Goal: Answer question/provide support

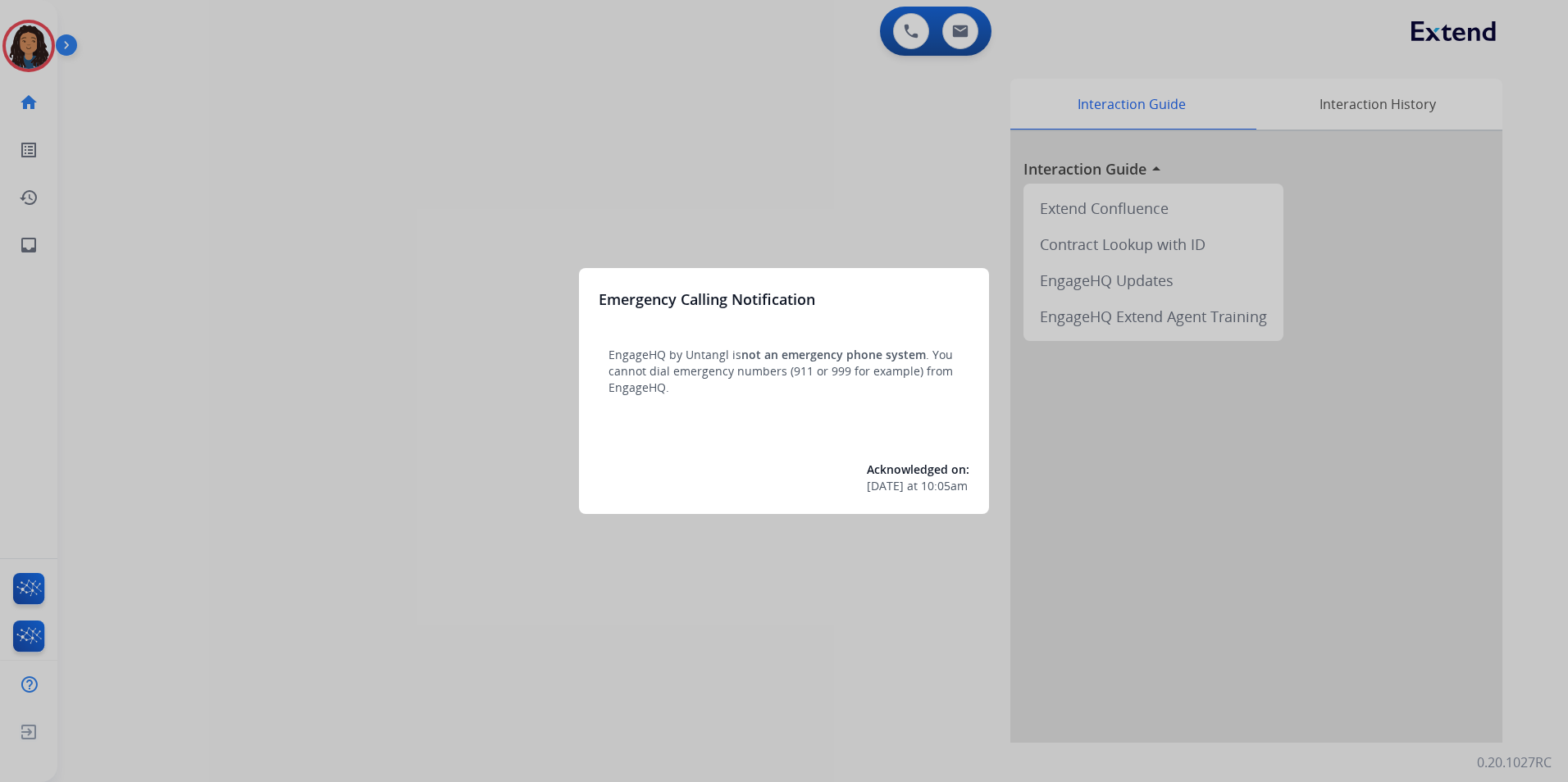
click at [242, 558] on div at bounding box center [784, 391] width 1568 height 782
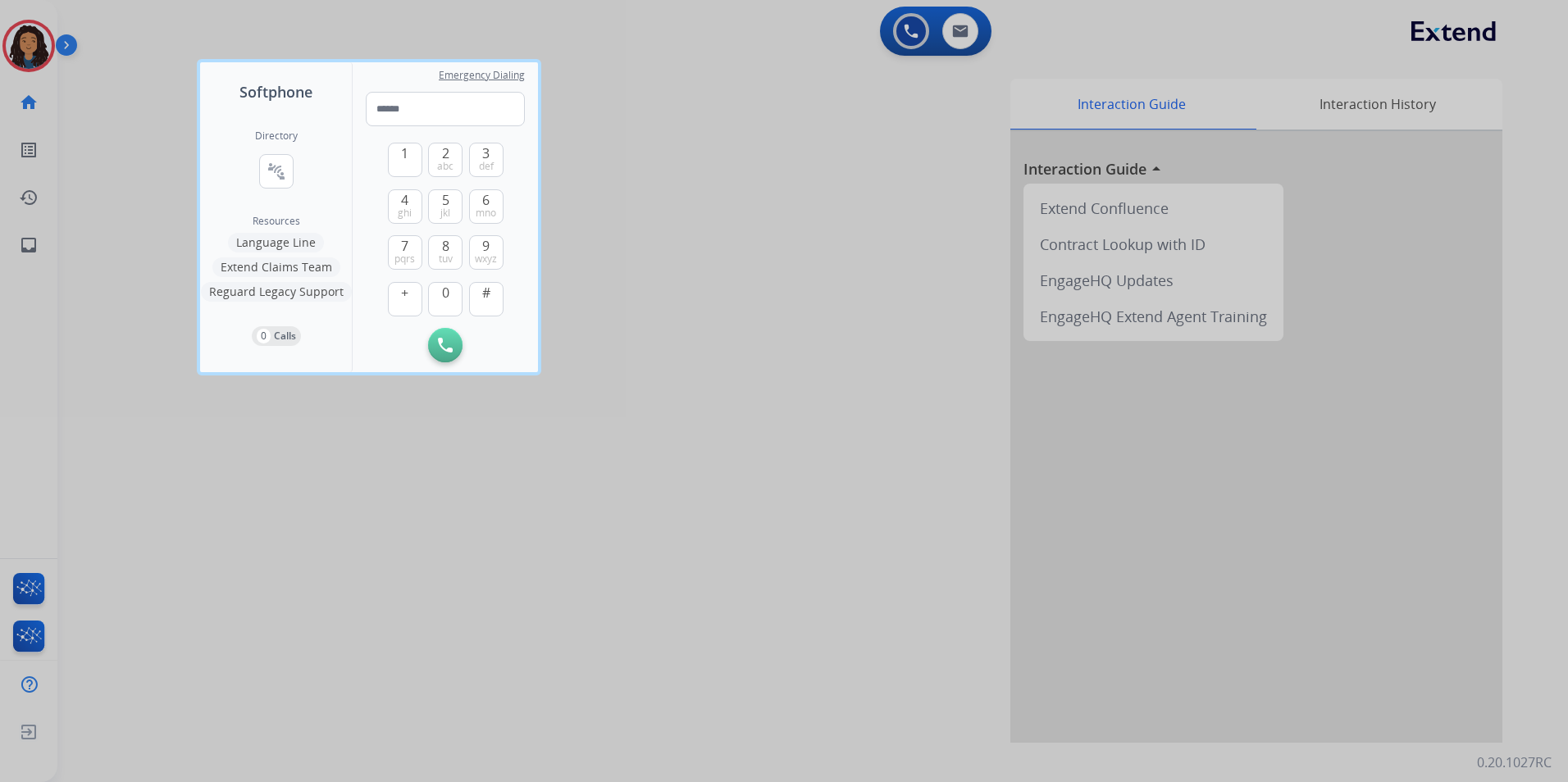
click at [242, 558] on div at bounding box center [784, 391] width 1568 height 782
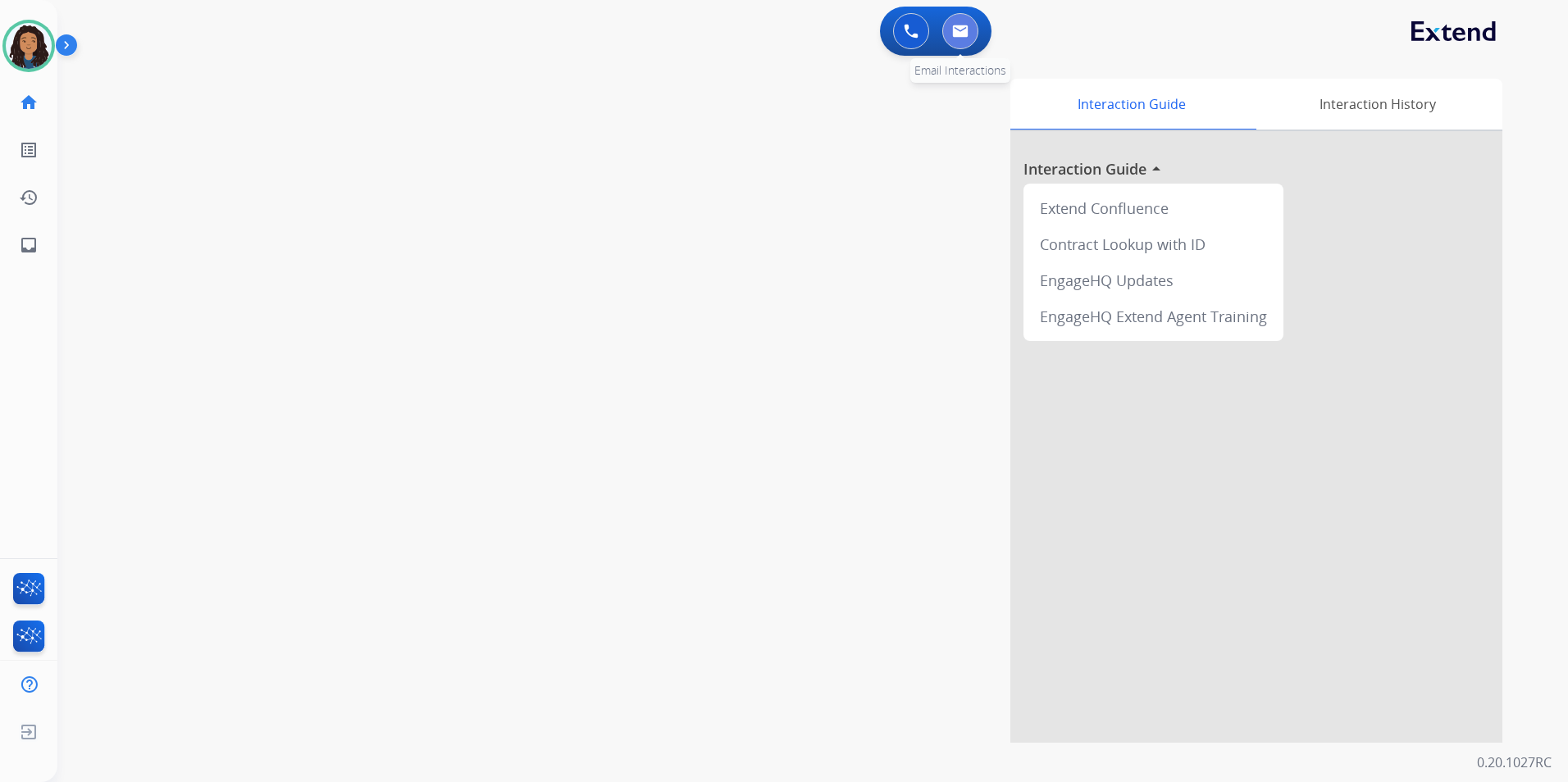
click at [957, 33] on img at bounding box center [960, 31] width 16 height 13
select select "**********"
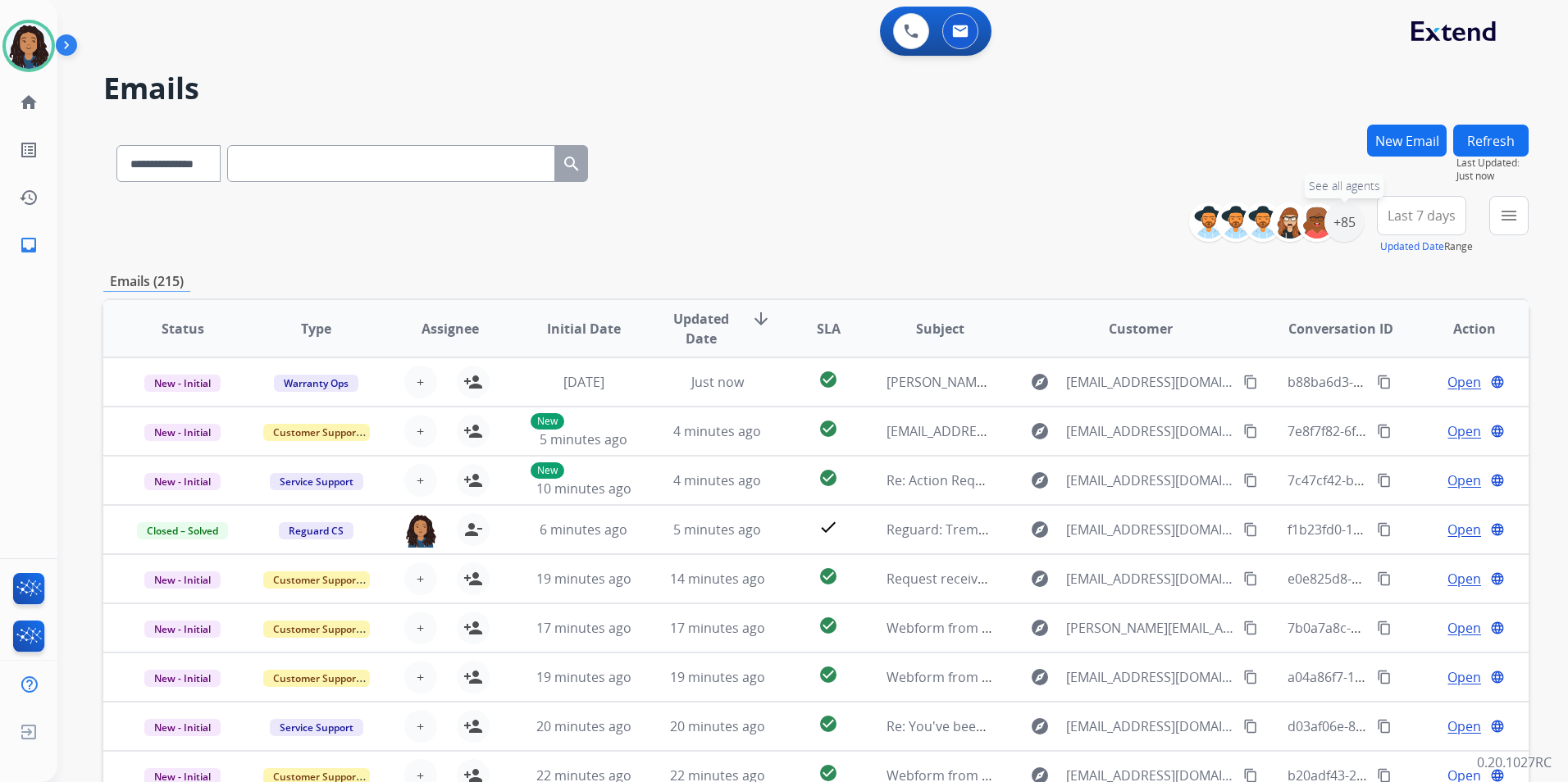
click at [1359, 220] on div "+85" at bounding box center [1343, 221] width 39 height 39
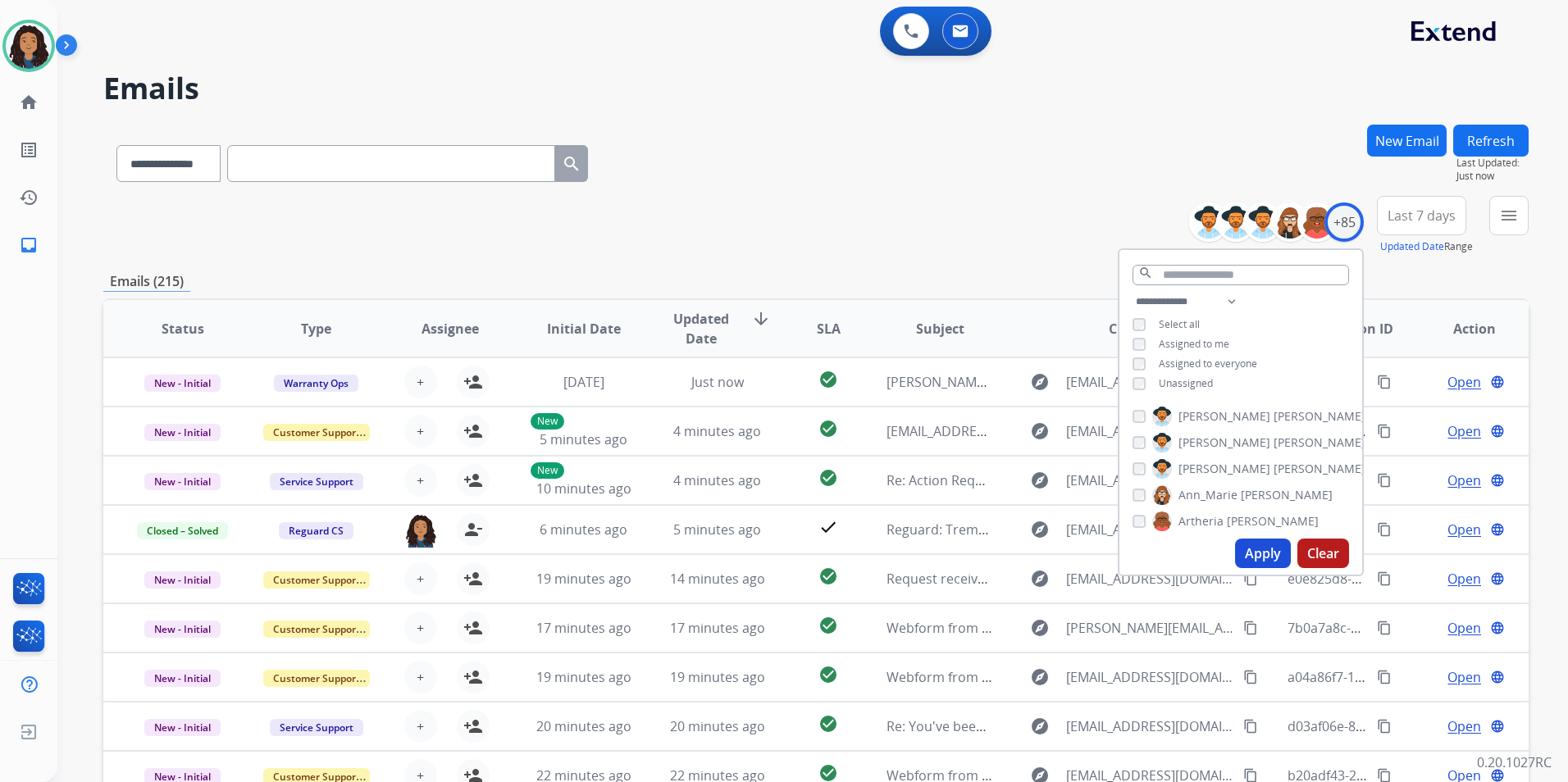
click at [1193, 380] on span "Unassigned" at bounding box center [1185, 382] width 54 height 14
click at [1267, 555] on button "Apply" at bounding box center [1262, 553] width 56 height 29
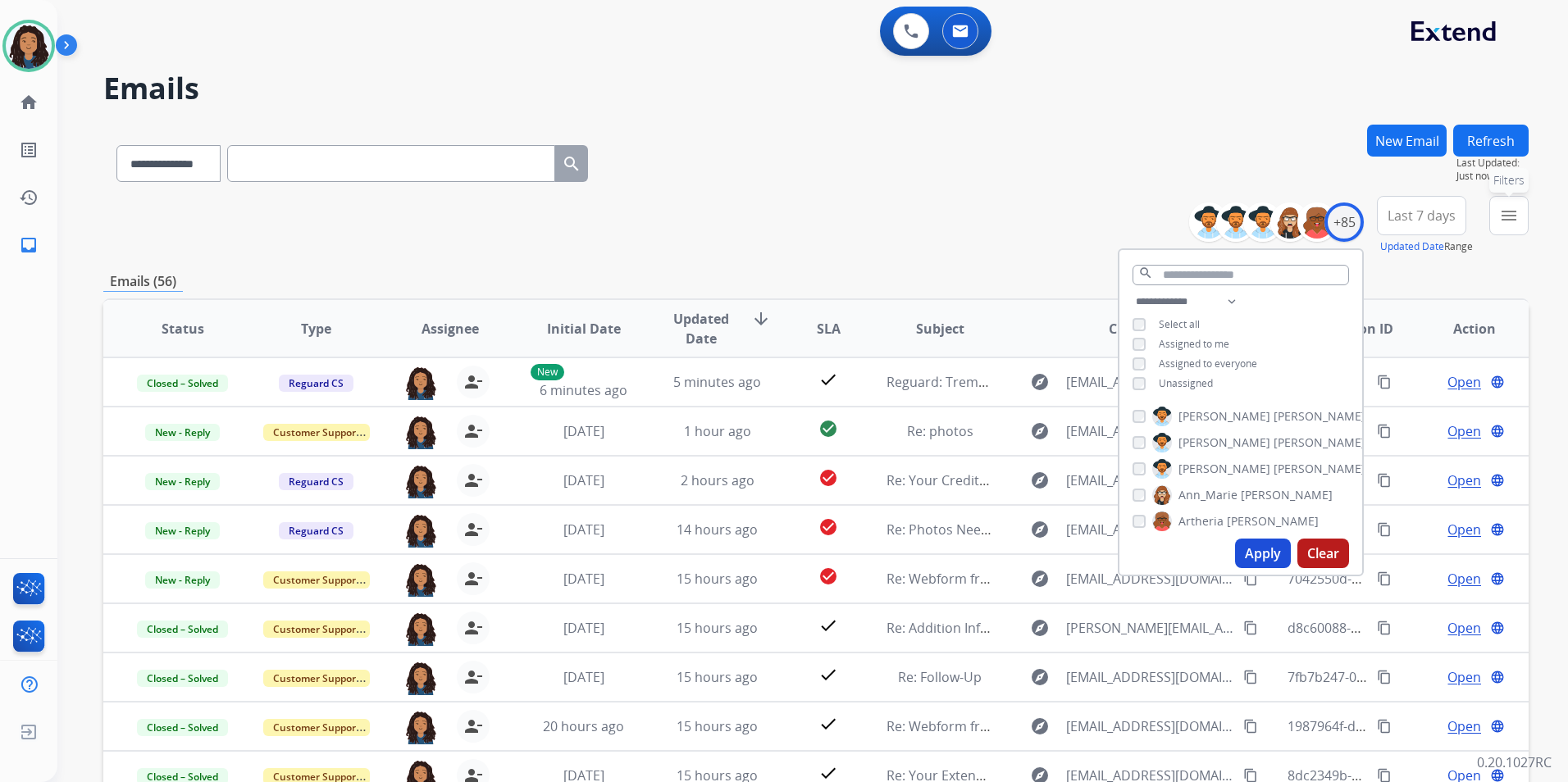
click at [1497, 233] on button "menu Filters" at bounding box center [1508, 215] width 39 height 39
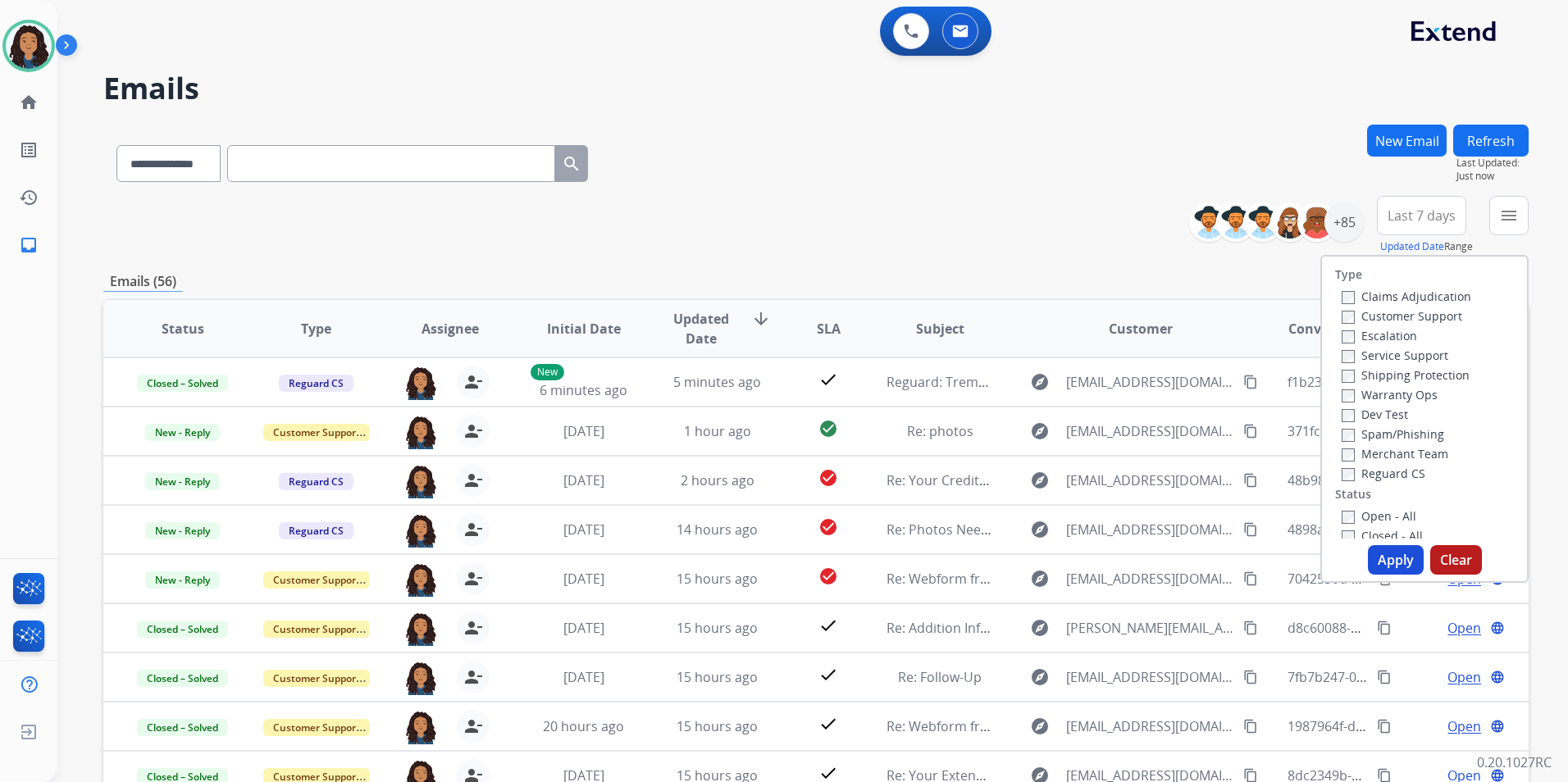
click at [1423, 314] on label "Customer Support" at bounding box center [1402, 316] width 121 height 16
click at [1436, 370] on label "Shipping Protection" at bounding box center [1405, 374] width 128 height 16
click at [1386, 473] on label "Reguard CS" at bounding box center [1382, 473] width 83 height 16
click at [1391, 517] on label "Open - All" at bounding box center [1379, 516] width 75 height 16
click at [1389, 566] on button "Apply" at bounding box center [1395, 560] width 56 height 29
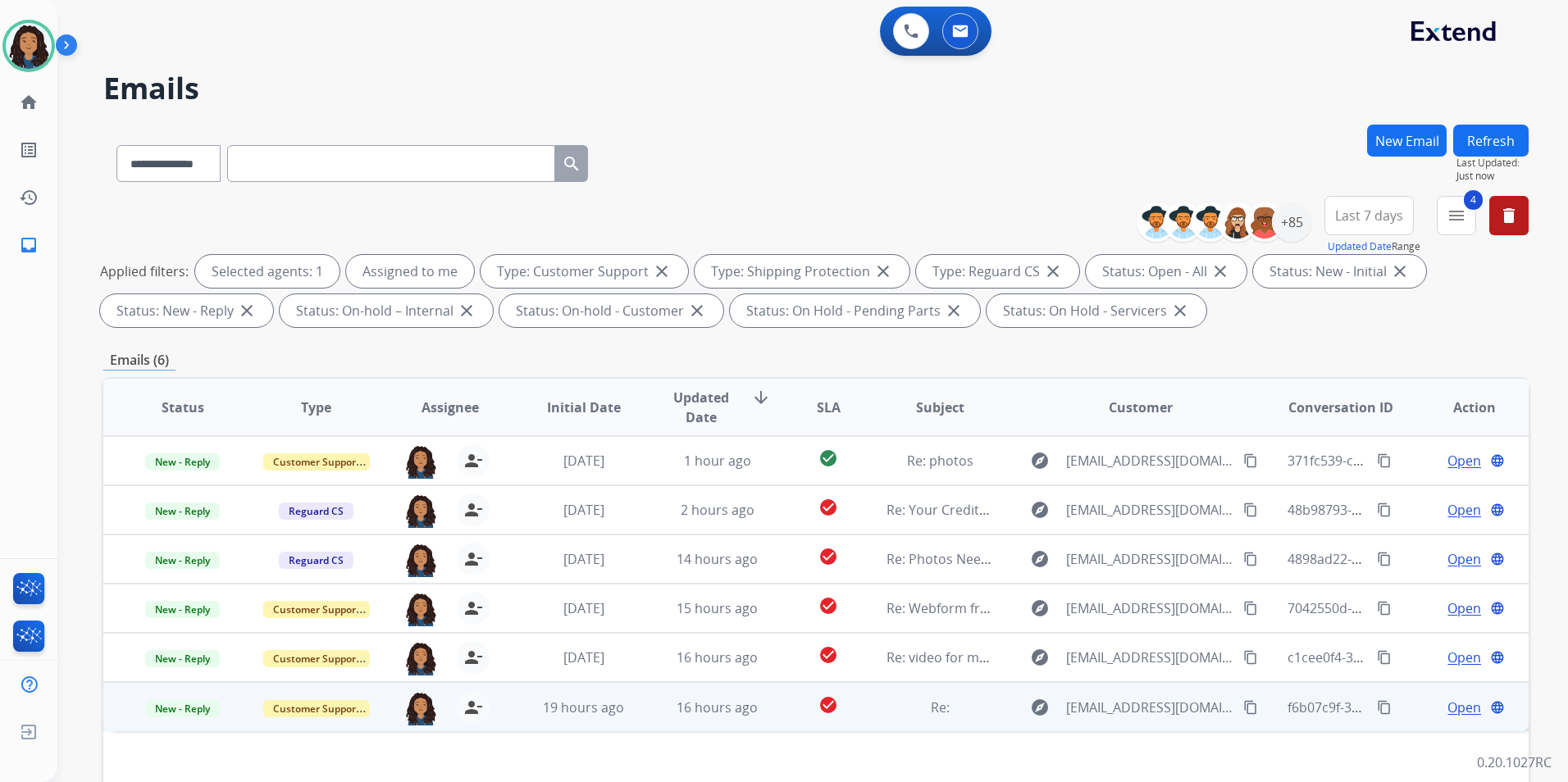
scroll to position [164, 0]
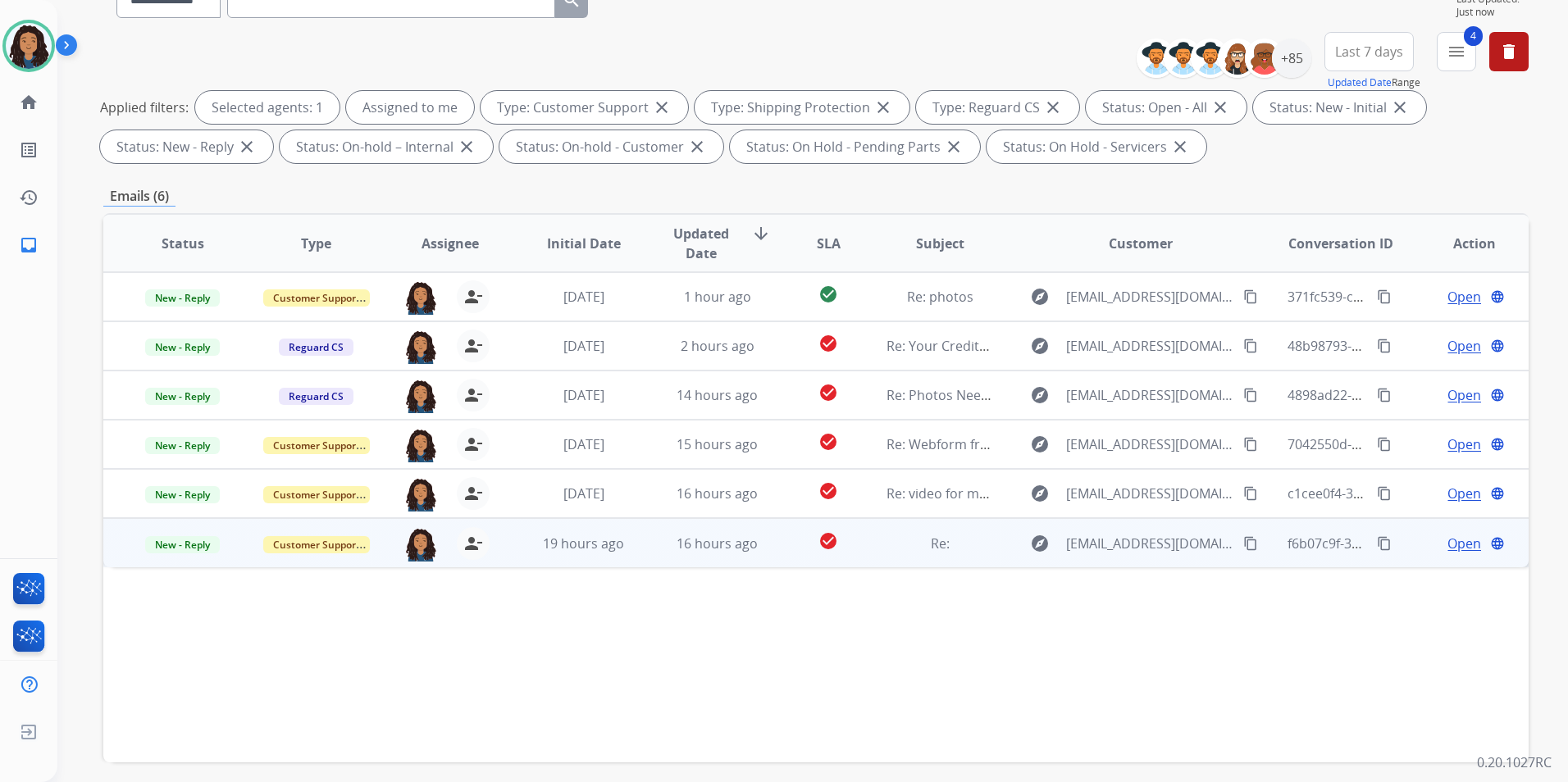
click at [1447, 545] on span "Open" at bounding box center [1464, 543] width 34 height 20
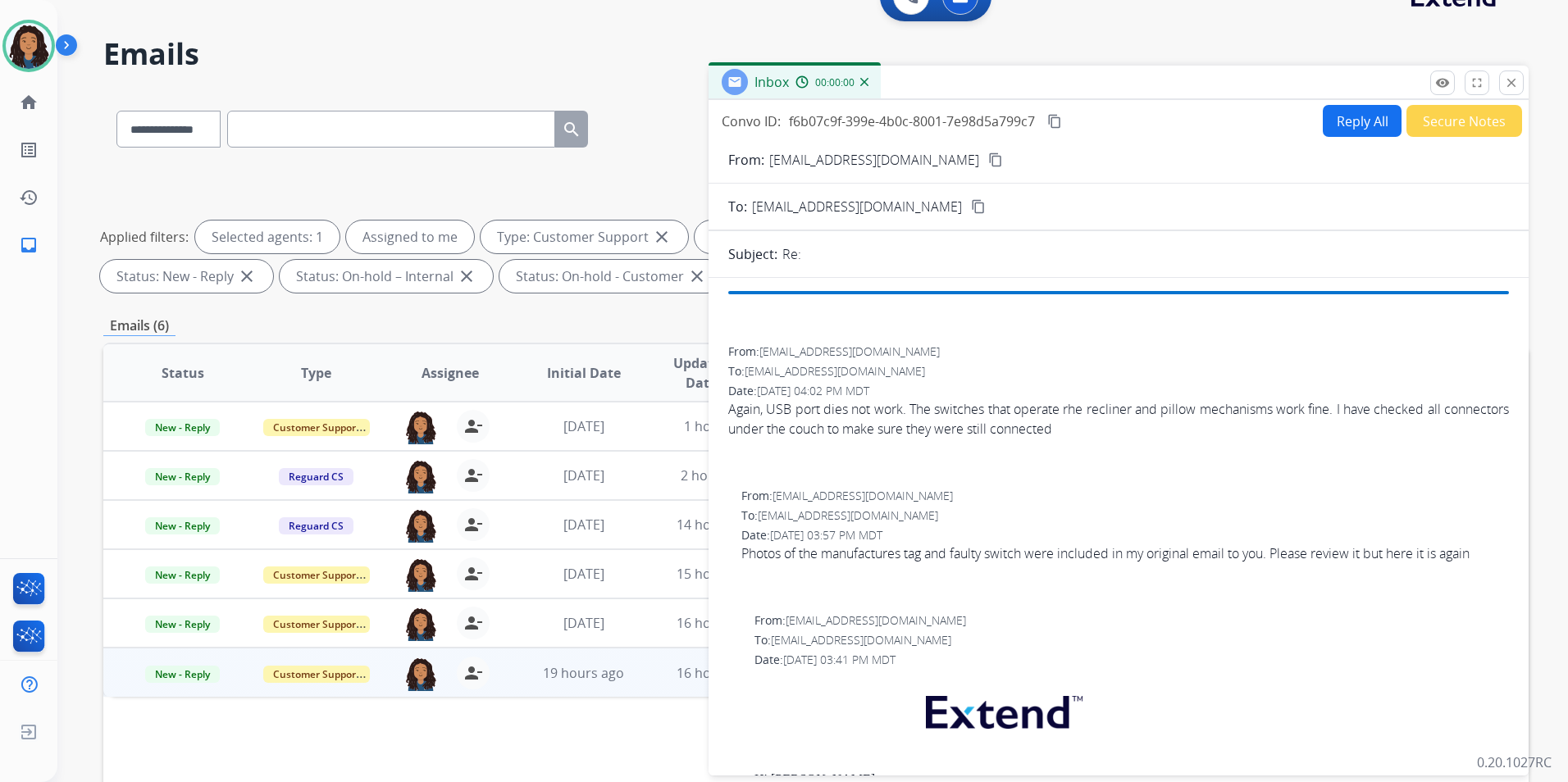
scroll to position [0, 0]
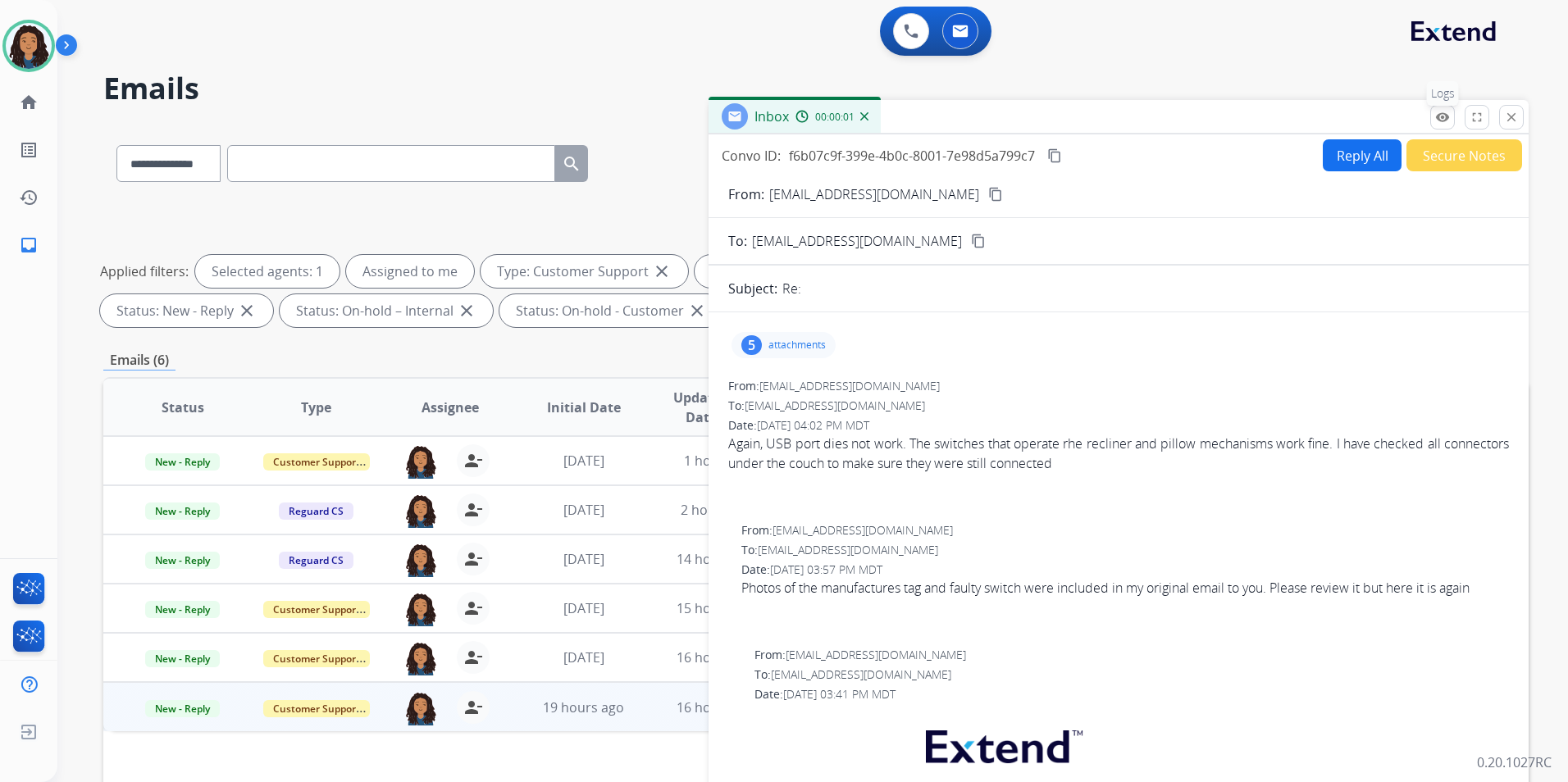
click at [1443, 123] on mat-icon "remove_red_eye" at bounding box center [1442, 117] width 15 height 15
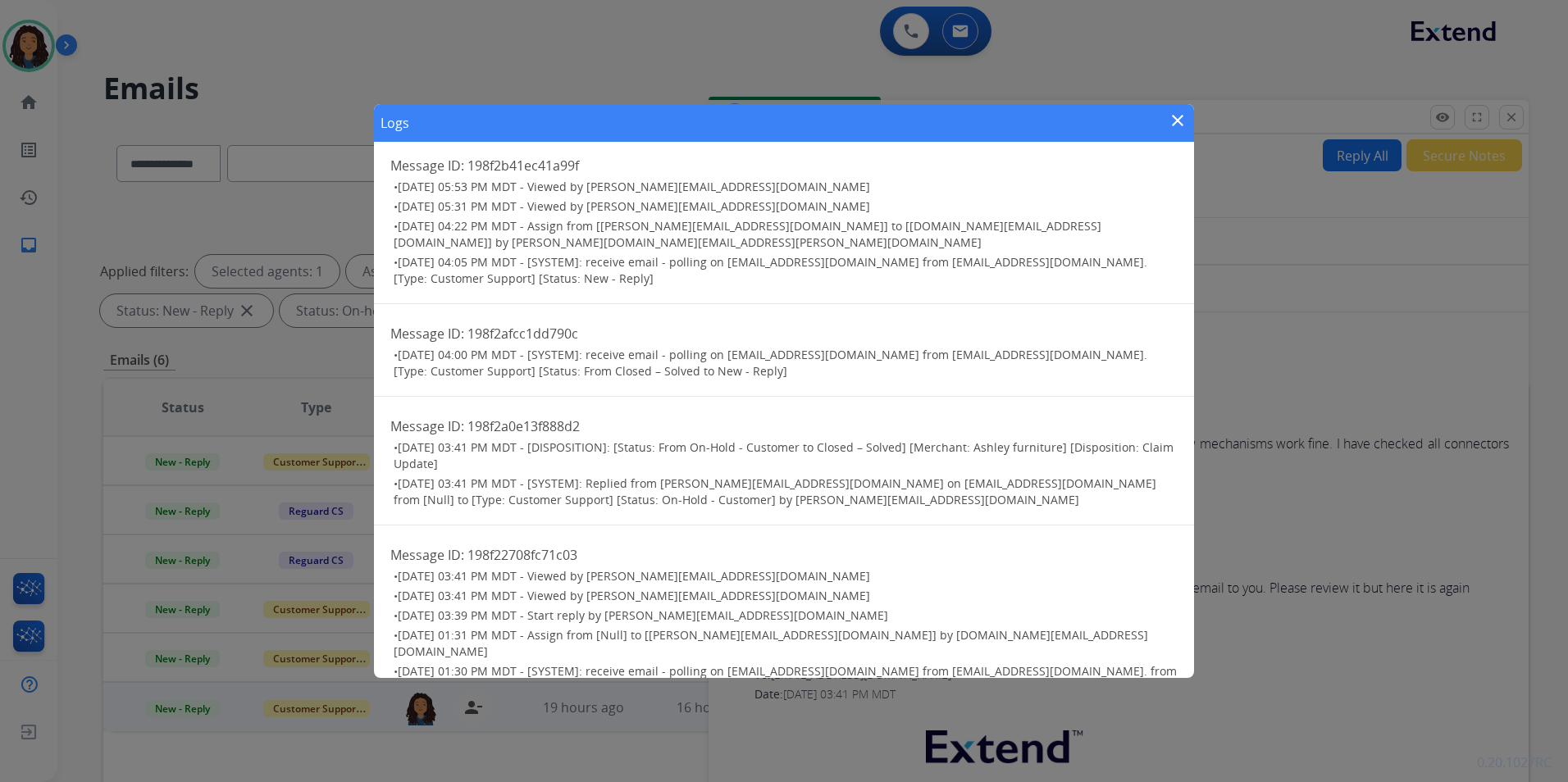
scroll to position [15, 0]
click at [1179, 114] on mat-icon "close" at bounding box center [1177, 121] width 20 height 20
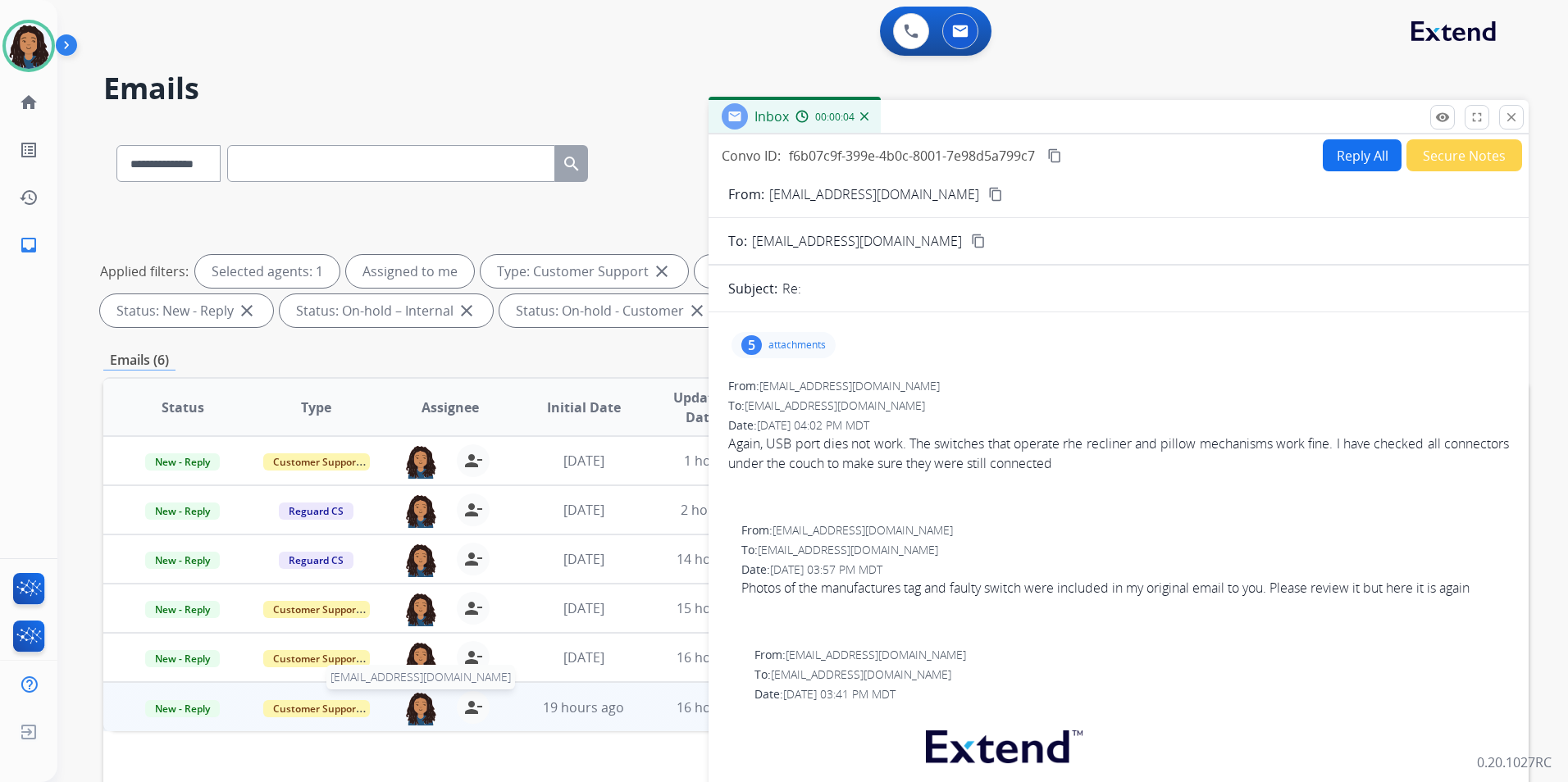
click at [421, 715] on img at bounding box center [421, 708] width 33 height 35
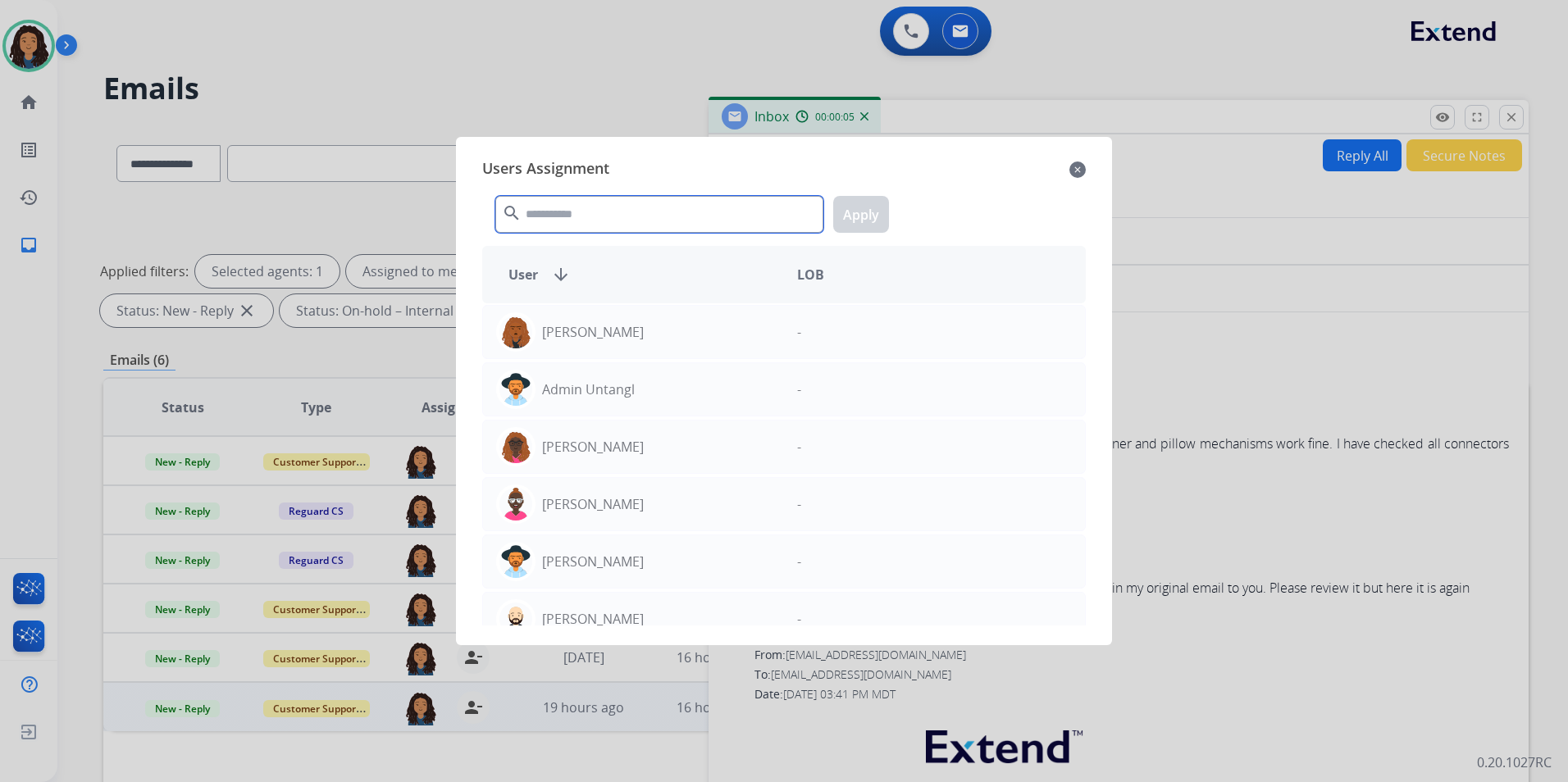
click at [653, 220] on input "text" at bounding box center [659, 214] width 328 height 37
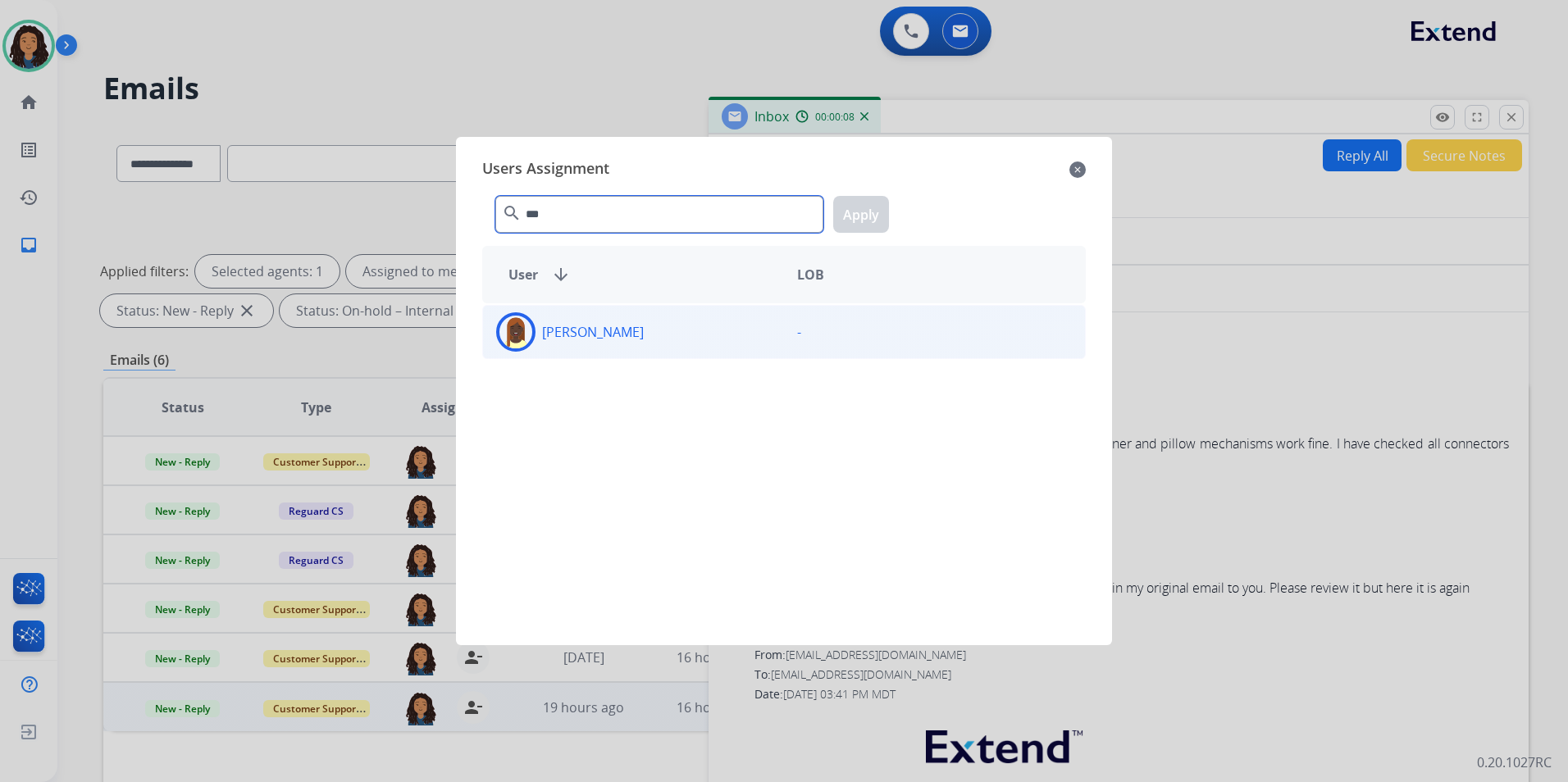
type input "***"
click at [687, 322] on div "[PERSON_NAME]" at bounding box center [633, 331] width 301 height 39
click at [855, 218] on button "Apply" at bounding box center [861, 214] width 56 height 37
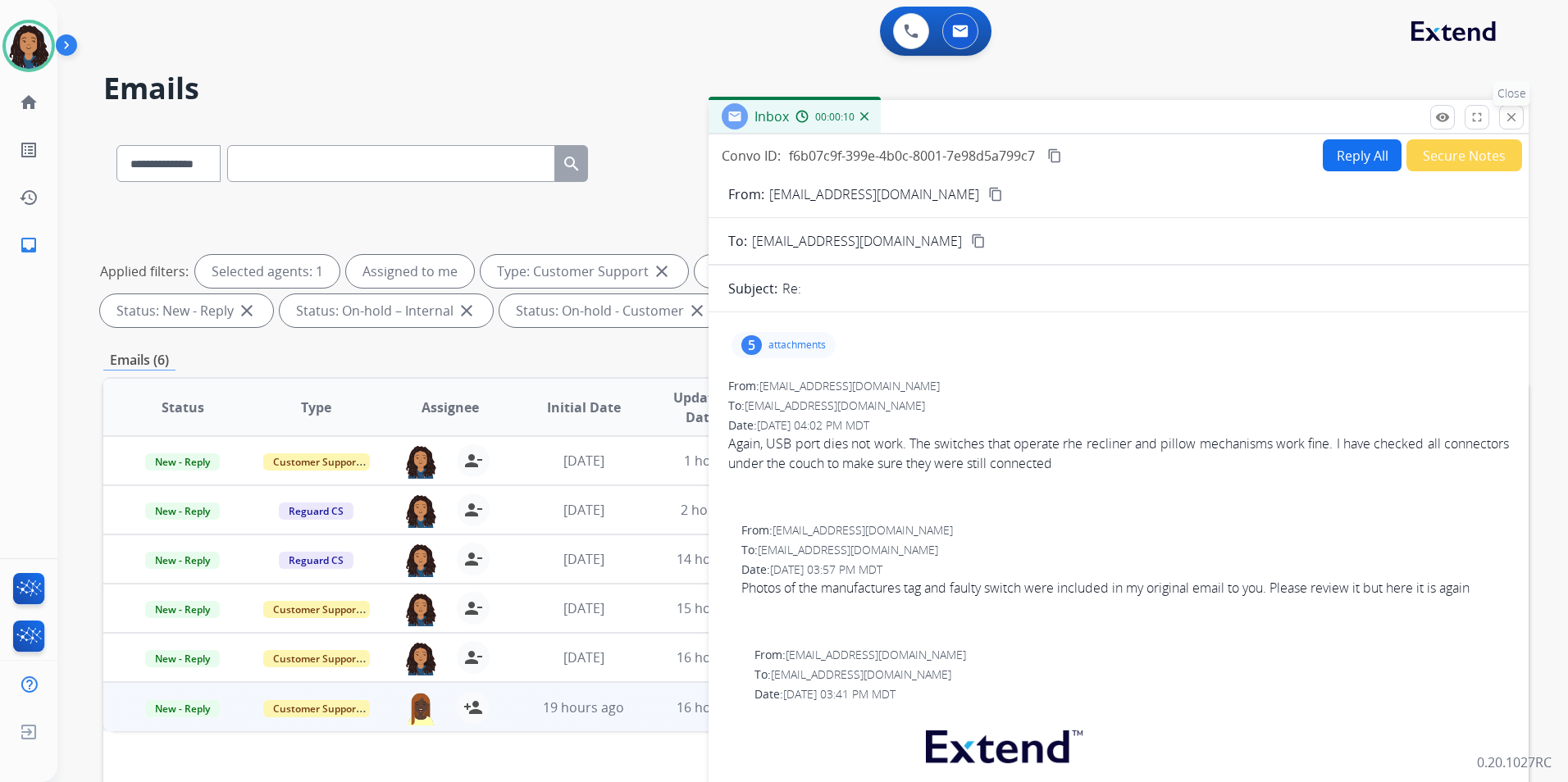
click at [1513, 112] on mat-icon "close" at bounding box center [1511, 117] width 15 height 15
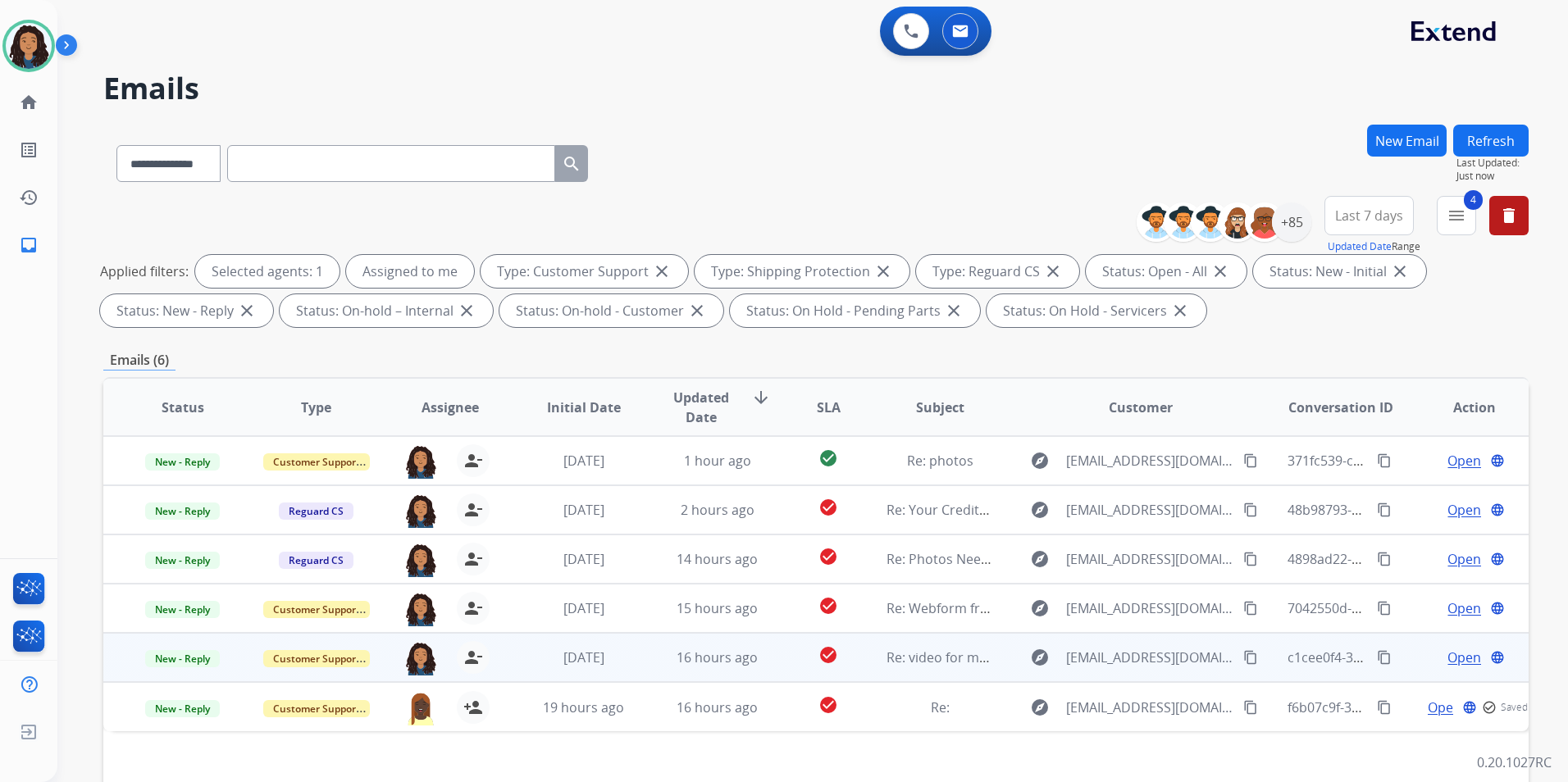
click at [1452, 649] on span "Open" at bounding box center [1464, 658] width 34 height 20
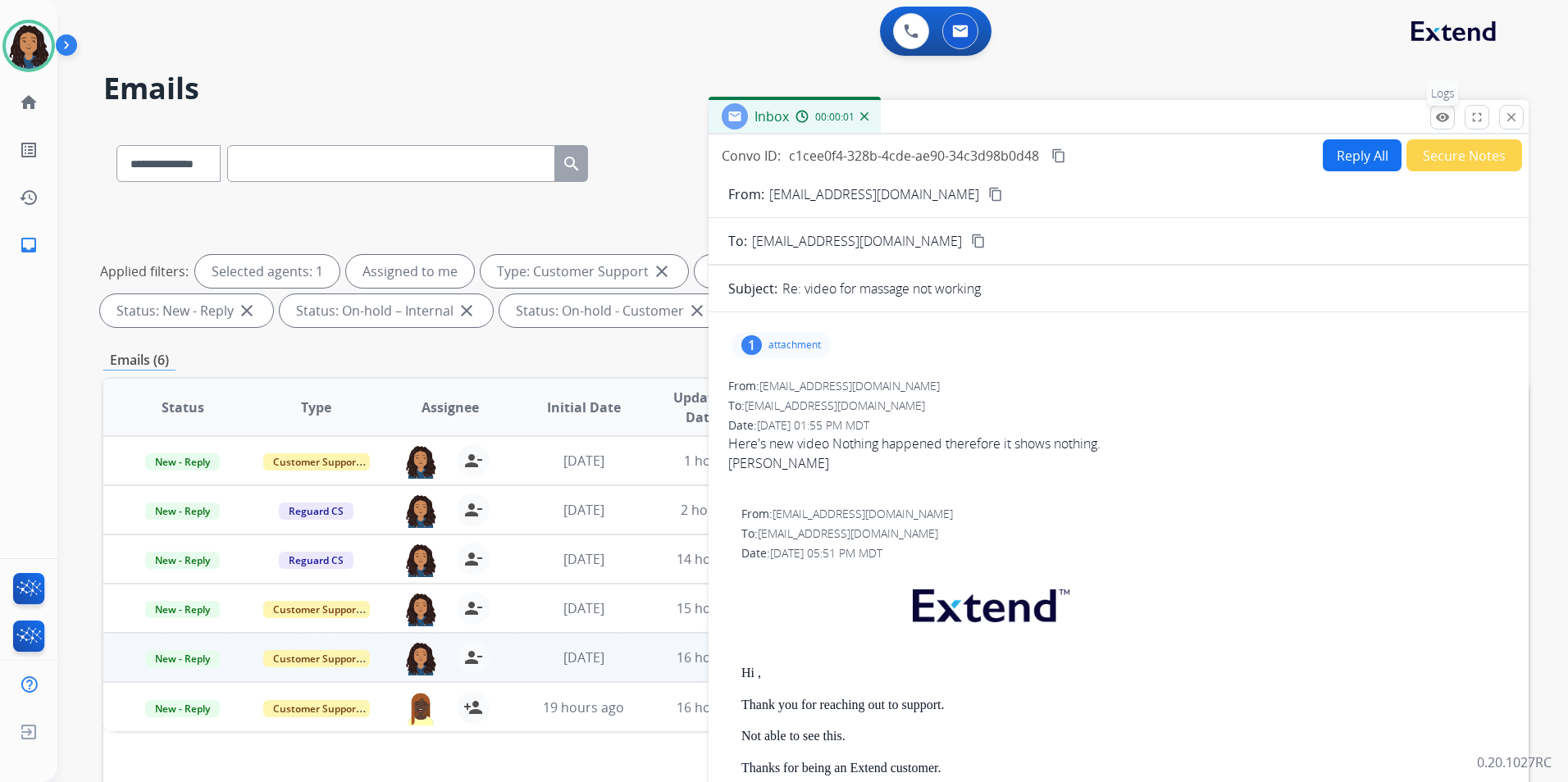
click at [1448, 114] on mat-icon "remove_red_eye" at bounding box center [1442, 117] width 15 height 15
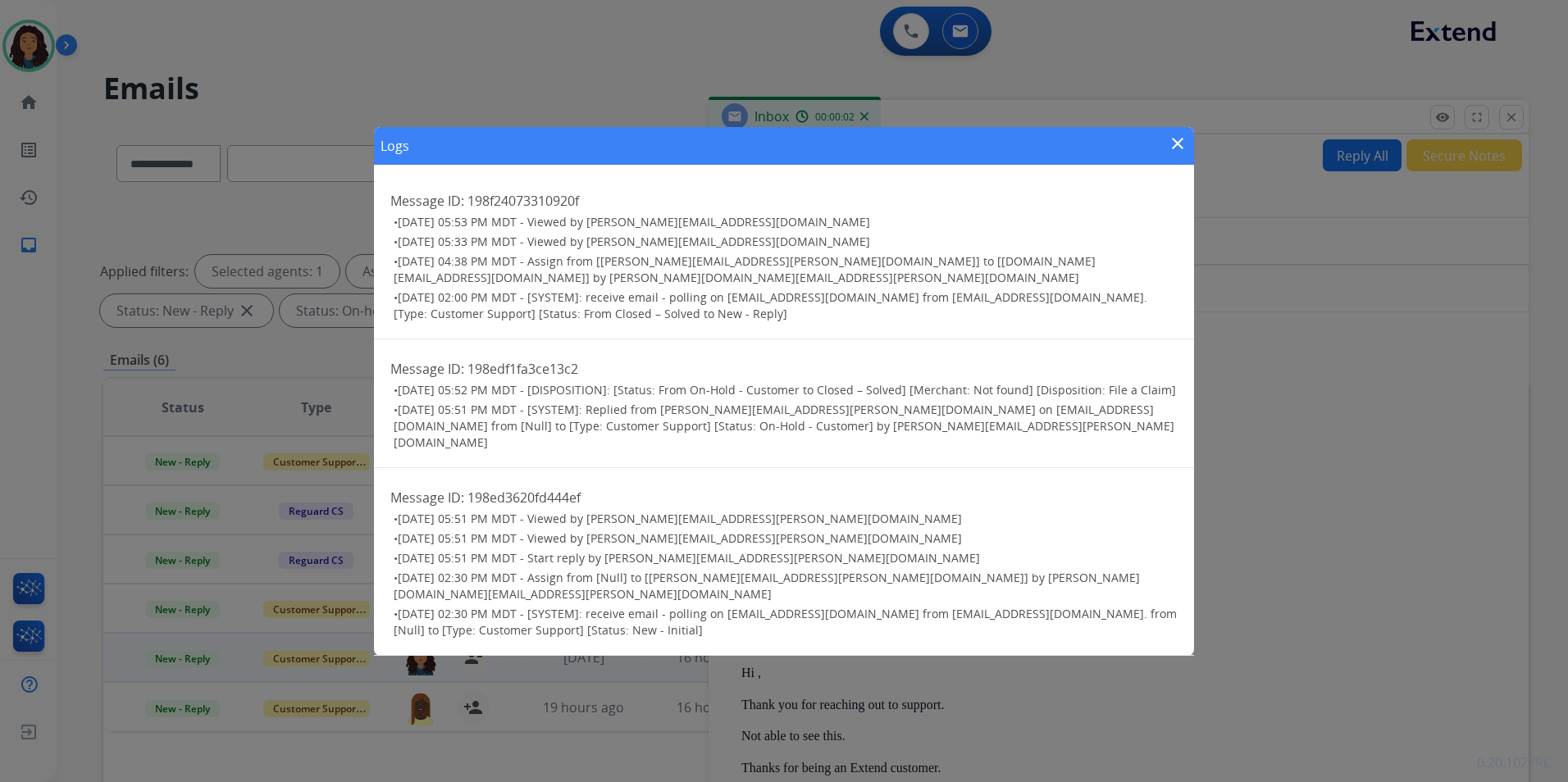
click at [1179, 154] on mat-icon "close" at bounding box center [1177, 144] width 20 height 20
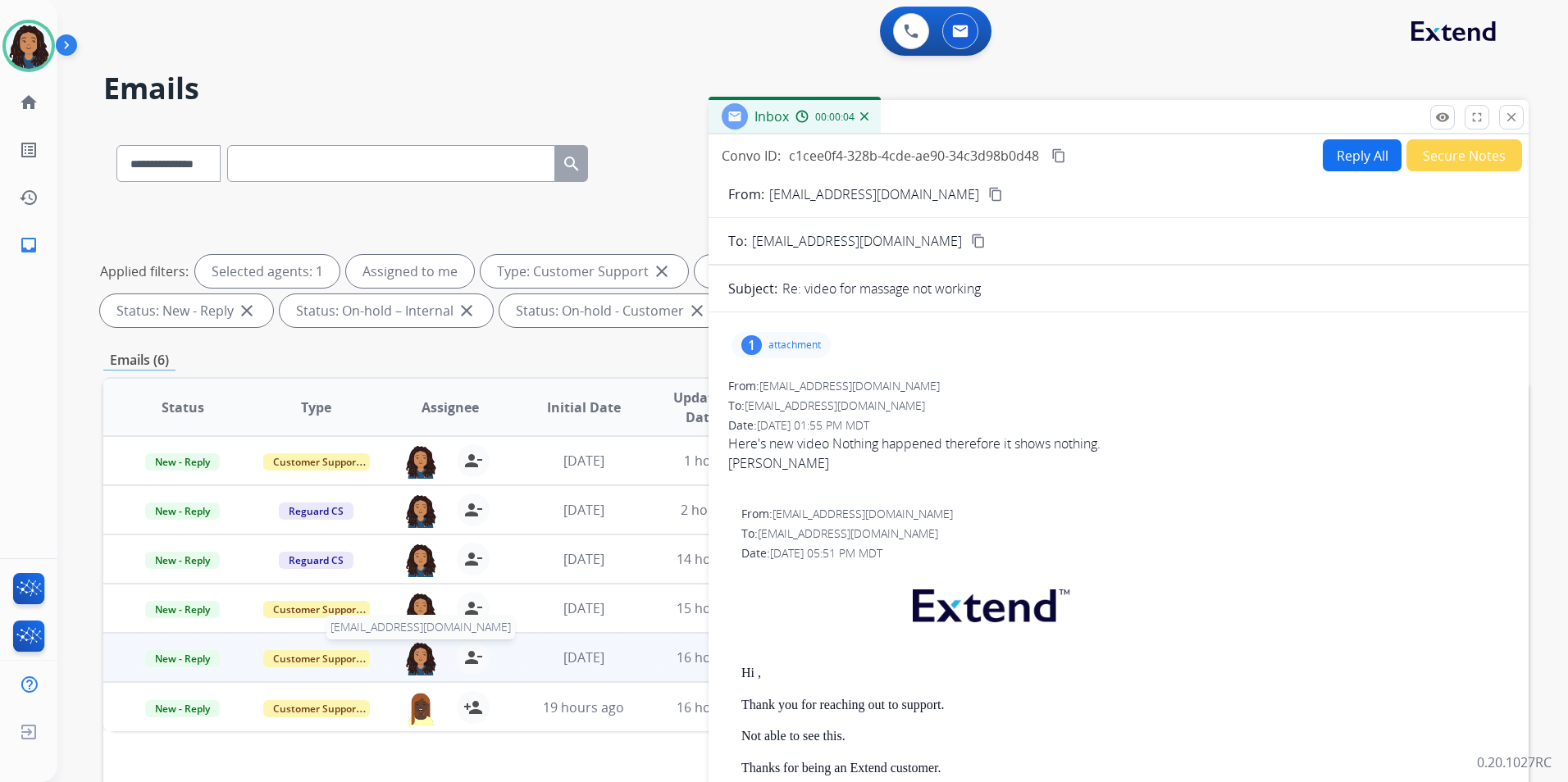
click at [427, 651] on img at bounding box center [421, 659] width 33 height 35
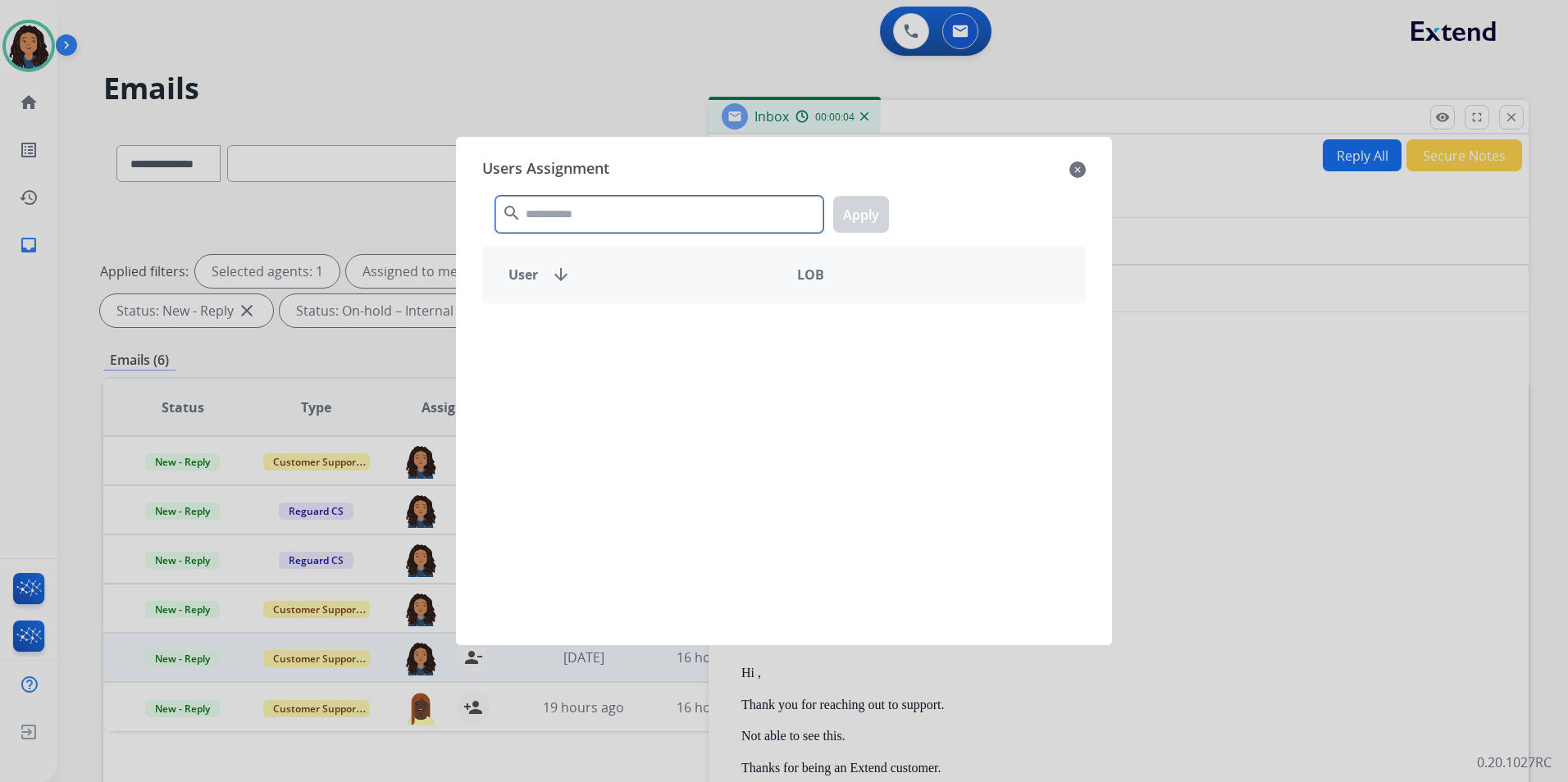
click at [681, 211] on input "text" at bounding box center [659, 214] width 328 height 37
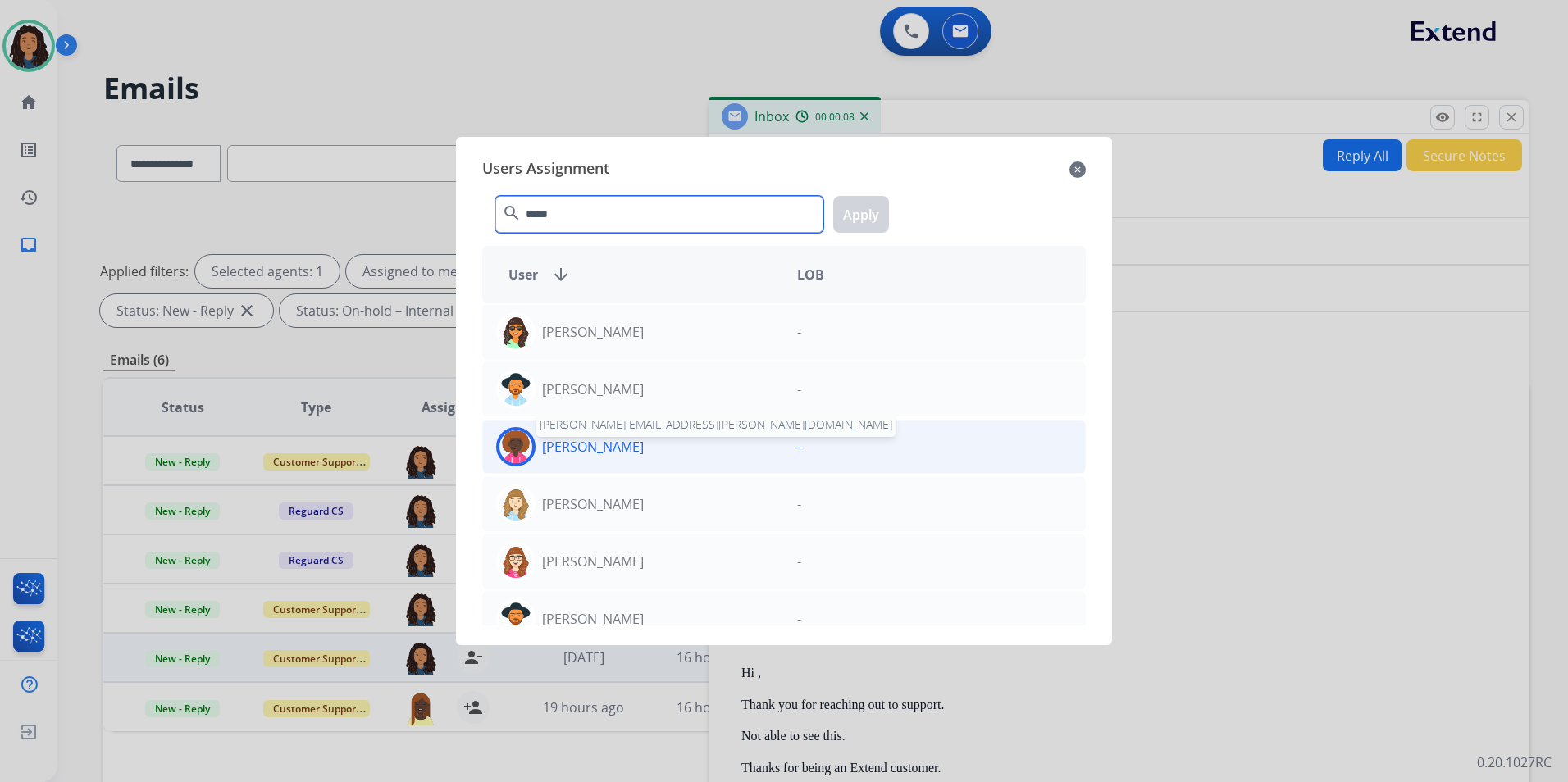
type input "*****"
click at [659, 452] on div "[PERSON_NAME] [PERSON_NAME][EMAIL_ADDRESS][PERSON_NAME][DOMAIN_NAME]" at bounding box center [633, 446] width 301 height 39
click at [857, 210] on button "Apply" at bounding box center [861, 214] width 56 height 37
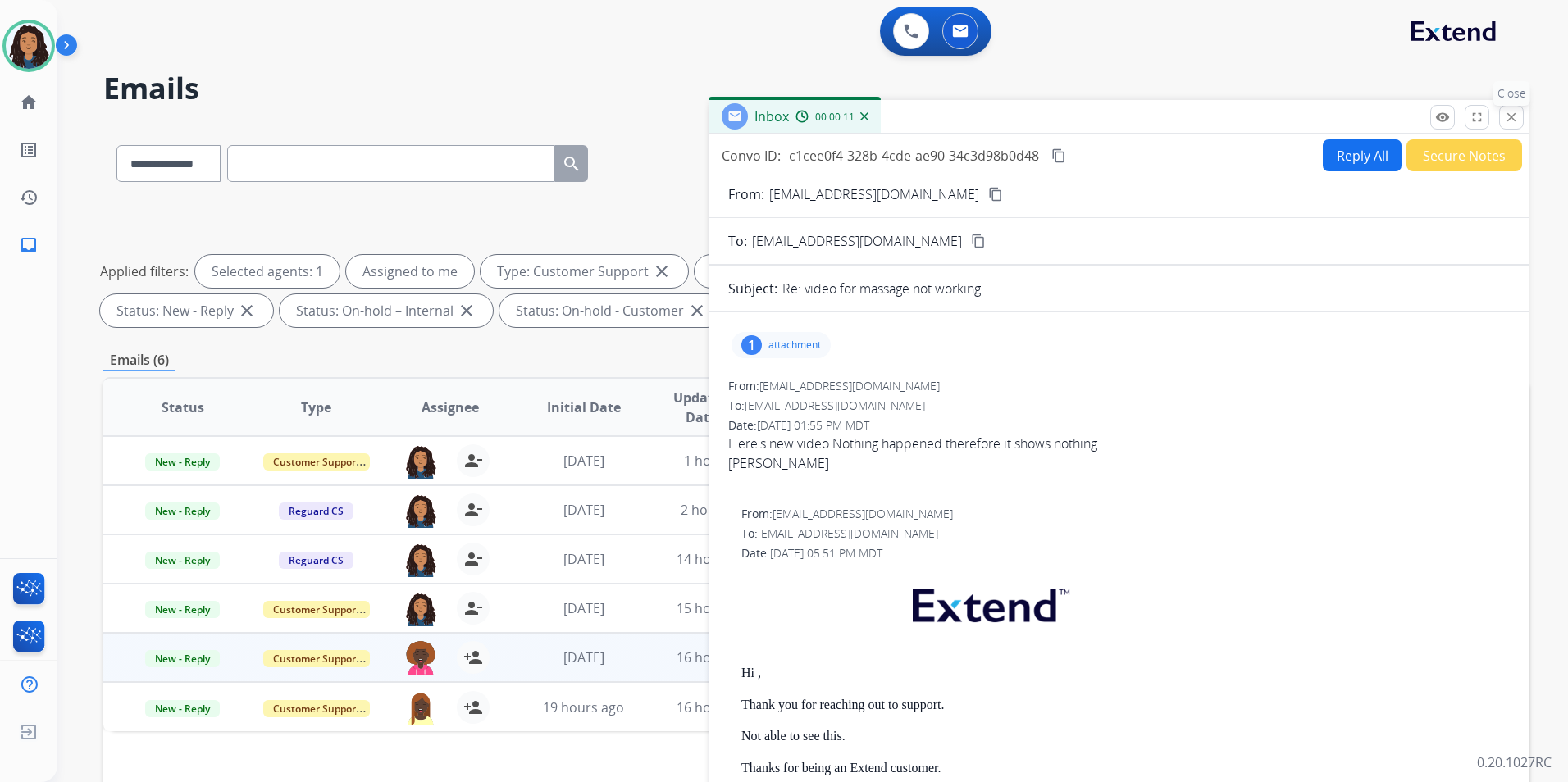
click at [1508, 117] on mat-icon "close" at bounding box center [1511, 117] width 15 height 15
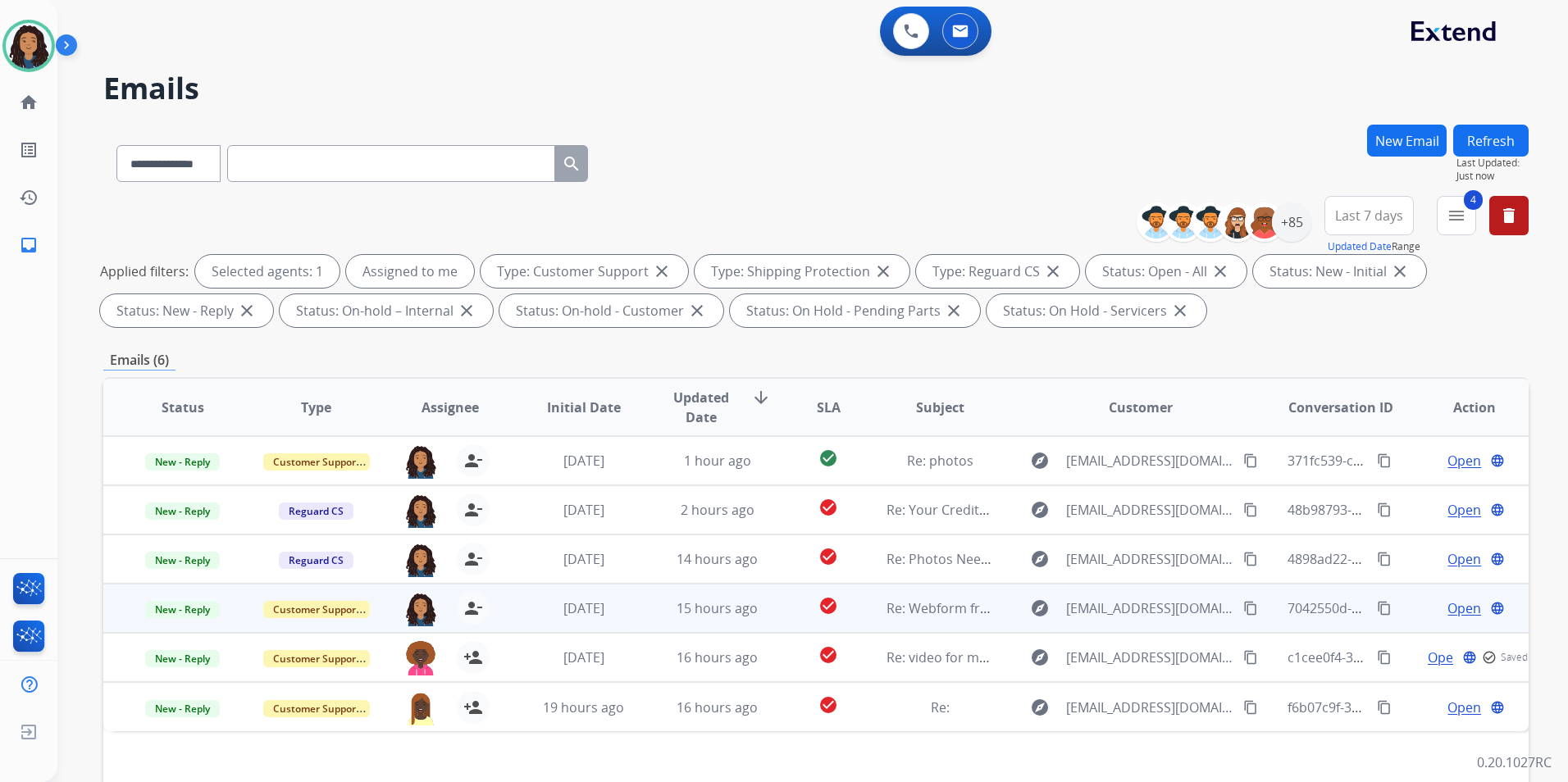
click at [1455, 605] on span "Open" at bounding box center [1464, 608] width 34 height 20
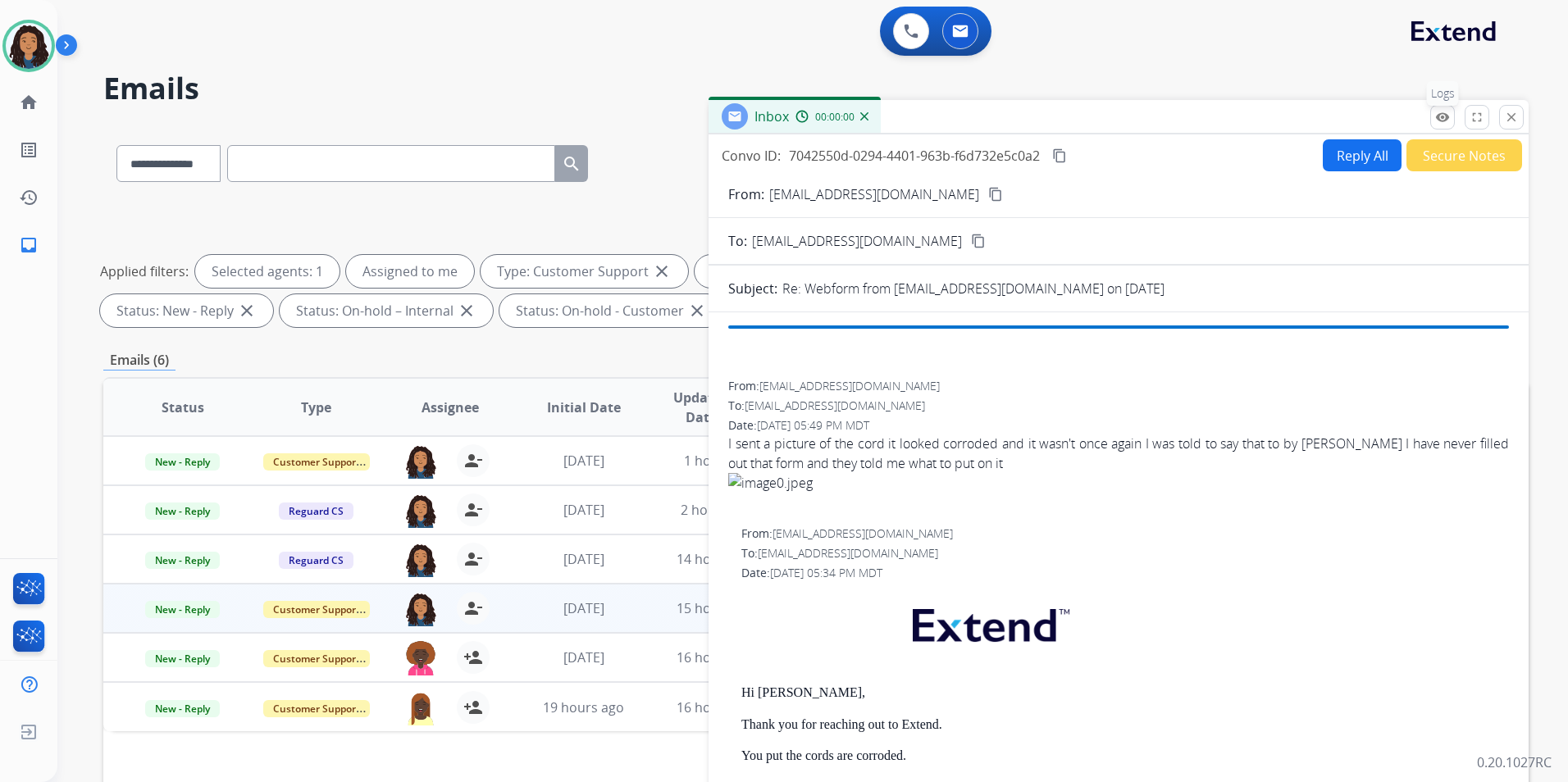
click at [1436, 118] on mat-icon "remove_red_eye" at bounding box center [1442, 117] width 15 height 15
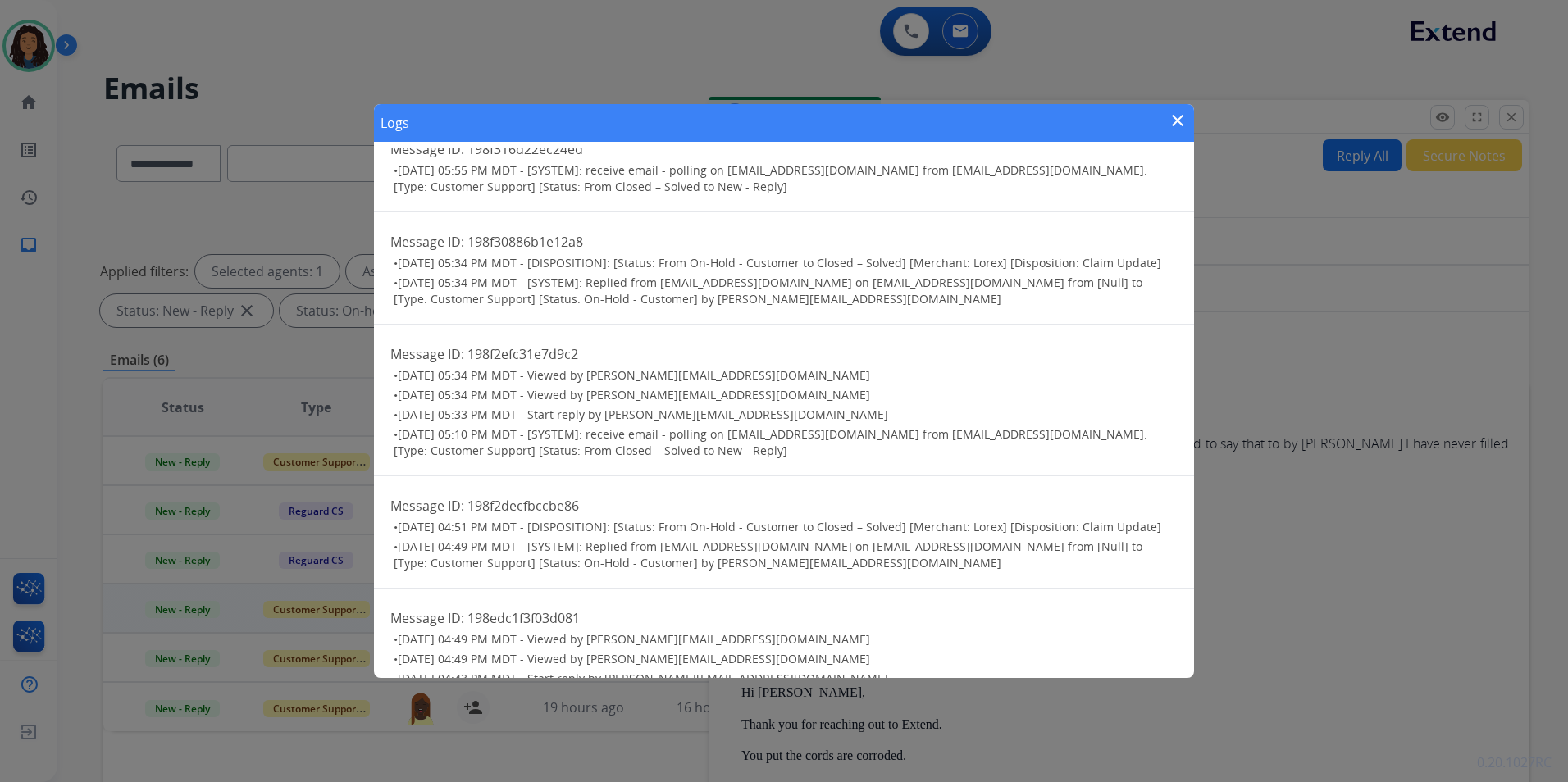
scroll to position [0, 0]
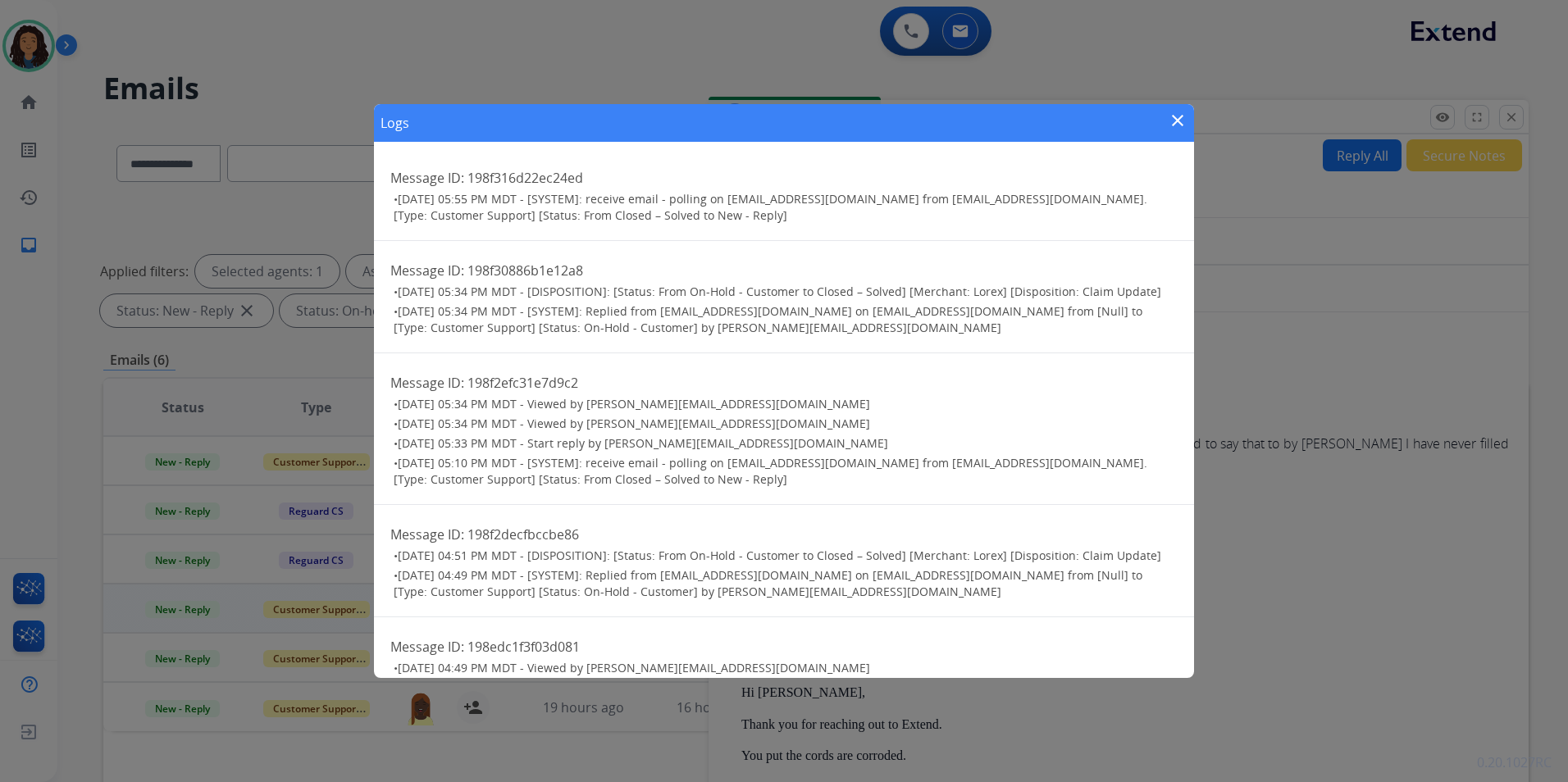
click at [1178, 124] on mat-icon "close" at bounding box center [1177, 121] width 20 height 20
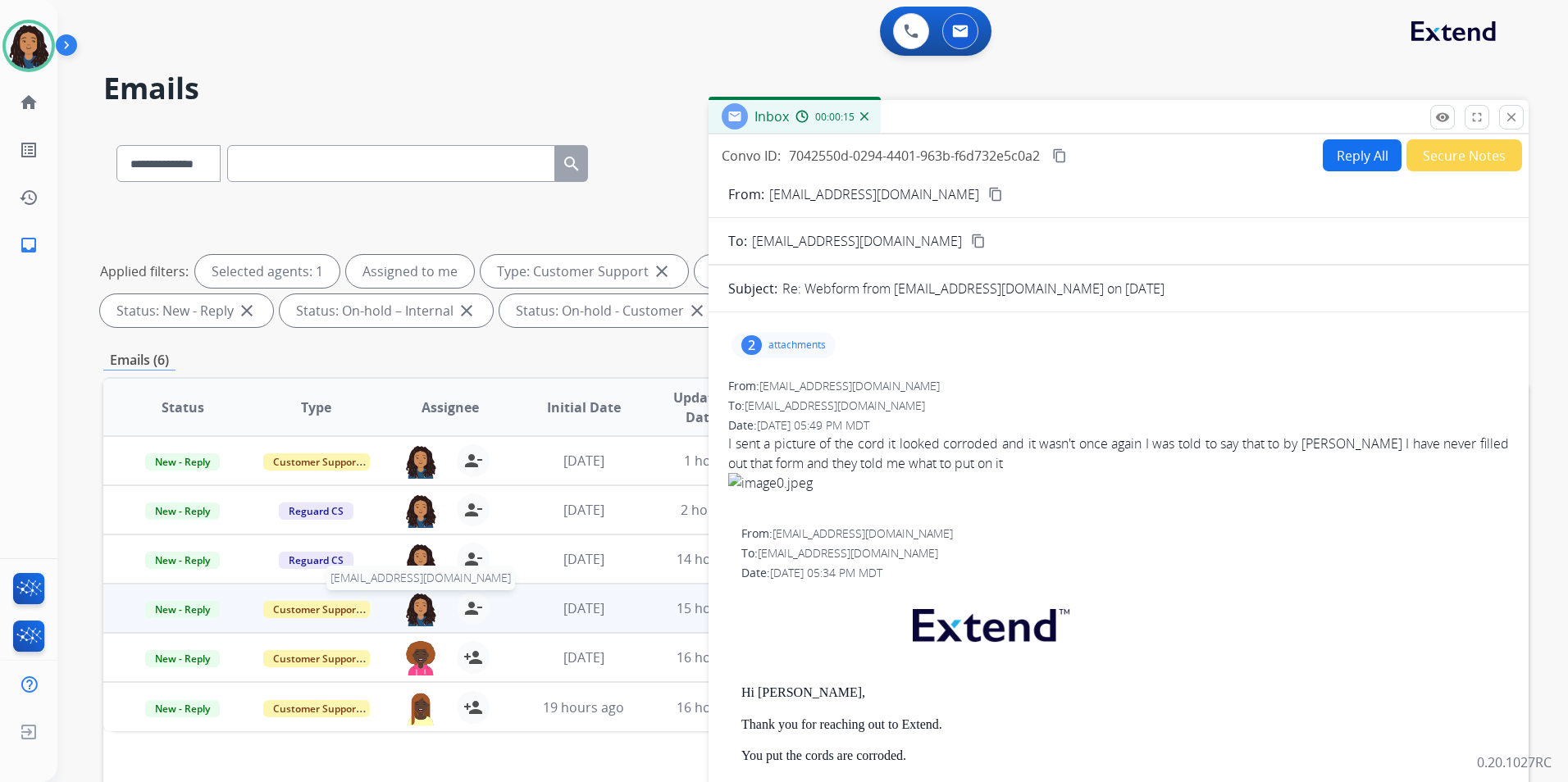
click at [415, 600] on img at bounding box center [421, 609] width 33 height 35
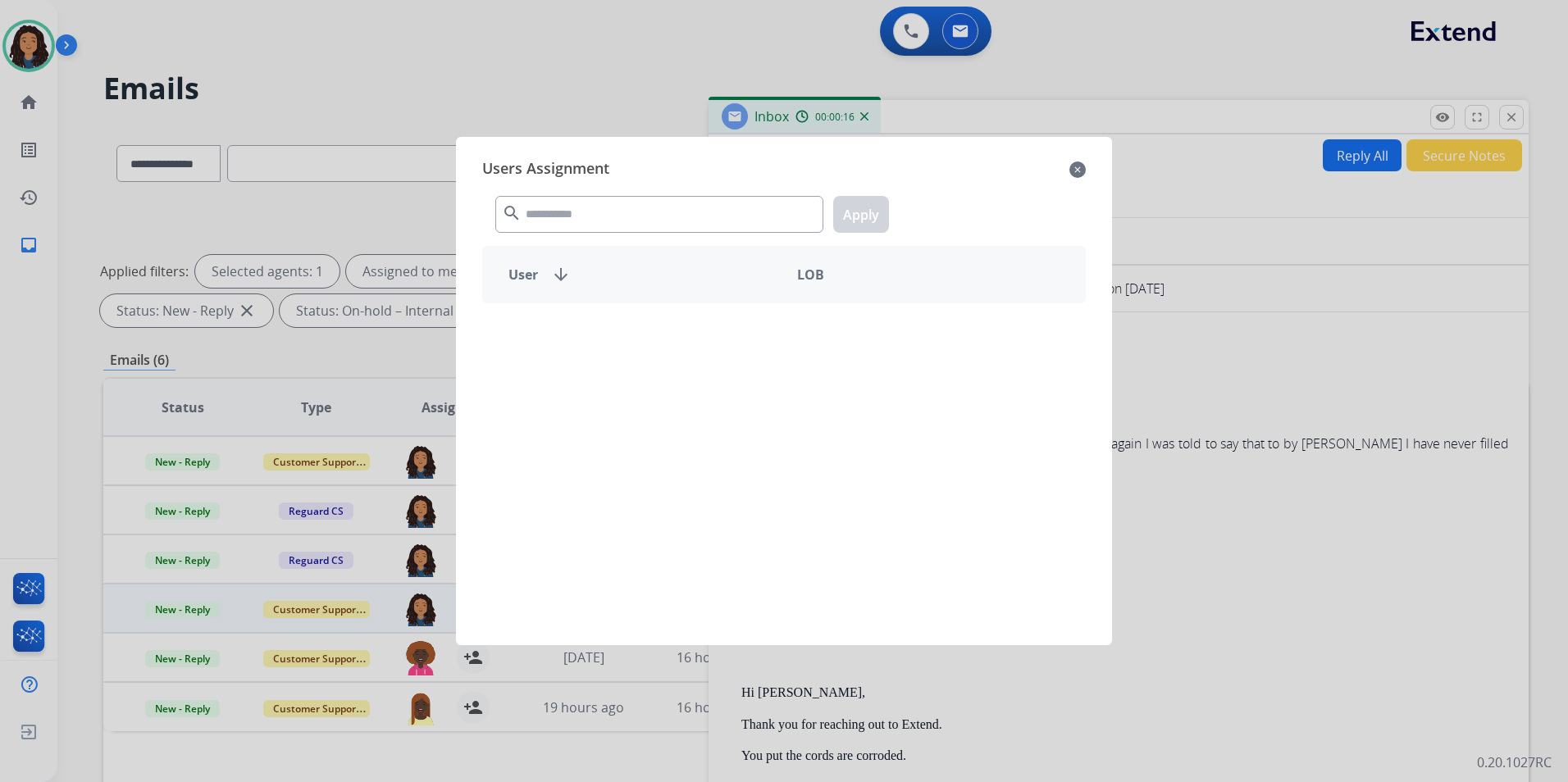
click at [600, 192] on div "search Apply" at bounding box center [784, 211] width 604 height 57
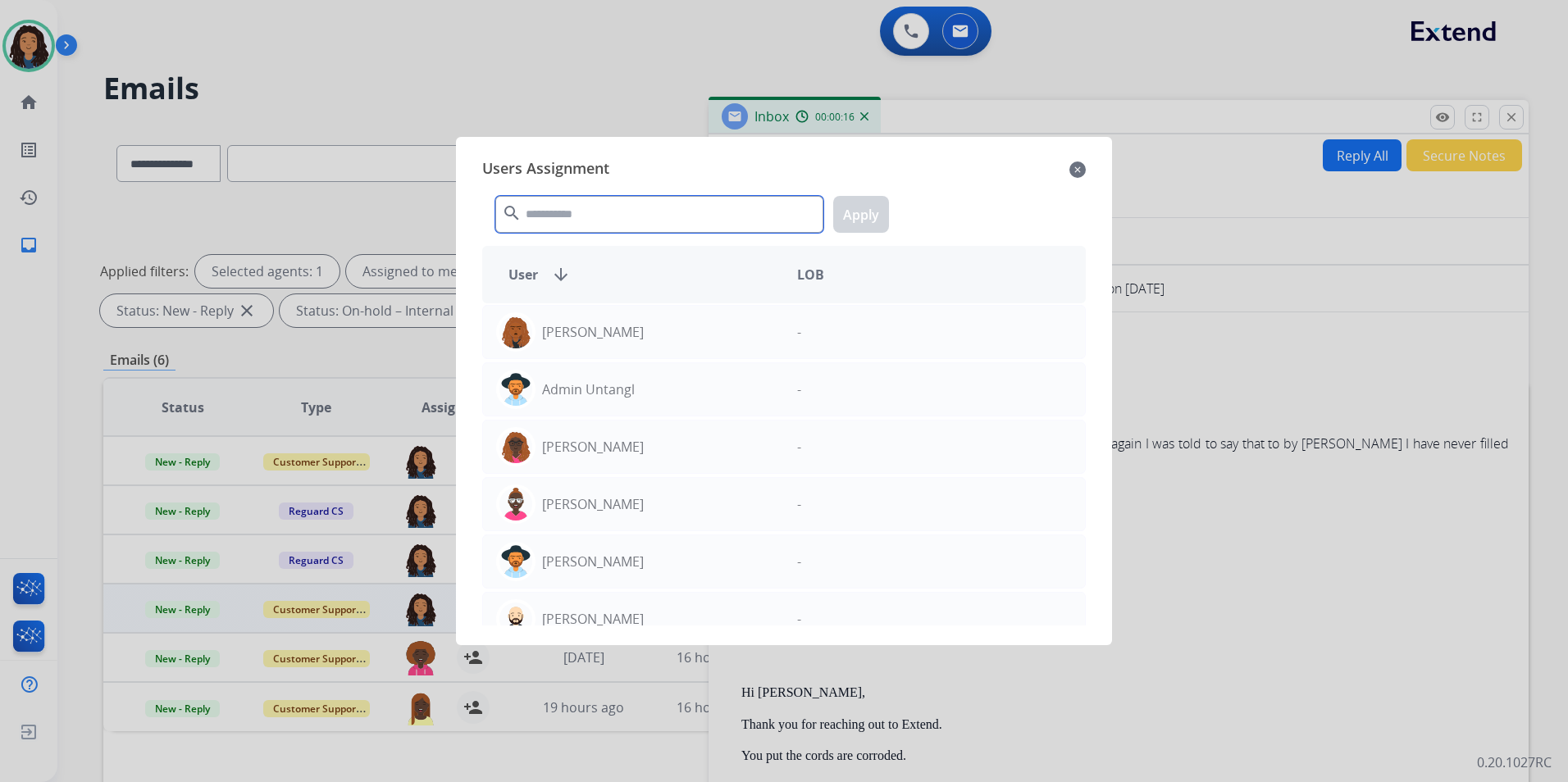
click at [599, 212] on input "text" at bounding box center [659, 214] width 328 height 37
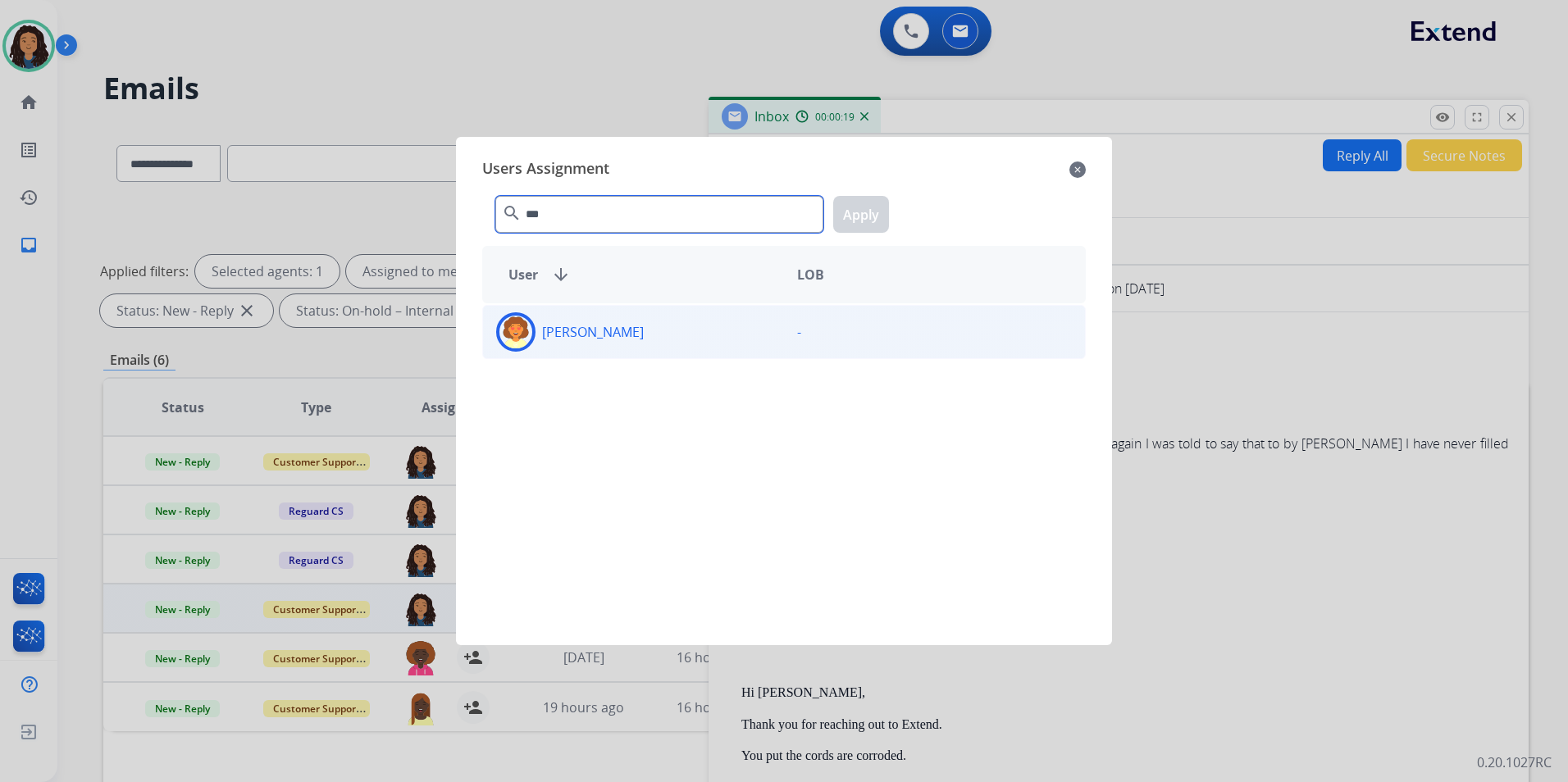
type input "***"
click at [662, 341] on div "[PERSON_NAME]" at bounding box center [633, 331] width 301 height 39
click at [862, 216] on button "Apply" at bounding box center [861, 214] width 56 height 37
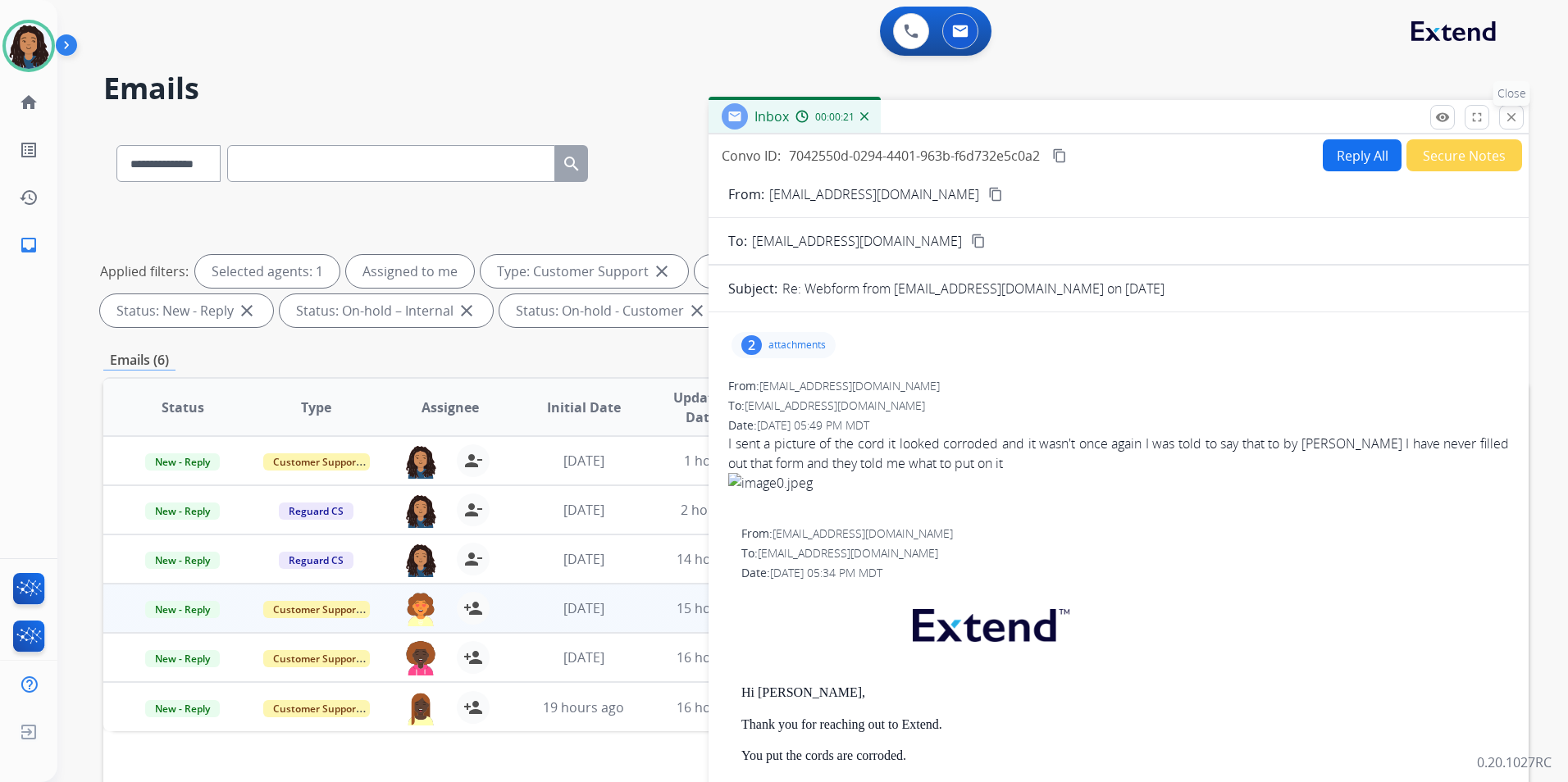
click at [1516, 114] on mat-icon "close" at bounding box center [1511, 117] width 15 height 15
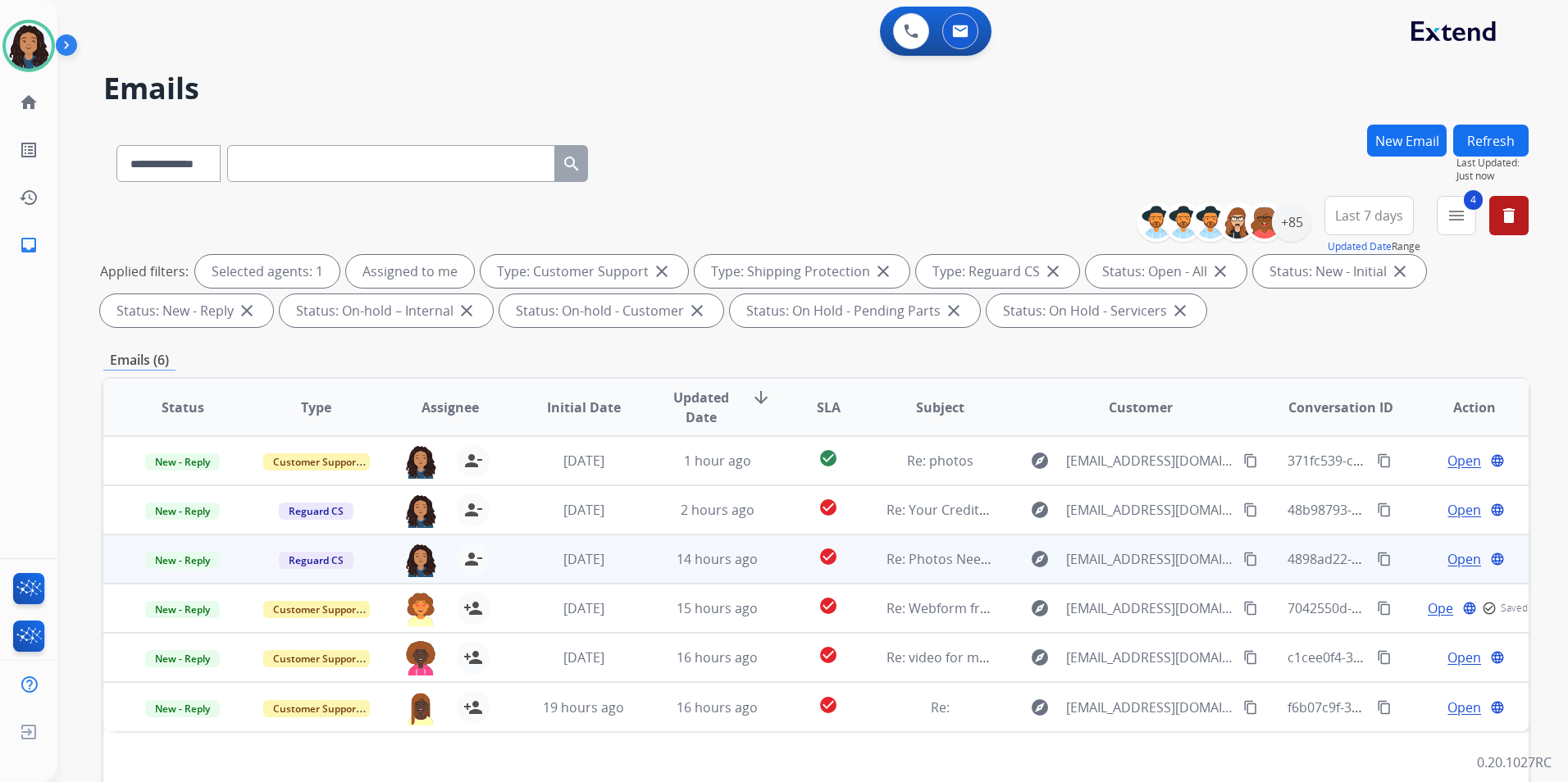
click at [1447, 561] on span "Open" at bounding box center [1464, 559] width 34 height 20
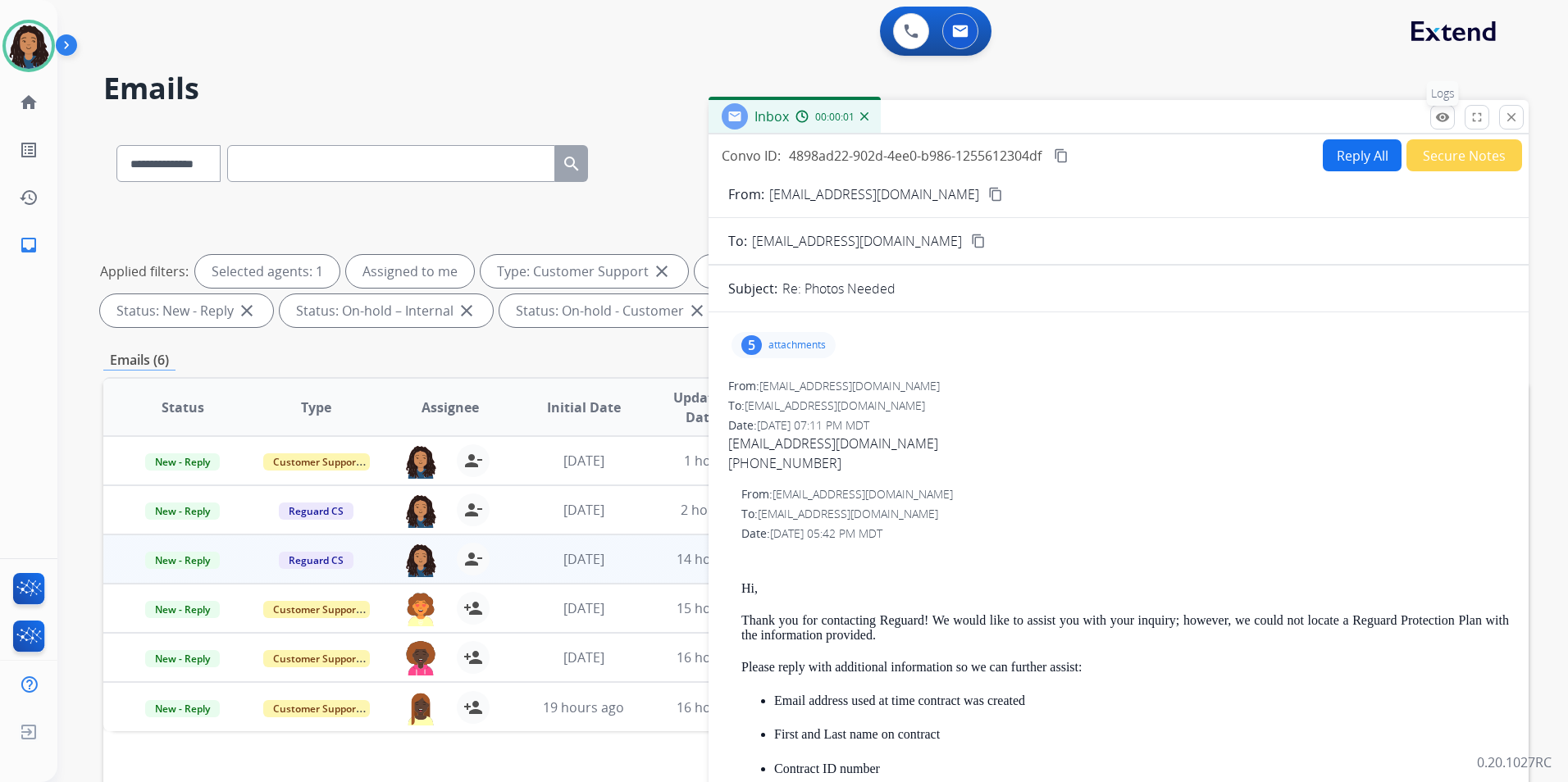
click at [1443, 122] on mat-icon "remove_red_eye" at bounding box center [1442, 117] width 15 height 15
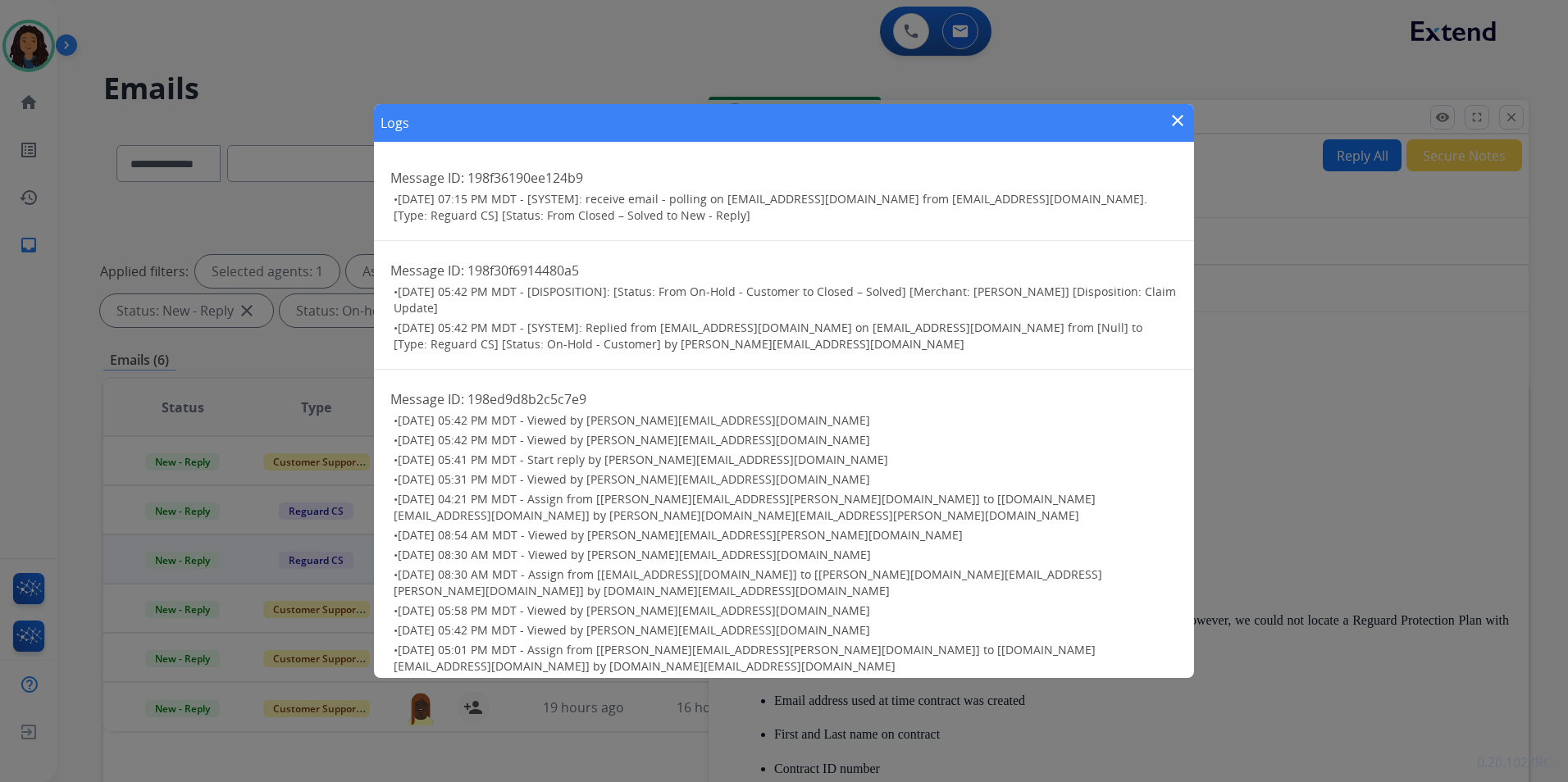
scroll to position [133, 0]
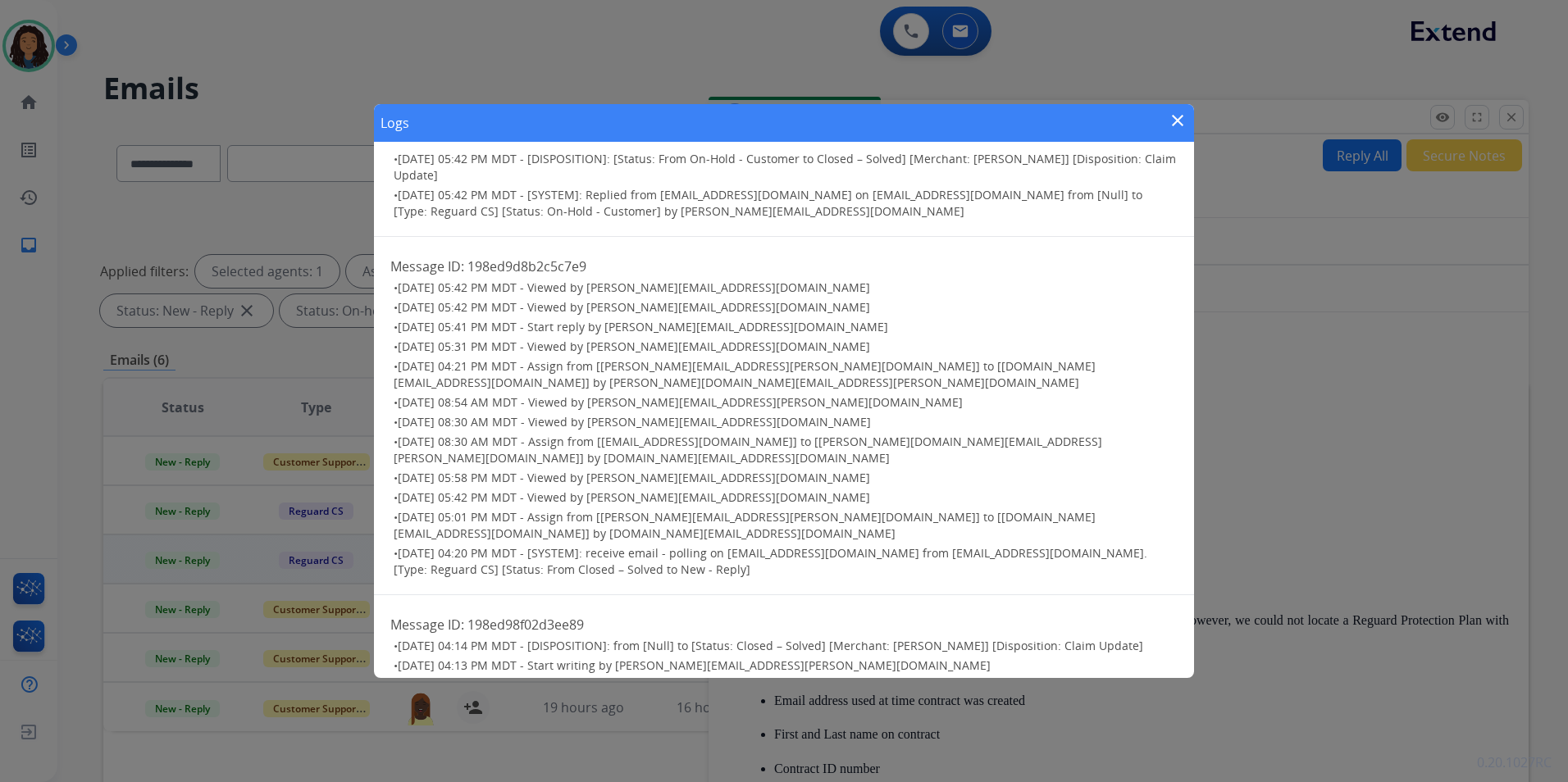
click at [1170, 121] on mat-icon "close" at bounding box center [1177, 121] width 20 height 20
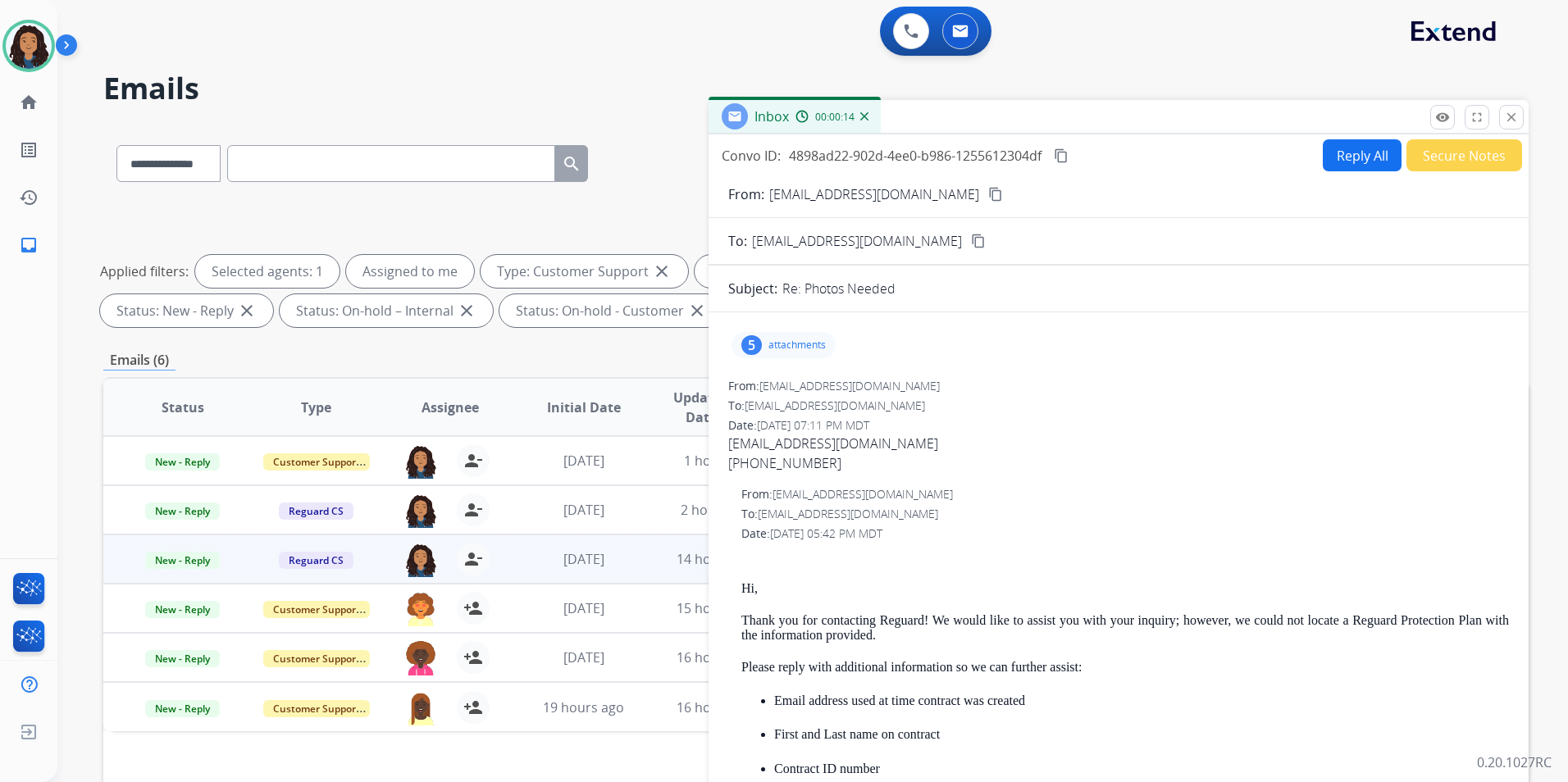
click at [988, 193] on mat-icon "content_copy" at bounding box center [995, 194] width 15 height 15
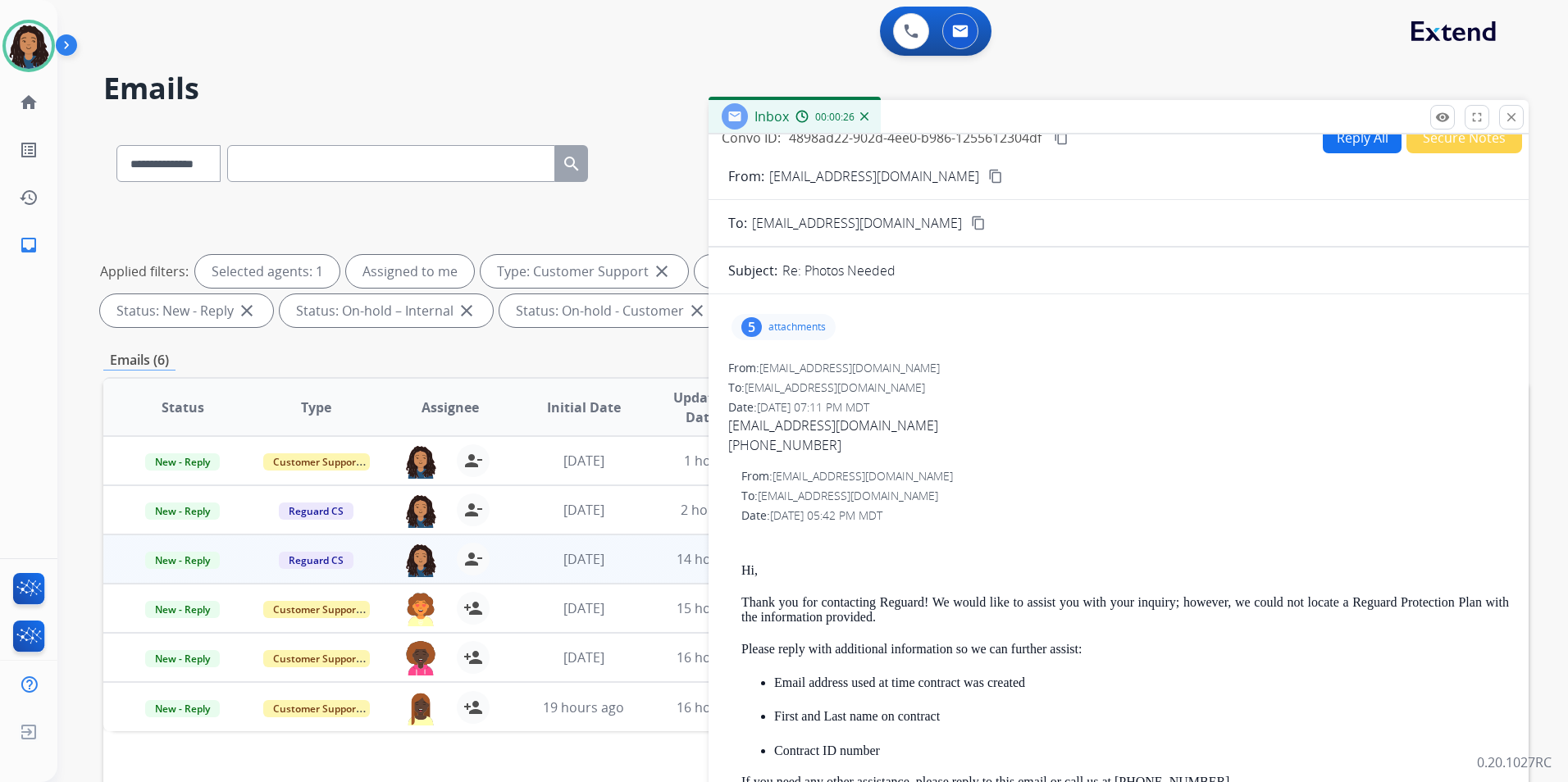
scroll to position [0, 0]
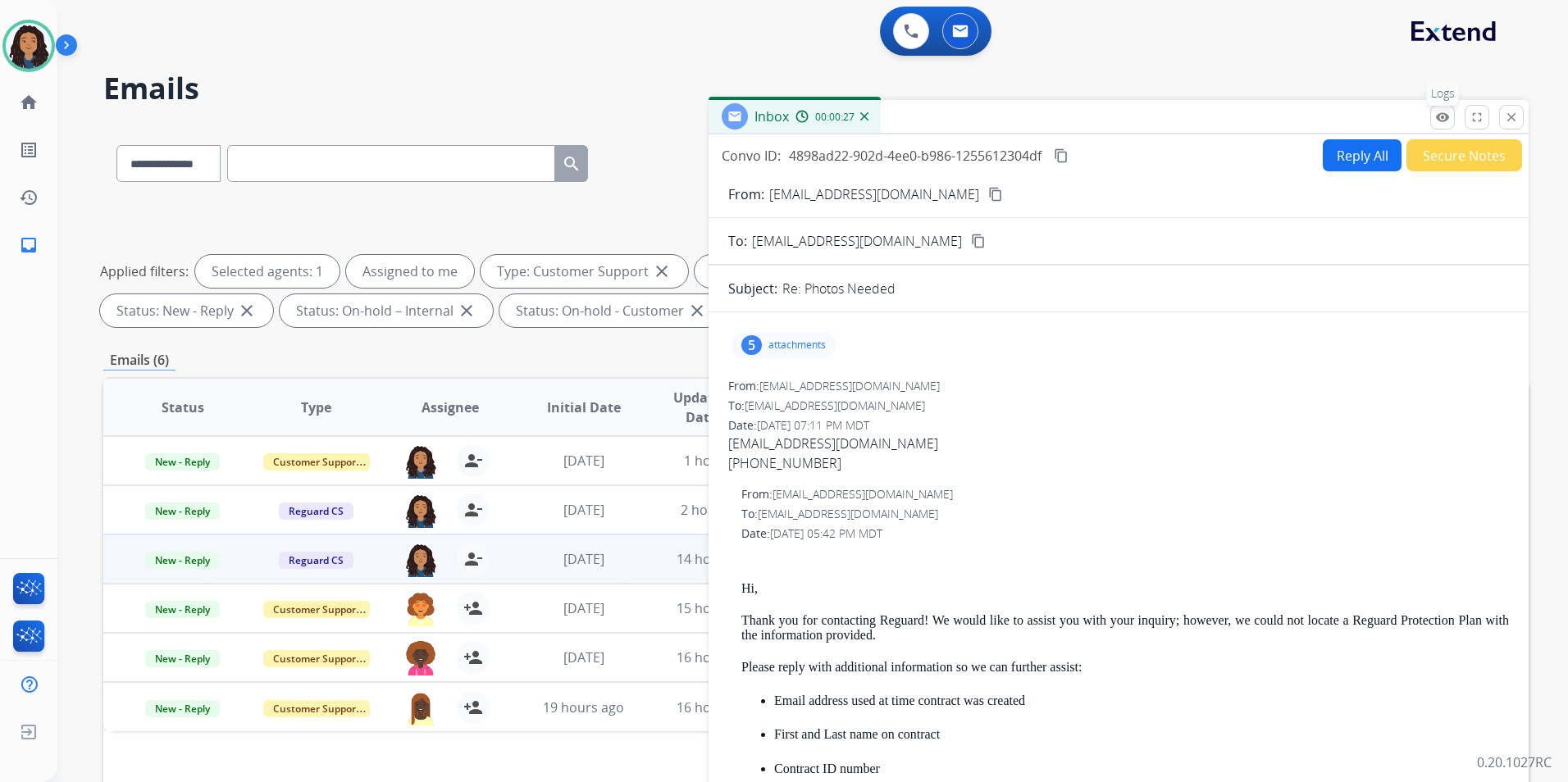
click at [1440, 117] on mat-icon "remove_red_eye" at bounding box center [1442, 117] width 15 height 15
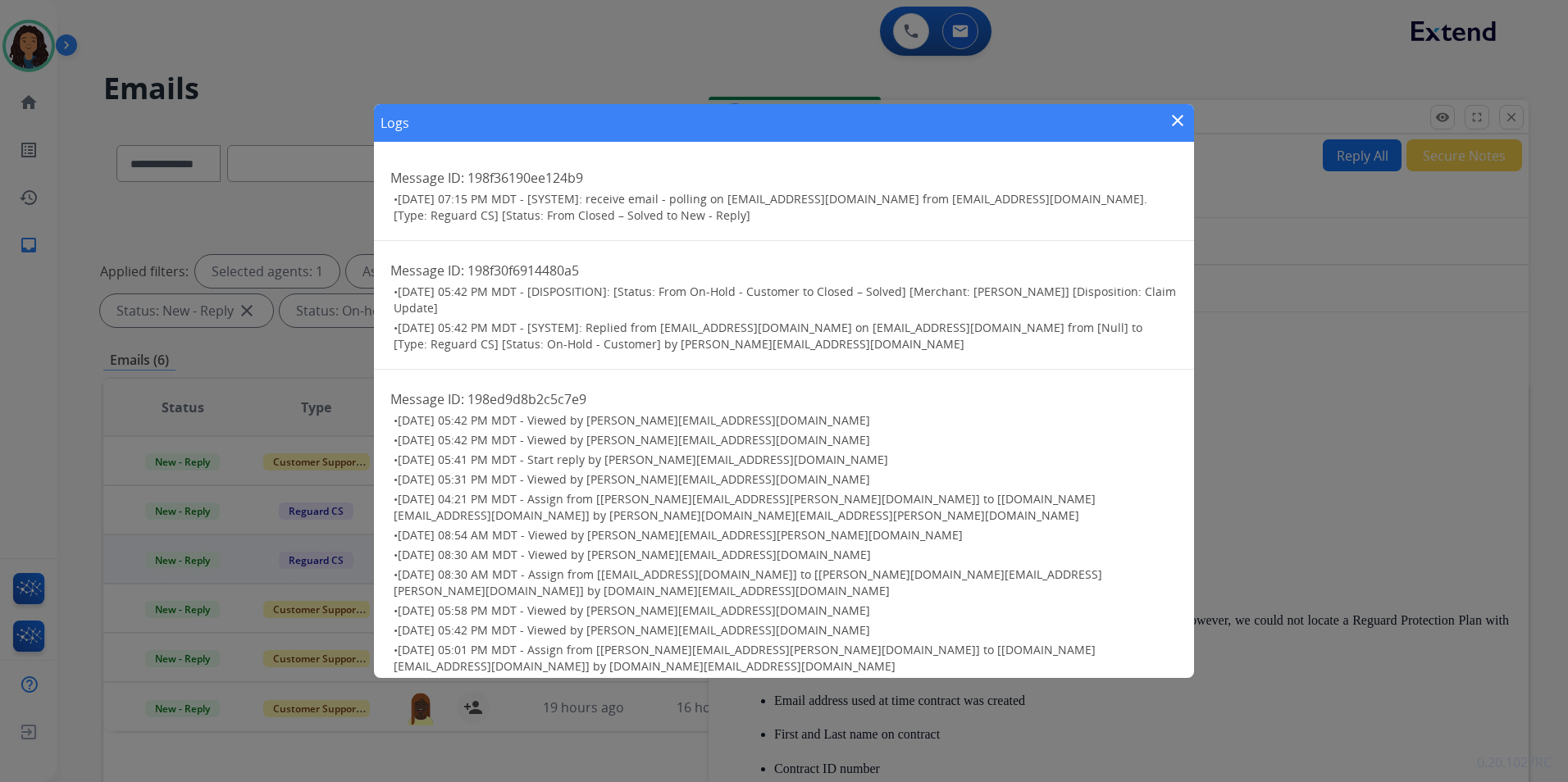
click at [1165, 117] on div "Logs close" at bounding box center [784, 123] width 820 height 37
click at [1183, 119] on mat-icon "close" at bounding box center [1177, 121] width 20 height 20
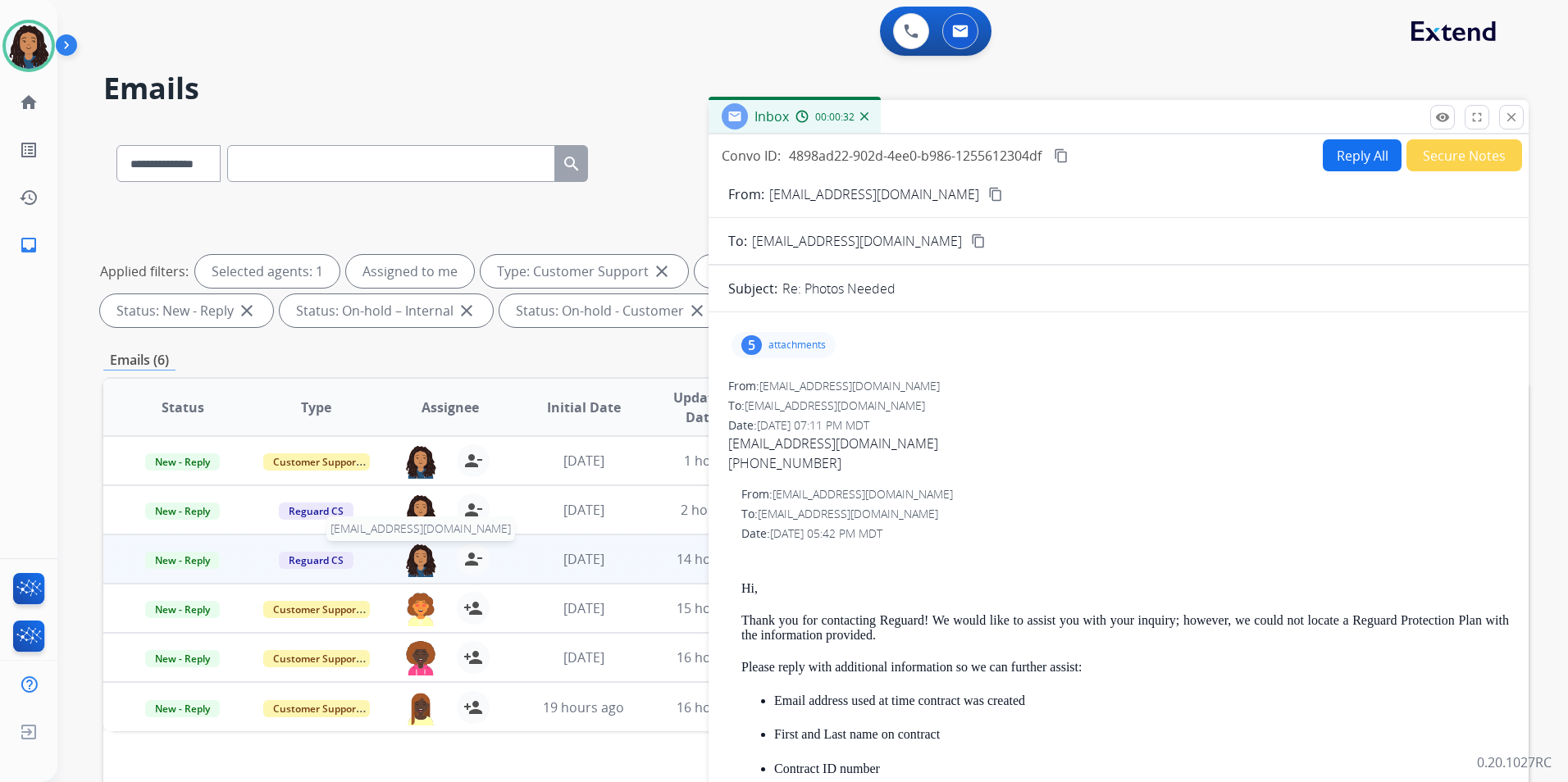
click at [417, 559] on img at bounding box center [421, 560] width 33 height 35
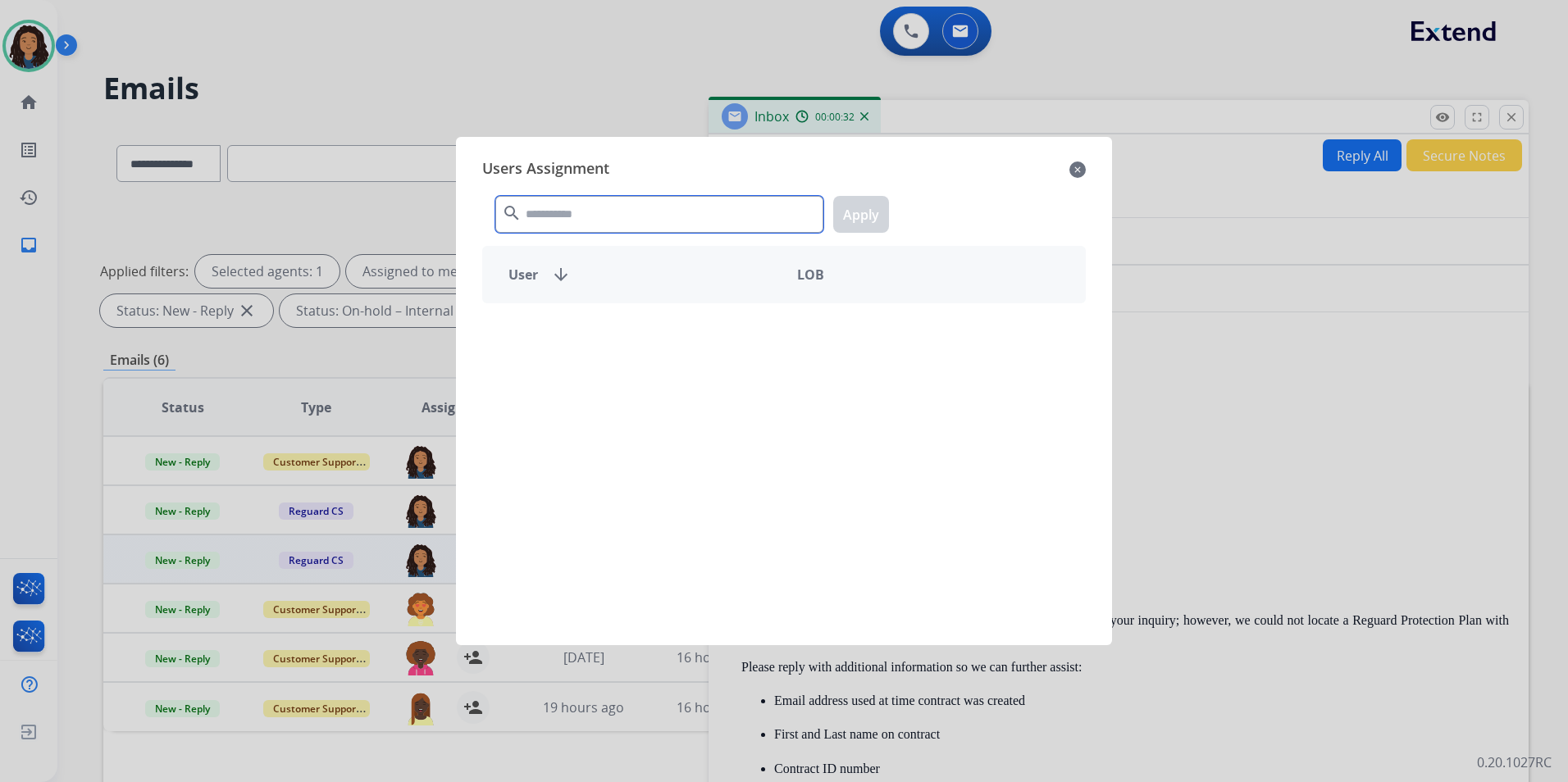
click at [589, 224] on input "text" at bounding box center [659, 214] width 328 height 37
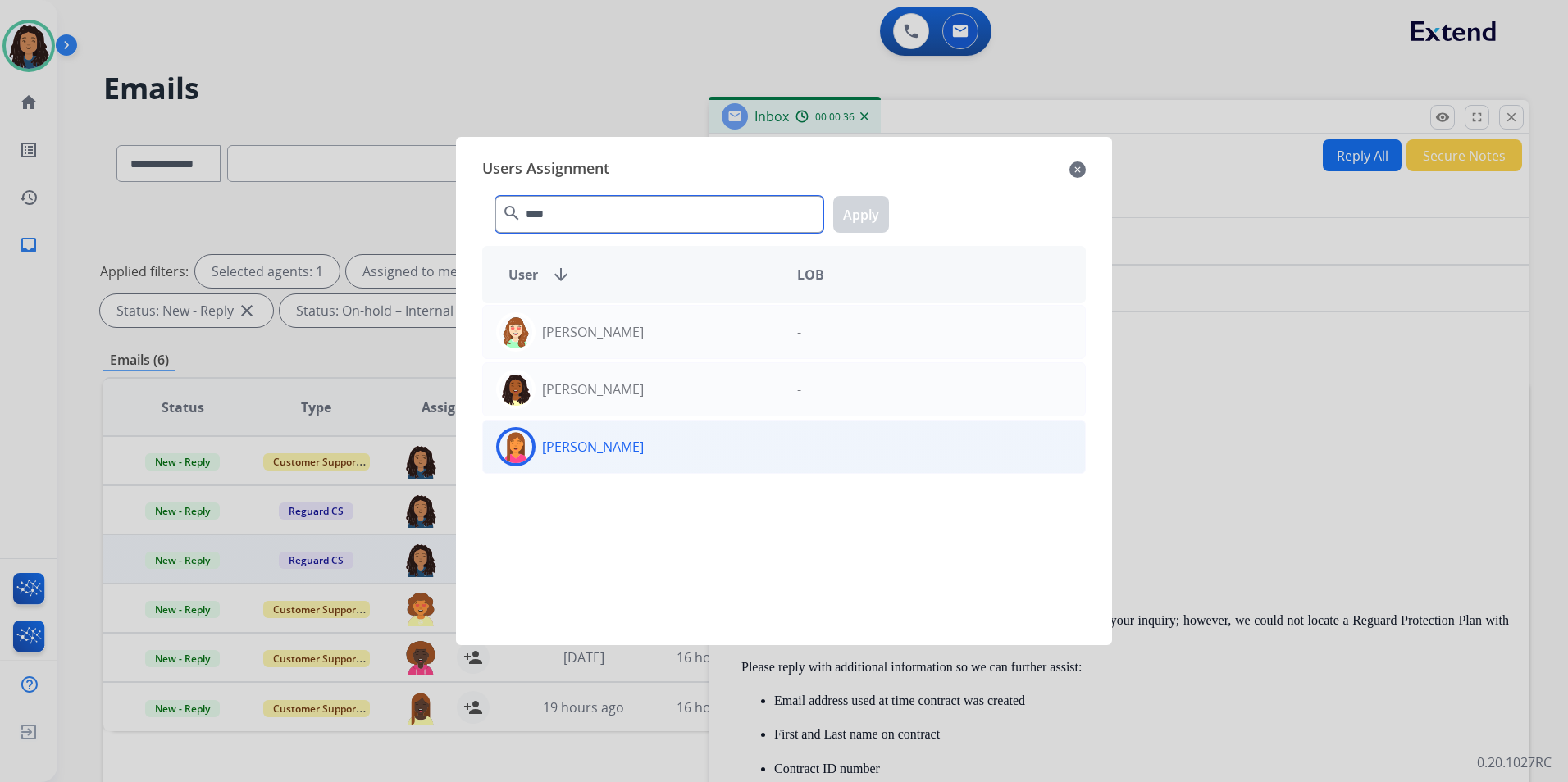
type input "****"
click at [705, 465] on div "[PERSON_NAME]" at bounding box center [633, 446] width 301 height 39
click at [881, 217] on button "Apply" at bounding box center [861, 214] width 56 height 37
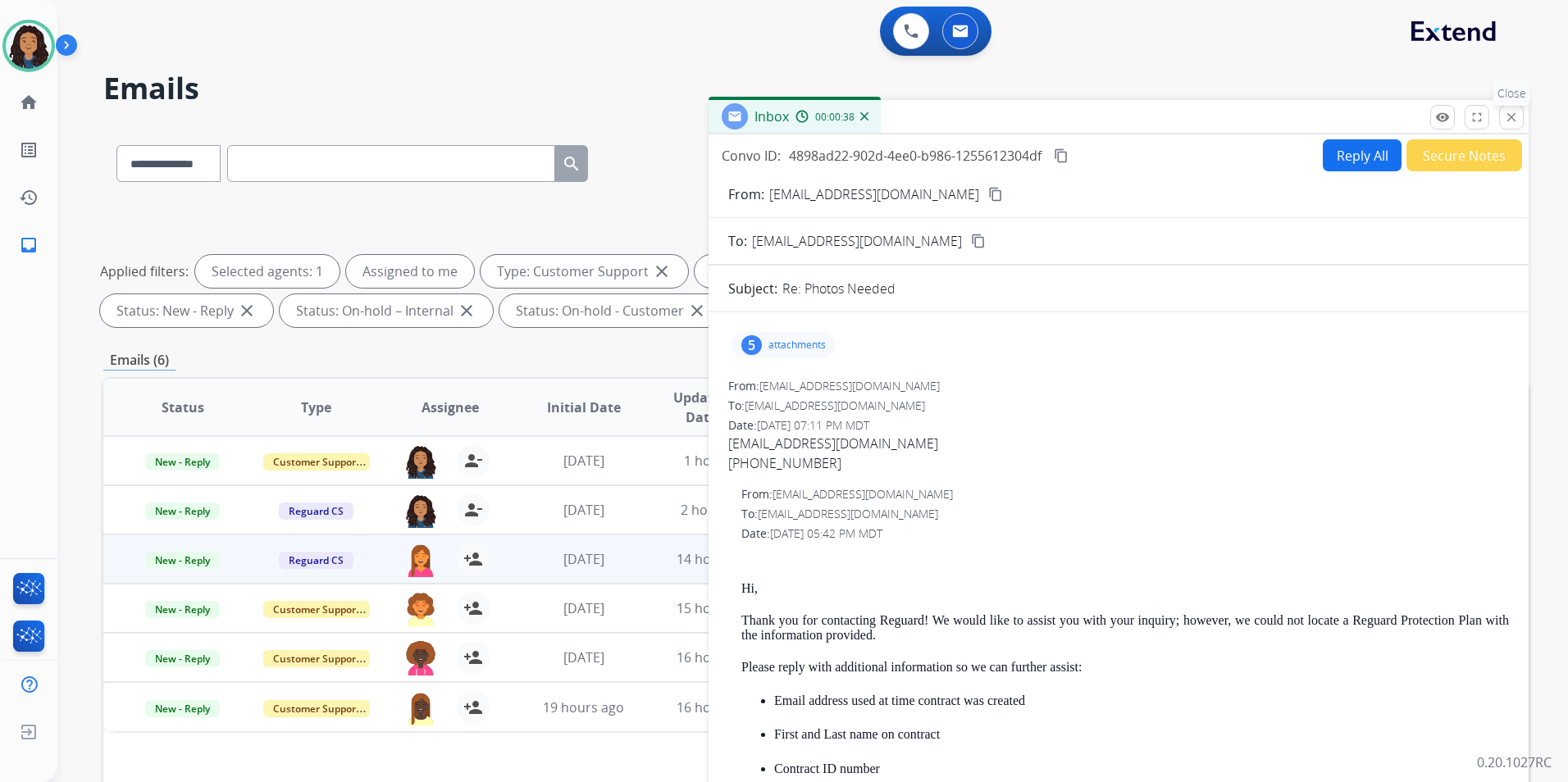
click at [1515, 113] on mat-icon "close" at bounding box center [1511, 117] width 15 height 15
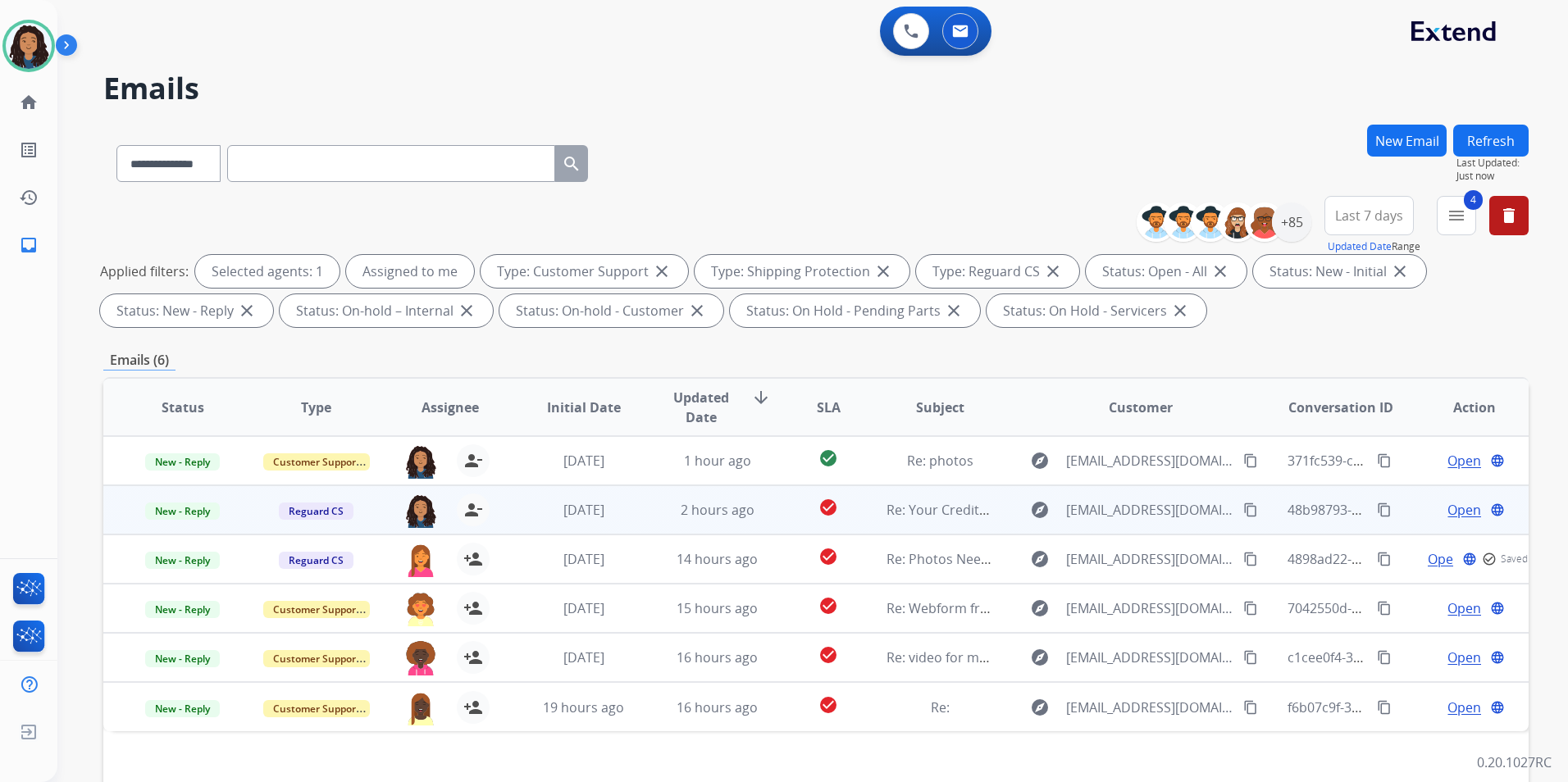
click at [1459, 511] on span "Open" at bounding box center [1464, 510] width 34 height 20
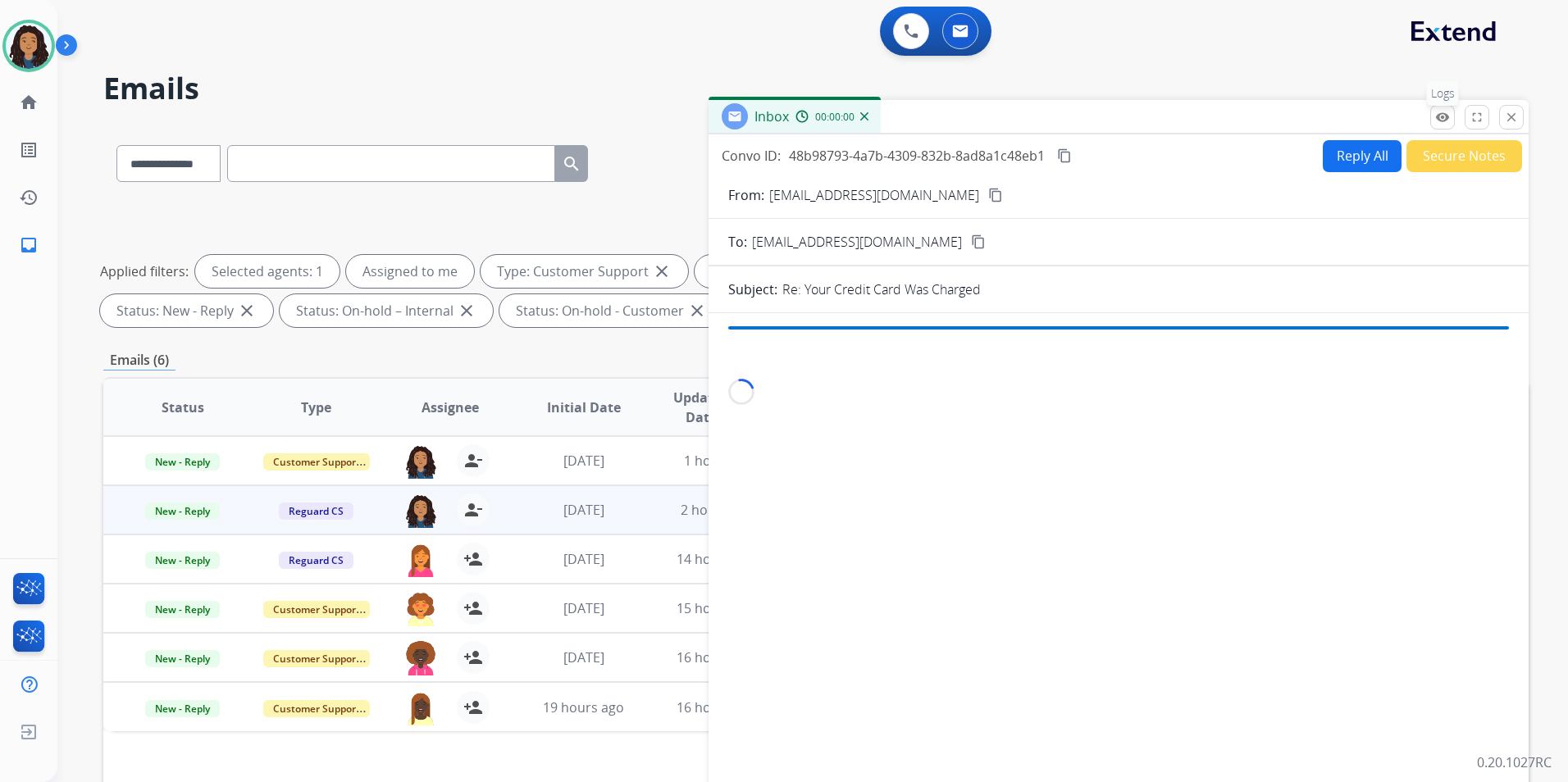
click at [1439, 120] on mat-icon "remove_red_eye" at bounding box center [1442, 117] width 15 height 15
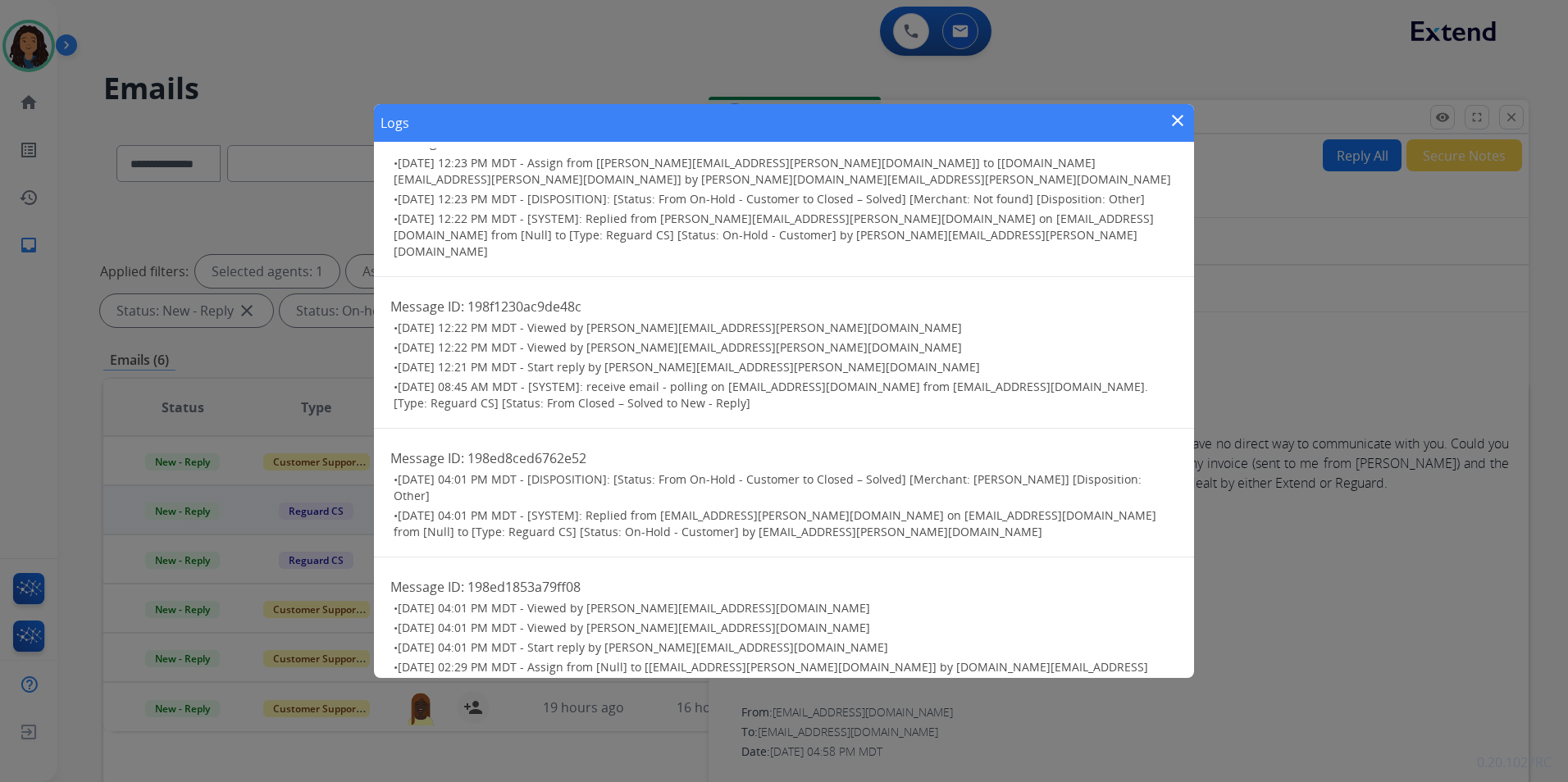
scroll to position [446, 0]
click at [1186, 118] on mat-icon "close" at bounding box center [1177, 121] width 20 height 20
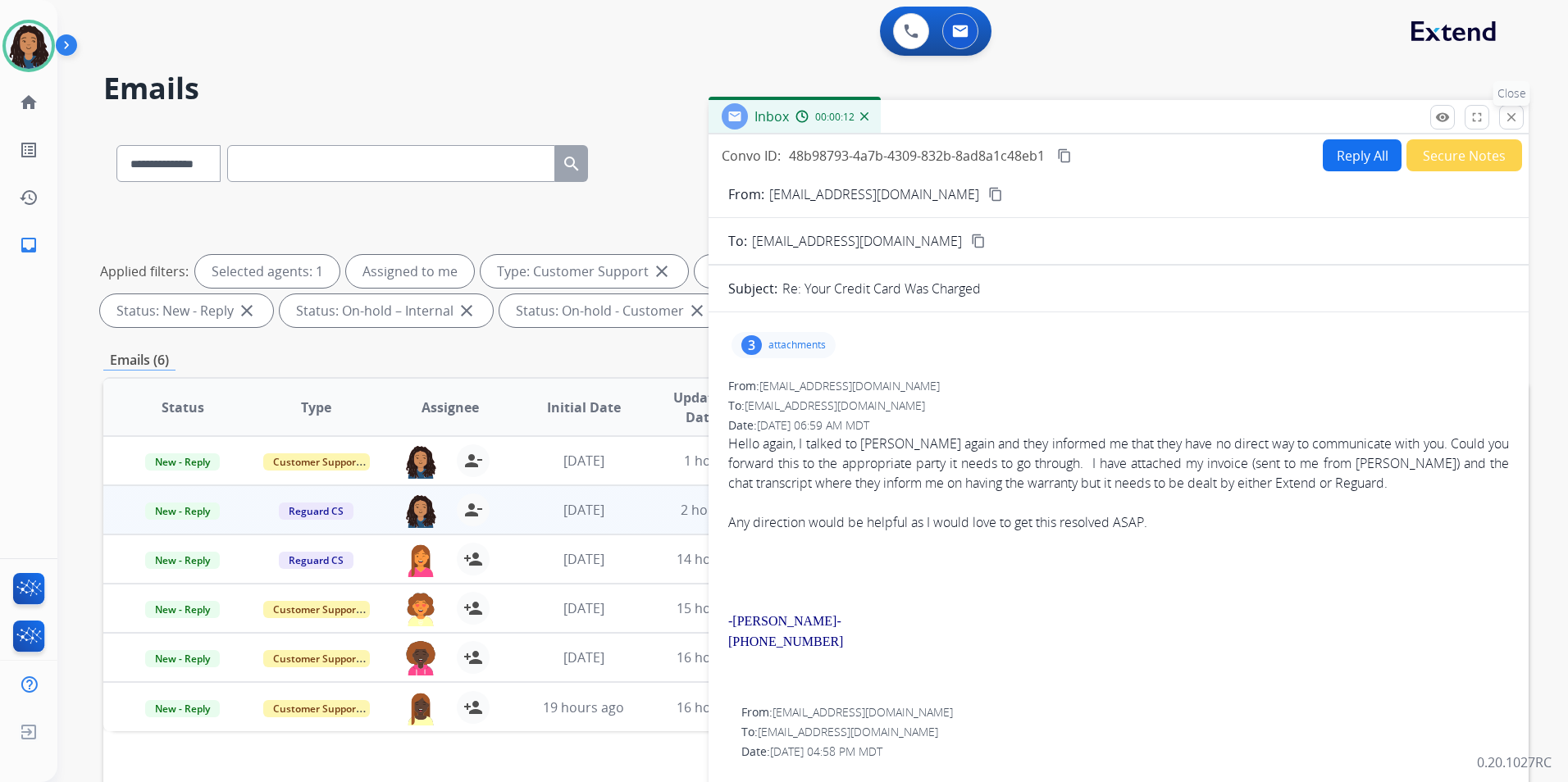
click at [1512, 118] on mat-icon "close" at bounding box center [1511, 117] width 15 height 15
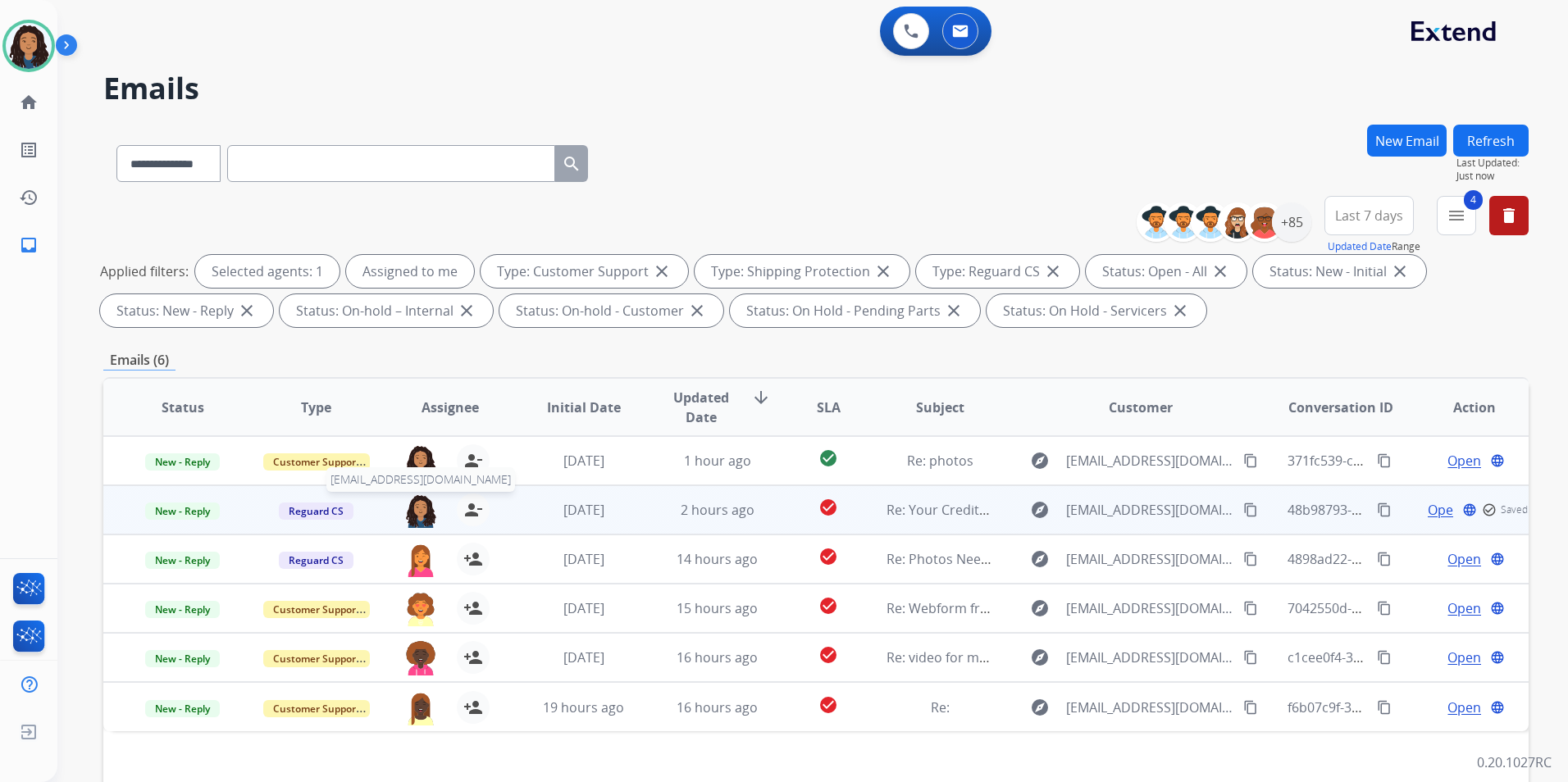
click at [424, 508] on img at bounding box center [421, 511] width 33 height 35
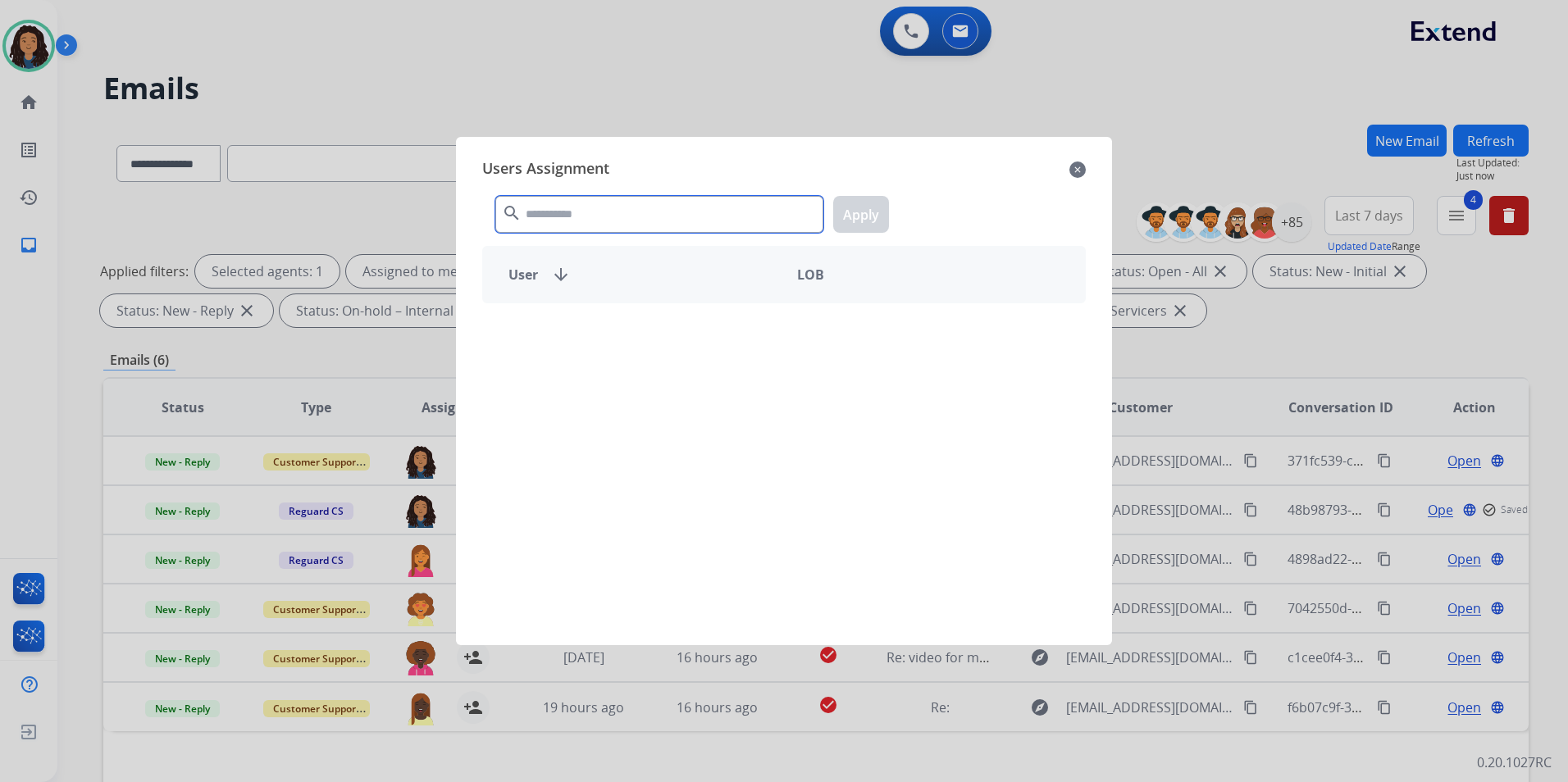
click at [697, 230] on input "text" at bounding box center [659, 214] width 328 height 37
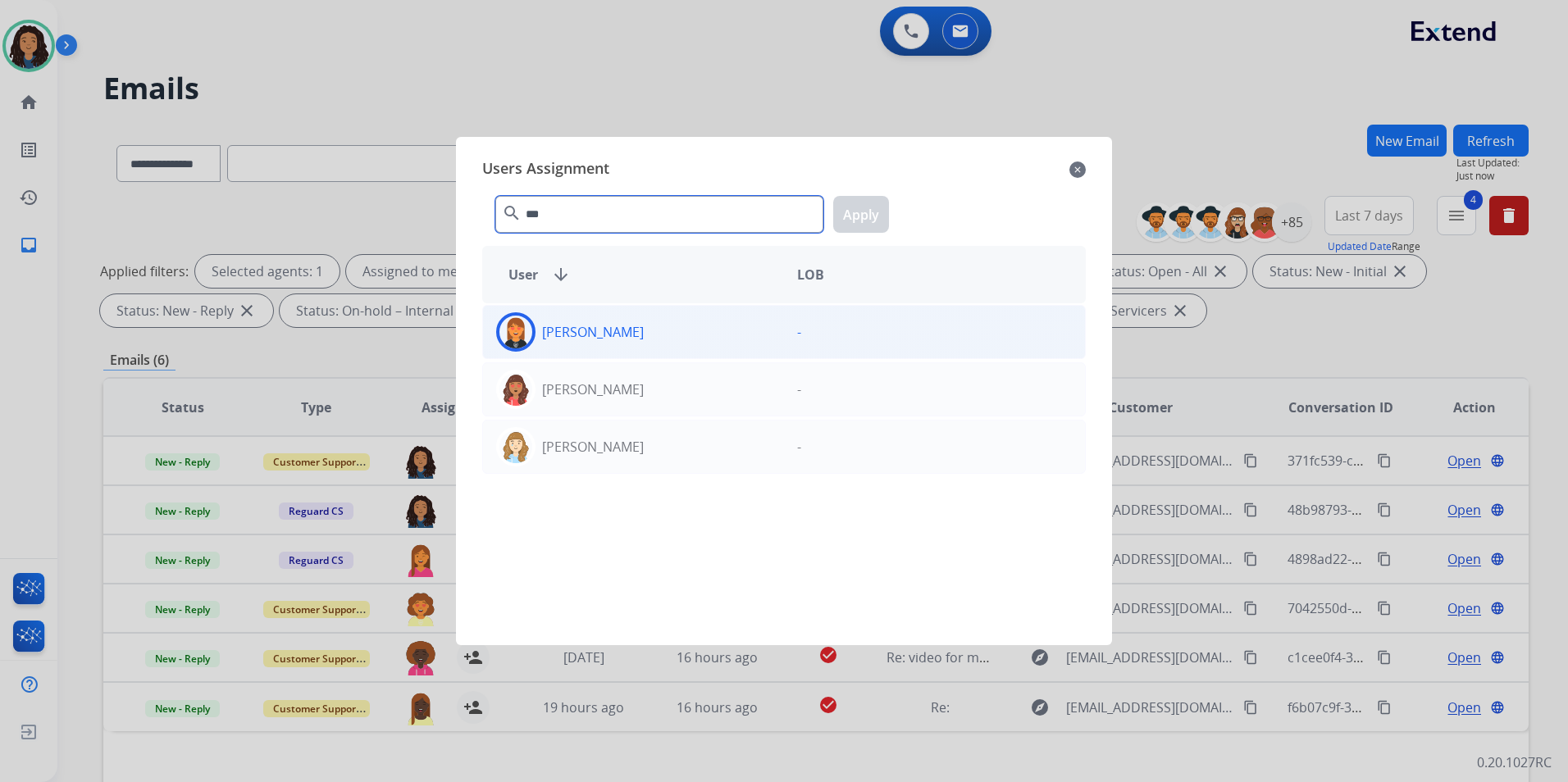
type input "***"
click at [645, 338] on div "[PERSON_NAME]" at bounding box center [633, 331] width 301 height 39
click at [870, 223] on button "Apply" at bounding box center [861, 214] width 56 height 37
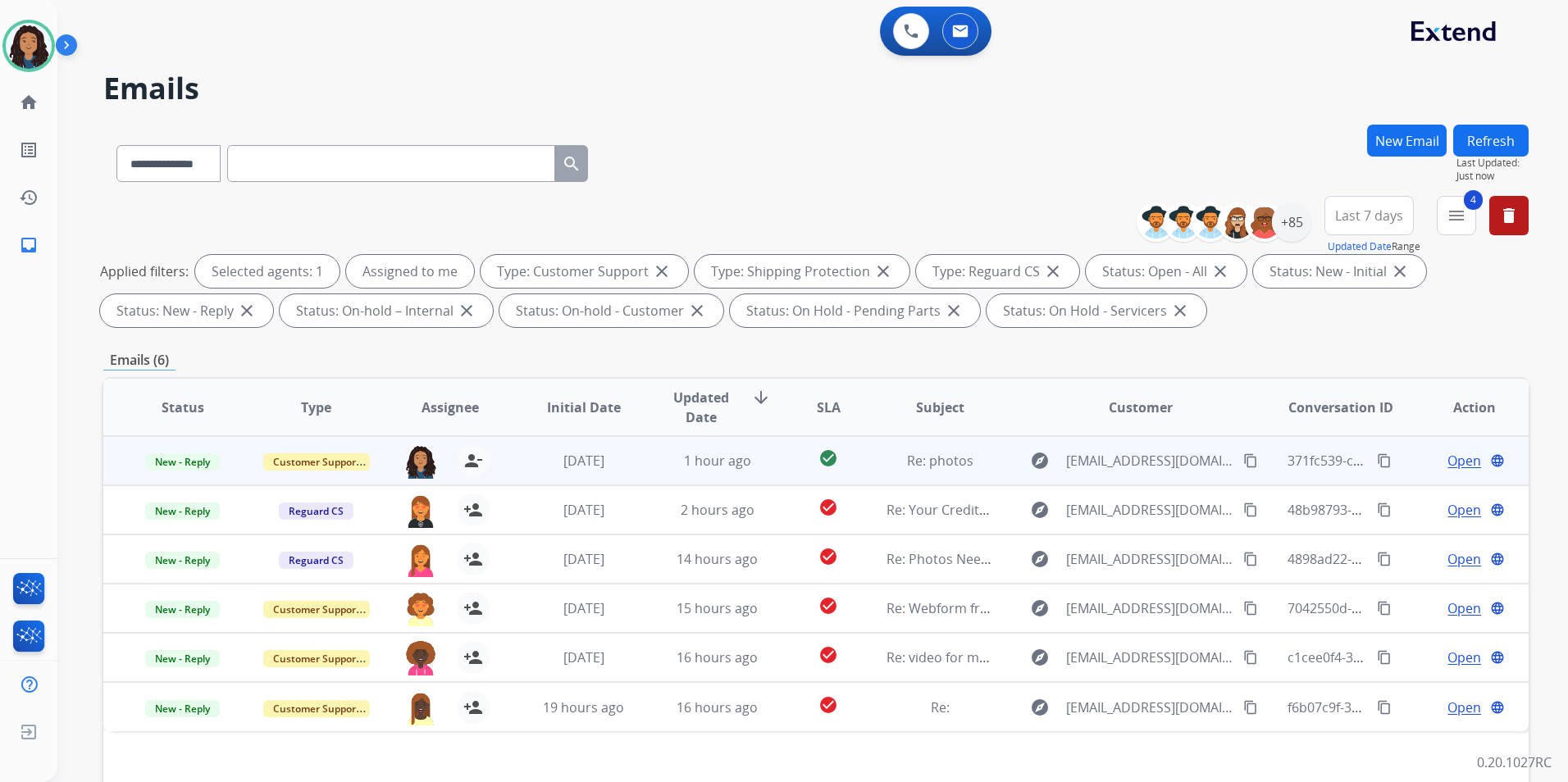
click at [1447, 462] on span "Open" at bounding box center [1464, 461] width 34 height 20
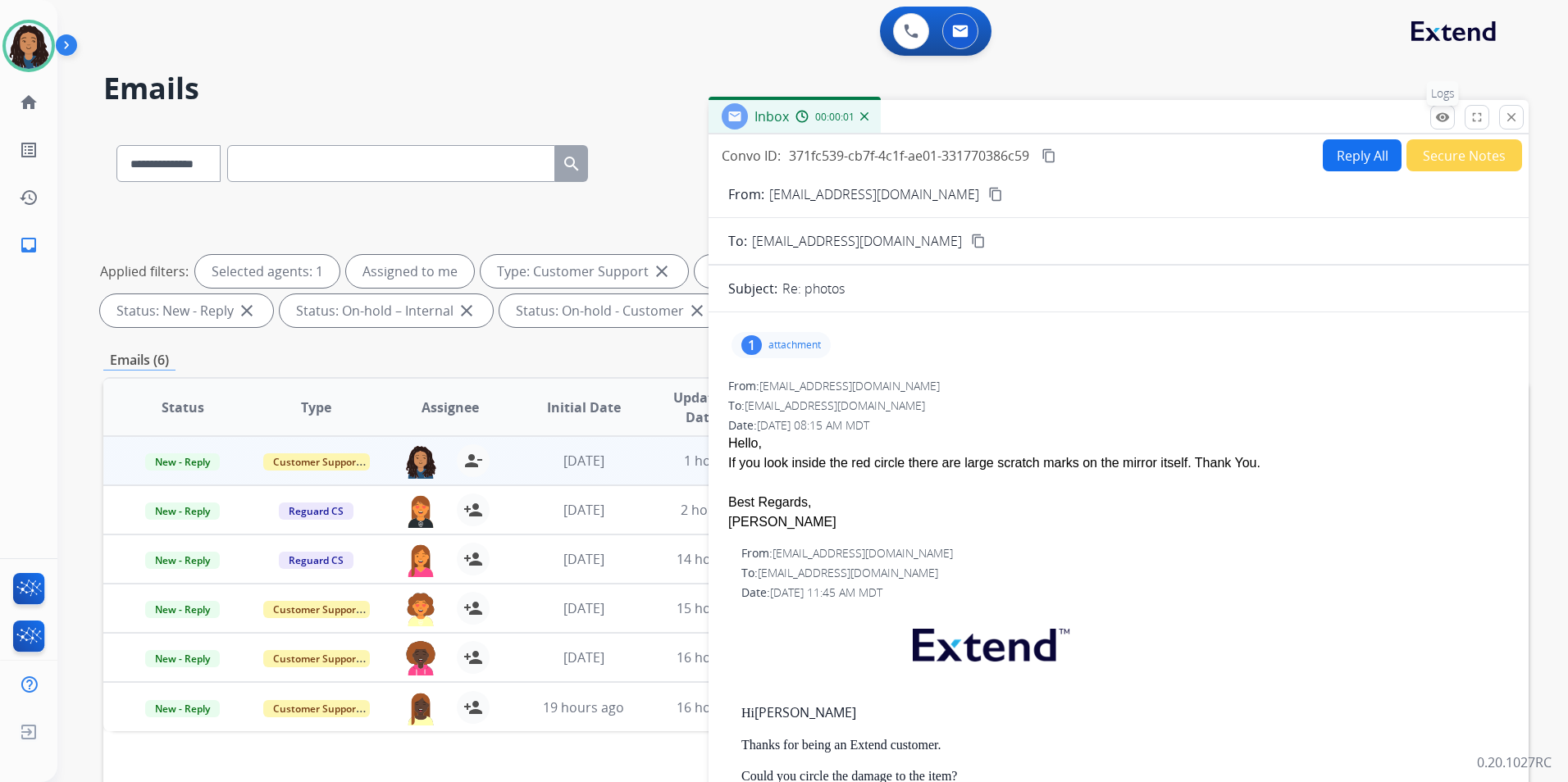
click at [1445, 124] on button "remove_red_eye Logs" at bounding box center [1442, 117] width 25 height 25
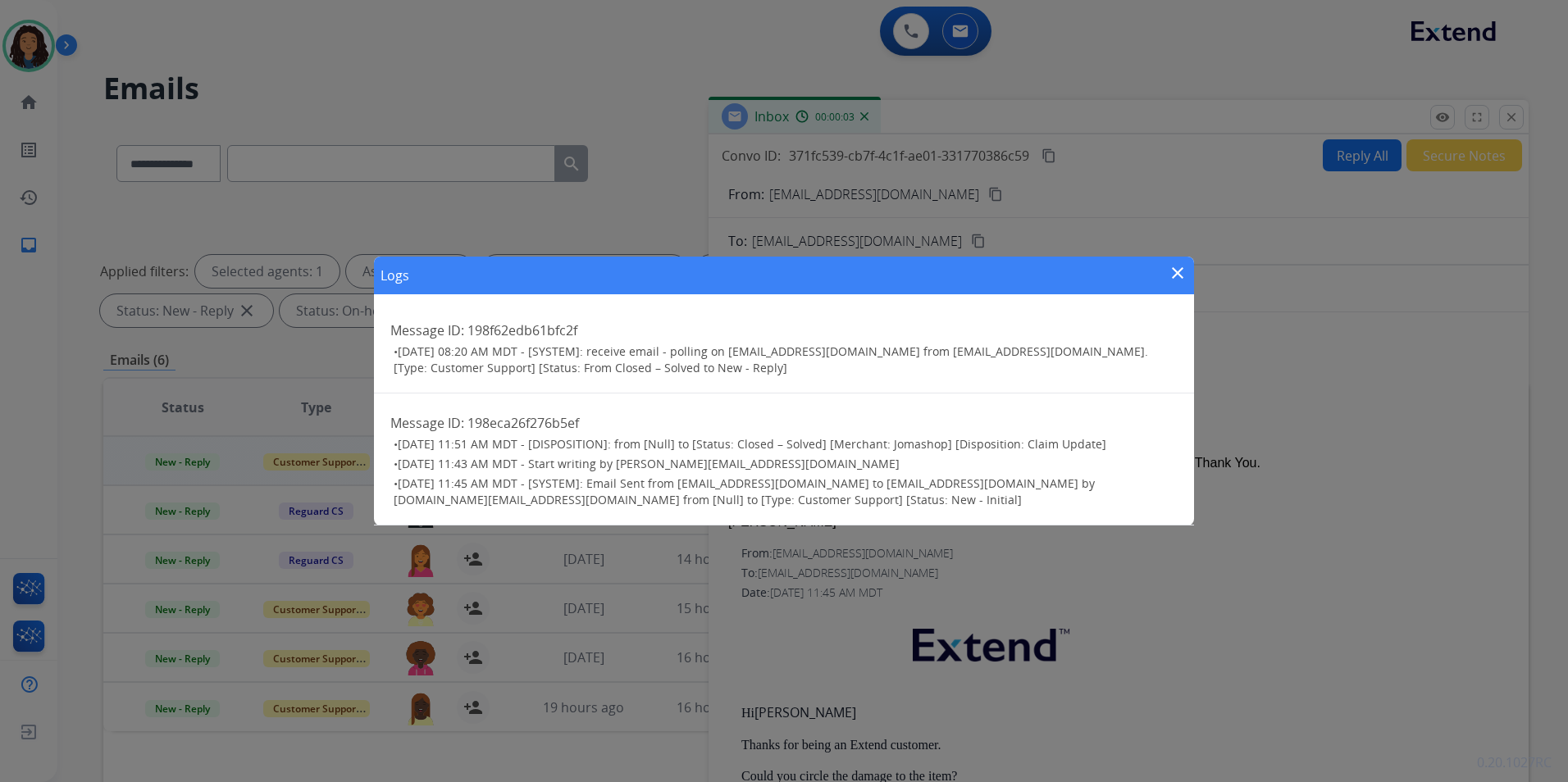
click at [1177, 277] on mat-icon "close" at bounding box center [1177, 273] width 20 height 20
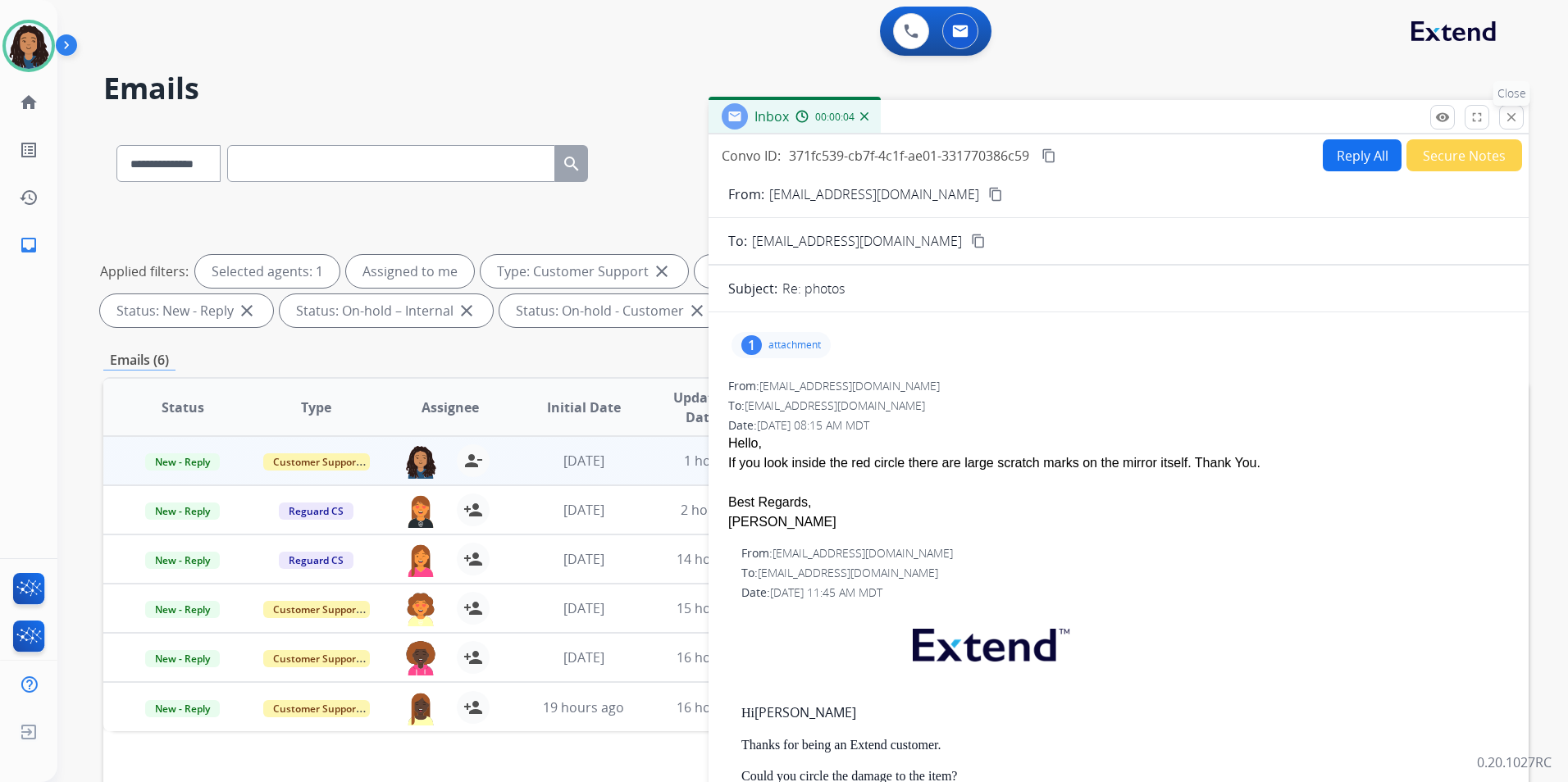
click at [1514, 121] on mat-icon "close" at bounding box center [1511, 117] width 15 height 15
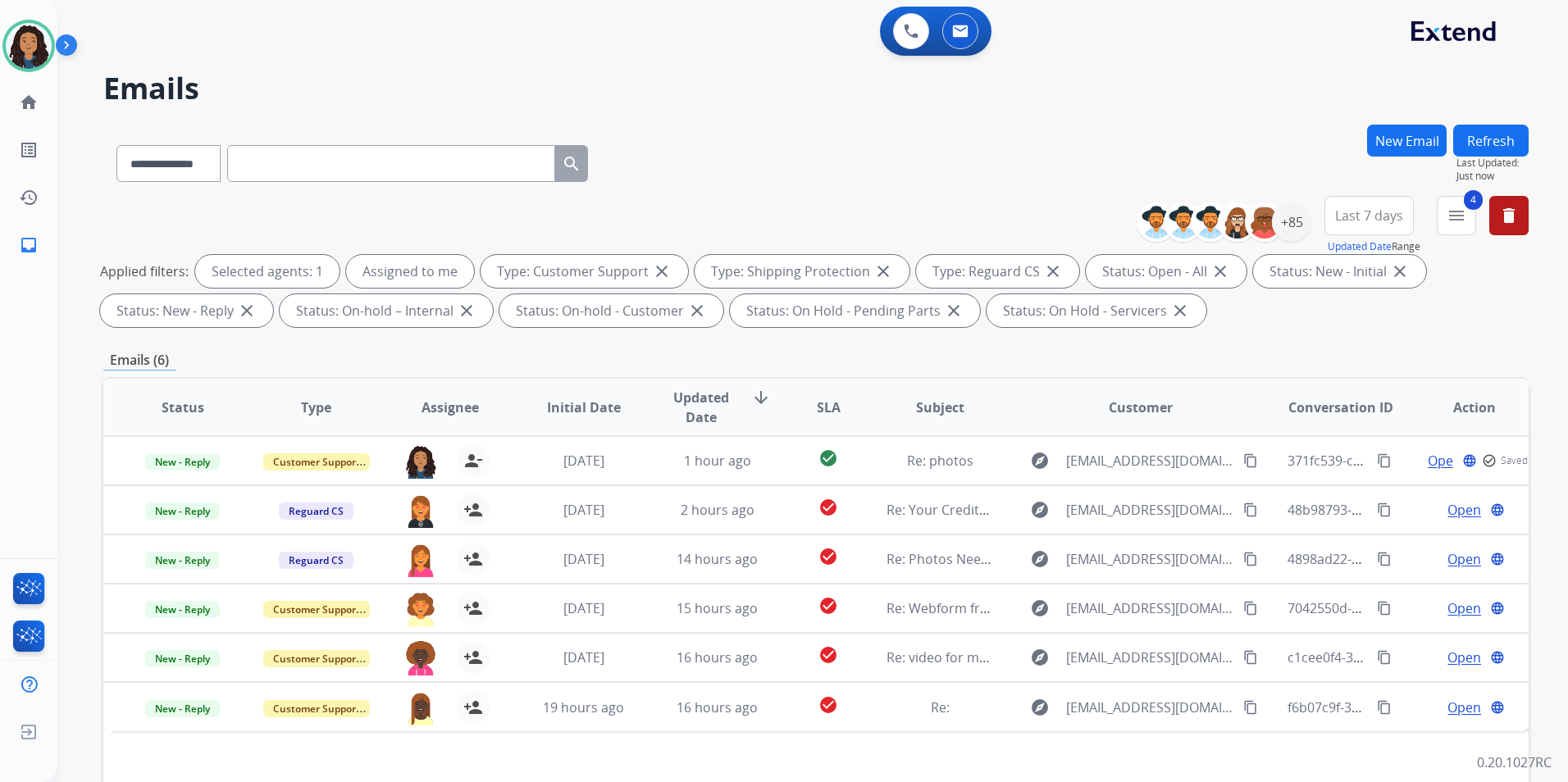
click at [1485, 140] on button "Refresh" at bounding box center [1490, 140] width 75 height 32
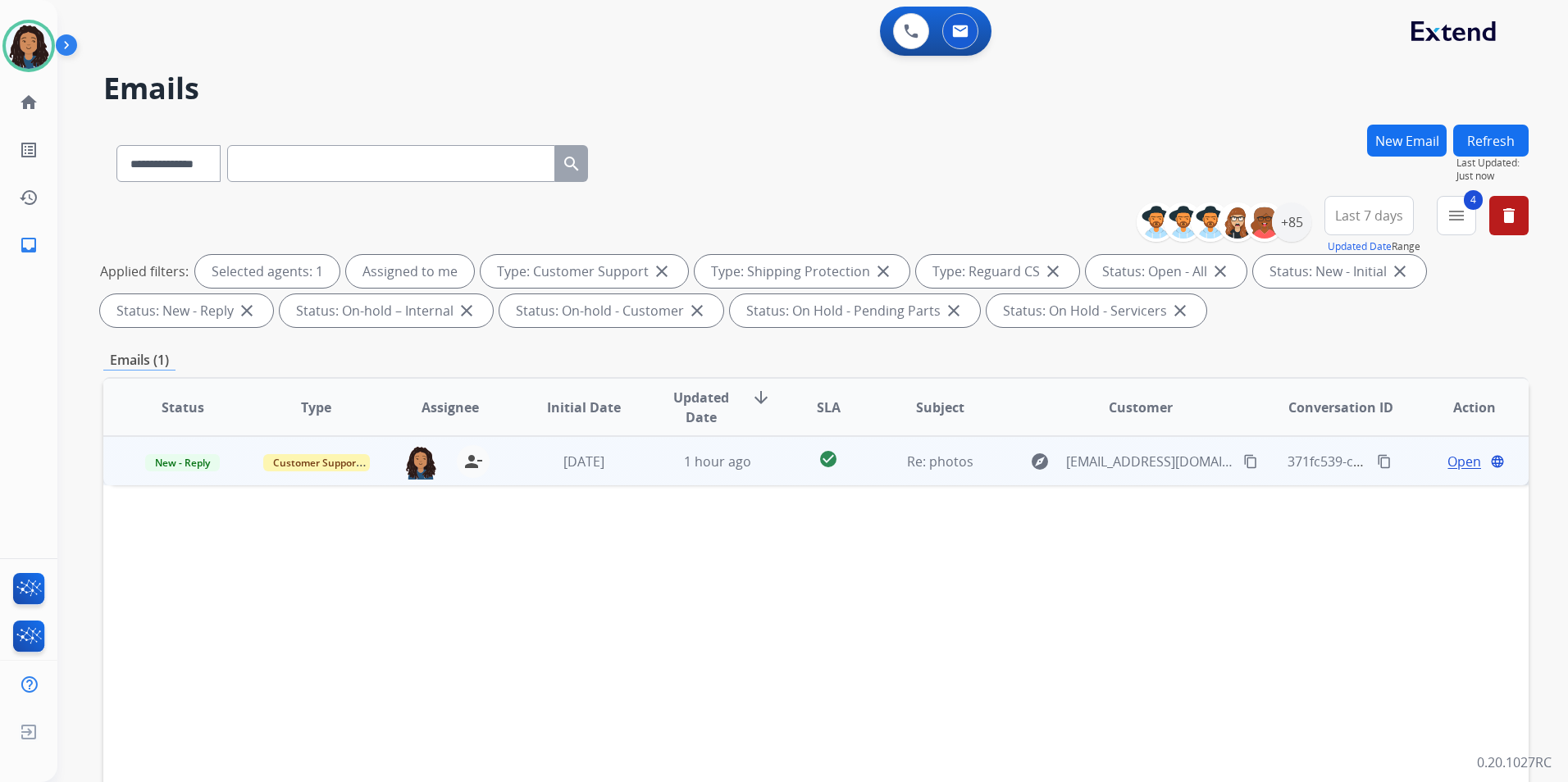
click at [1464, 462] on span "Open" at bounding box center [1464, 462] width 34 height 20
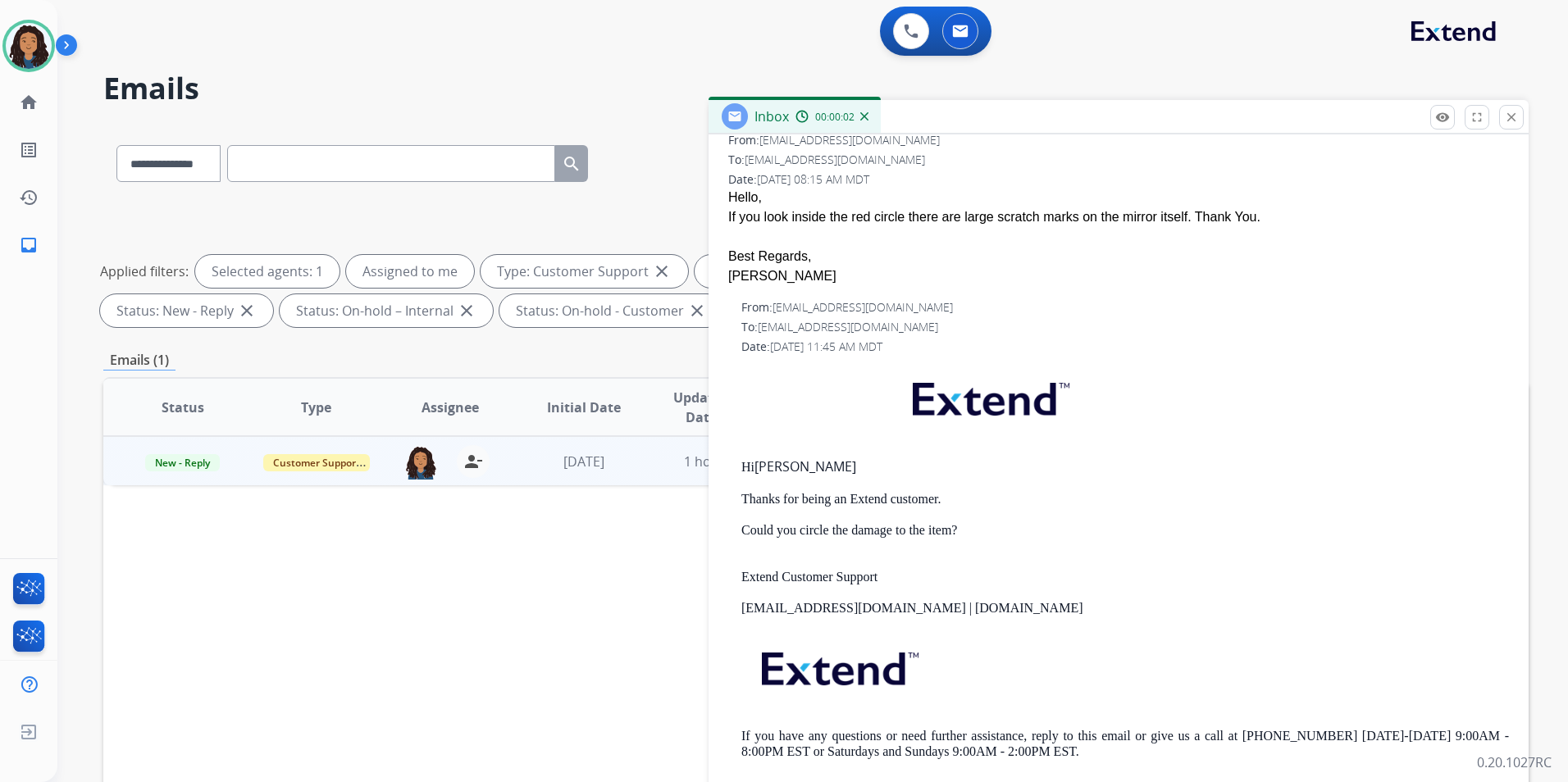
scroll to position [0, 0]
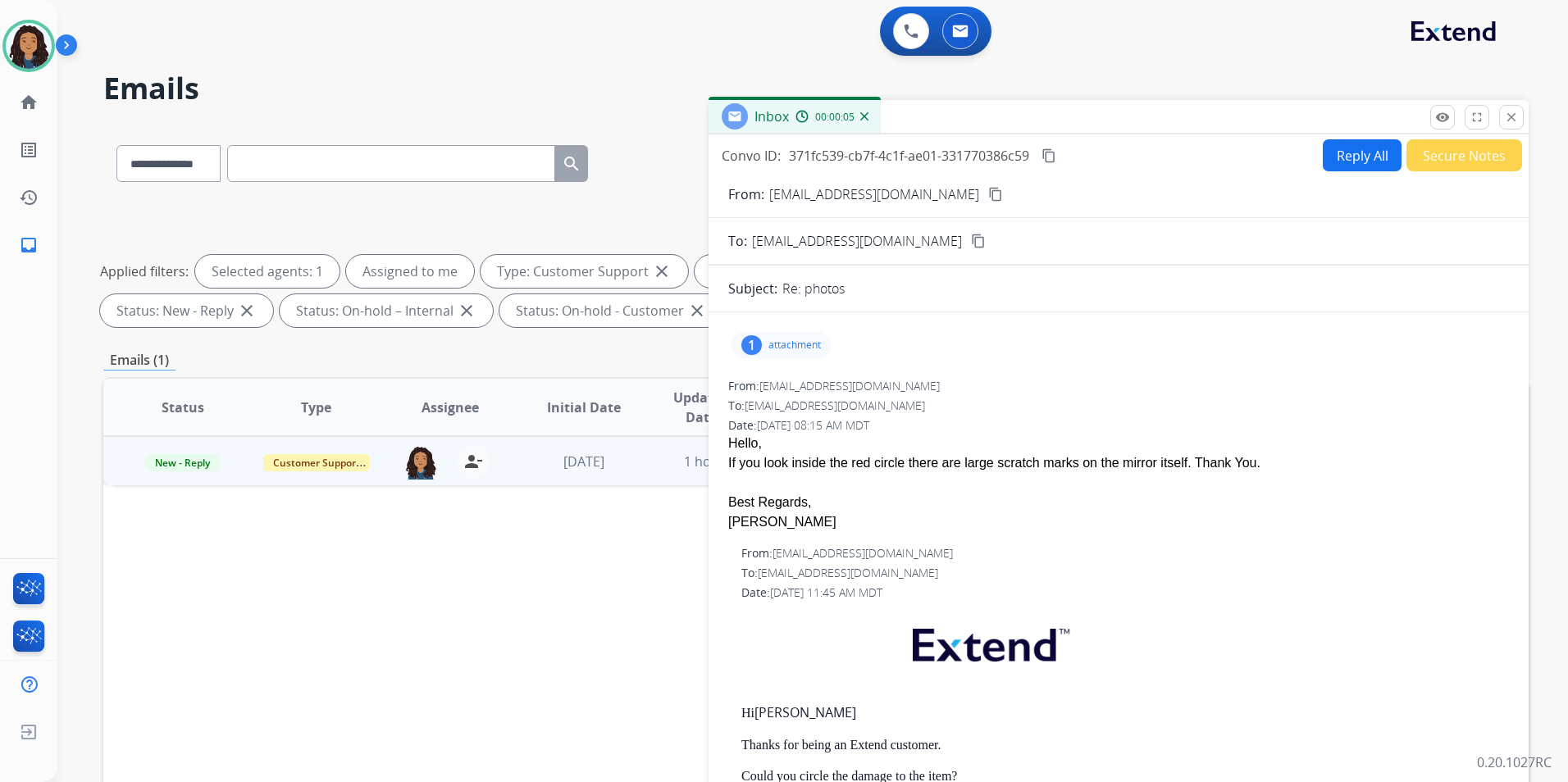
click at [789, 340] on p "attachment" at bounding box center [794, 345] width 52 height 13
click at [791, 391] on div at bounding box center [786, 387] width 82 height 58
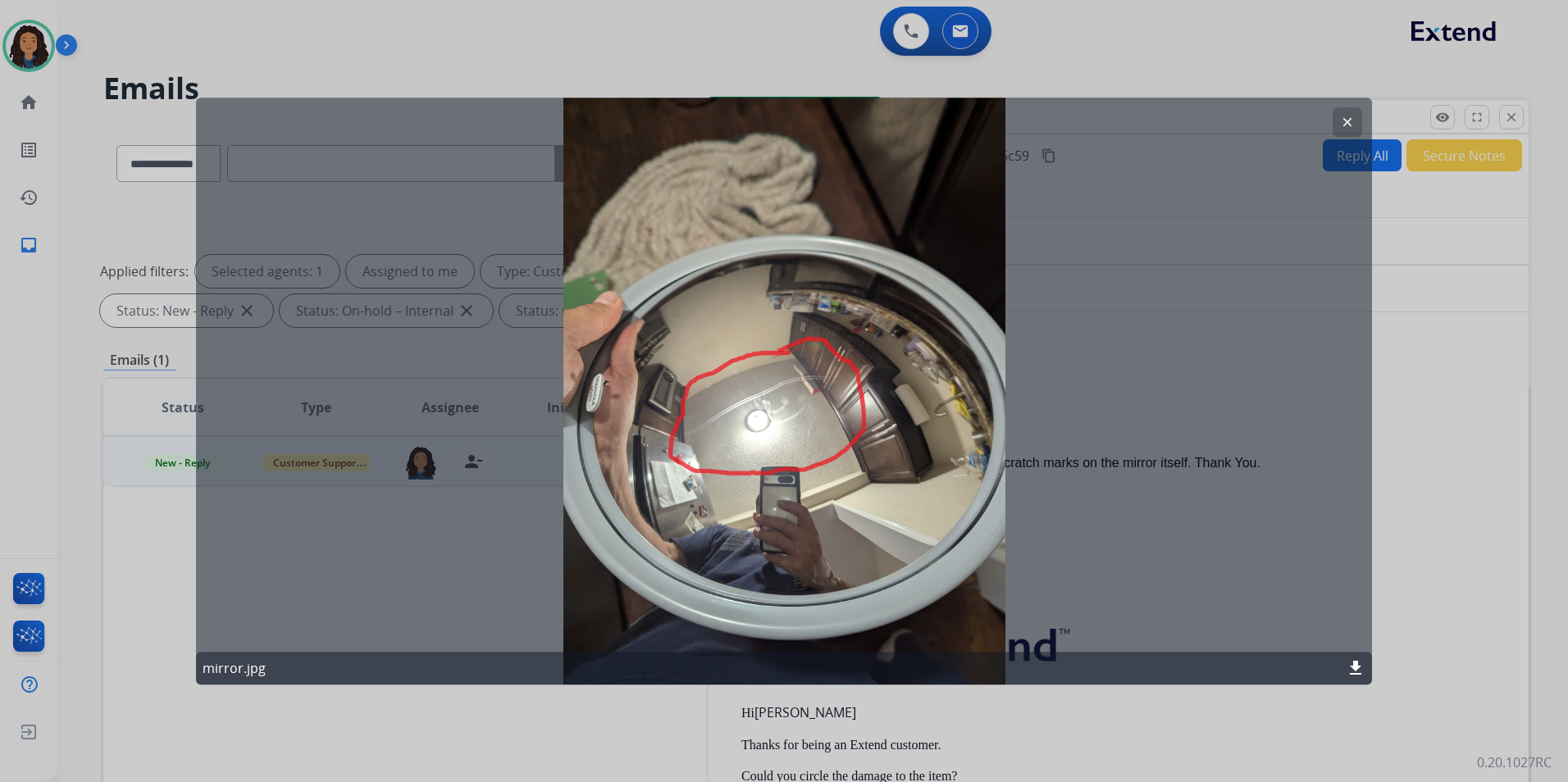
click at [1353, 121] on mat-icon "clear" at bounding box center [1347, 122] width 15 height 15
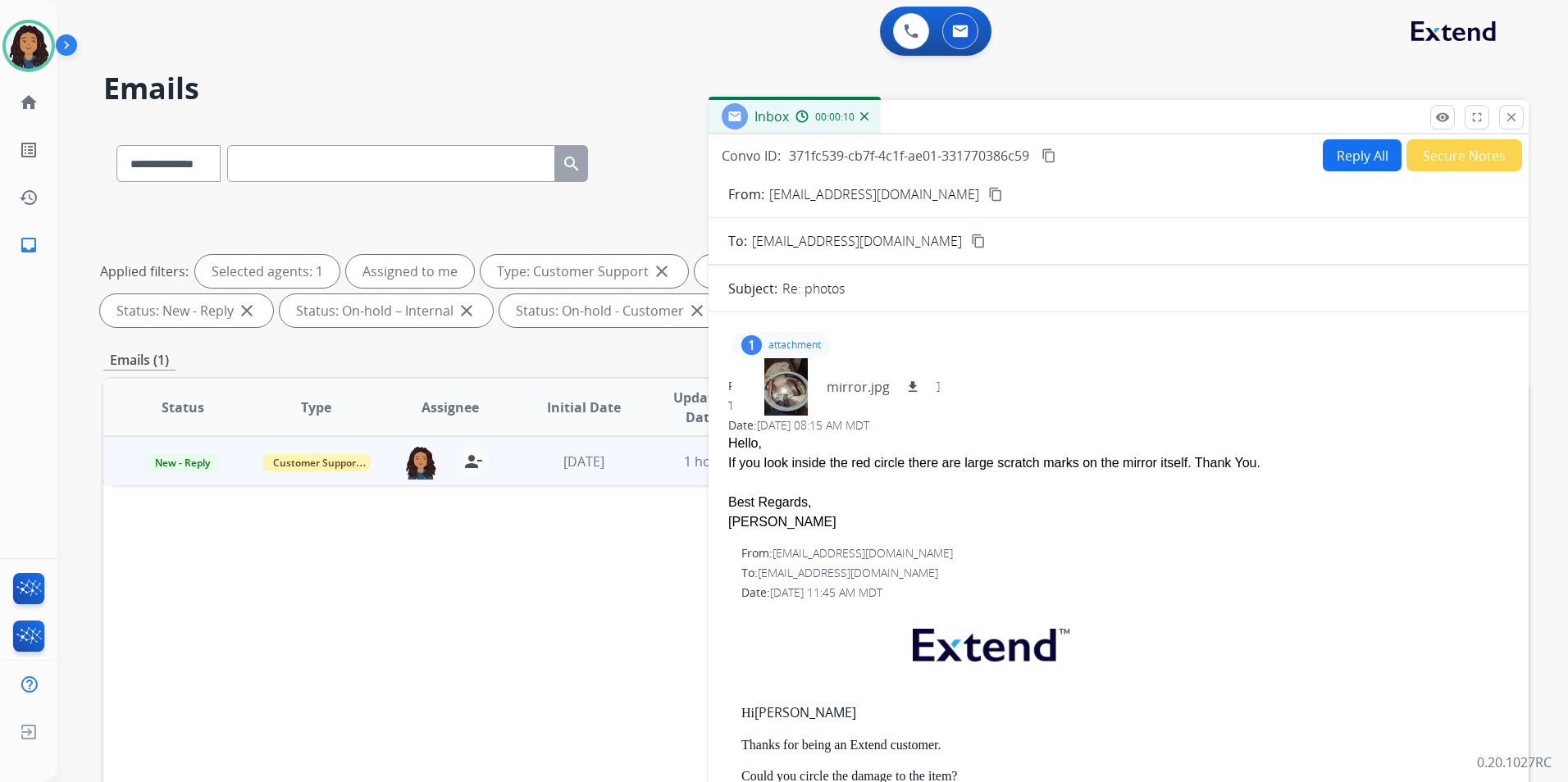
click at [1345, 156] on button "Reply All" at bounding box center [1362, 155] width 79 height 32
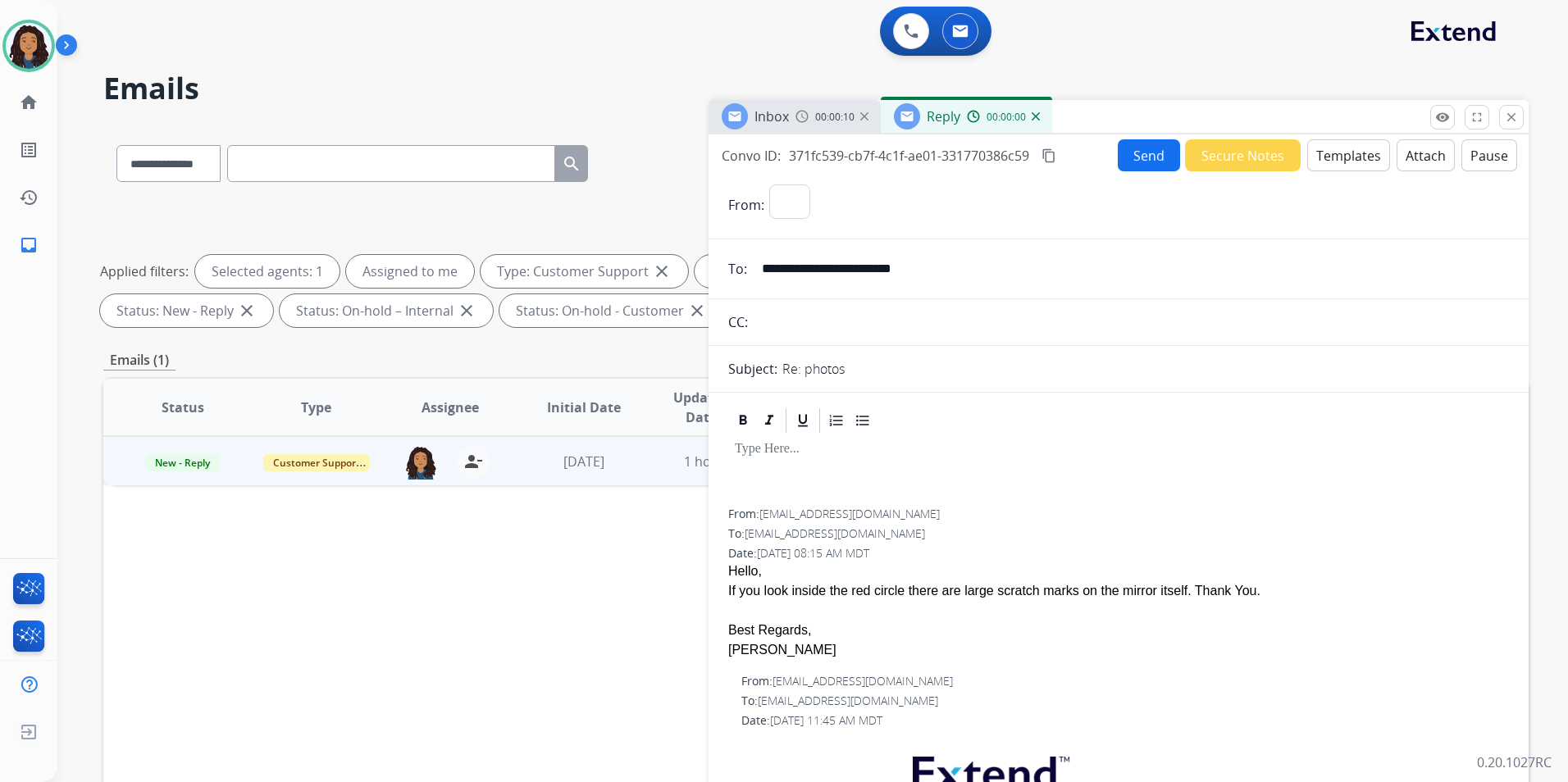
click at [1345, 156] on button "Templates" at bounding box center [1348, 155] width 83 height 32
select select "**********"
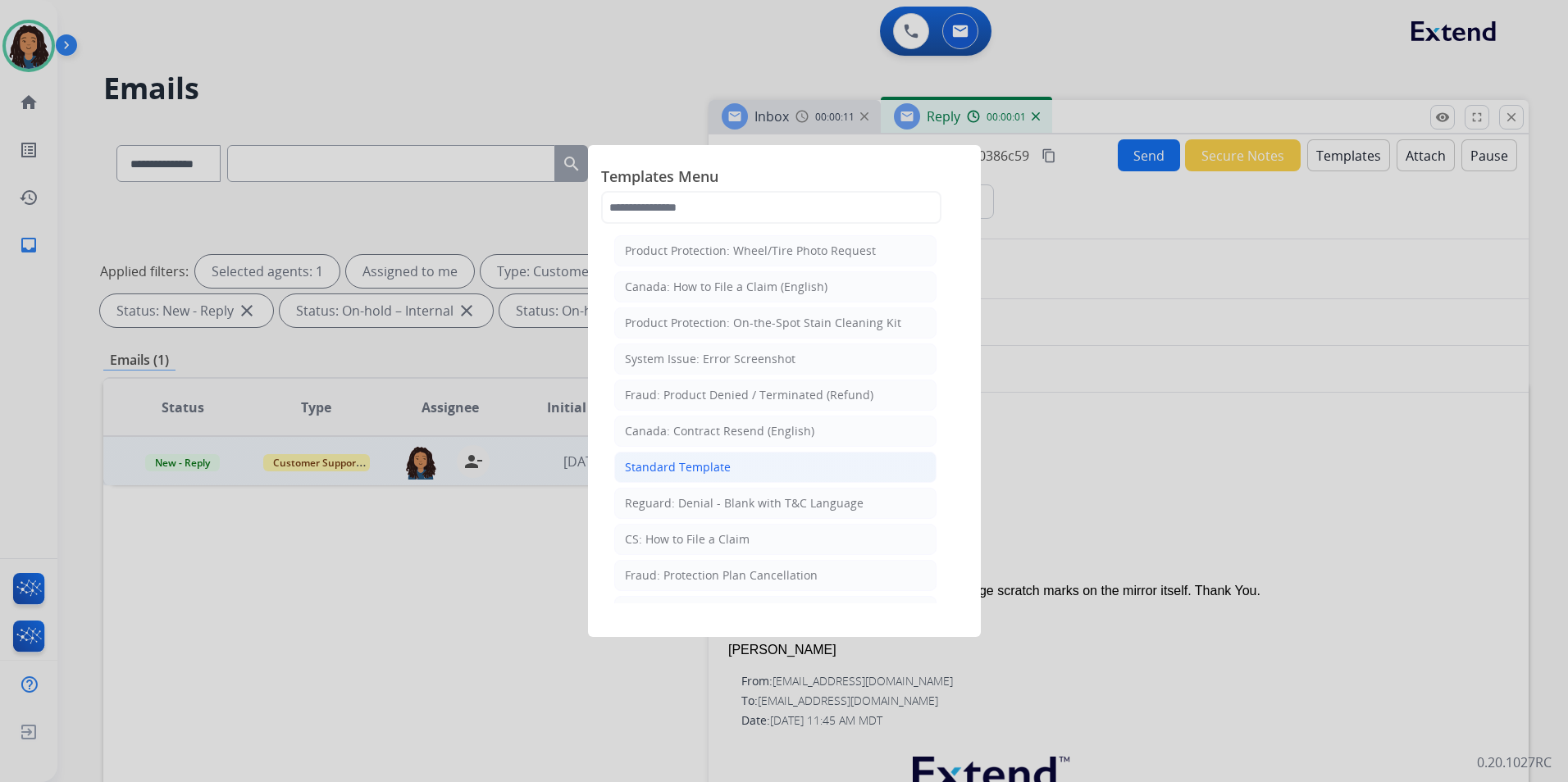
click at [771, 468] on li "Standard Template" at bounding box center [775, 467] width 322 height 31
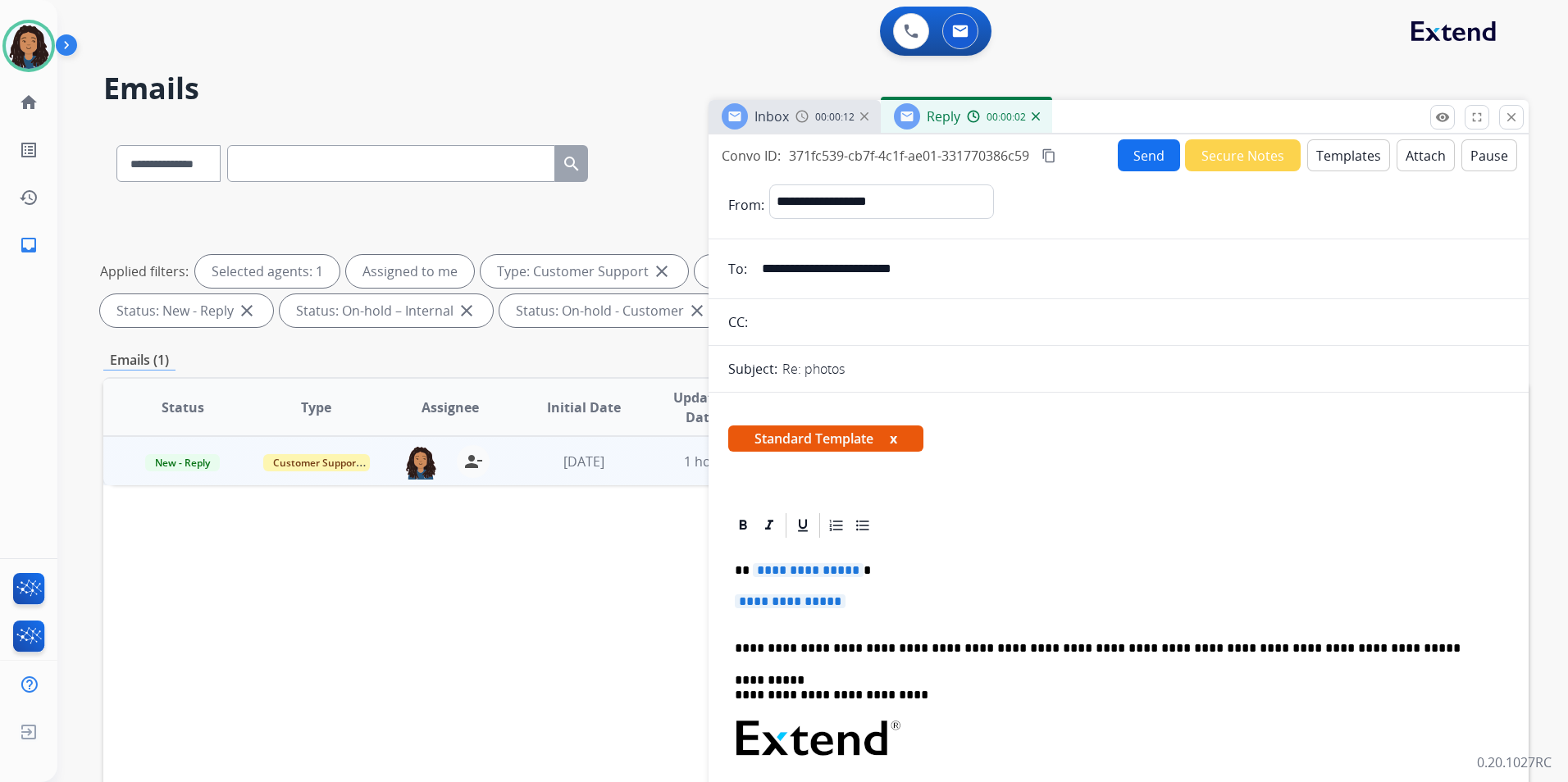
click at [773, 116] on span "Inbox" at bounding box center [771, 116] width 35 height 18
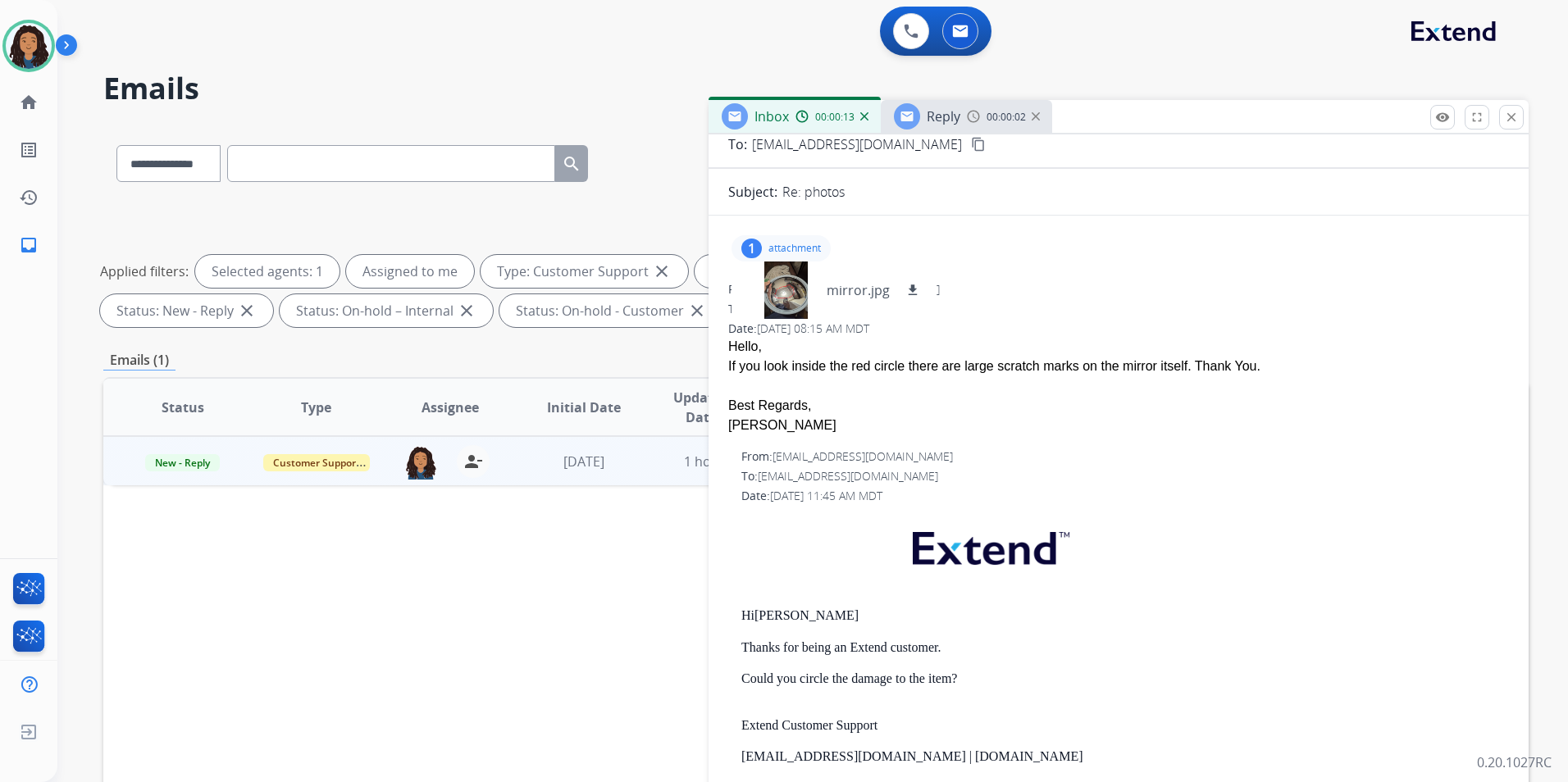
scroll to position [246, 0]
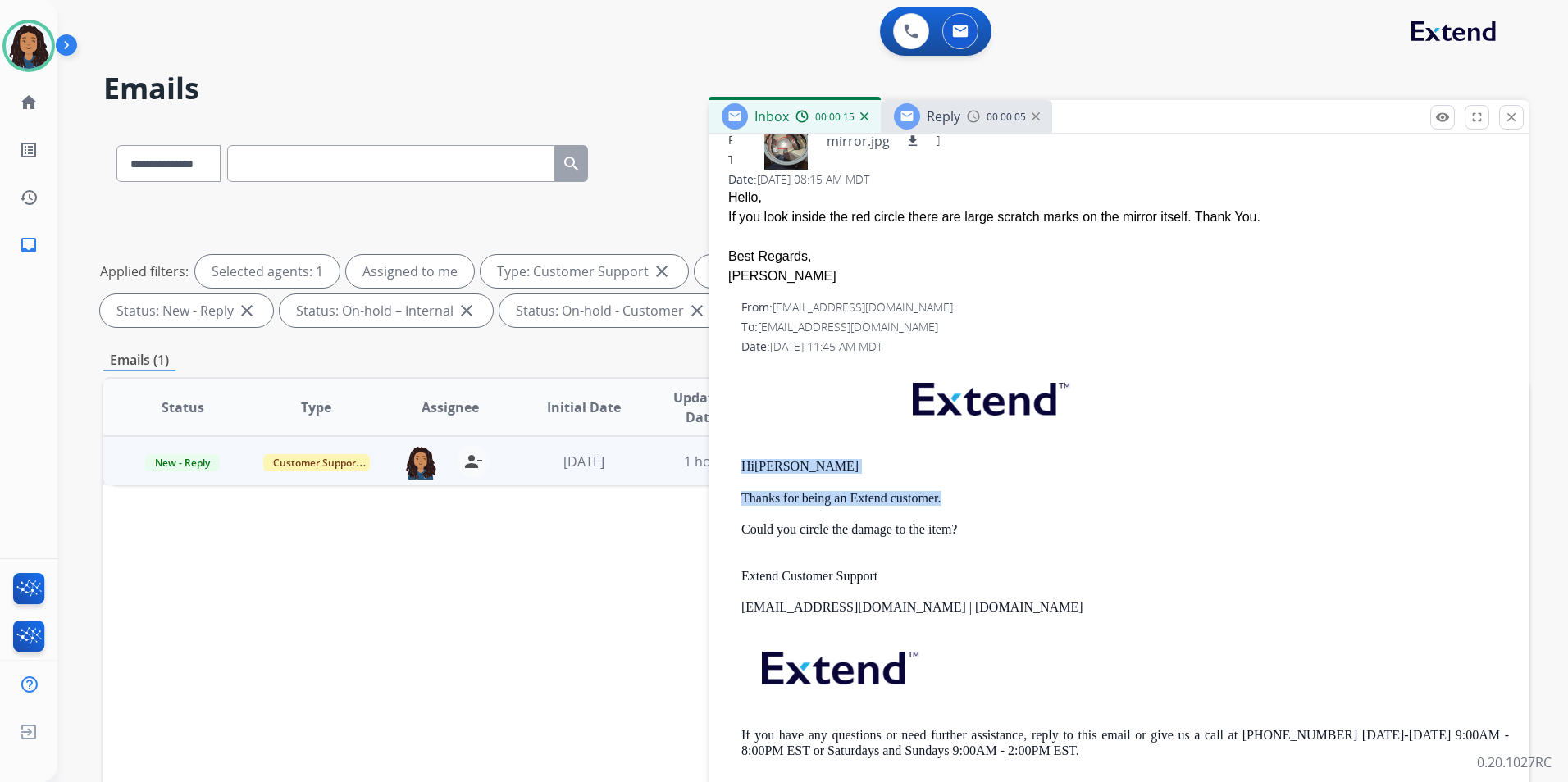
drag, startPoint x: 744, startPoint y: 460, endPoint x: 953, endPoint y: 501, distance: 213.0
click at [953, 501] on div "Hi [PERSON_NAME] Thanks for being an Extend customer. Could you circle the dama…" at bounding box center [1124, 573] width 768 height 422
drag, startPoint x: 953, startPoint y: 501, endPoint x: 929, endPoint y: 498, distance: 24.2
copy div "Hi [PERSON_NAME] Thanks for being an Extend customer."
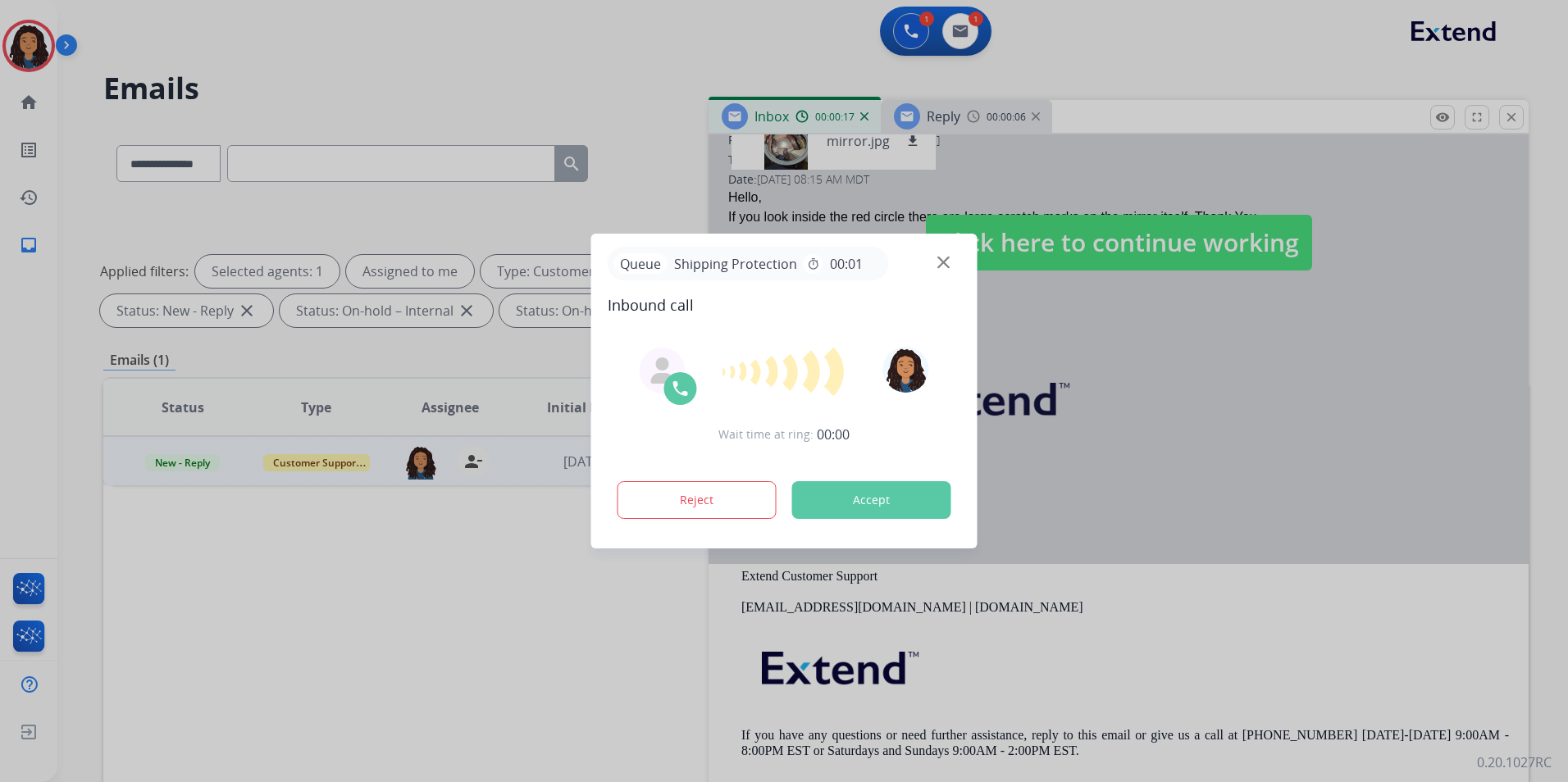
click at [941, 114] on div at bounding box center [784, 391] width 1568 height 782
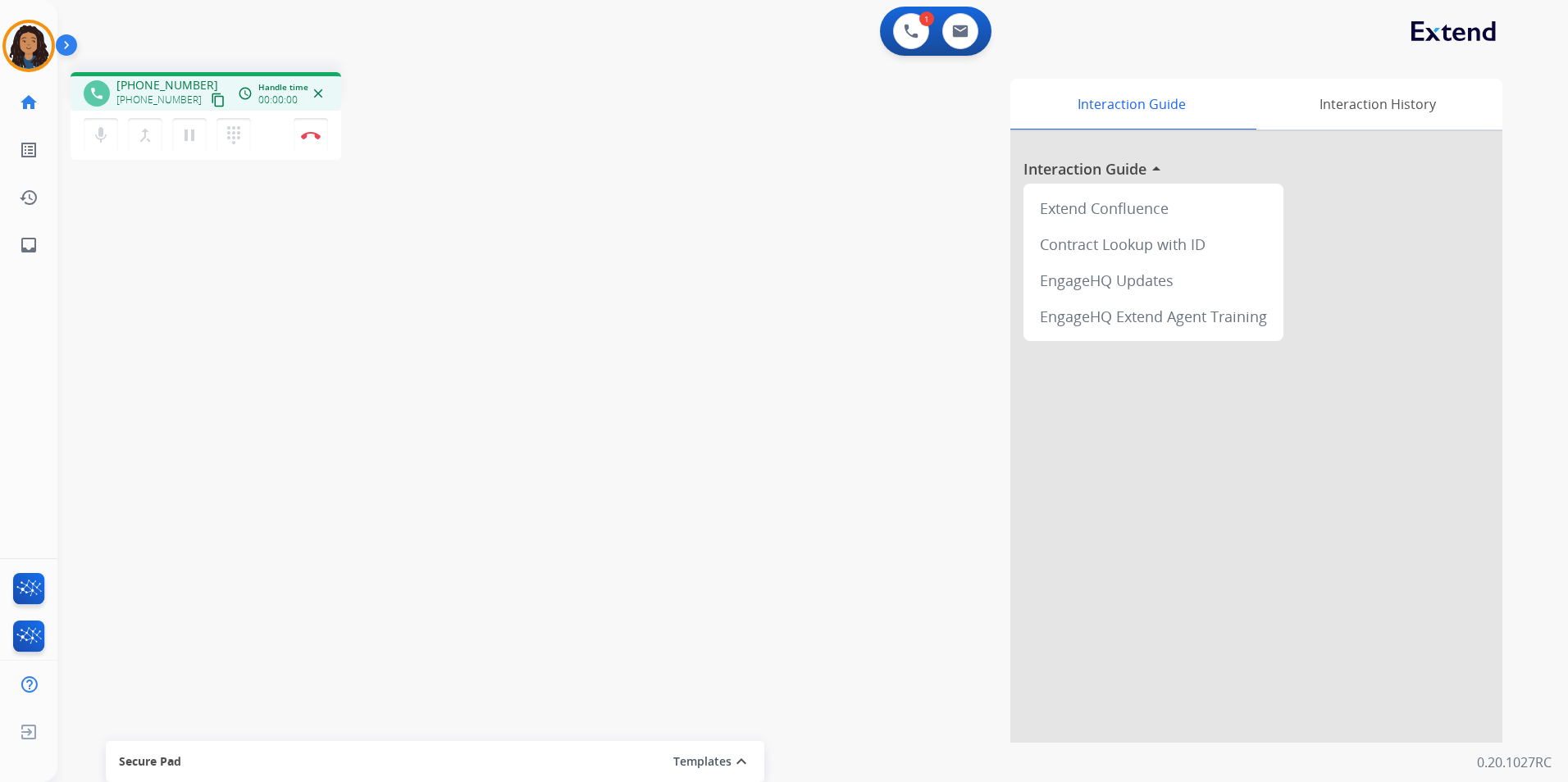
click at [210, 95] on mat-icon "content_copy" at bounding box center [218, 100] width 15 height 15
click at [316, 135] on img at bounding box center [311, 134] width 20 height 8
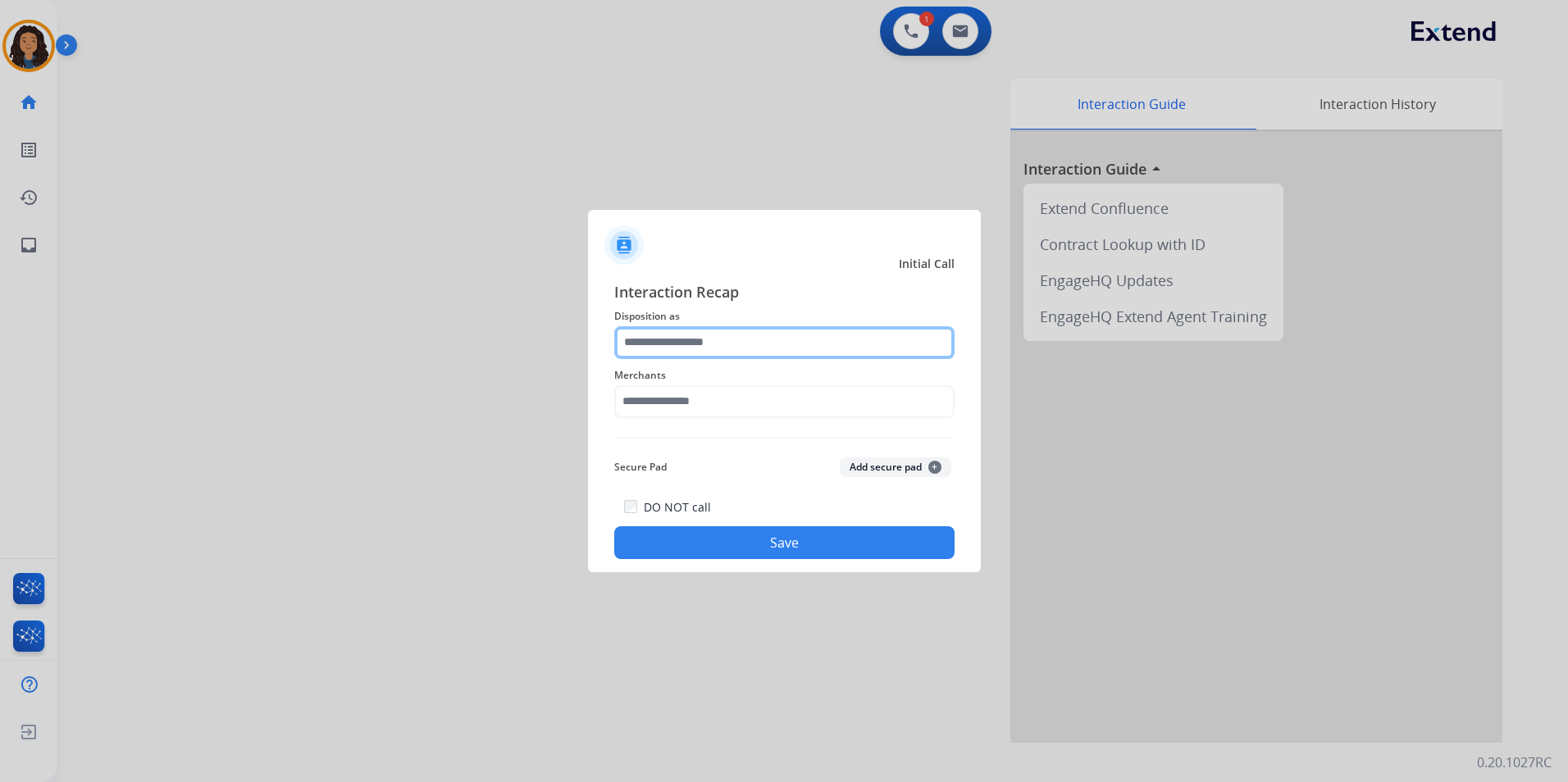
click at [841, 358] on input "text" at bounding box center [784, 343] width 340 height 33
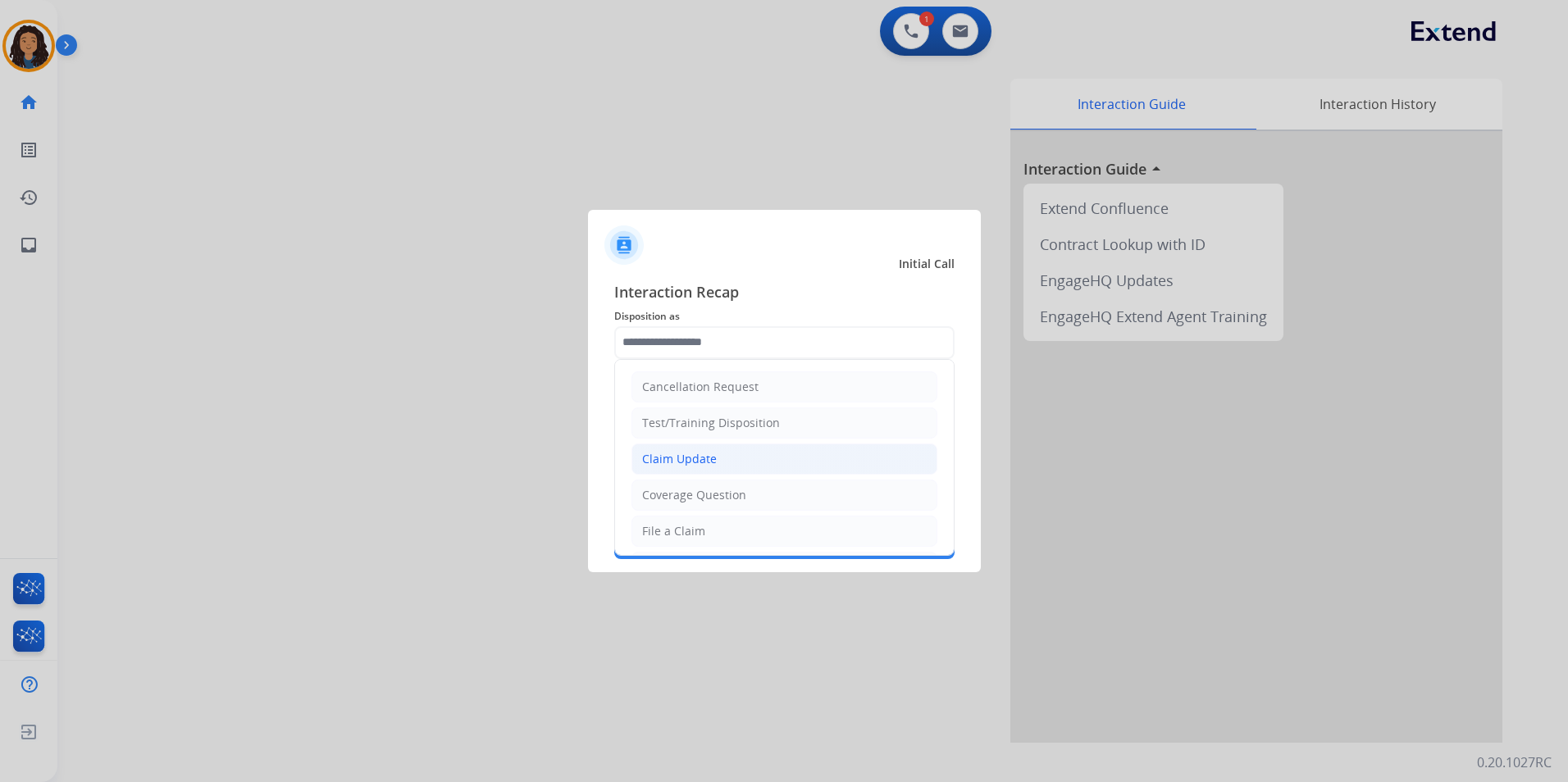
click at [753, 463] on li "Claim Update" at bounding box center [784, 459] width 306 height 31
type input "**********"
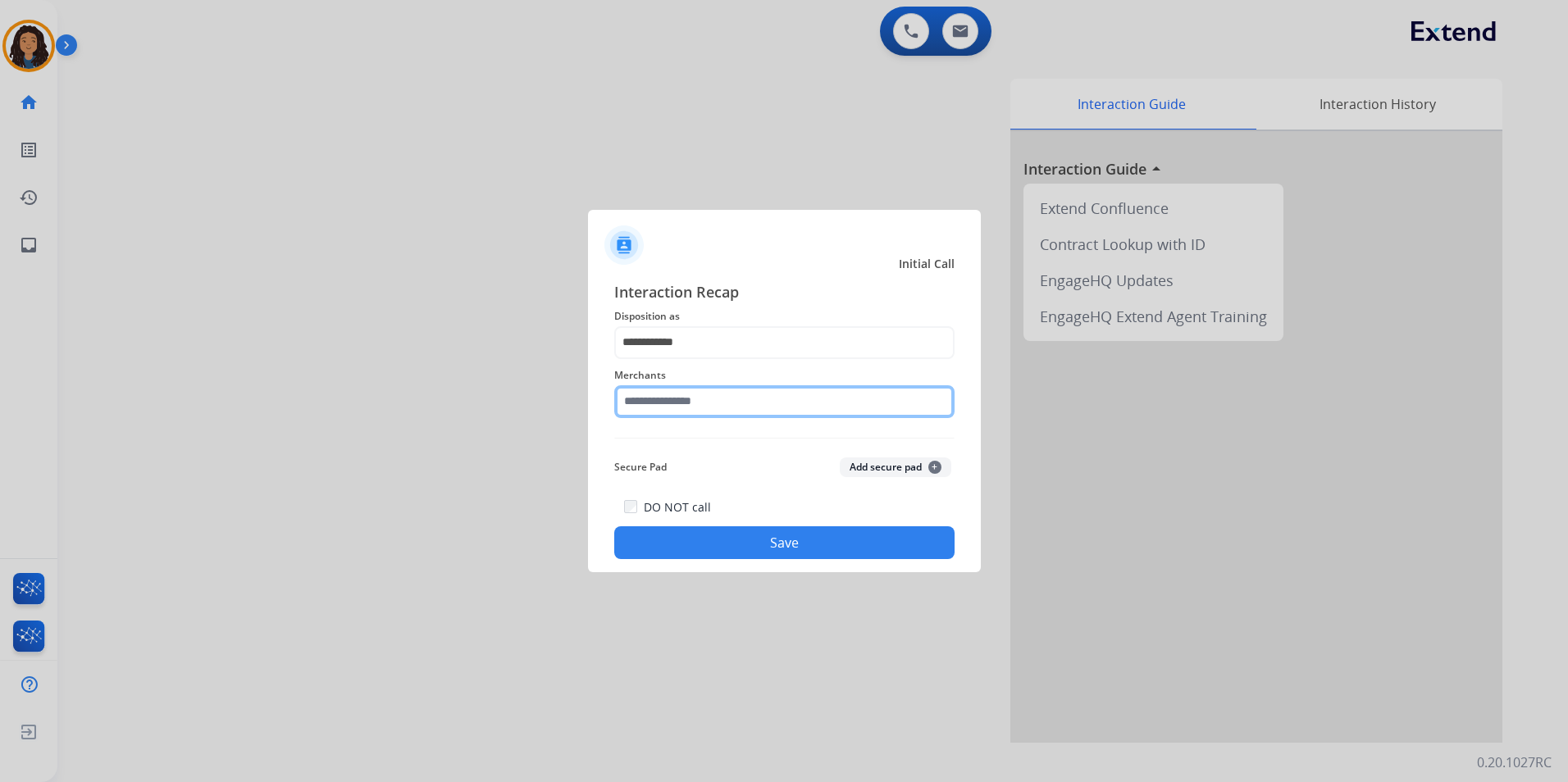
click at [653, 386] on input "text" at bounding box center [784, 402] width 340 height 33
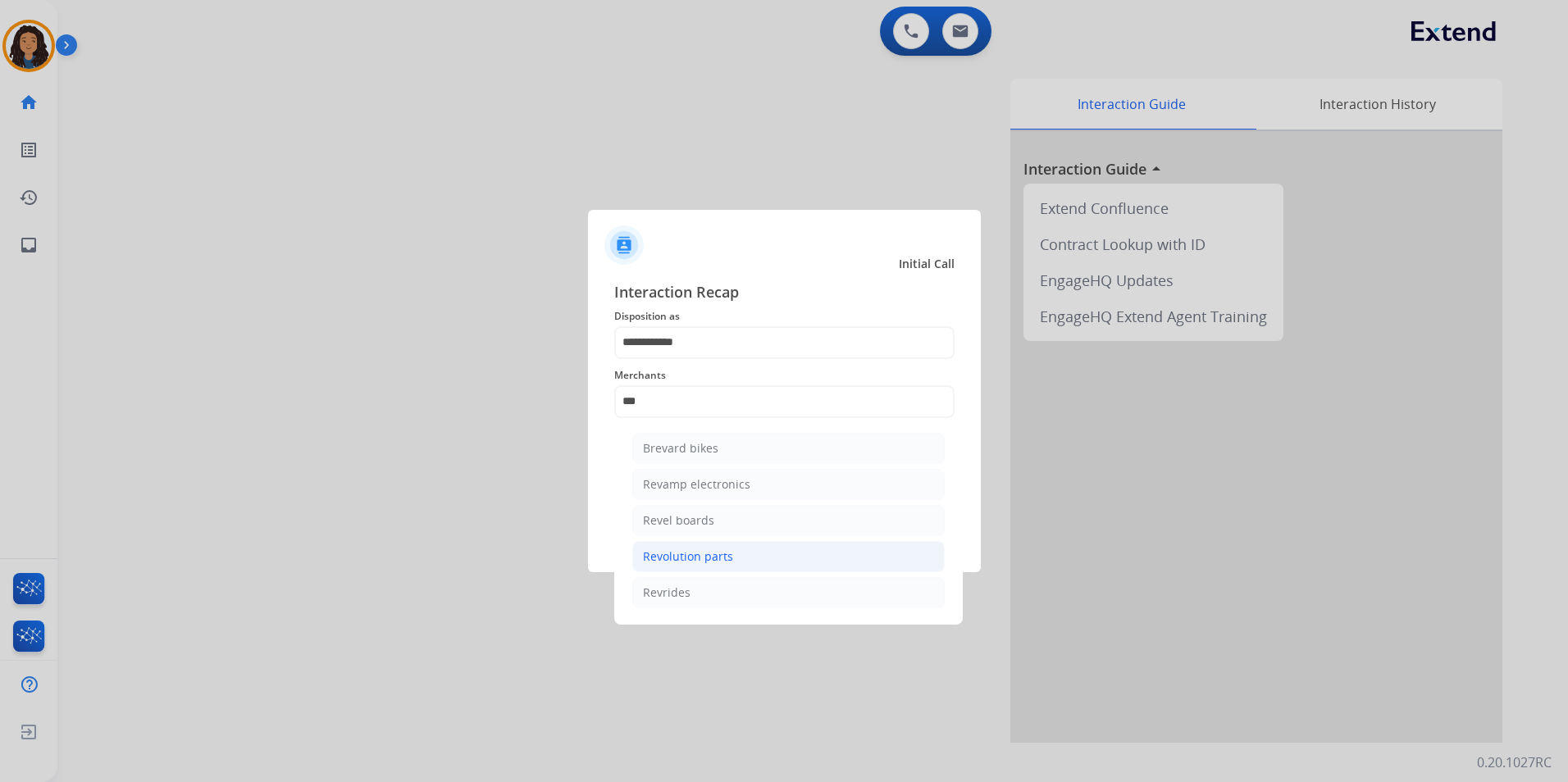
click at [702, 554] on div "Revolution parts" at bounding box center [688, 557] width 91 height 16
type input "**********"
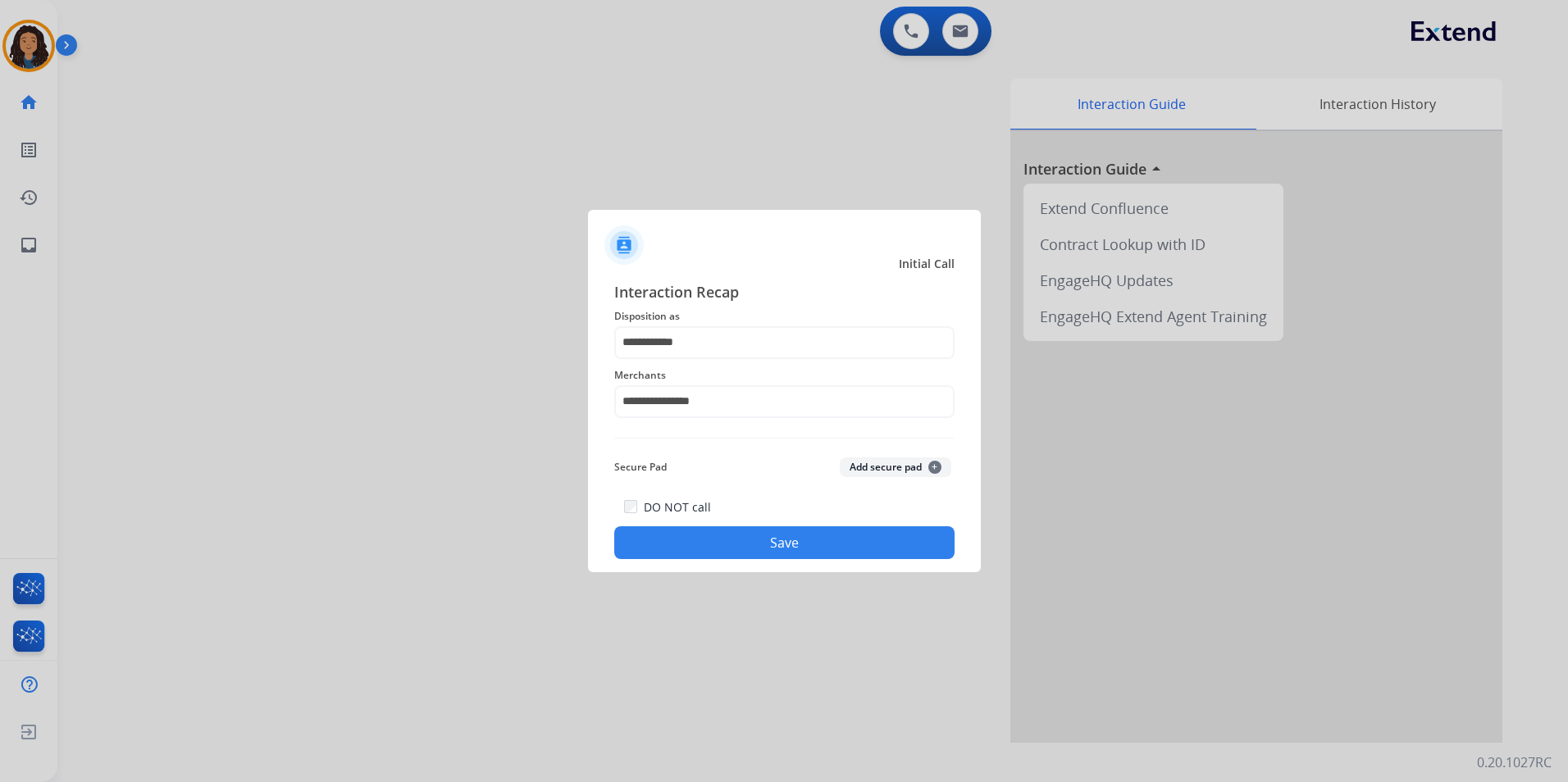
click at [692, 531] on button "Save" at bounding box center [784, 542] width 340 height 33
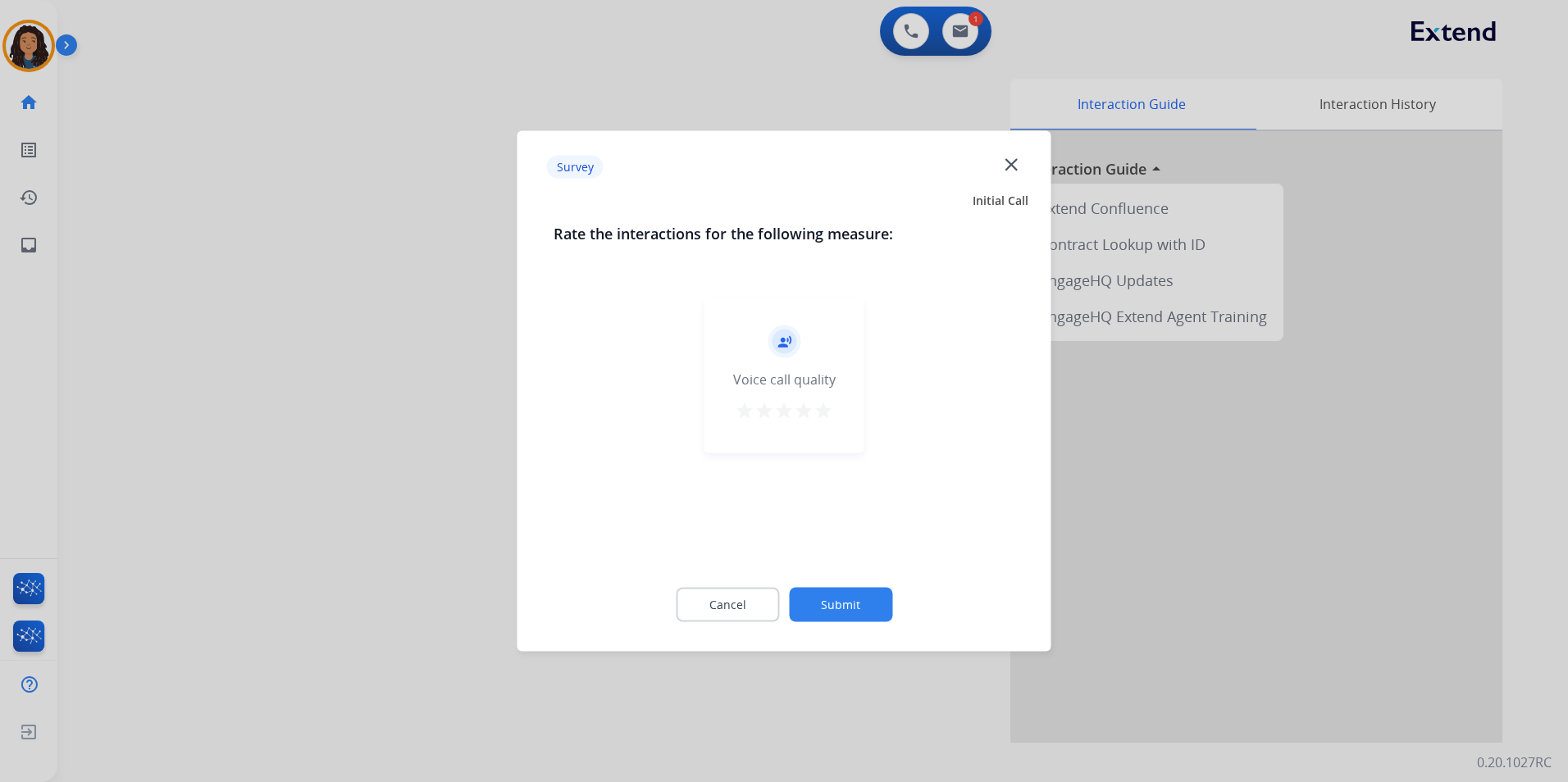
click at [398, 414] on div at bounding box center [784, 391] width 1568 height 782
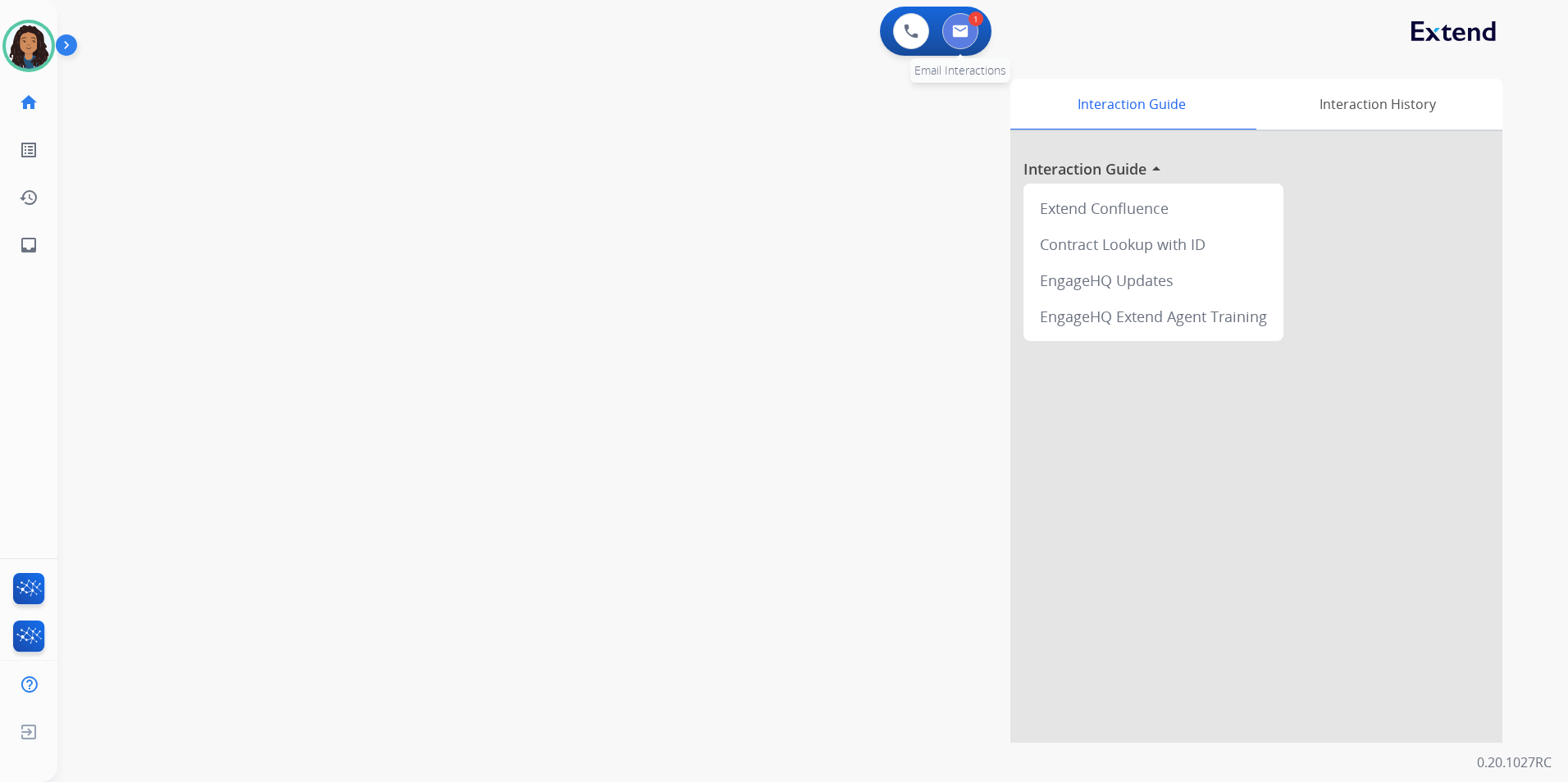
click at [953, 32] on img at bounding box center [960, 31] width 16 height 13
select select "**********"
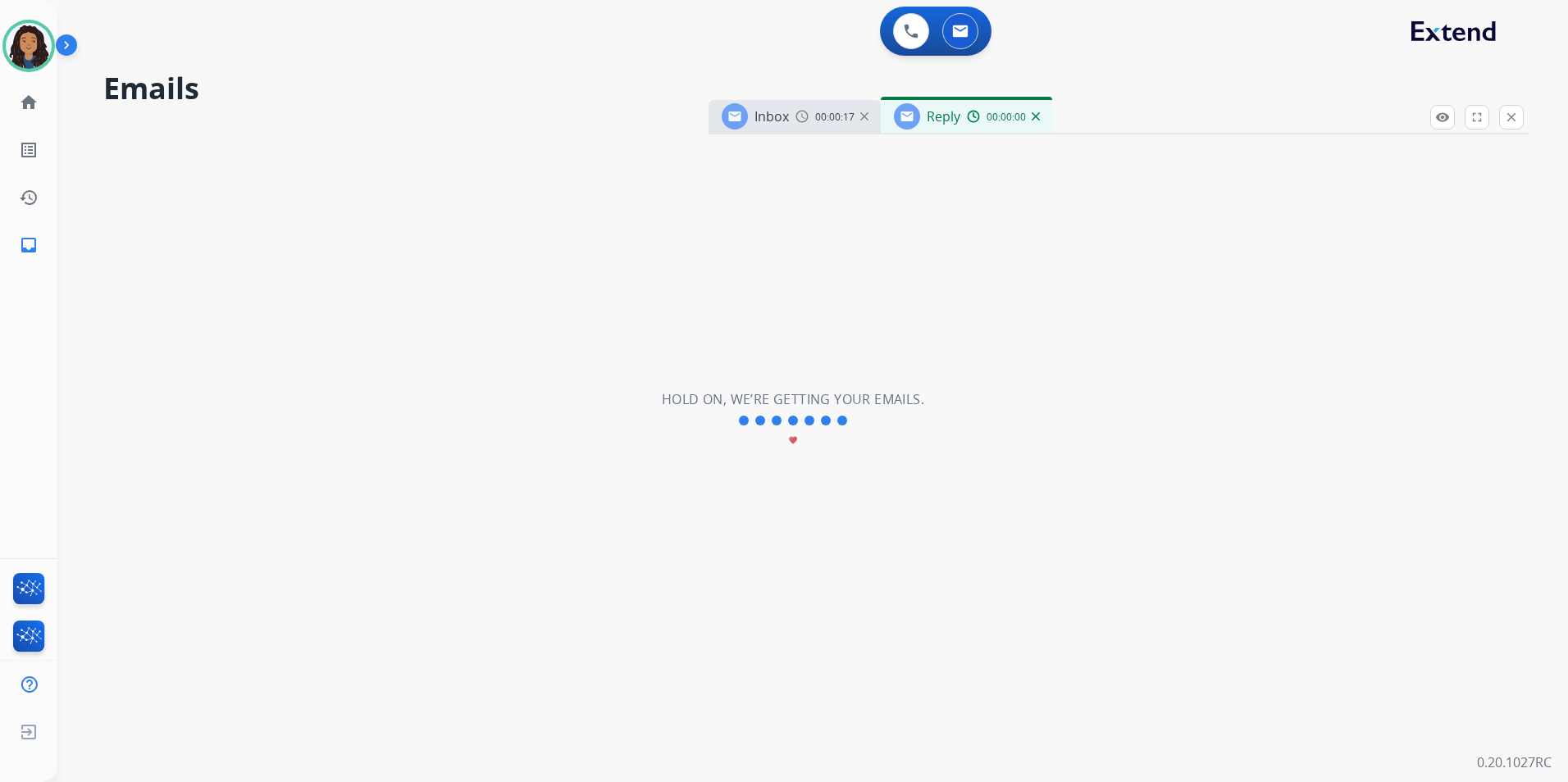
select select "**********"
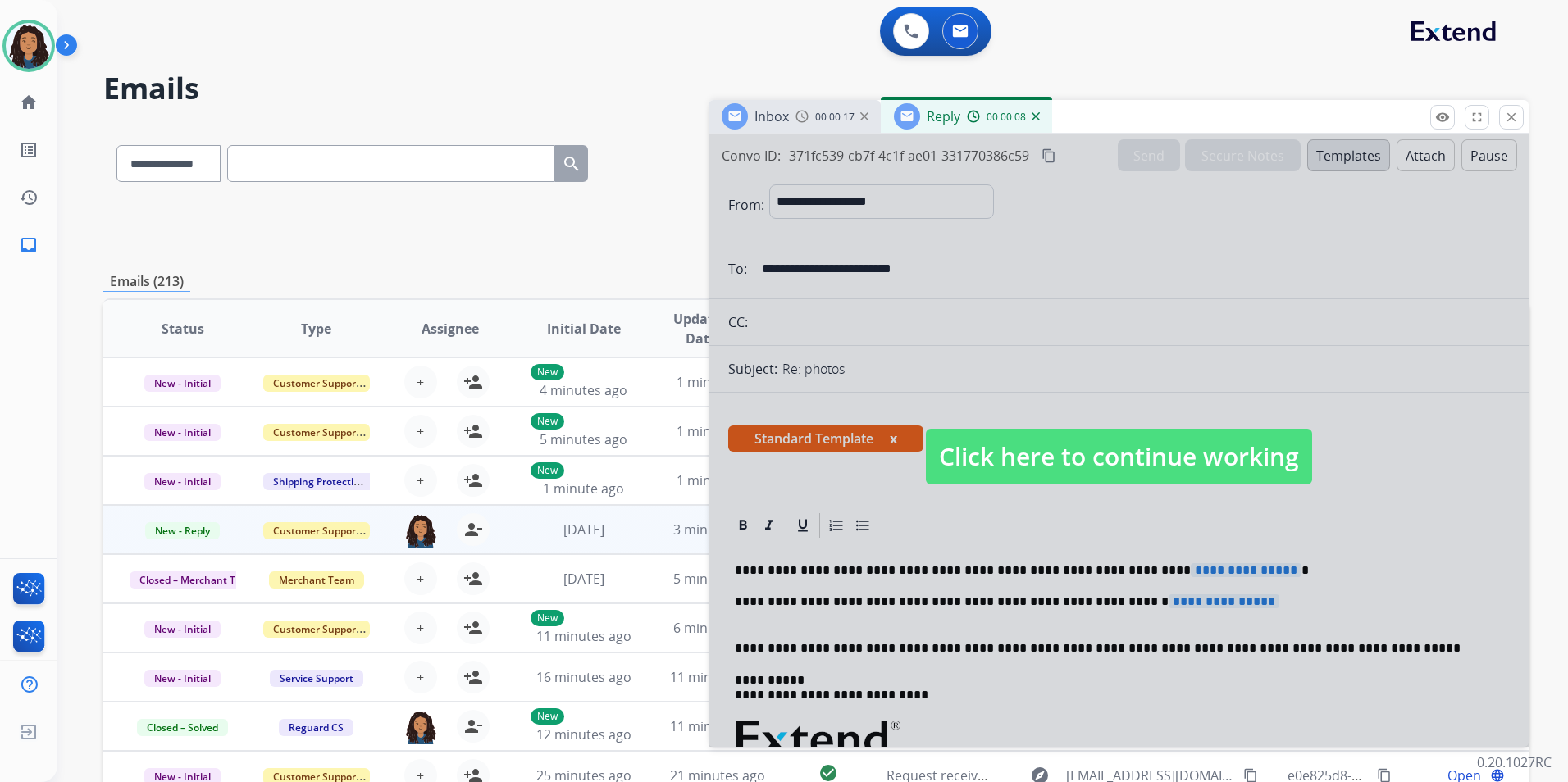
click at [1117, 456] on span "Click here to continue working" at bounding box center [1119, 456] width 386 height 56
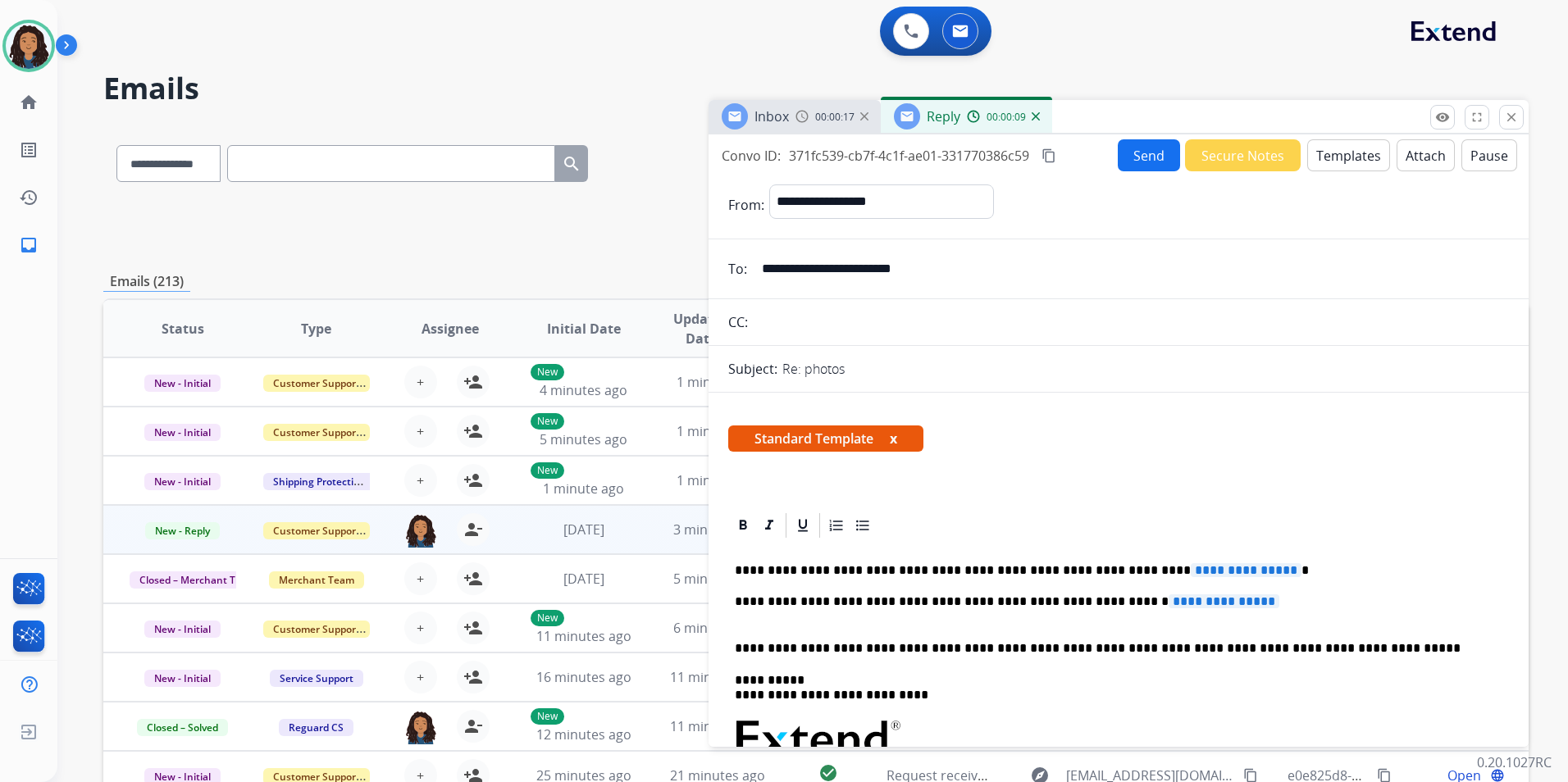
click at [798, 112] on img at bounding box center [801, 116] width 13 height 13
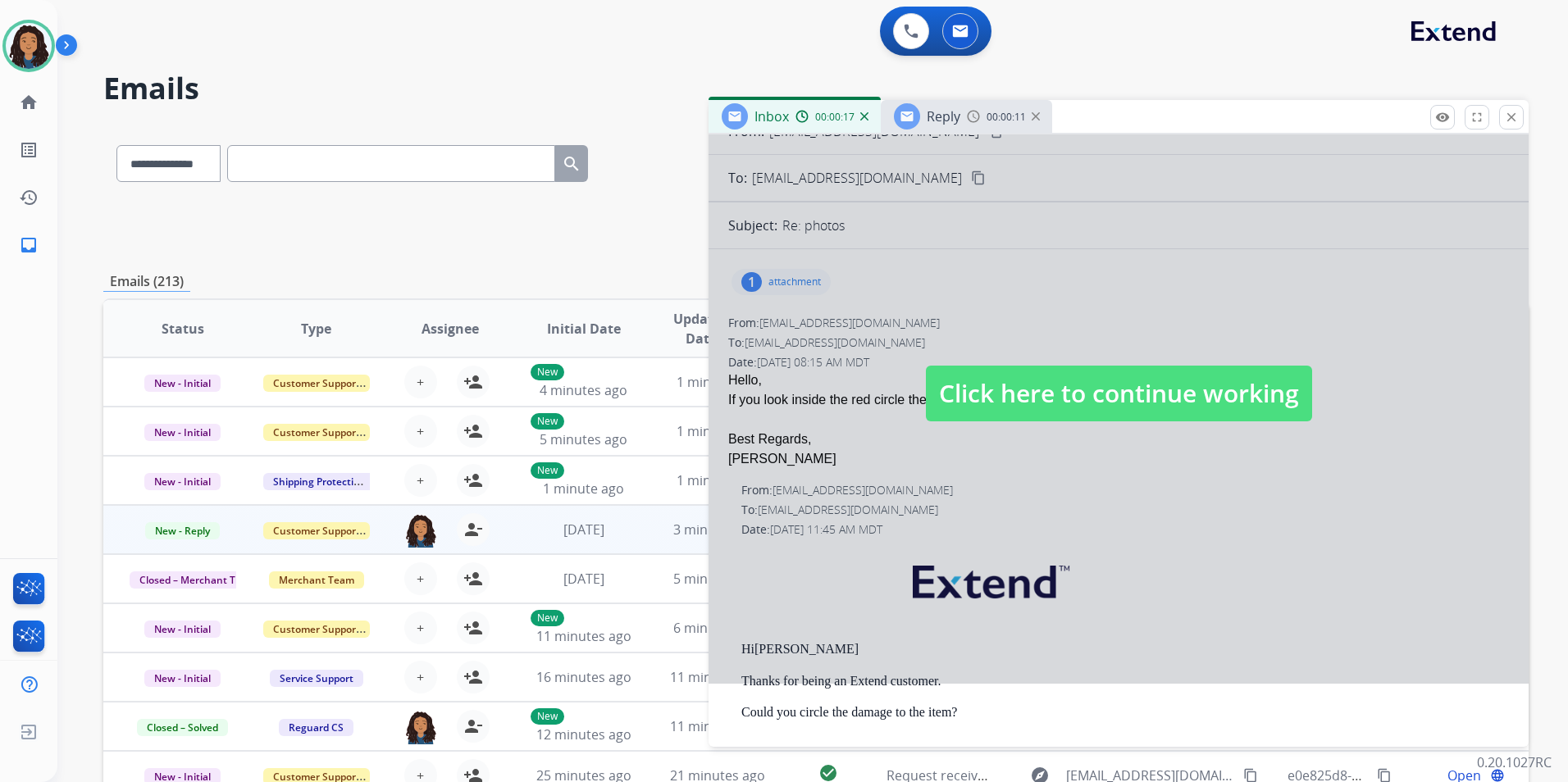
scroll to position [164, 0]
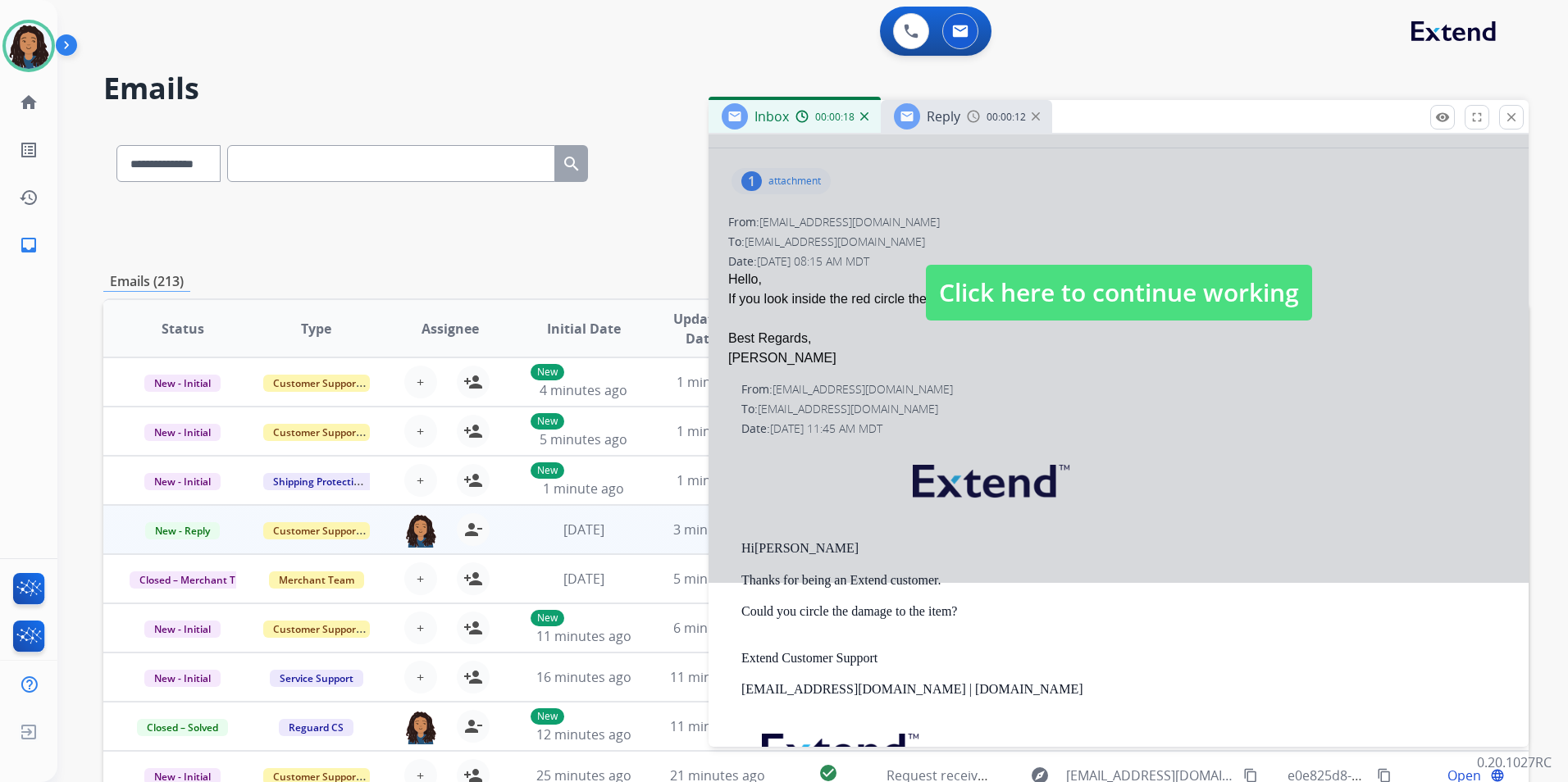
click at [1010, 280] on span "Click here to continue working" at bounding box center [1119, 292] width 386 height 56
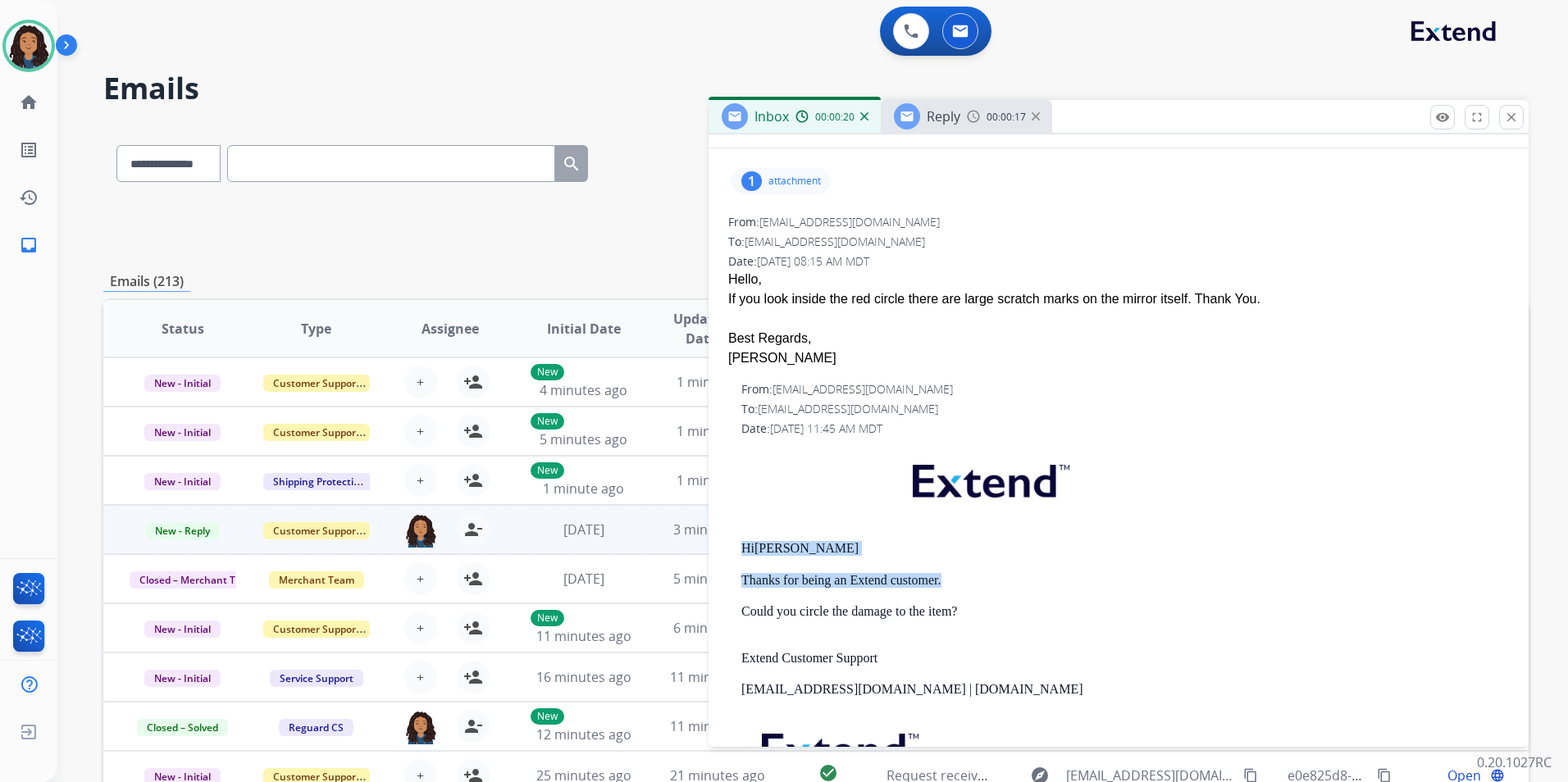
drag, startPoint x: 764, startPoint y: 541, endPoint x: 952, endPoint y: 578, distance: 191.6
click at [952, 578] on div "From: [EMAIL_ADDRESS][DOMAIN_NAME] To: [EMAIL_ADDRESS][DOMAIN_NAME] Date: [DATE…" at bounding box center [1118, 624] width 780 height 486
drag, startPoint x: 952, startPoint y: 578, endPoint x: 895, endPoint y: 579, distance: 57.0
copy div "Hi [PERSON_NAME] Thanks for being an Extend customer."
click at [927, 107] on span "Reply" at bounding box center [943, 116] width 34 height 18
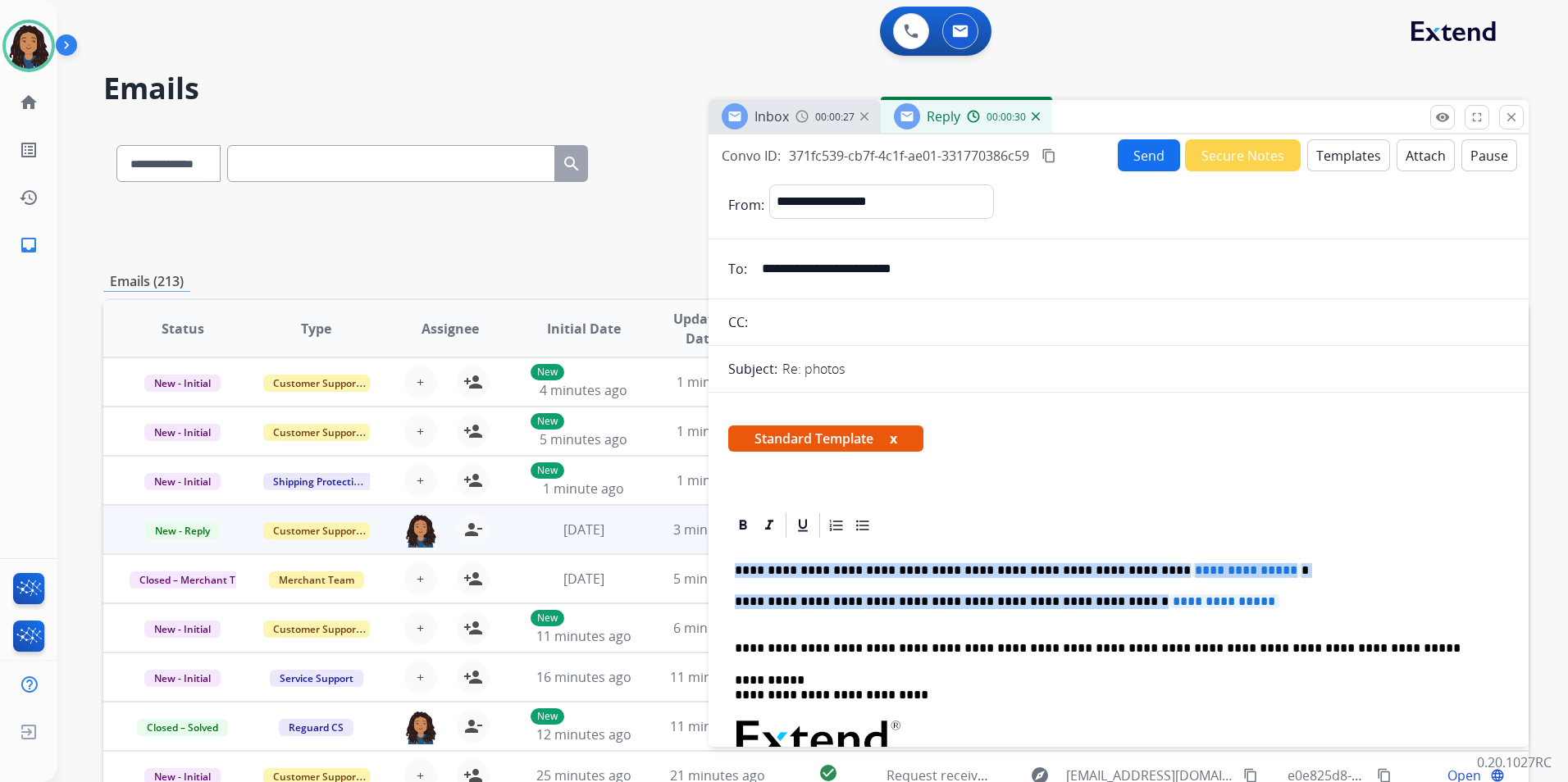
drag, startPoint x: 732, startPoint y: 571, endPoint x: 1287, endPoint y: 604, distance: 556.0
click at [1287, 604] on div "**********" at bounding box center [1118, 777] width 780 height 475
click at [1034, 118] on img at bounding box center [1035, 116] width 8 height 8
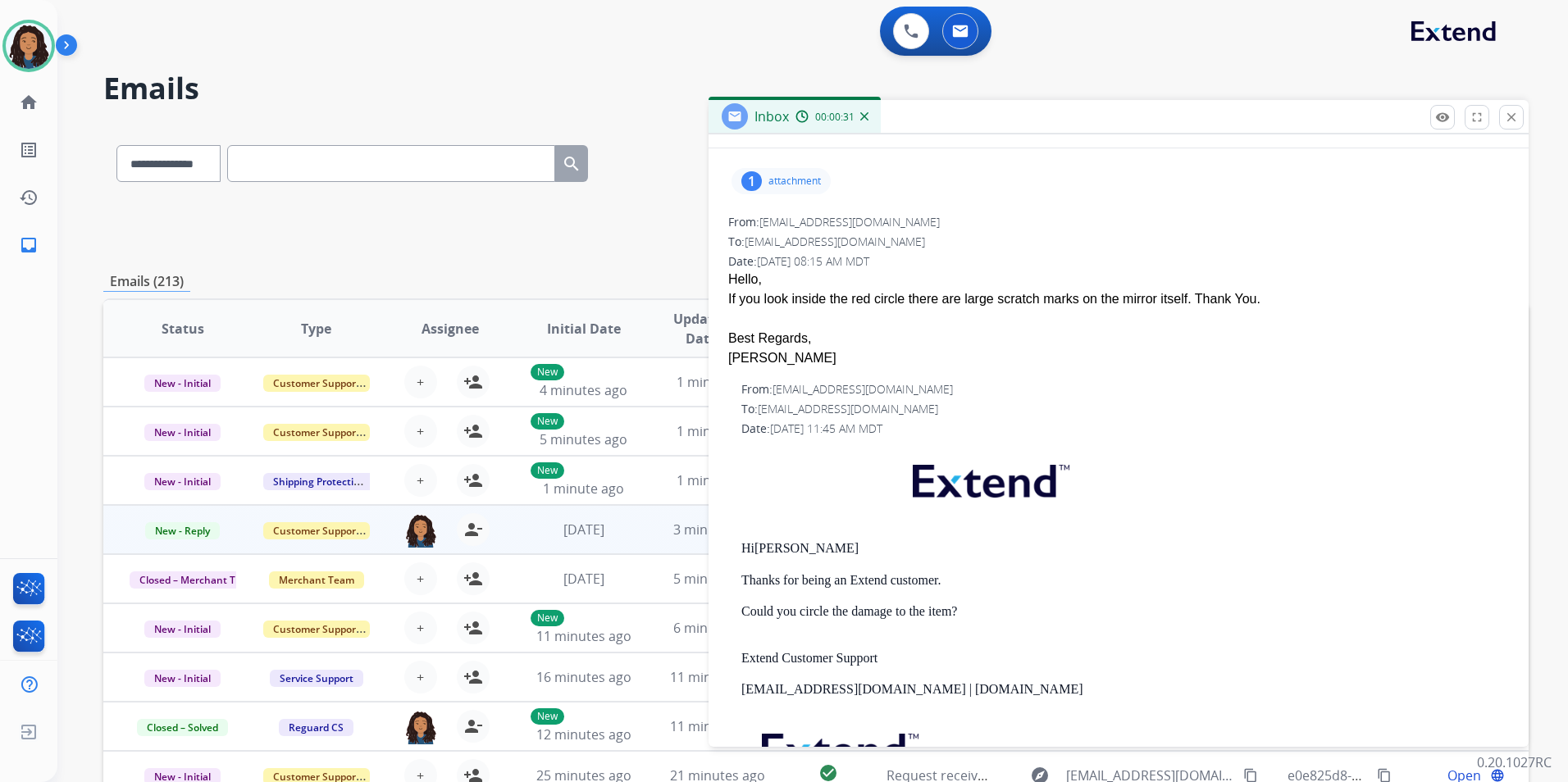
scroll to position [0, 0]
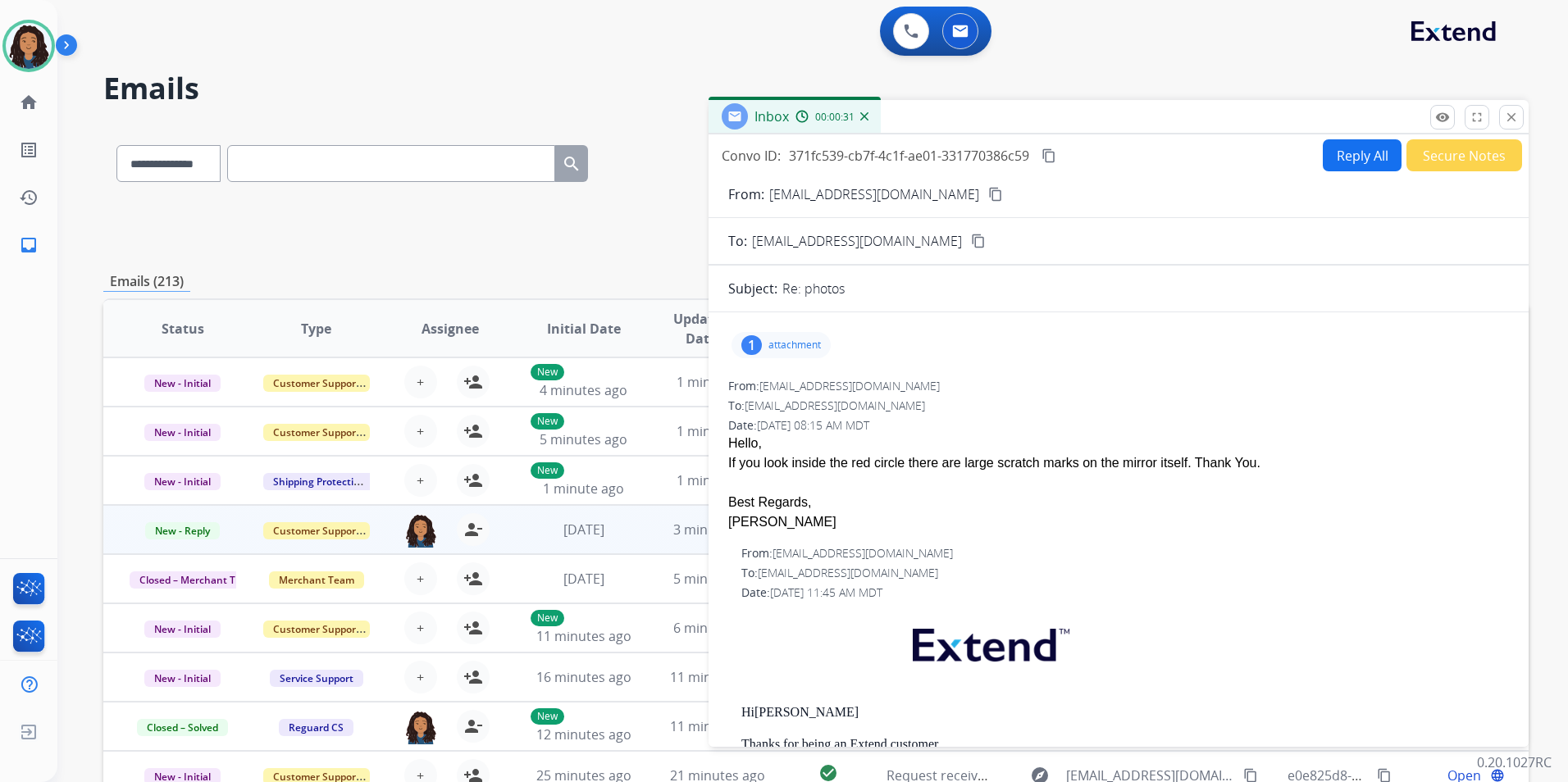
click at [1336, 153] on button "Reply All" at bounding box center [1362, 155] width 79 height 32
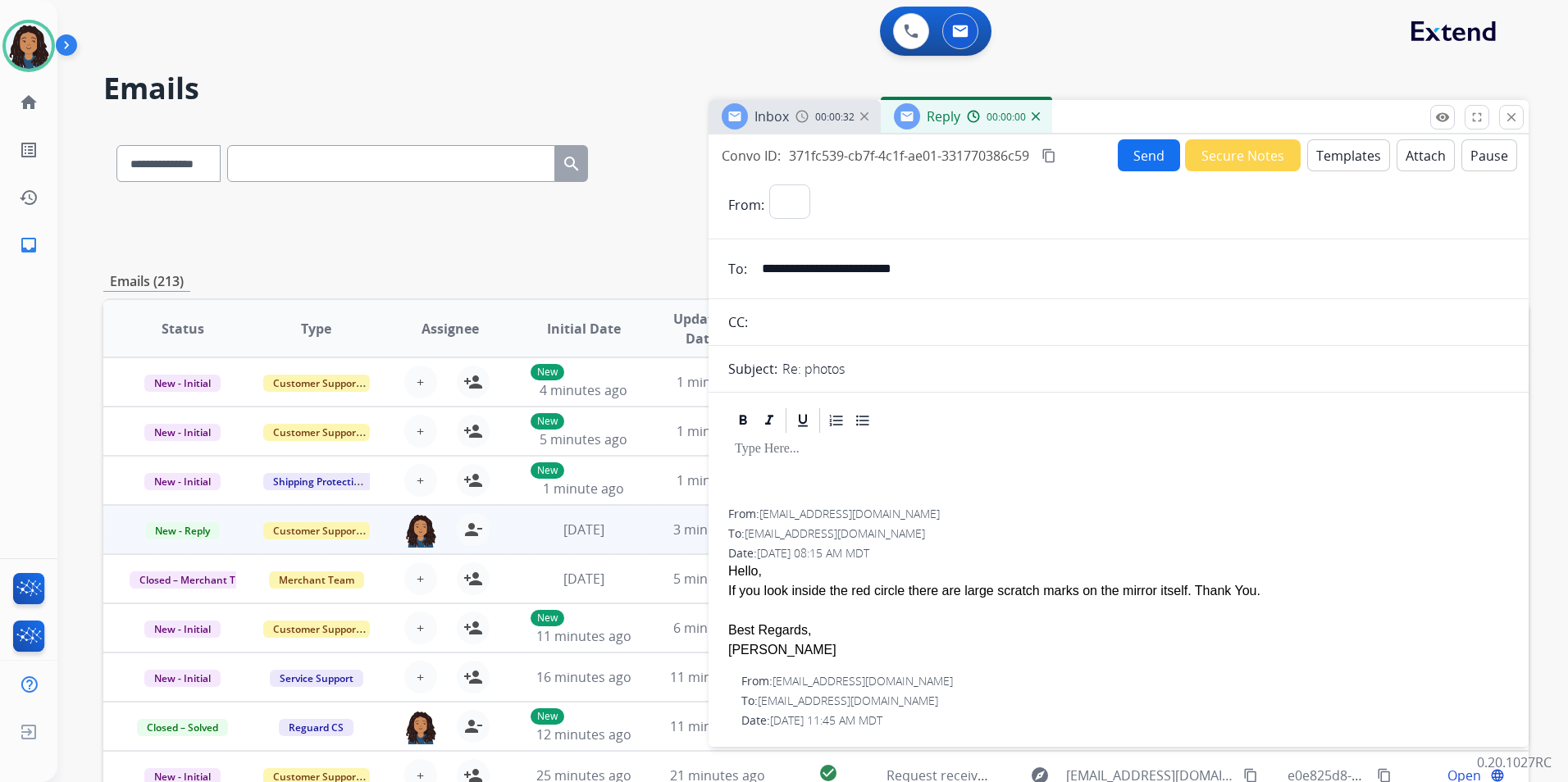
select select "**********"
click at [1336, 153] on button "Templates" at bounding box center [1348, 155] width 83 height 32
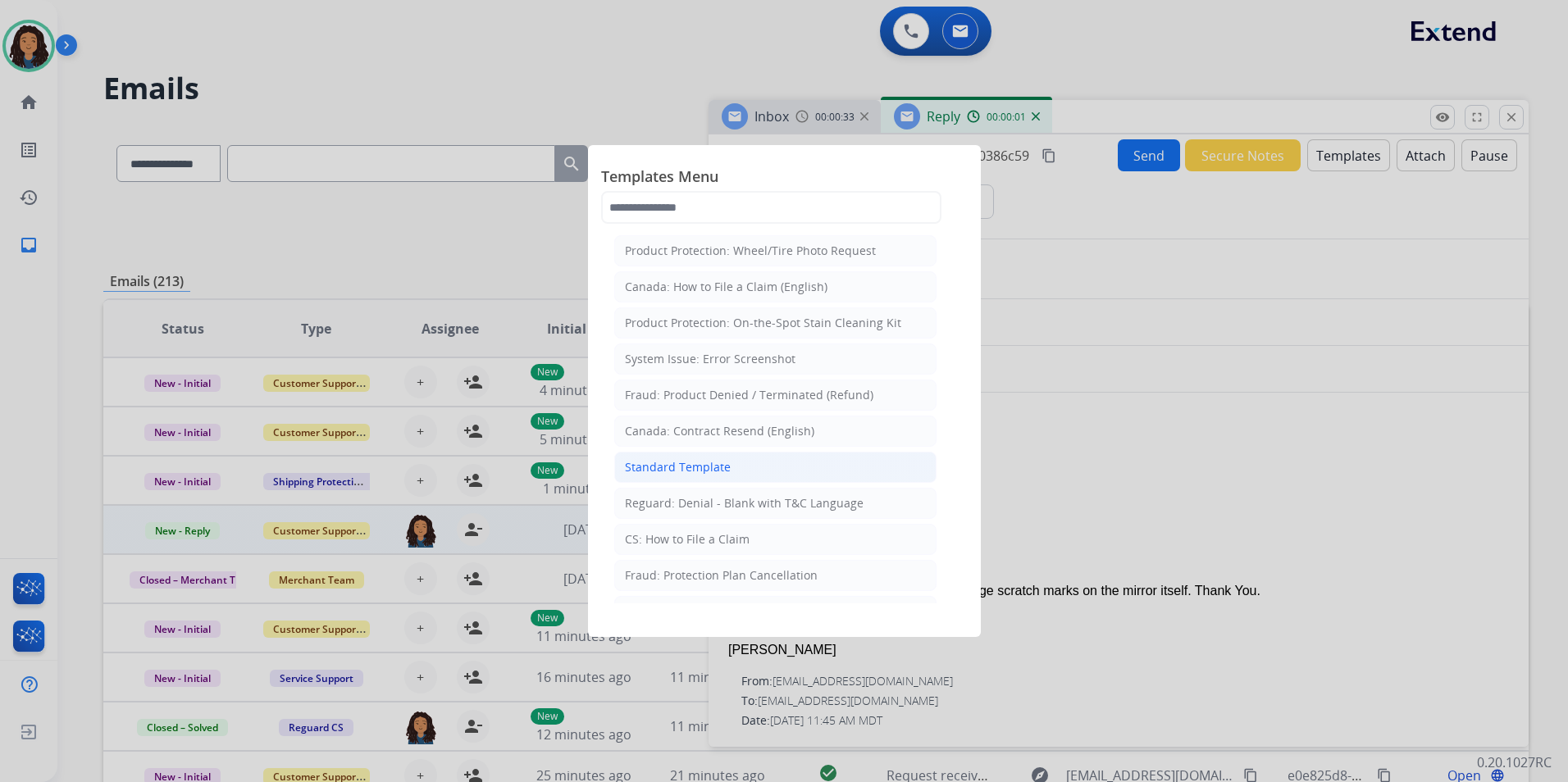
drag, startPoint x: 697, startPoint y: 469, endPoint x: 707, endPoint y: 468, distance: 10.0
click at [699, 468] on div "Standard Template" at bounding box center [678, 467] width 106 height 16
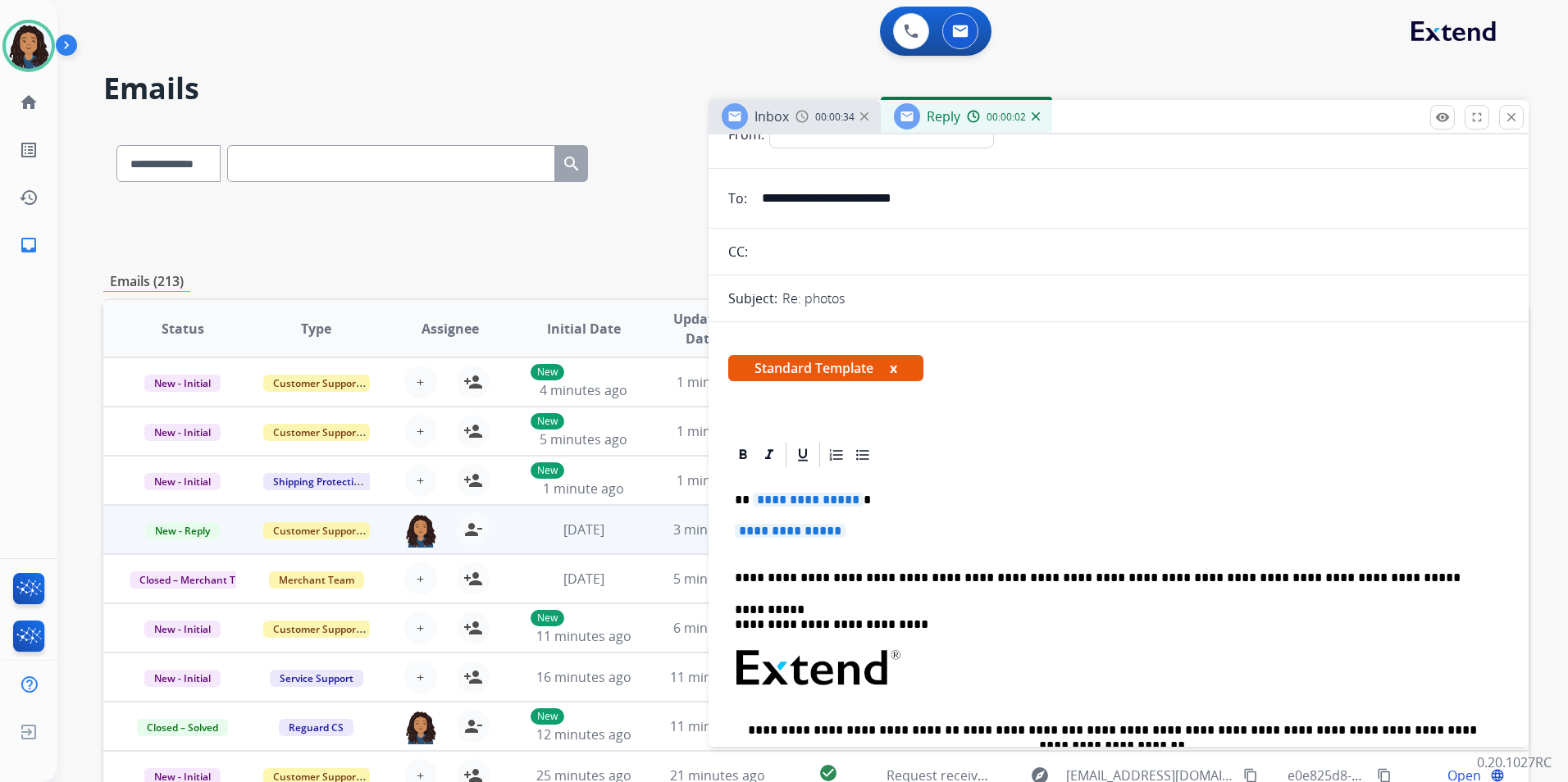
scroll to position [164, 0]
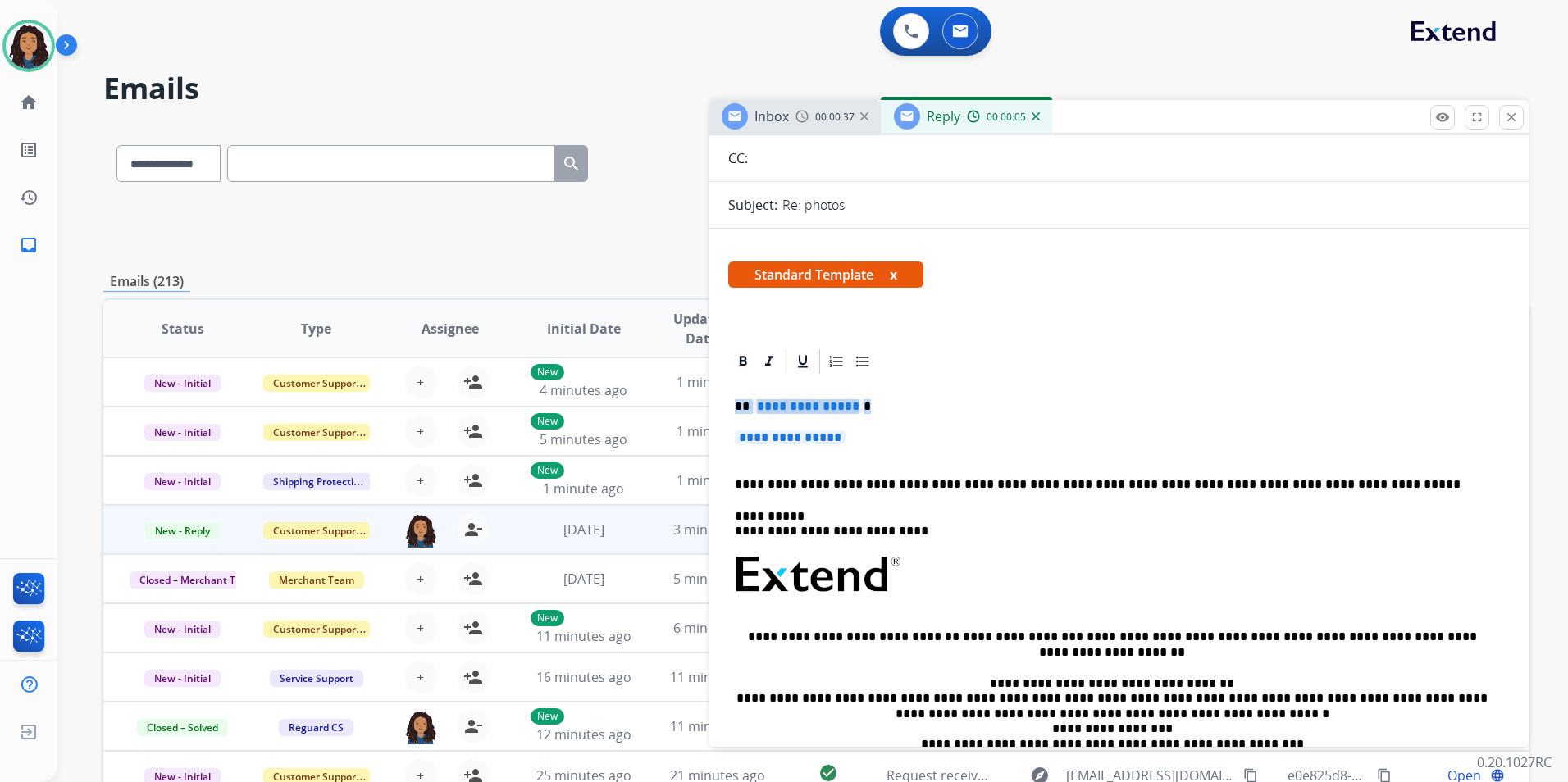
drag, startPoint x: 730, startPoint y: 403, endPoint x: 869, endPoint y: 434, distance: 142.4
click at [869, 434] on div "**********" at bounding box center [1118, 613] width 780 height 475
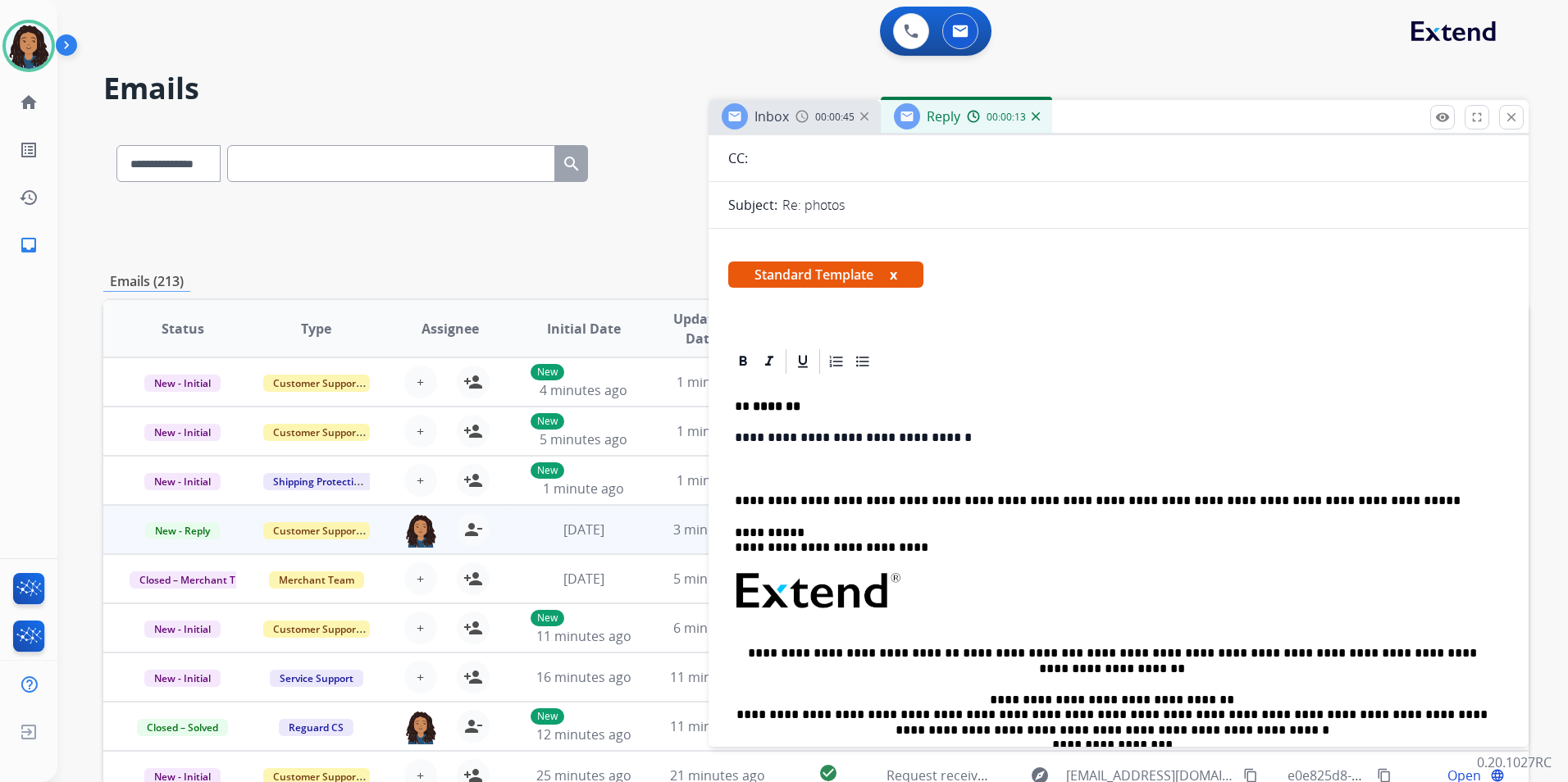
click at [778, 124] on span "Inbox" at bounding box center [771, 116] width 35 height 18
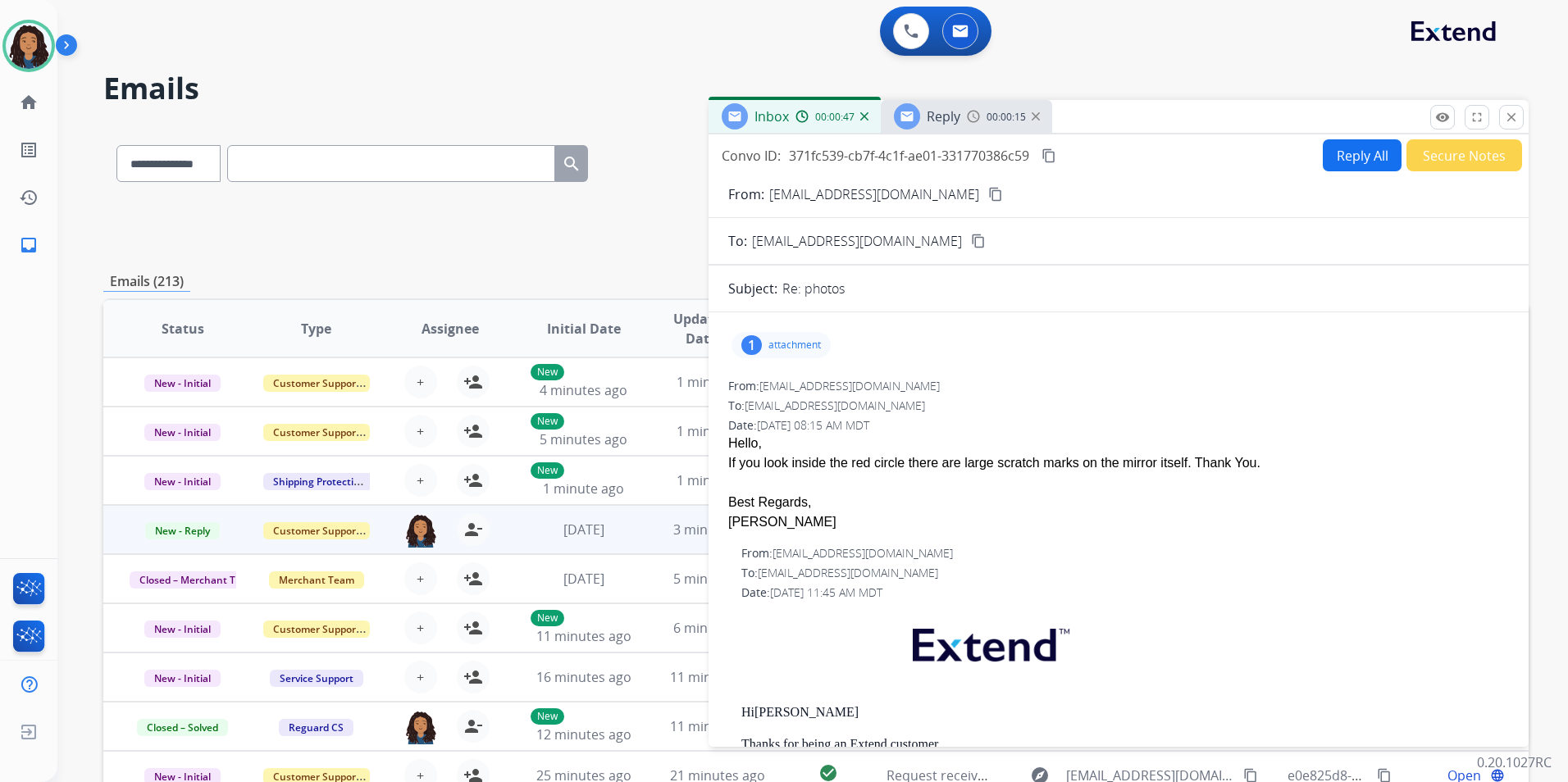
click at [961, 123] on div "Reply 00:00:15" at bounding box center [966, 116] width 171 height 33
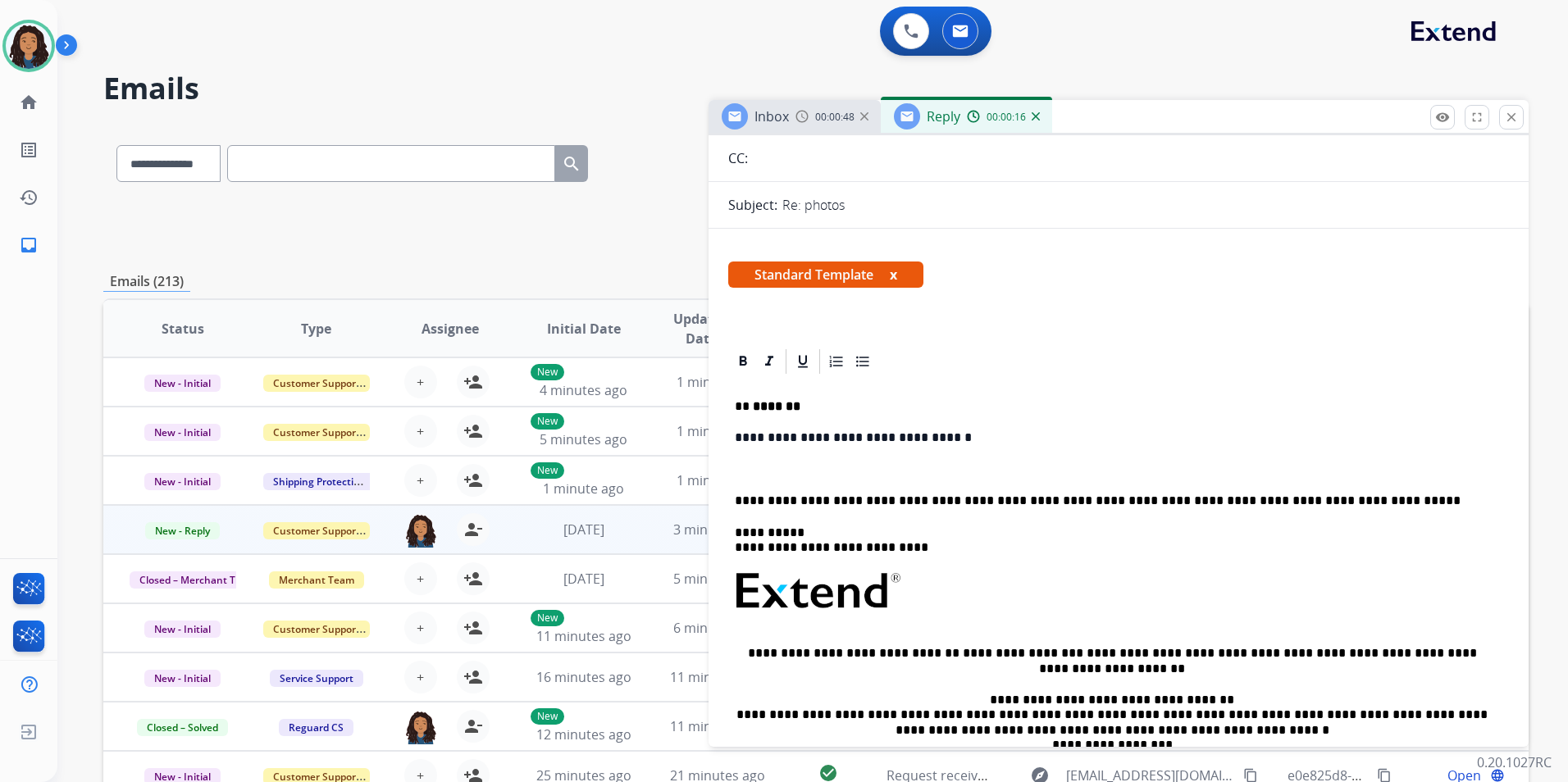
click at [787, 480] on div "**********" at bounding box center [1118, 621] width 780 height 491
click at [786, 463] on p at bounding box center [1118, 469] width 768 height 15
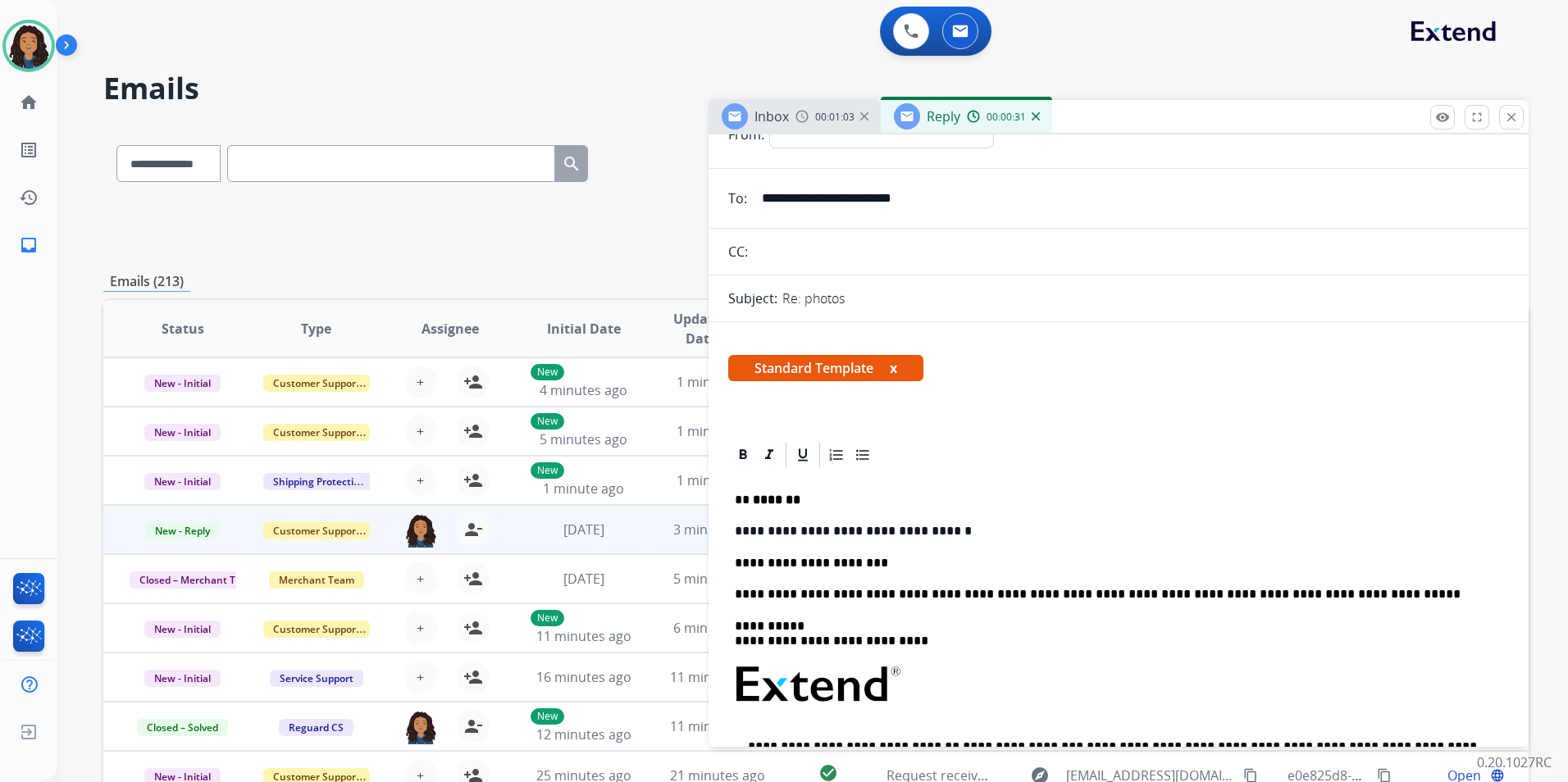
scroll to position [0, 0]
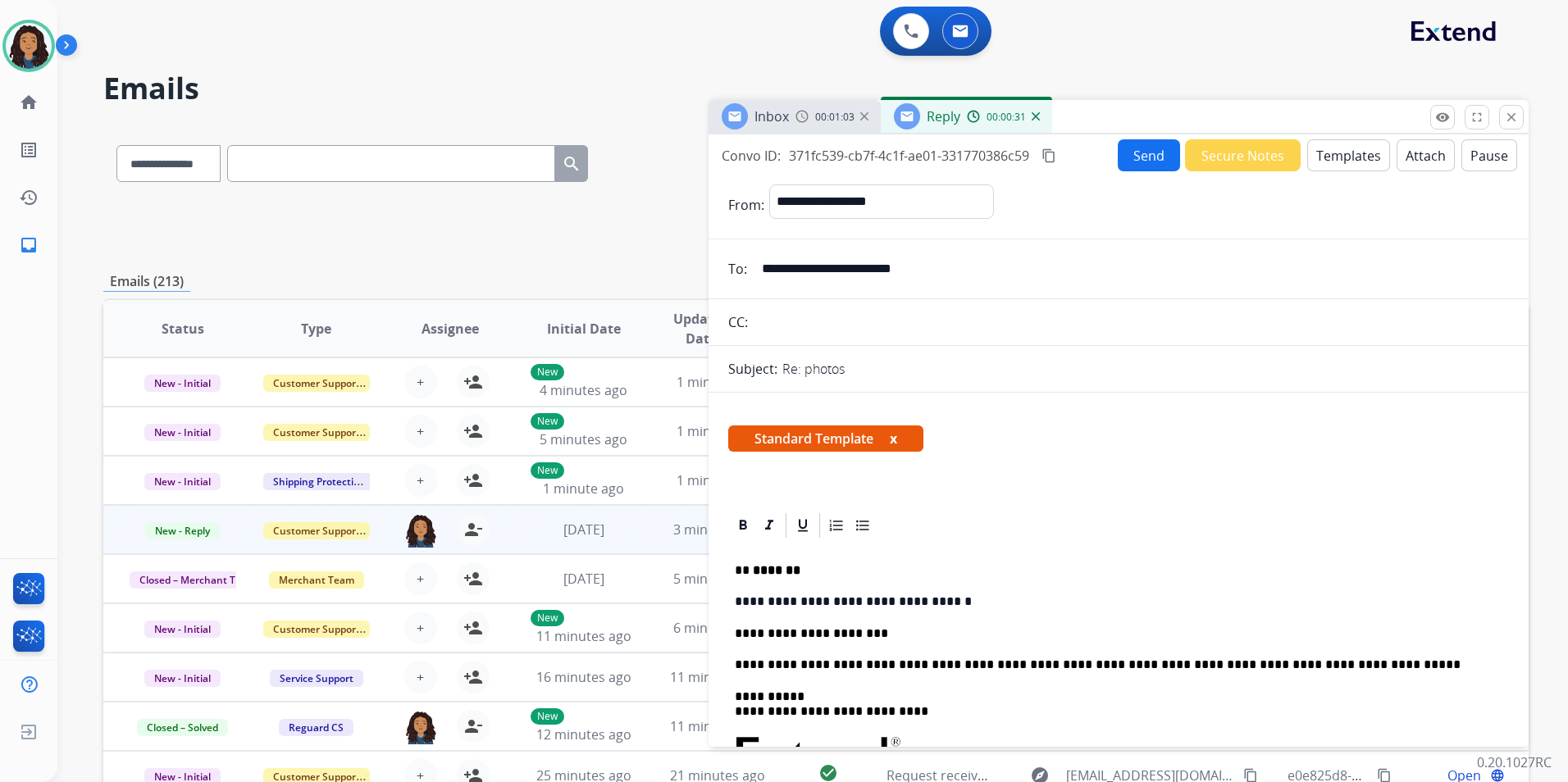
click at [829, 111] on span "00:01:03" at bounding box center [834, 117] width 39 height 13
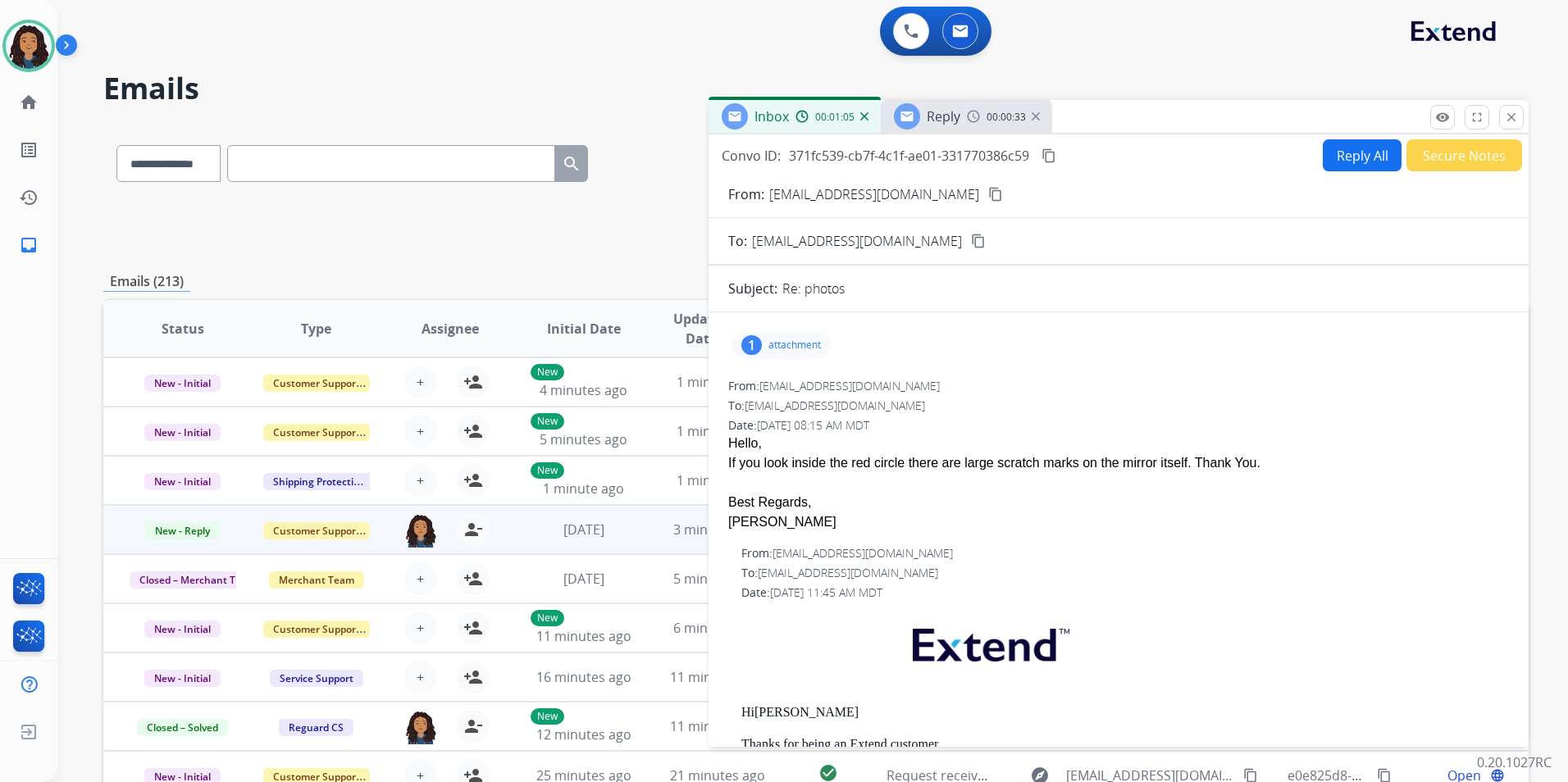
click at [988, 198] on mat-icon "content_copy" at bounding box center [995, 194] width 15 height 15
click at [800, 338] on p "attachment" at bounding box center [794, 345] width 52 height 13
click at [910, 389] on mat-icon "download" at bounding box center [912, 387] width 15 height 15
click at [1053, 160] on mat-icon "content_copy" at bounding box center [1048, 155] width 15 height 15
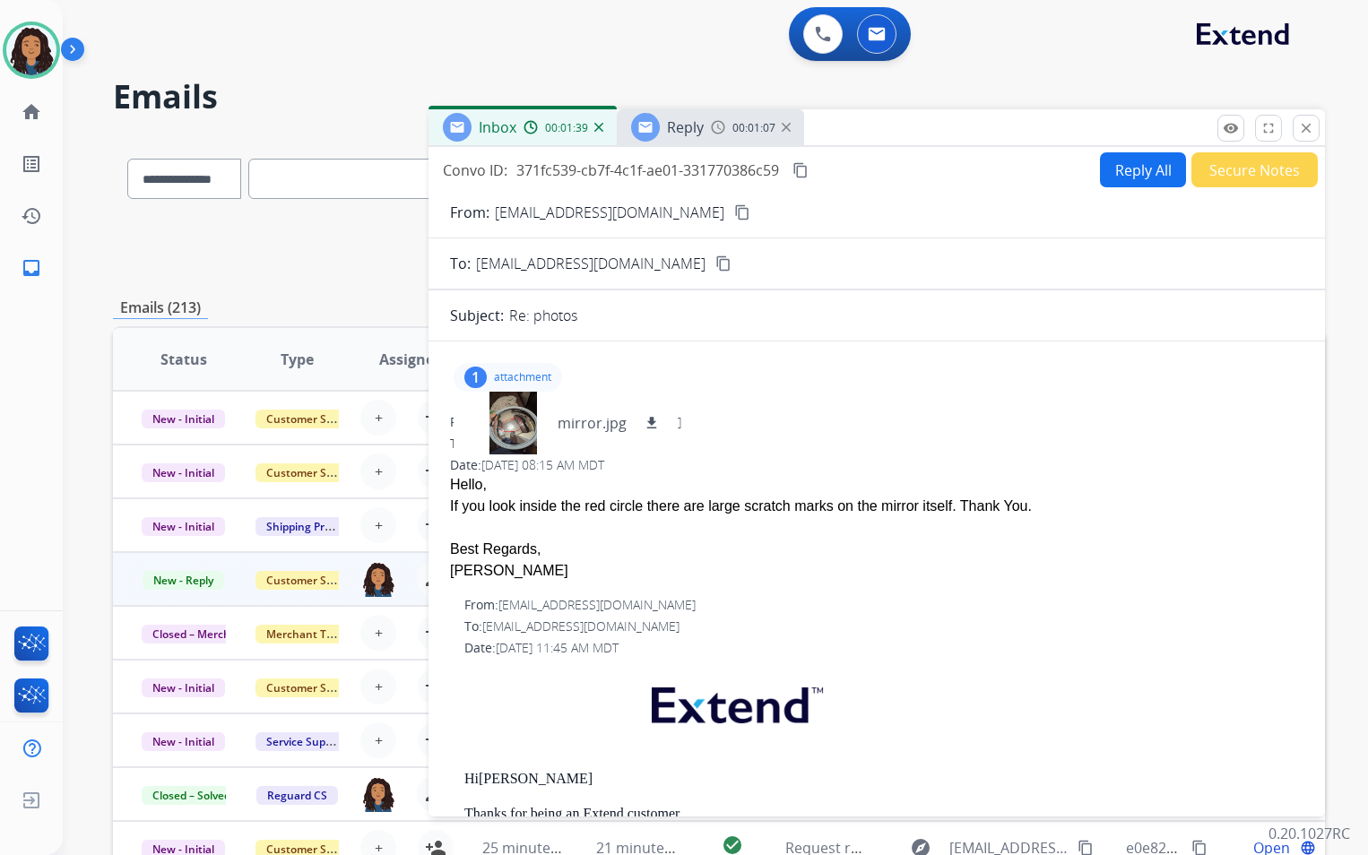
click at [663, 121] on div "Reply" at bounding box center [667, 127] width 73 height 29
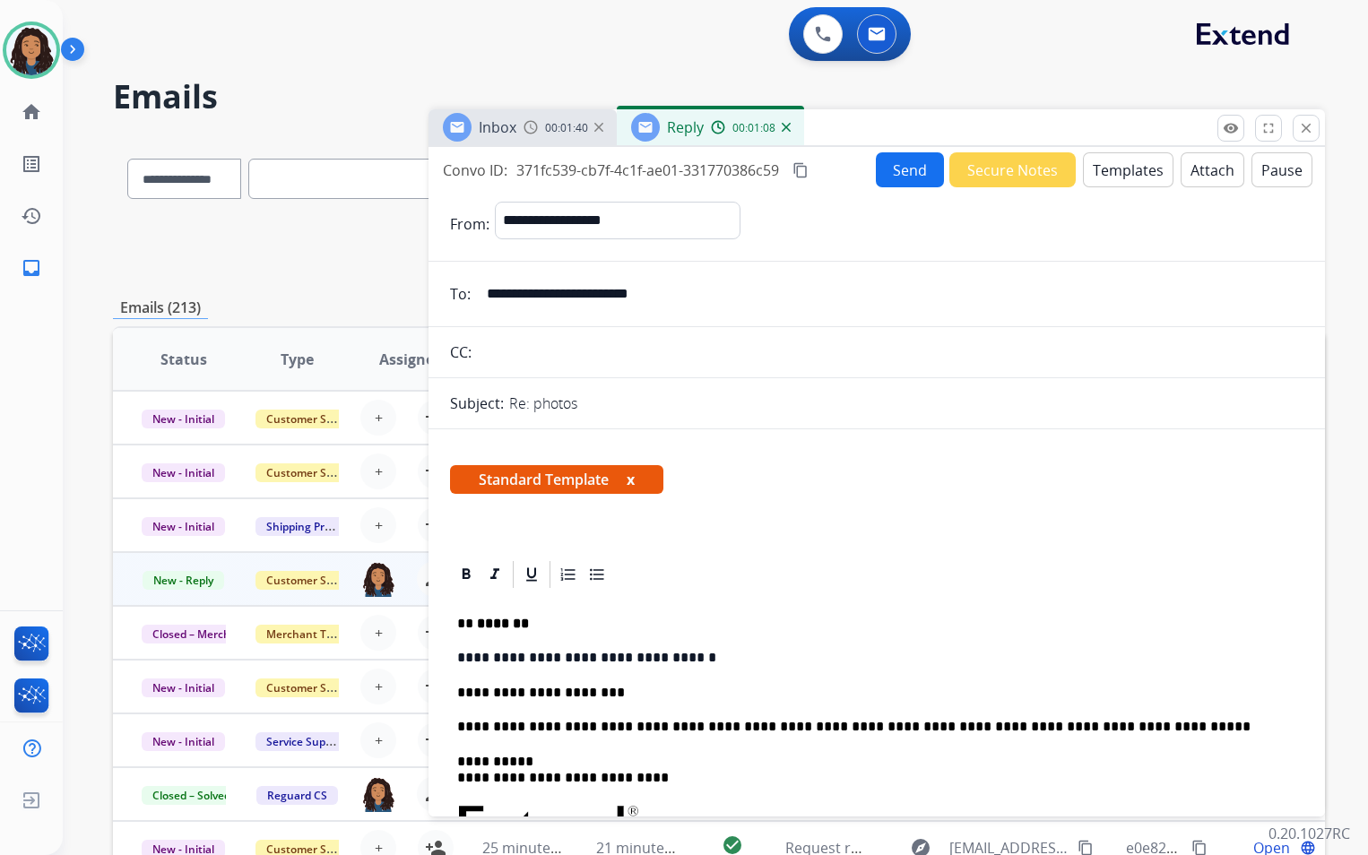
click at [893, 168] on button "Send" at bounding box center [910, 169] width 68 height 35
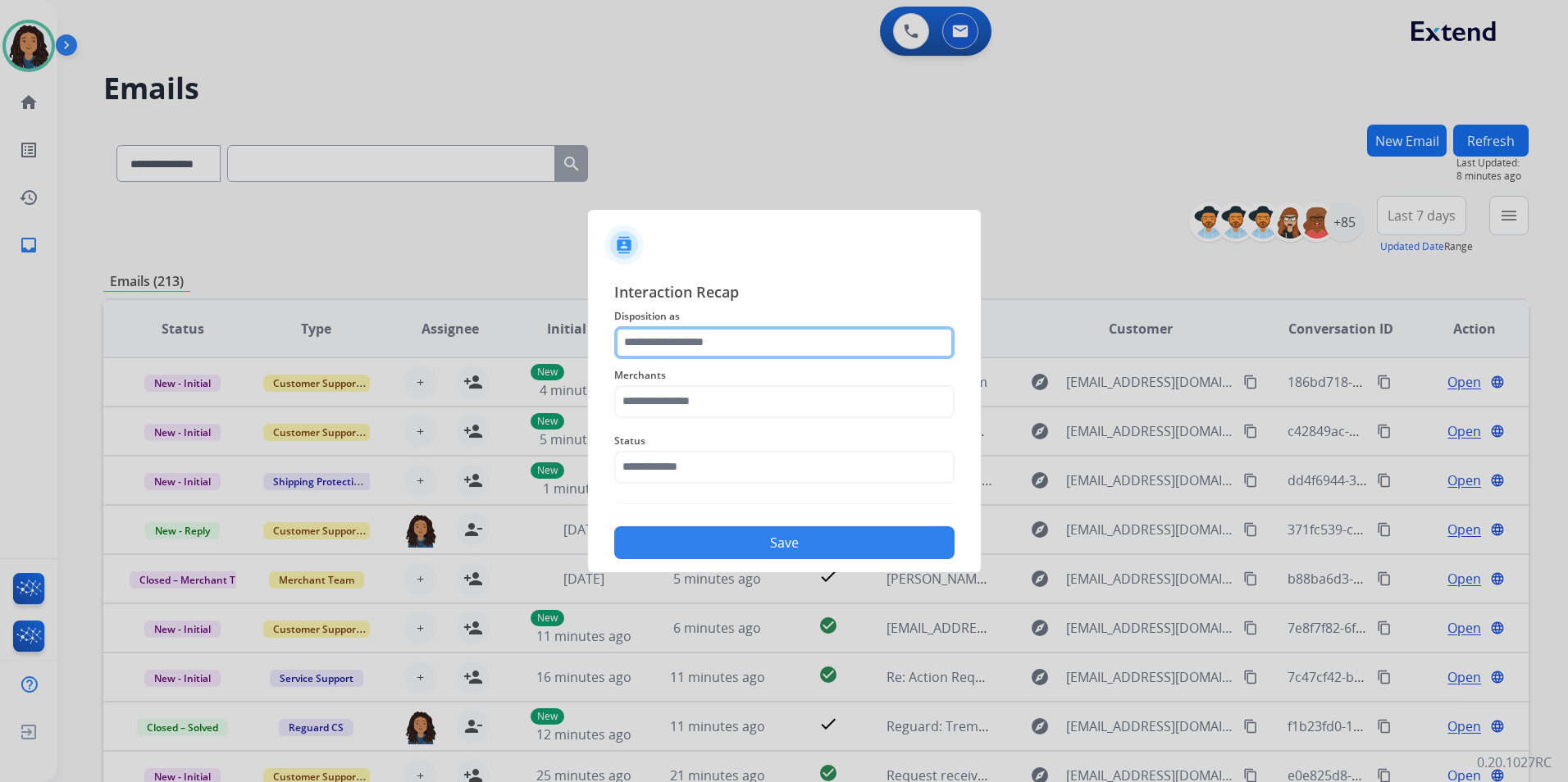
click at [739, 336] on input "text" at bounding box center [784, 343] width 340 height 33
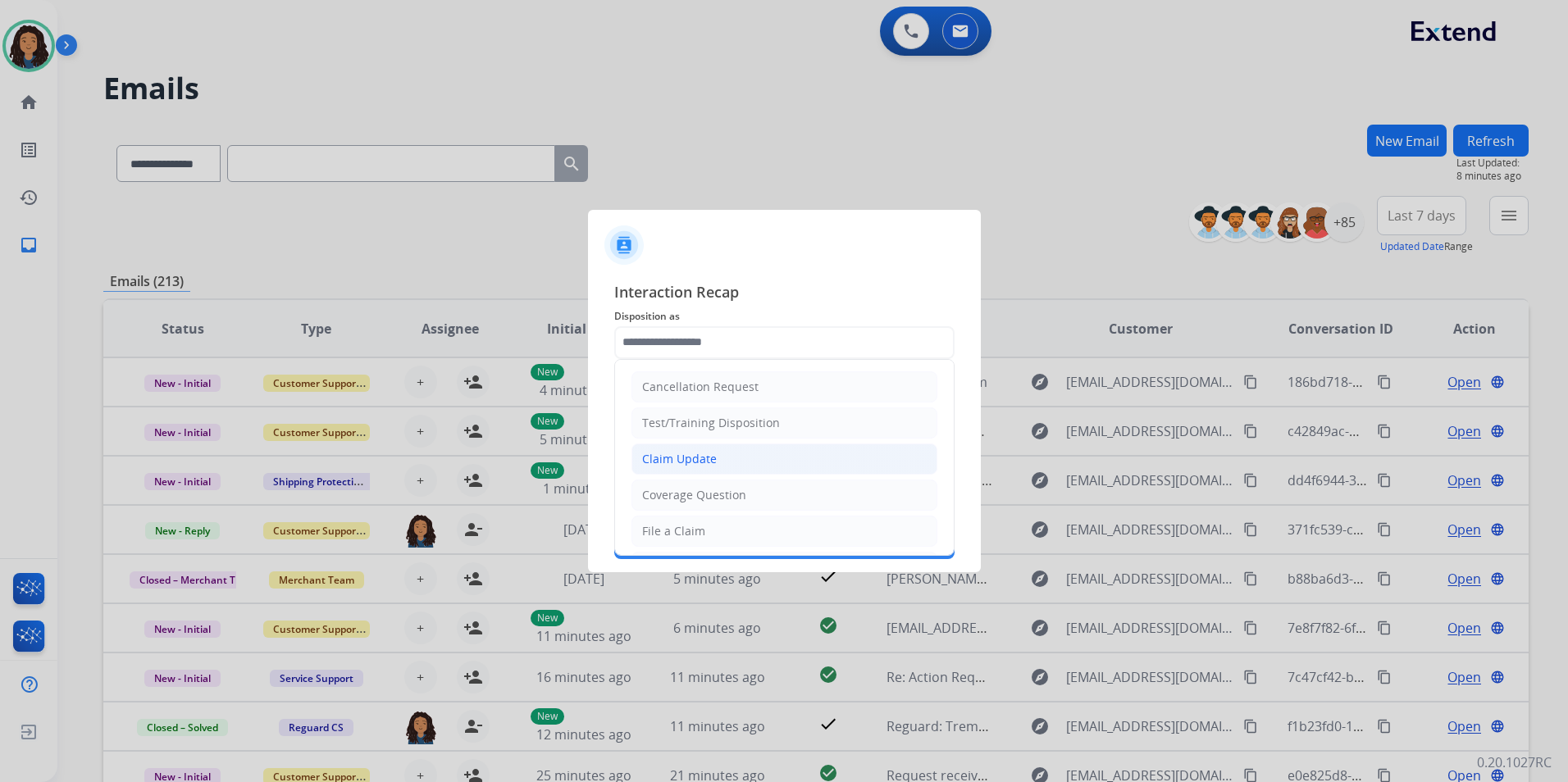
click at [764, 458] on li "Claim Update" at bounding box center [784, 459] width 306 height 31
type input "**********"
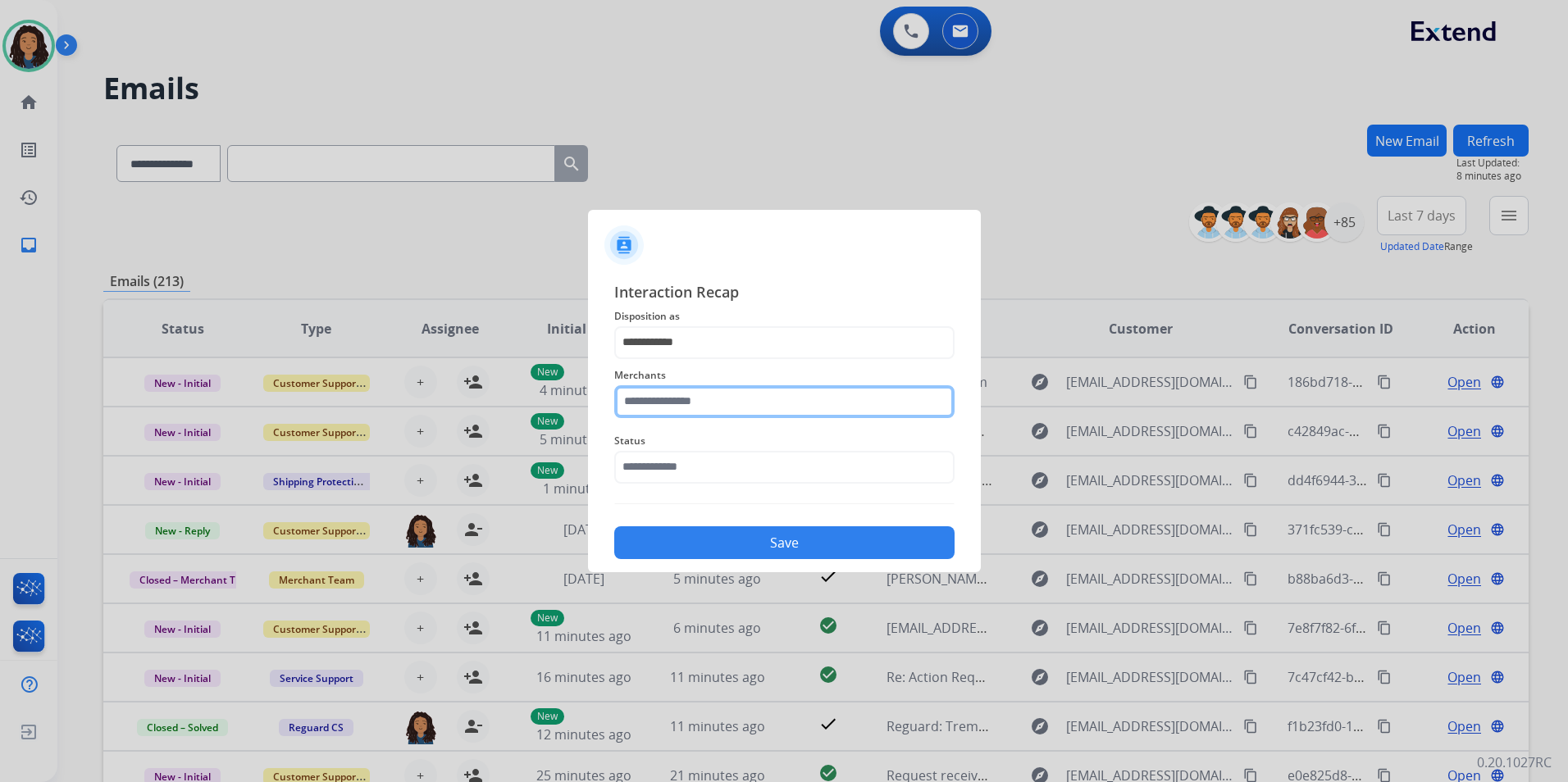
click at [716, 412] on input "text" at bounding box center [784, 402] width 340 height 33
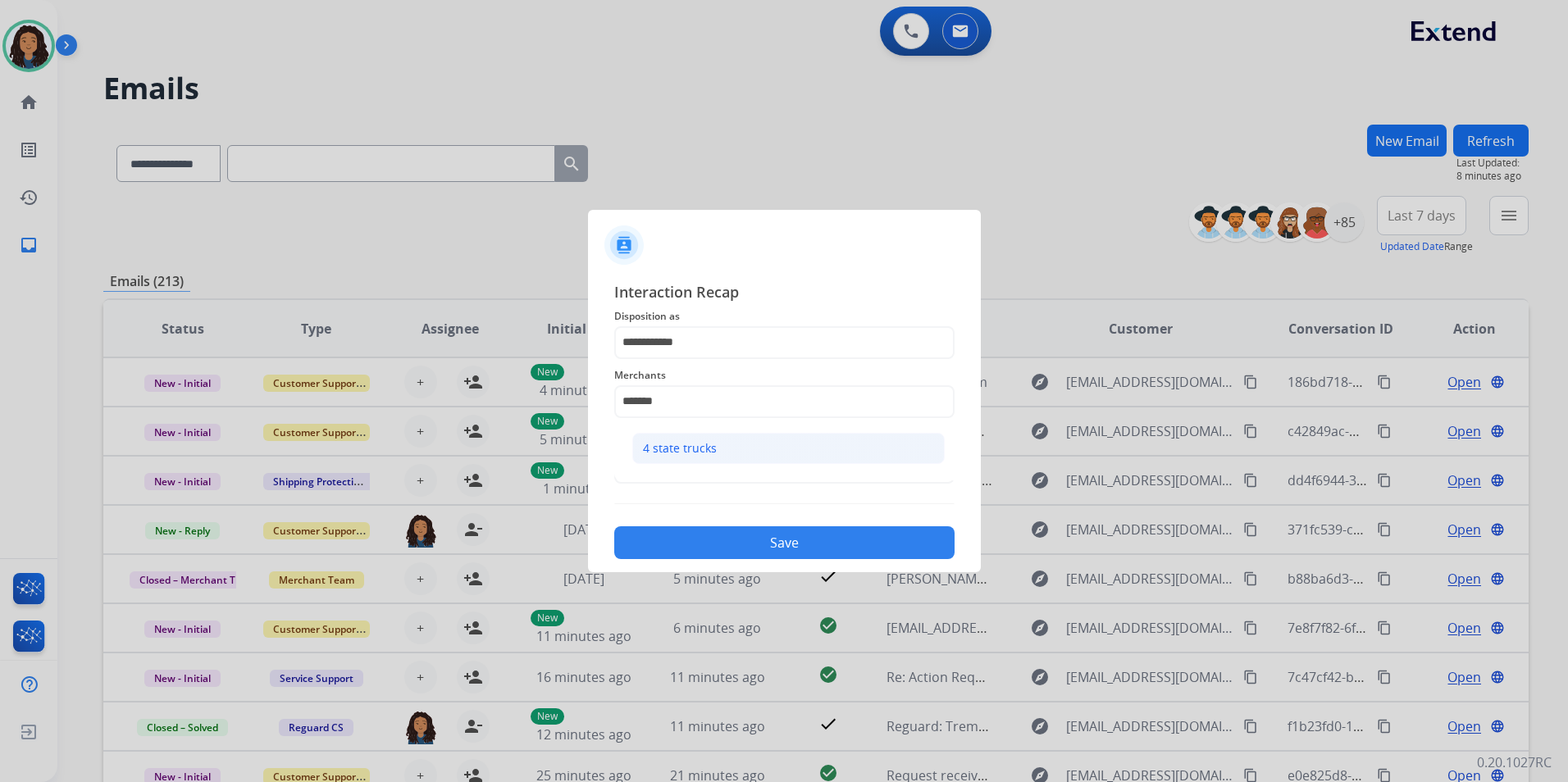
click at [704, 455] on div "4 state trucks" at bounding box center [680, 448] width 74 height 16
type input "**********"
click at [703, 456] on input "text" at bounding box center [784, 467] width 340 height 33
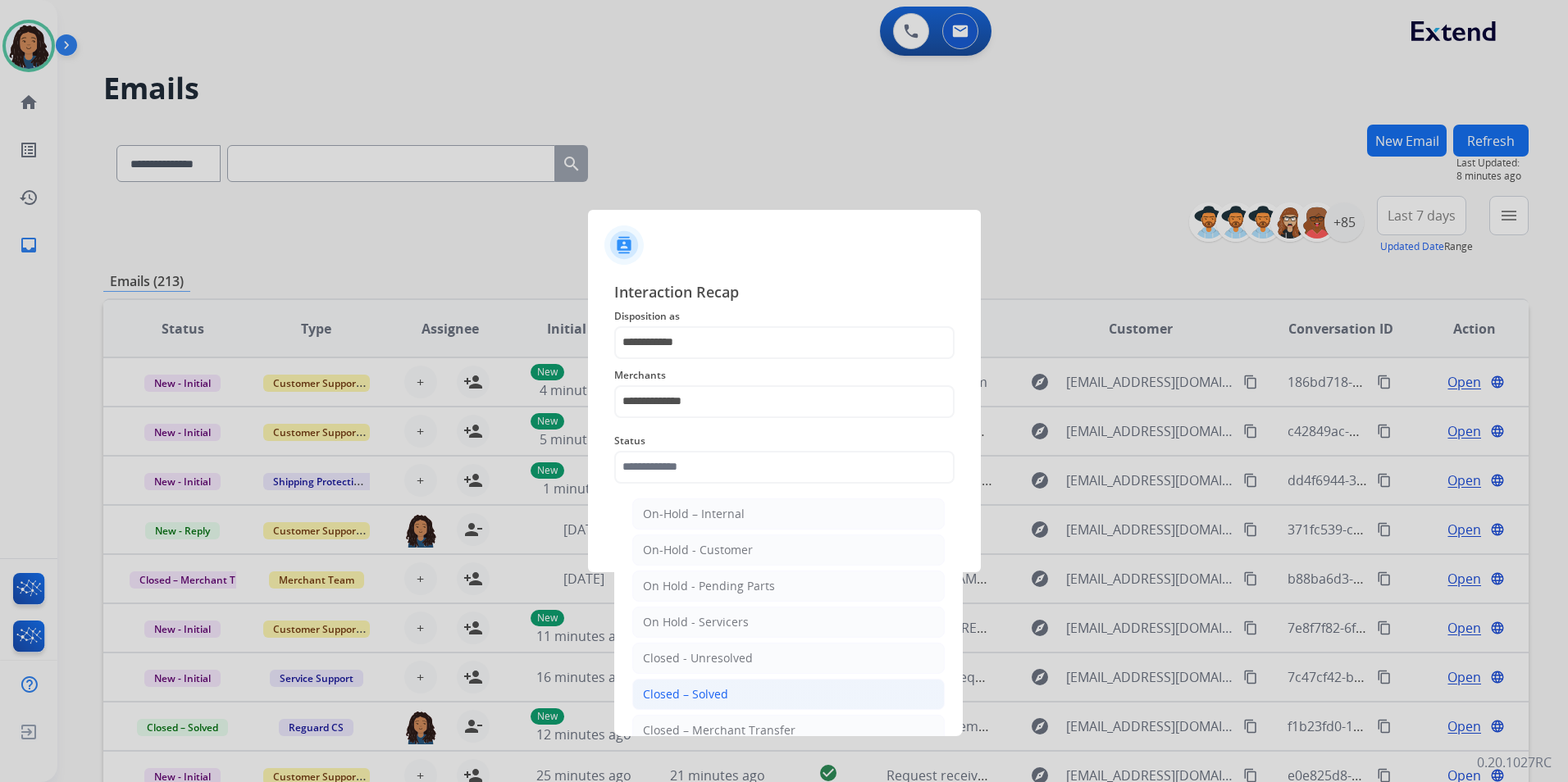
click at [769, 699] on li "Closed – Solved" at bounding box center [788, 694] width 312 height 31
type input "**********"
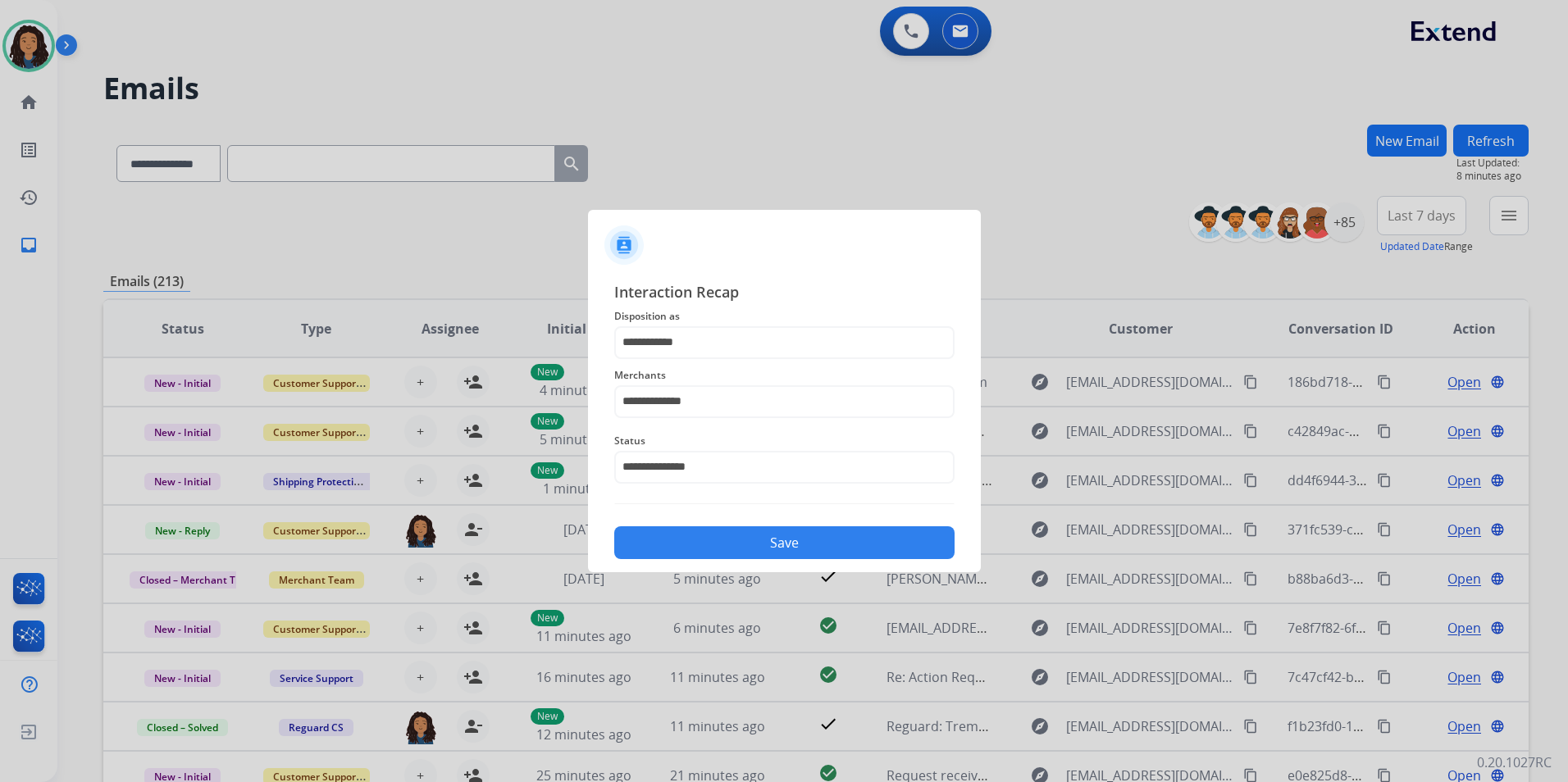
click at [762, 563] on div "**********" at bounding box center [784, 420] width 392 height 305
click at [762, 547] on button "Save" at bounding box center [784, 542] width 340 height 33
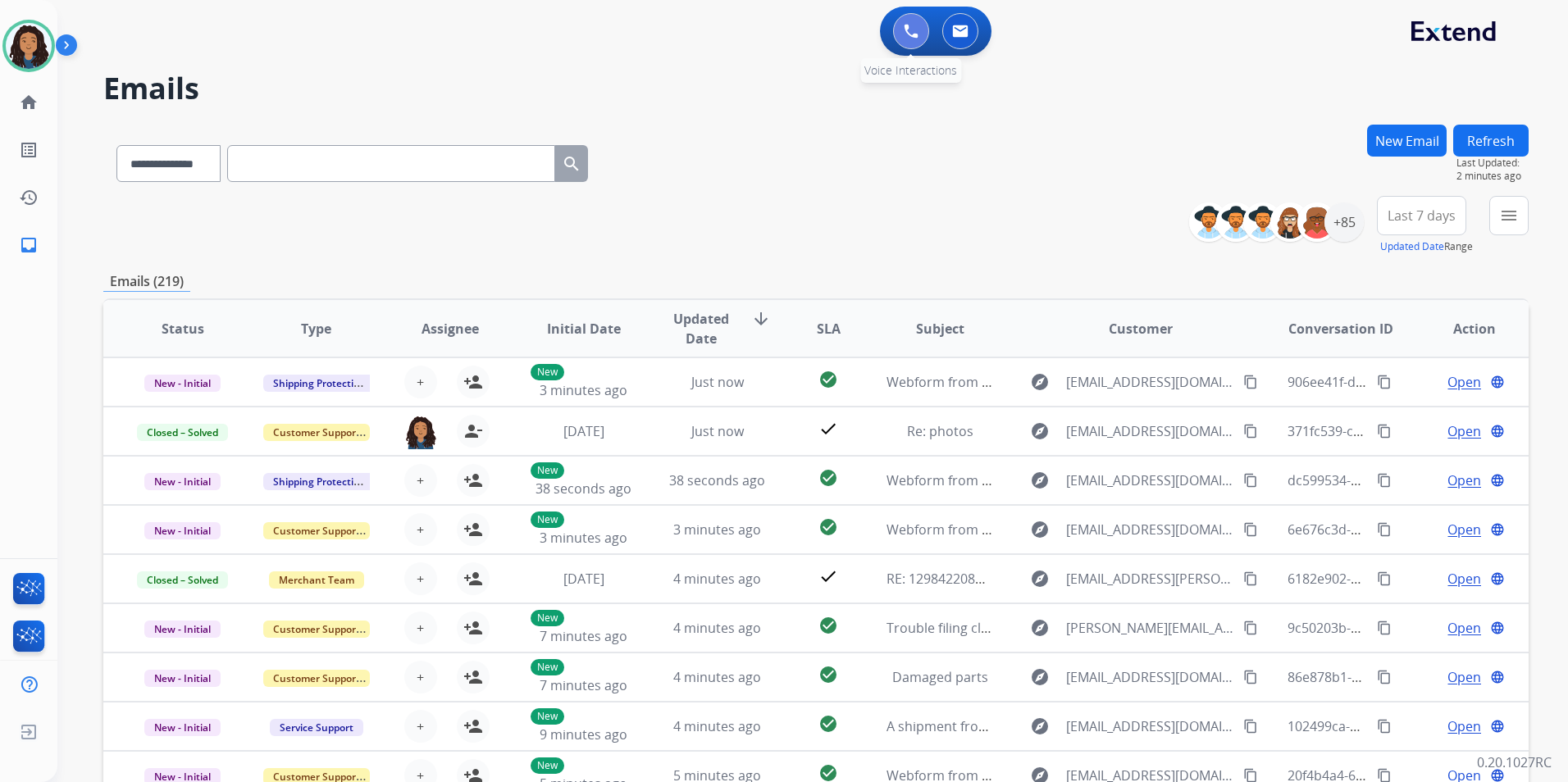
click at [919, 31] on button at bounding box center [910, 30] width 36 height 36
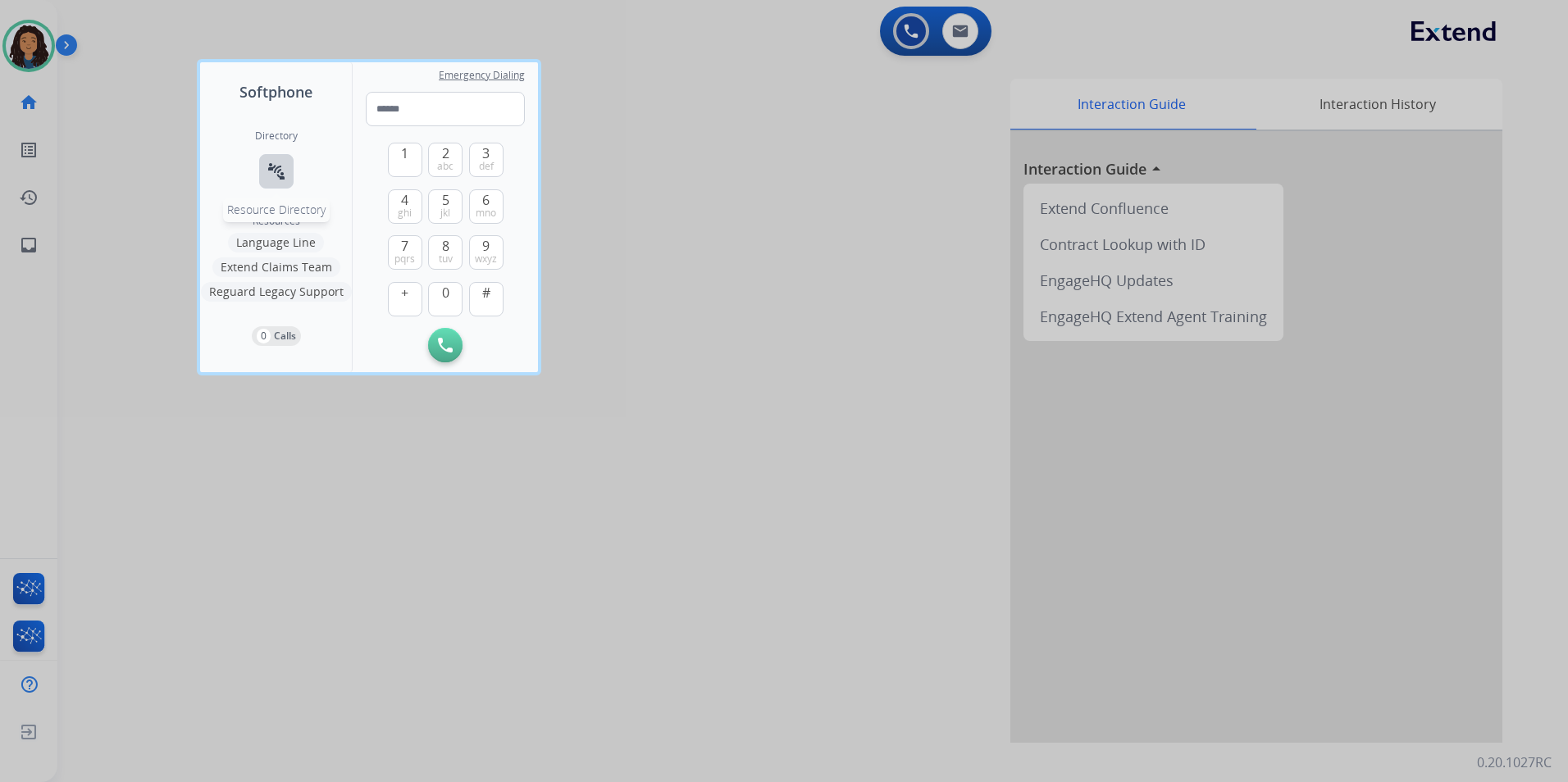
click at [285, 174] on mat-icon "connect_without_contact" at bounding box center [276, 172] width 20 height 20
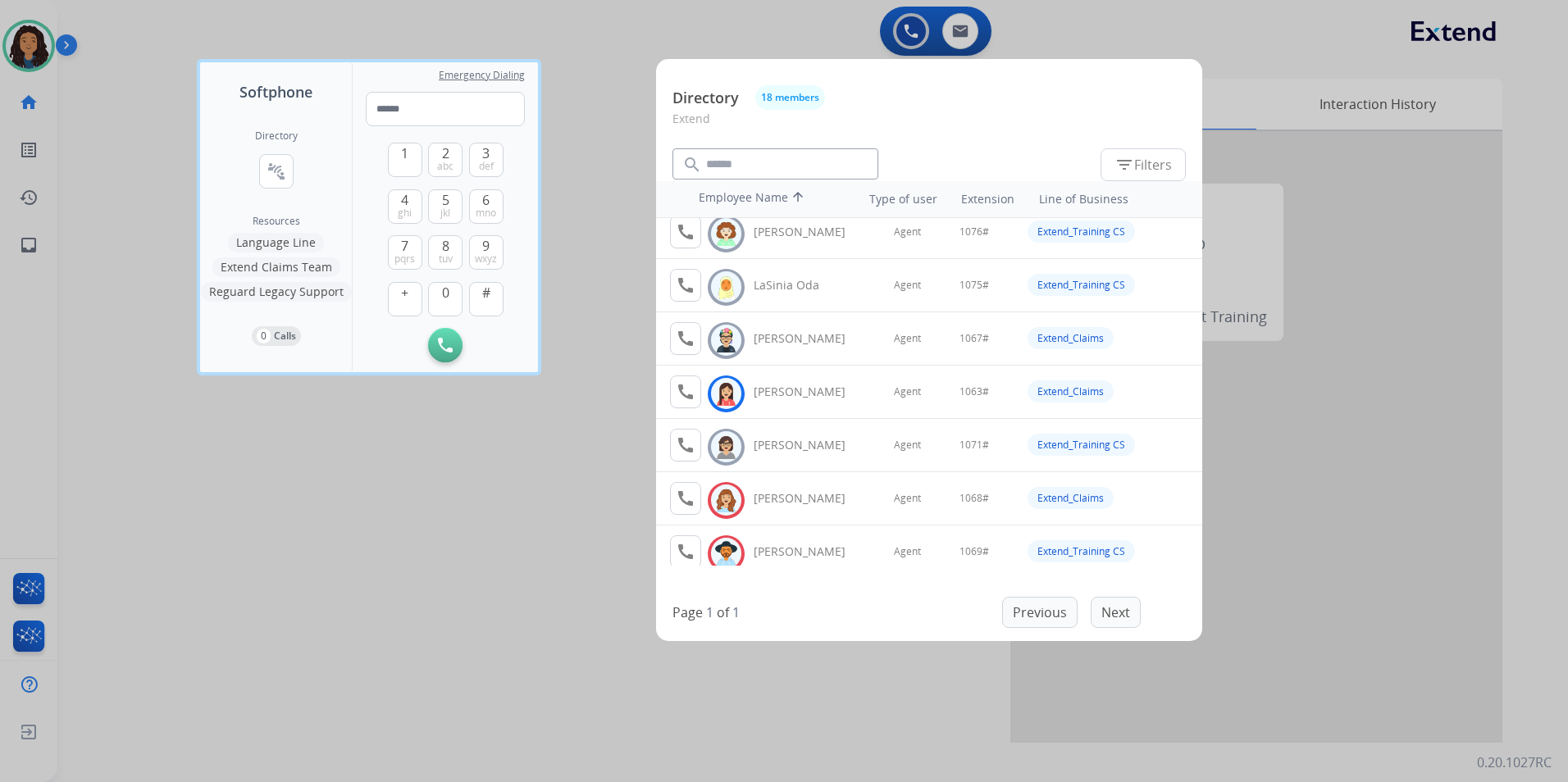
scroll to position [625, 0]
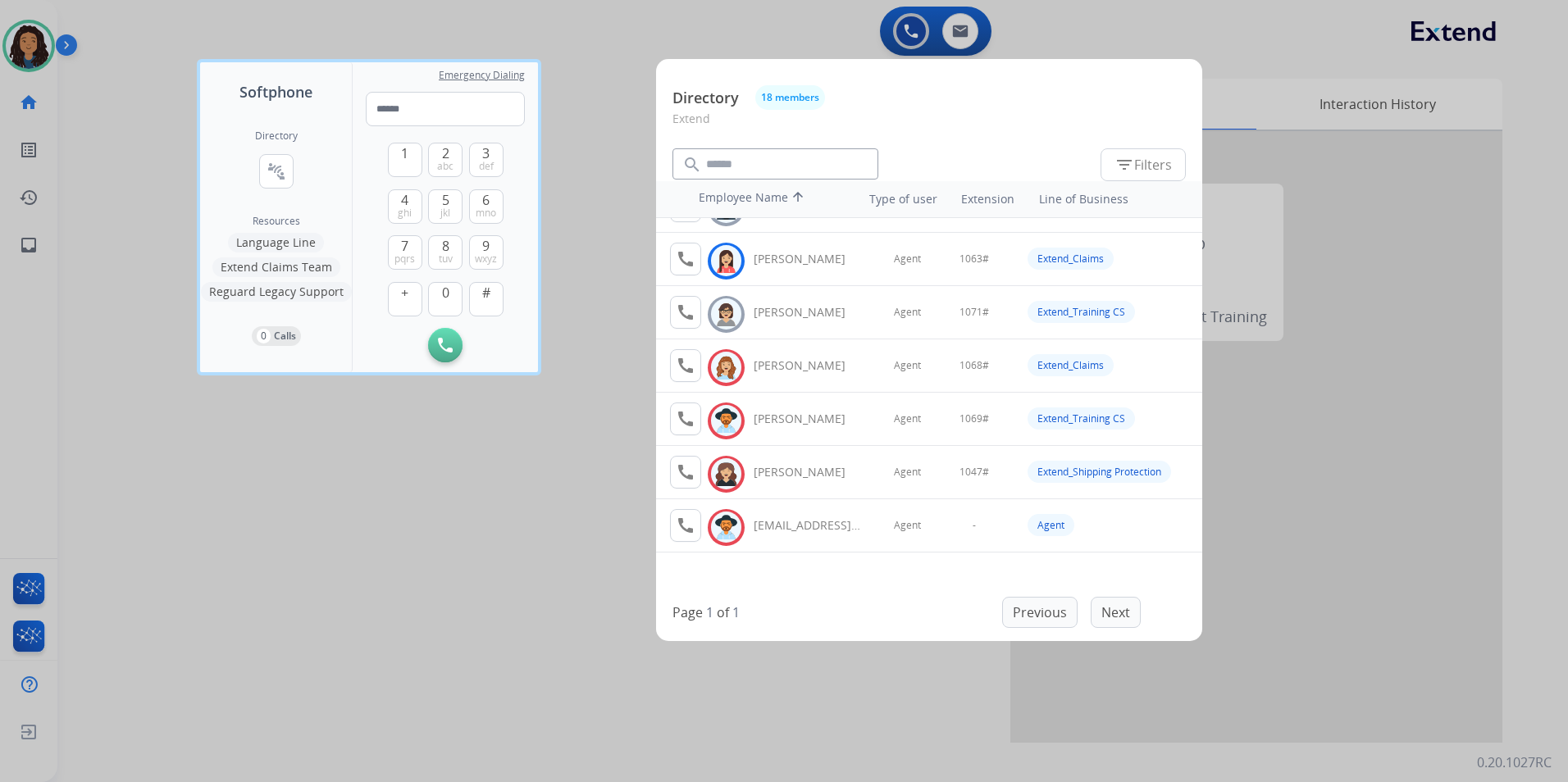
click at [505, 507] on div at bounding box center [784, 391] width 1568 height 782
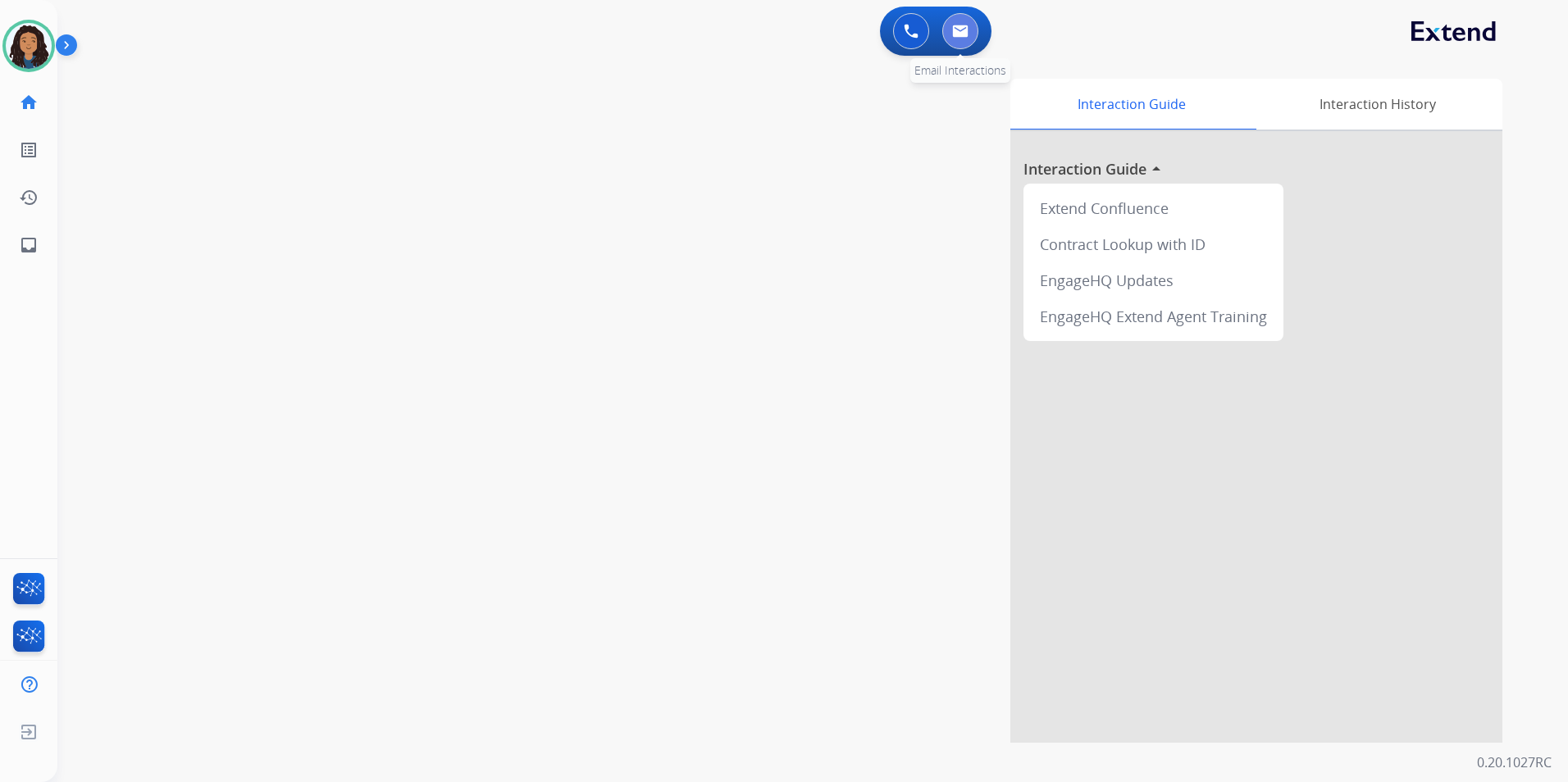
click at [957, 28] on img at bounding box center [960, 31] width 16 height 13
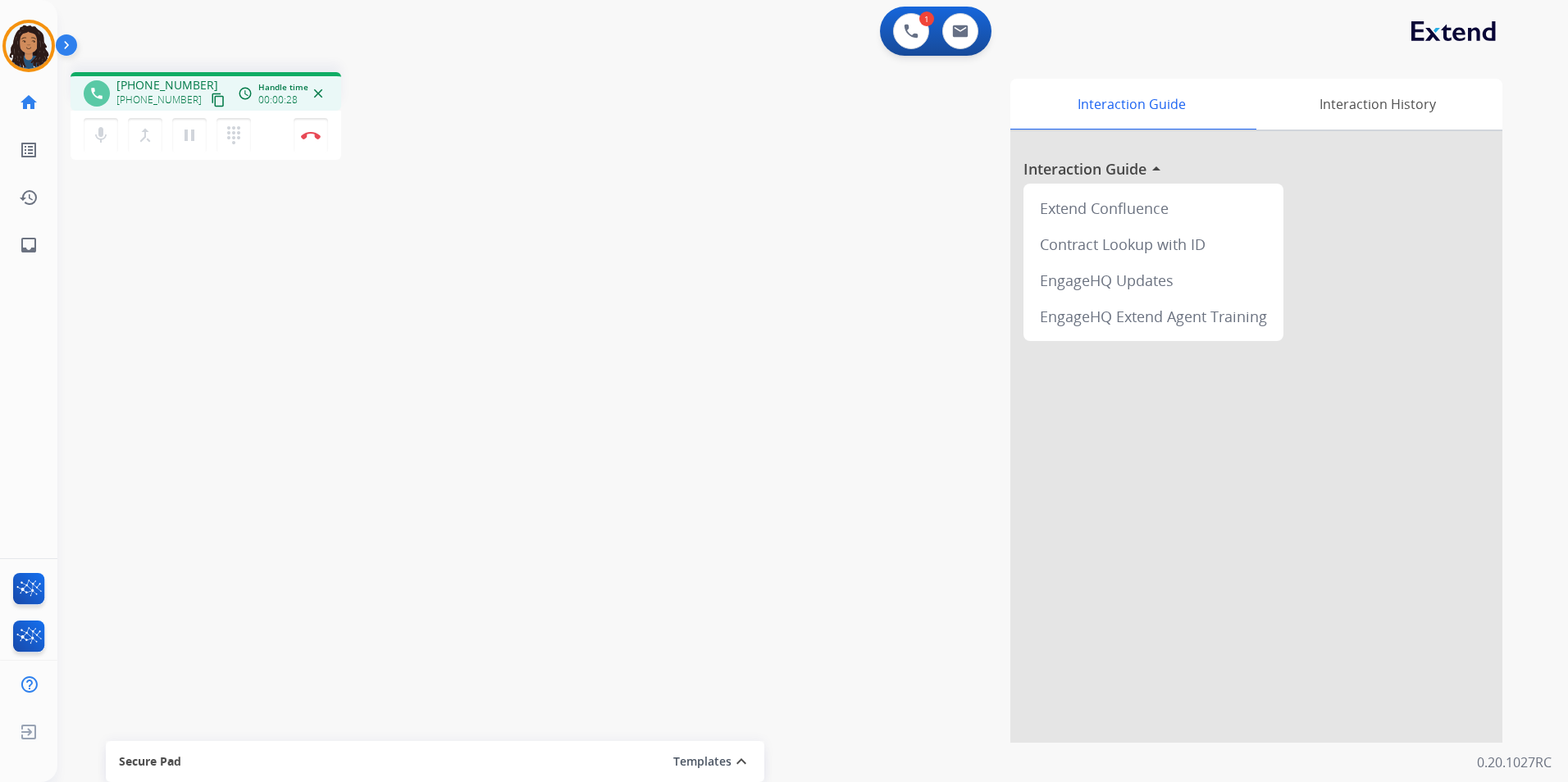
click at [210, 99] on mat-icon "content_copy" at bounding box center [218, 100] width 15 height 15
click at [210, 96] on mat-icon "content_copy" at bounding box center [218, 100] width 15 height 15
click at [209, 98] on button "content_copy" at bounding box center [219, 101] width 20 height 20
click at [310, 136] on img at bounding box center [311, 134] width 20 height 8
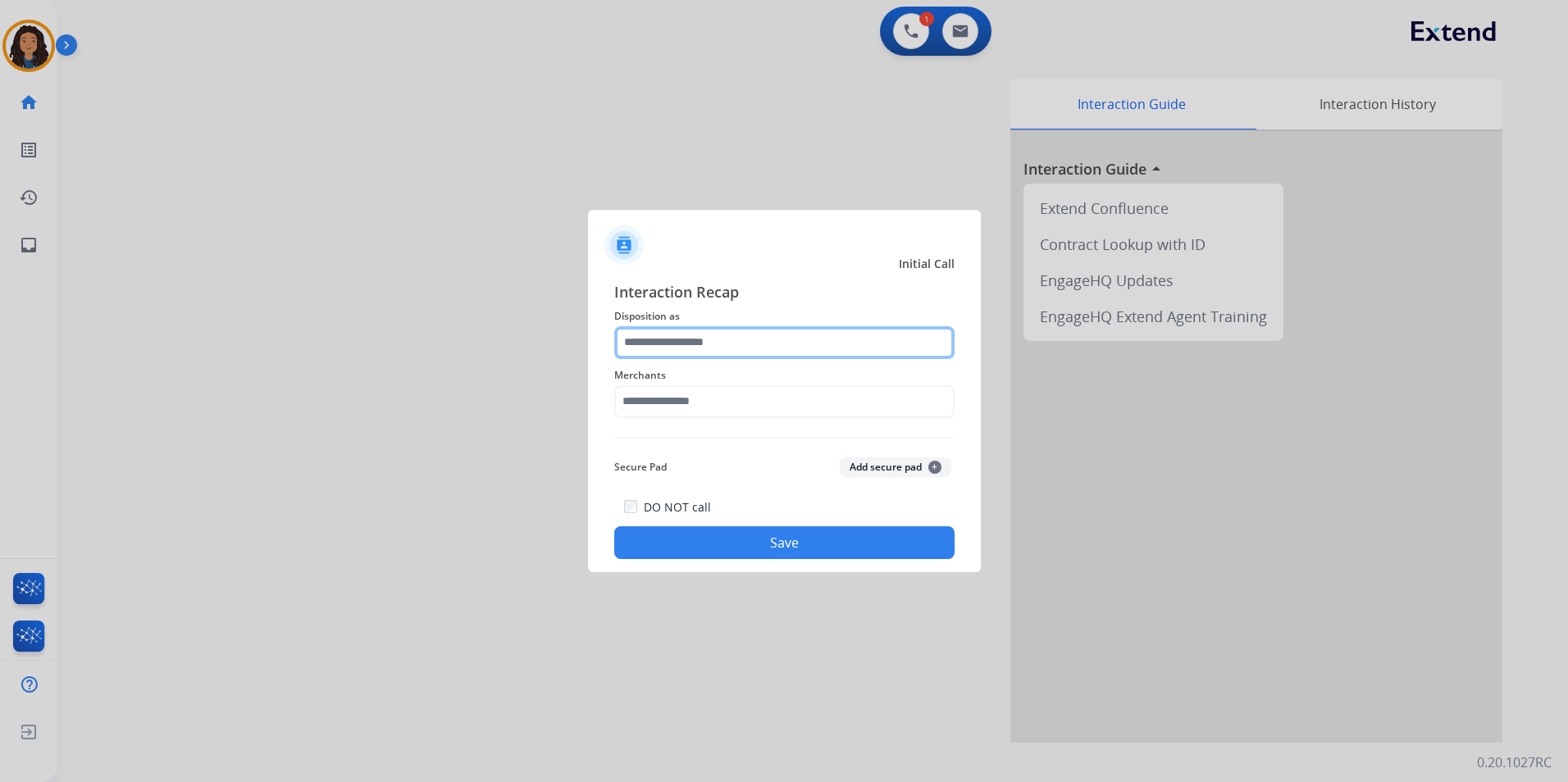
click at [703, 346] on input "text" at bounding box center [784, 343] width 340 height 33
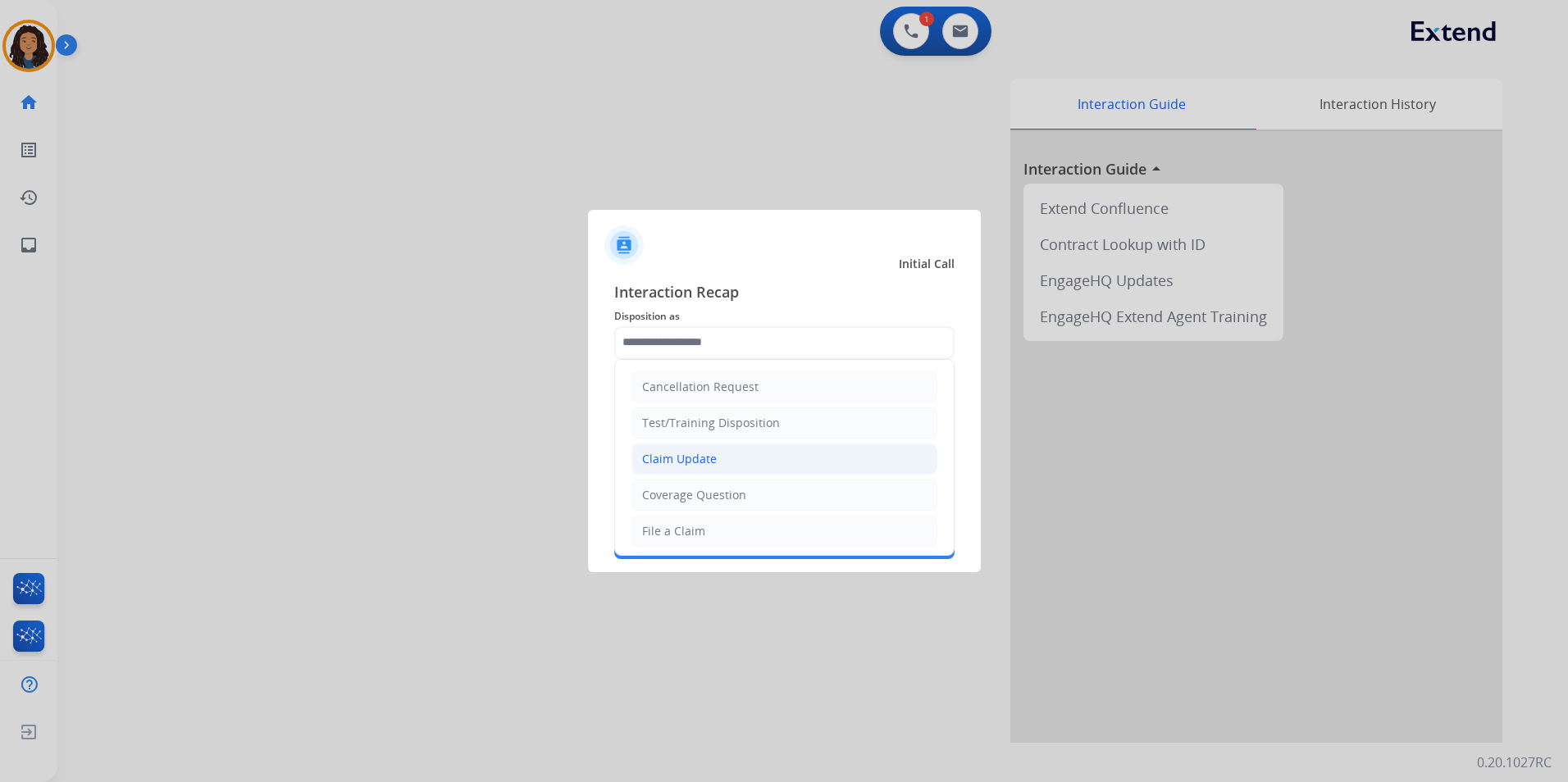
click at [718, 462] on li "Claim Update" at bounding box center [784, 459] width 306 height 31
type input "**********"
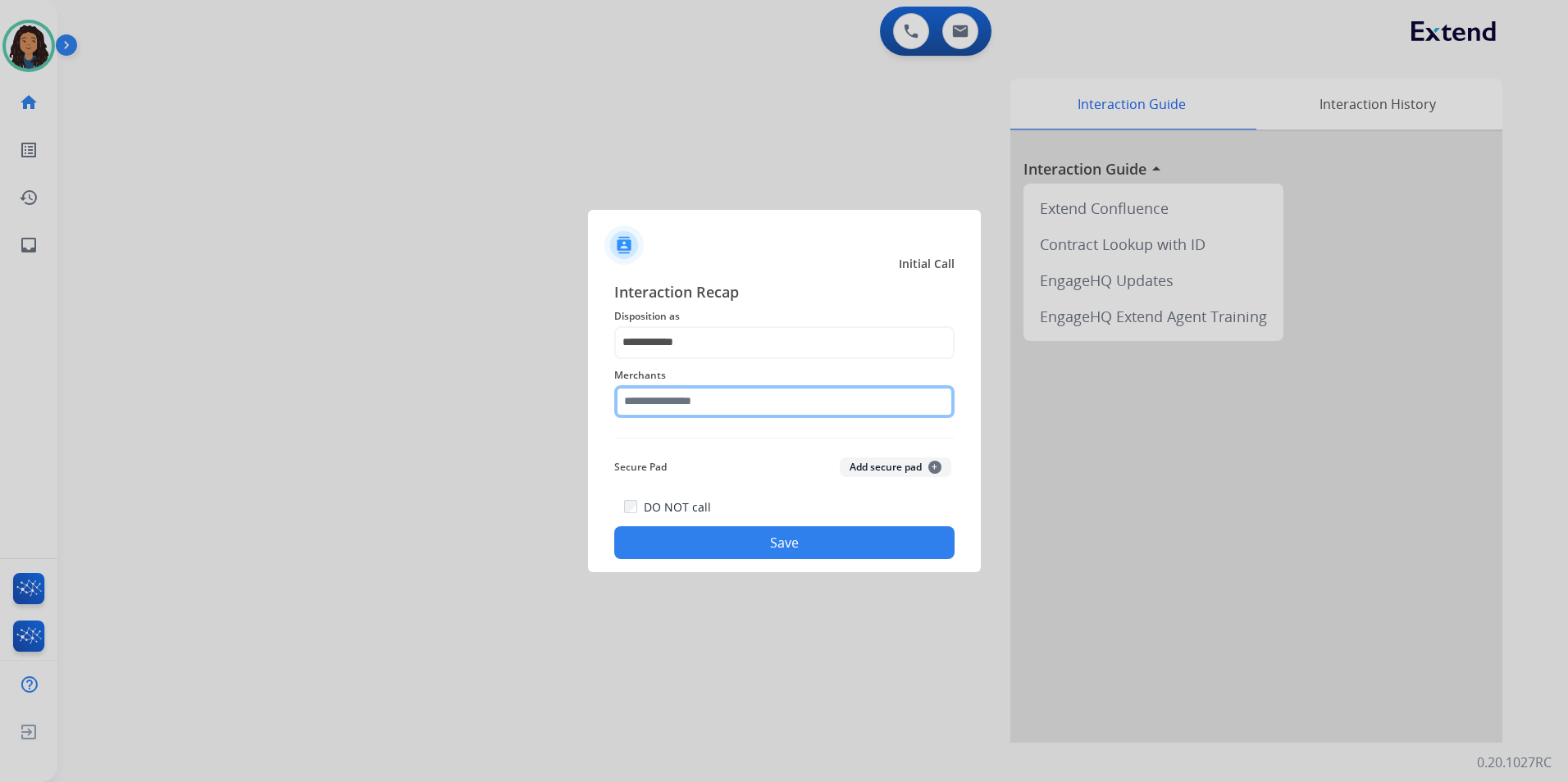
click at [751, 412] on input "text" at bounding box center [784, 402] width 340 height 33
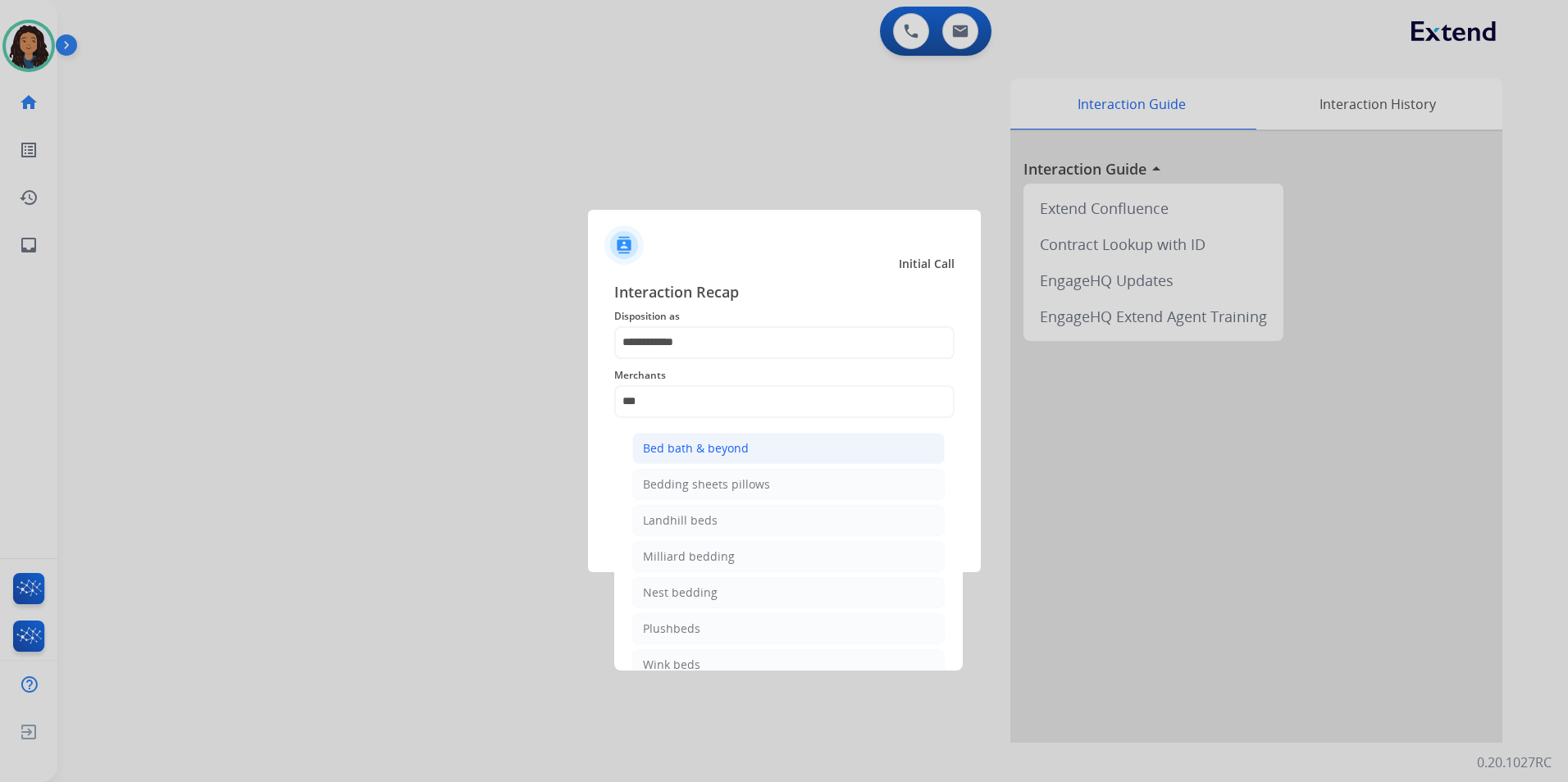
click at [765, 456] on li "Bed bath & beyond" at bounding box center [788, 448] width 312 height 31
type input "**********"
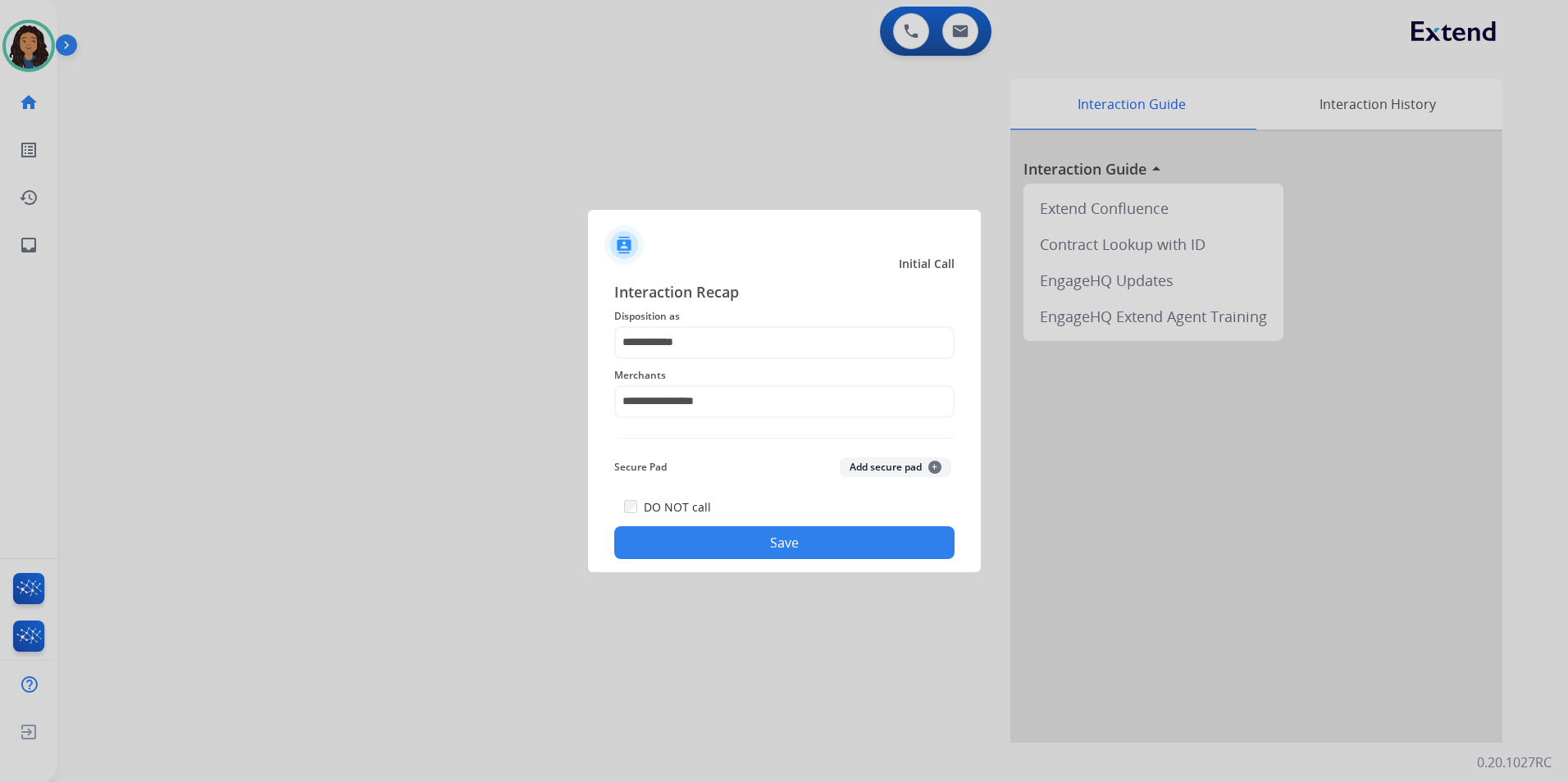
click at [749, 542] on button "Save" at bounding box center [784, 542] width 340 height 33
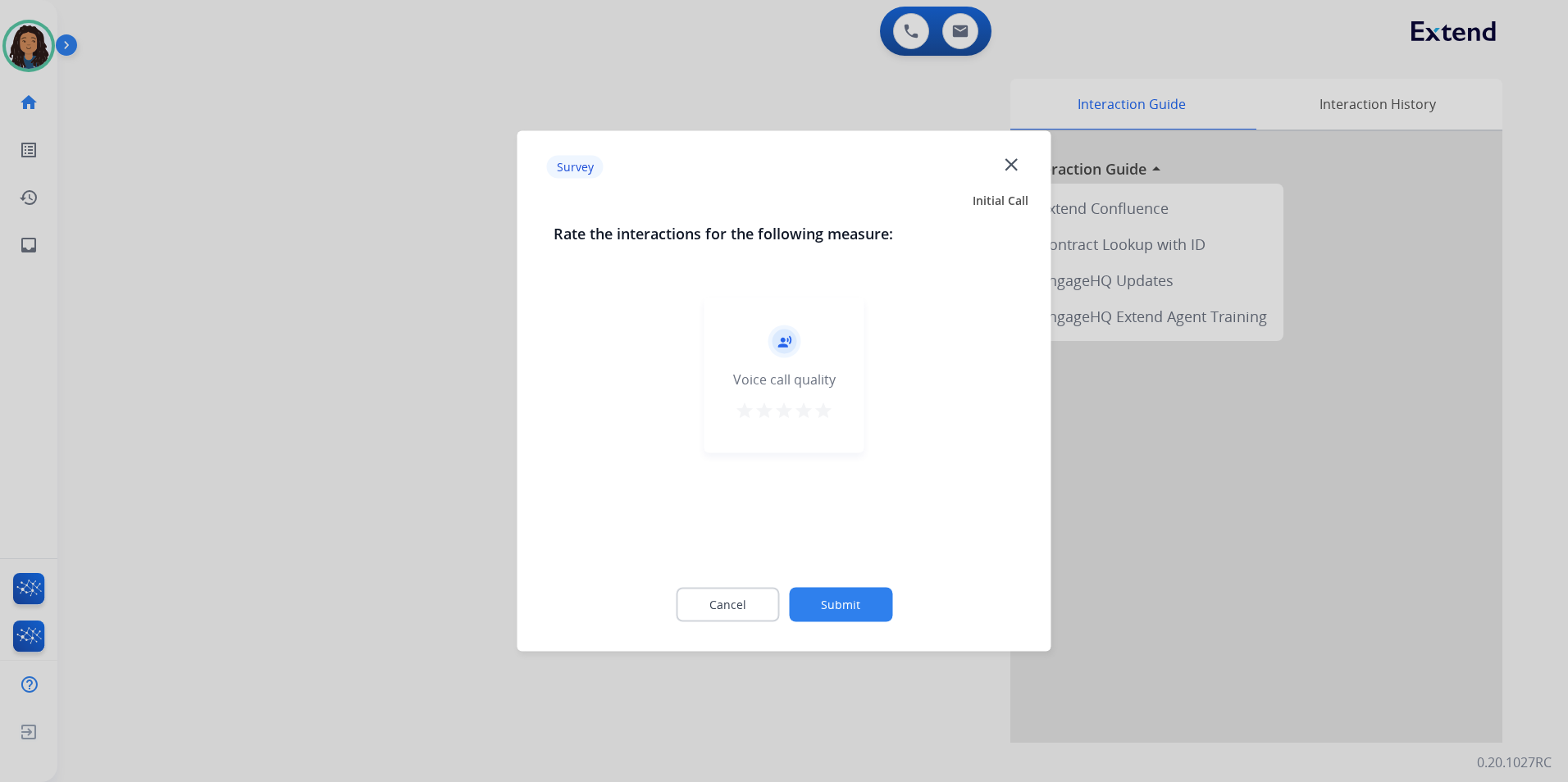
click at [414, 423] on div at bounding box center [784, 391] width 1568 height 782
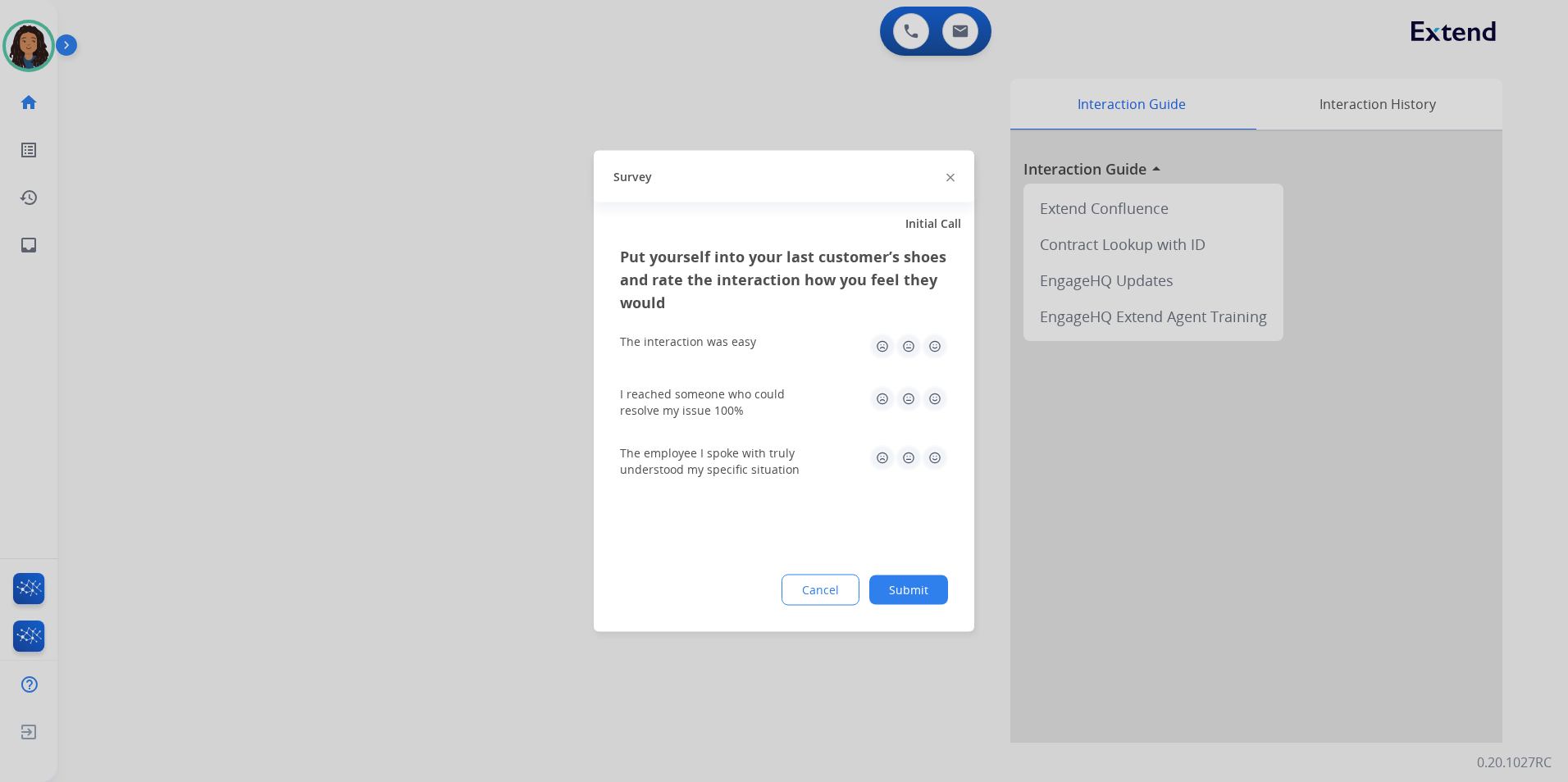
drag, startPoint x: 414, startPoint y: 423, endPoint x: 501, endPoint y: 5, distance: 427.0
click at [414, 408] on div at bounding box center [784, 391] width 1568 height 782
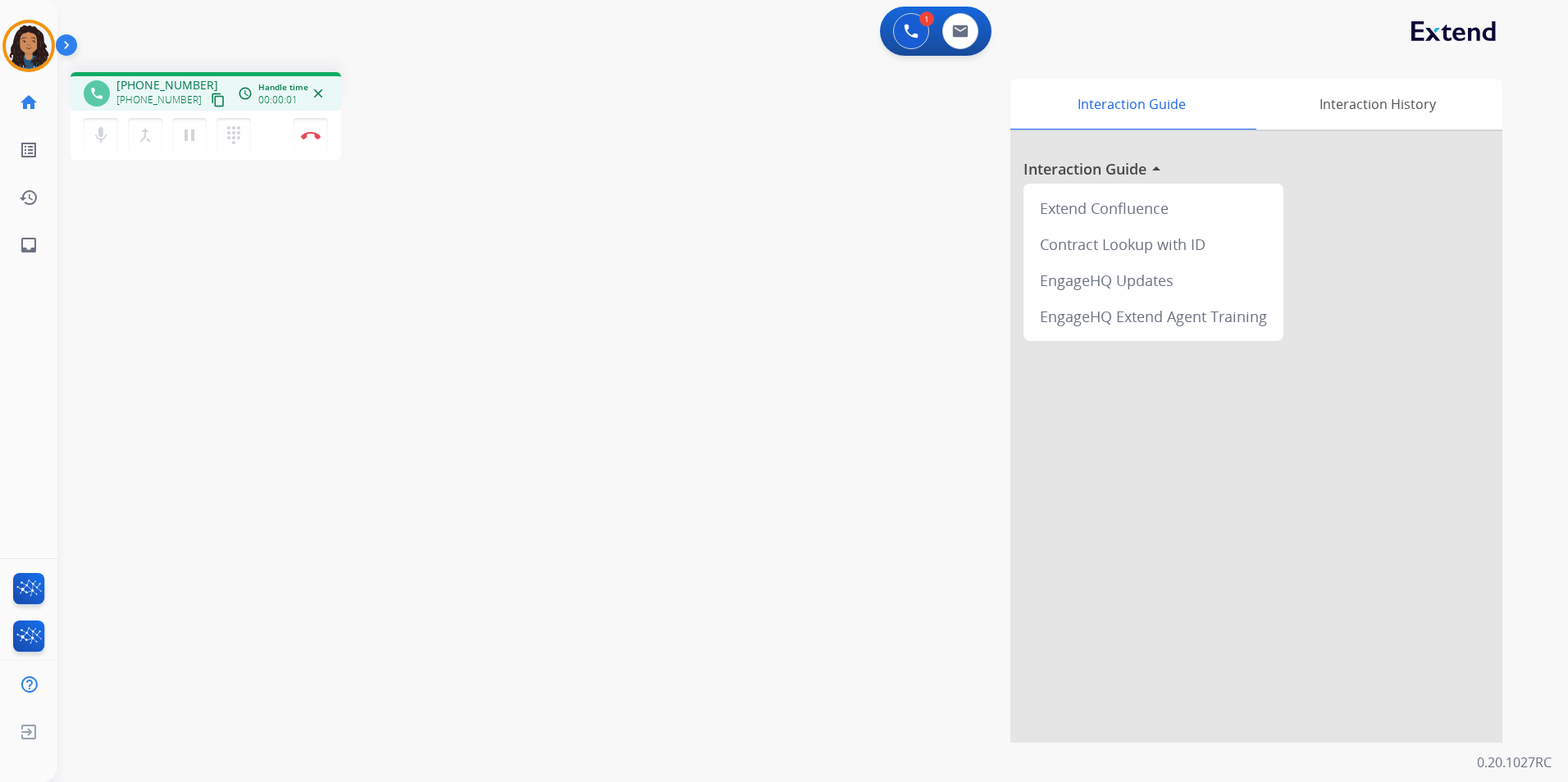
click at [210, 102] on mat-icon "content_copy" at bounding box center [218, 100] width 15 height 15
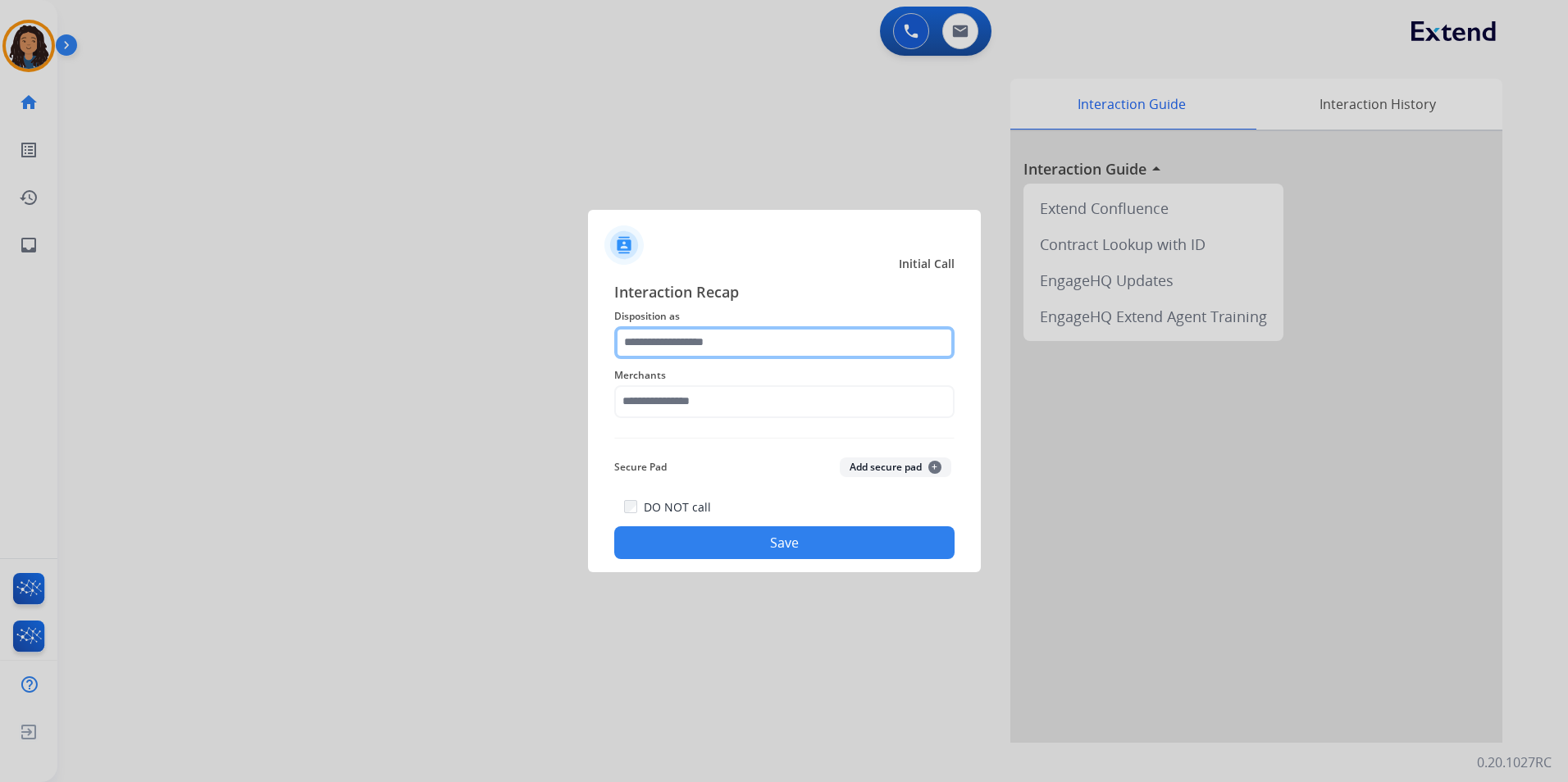
click at [706, 335] on input "text" at bounding box center [784, 343] width 340 height 33
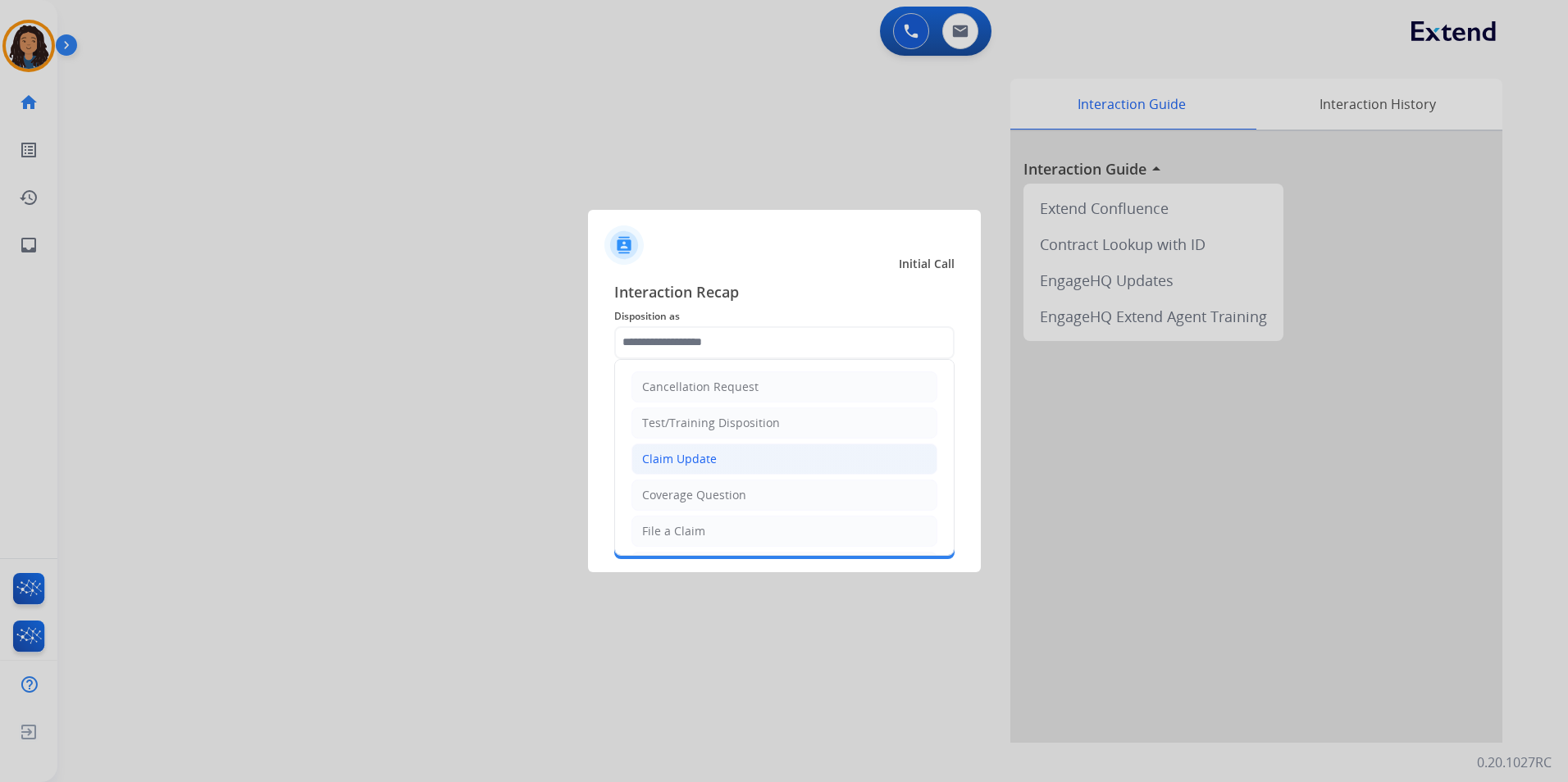
click at [736, 461] on li "Claim Update" at bounding box center [784, 459] width 306 height 31
type input "**********"
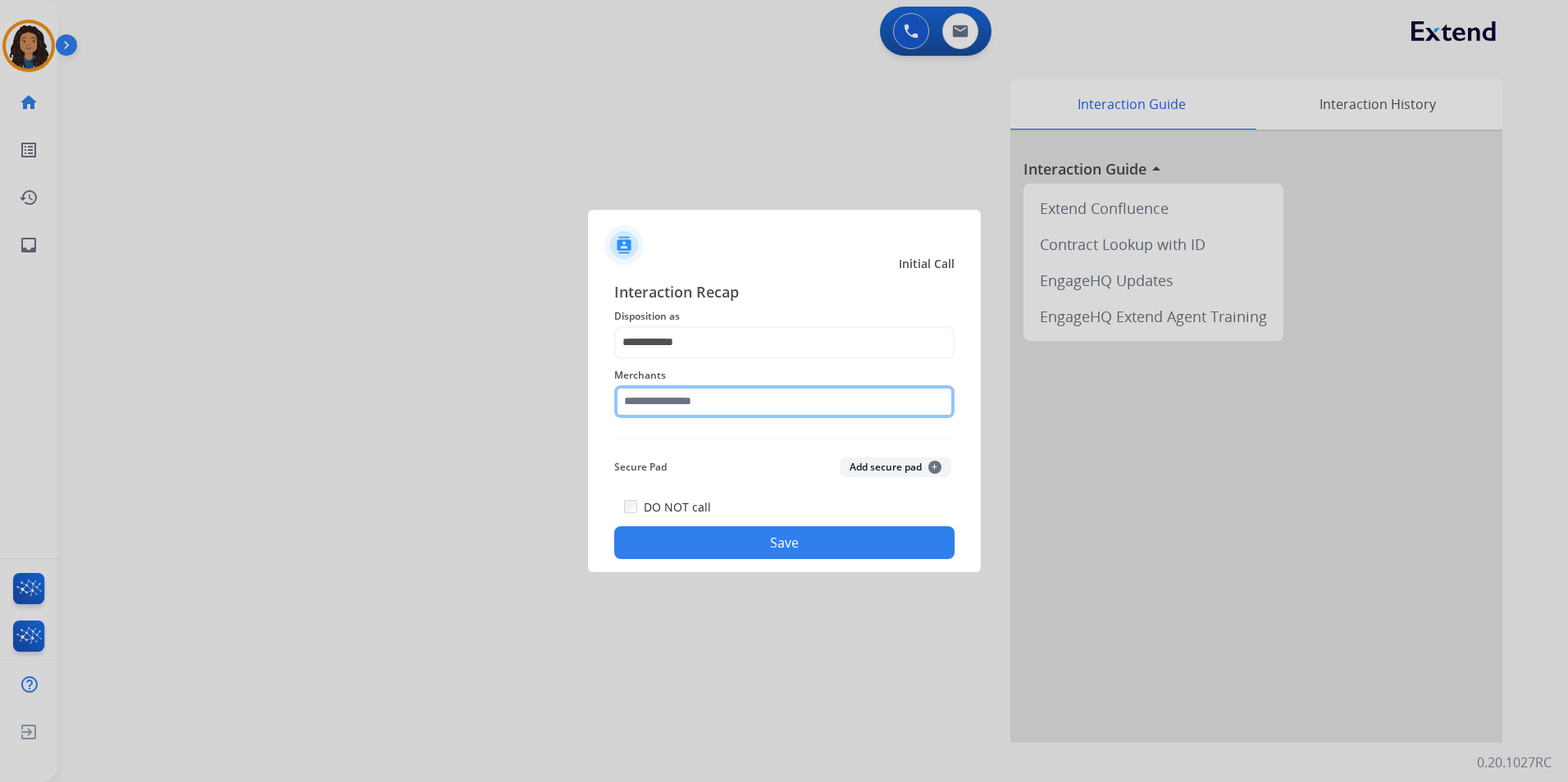
click at [709, 413] on input "text" at bounding box center [784, 402] width 340 height 33
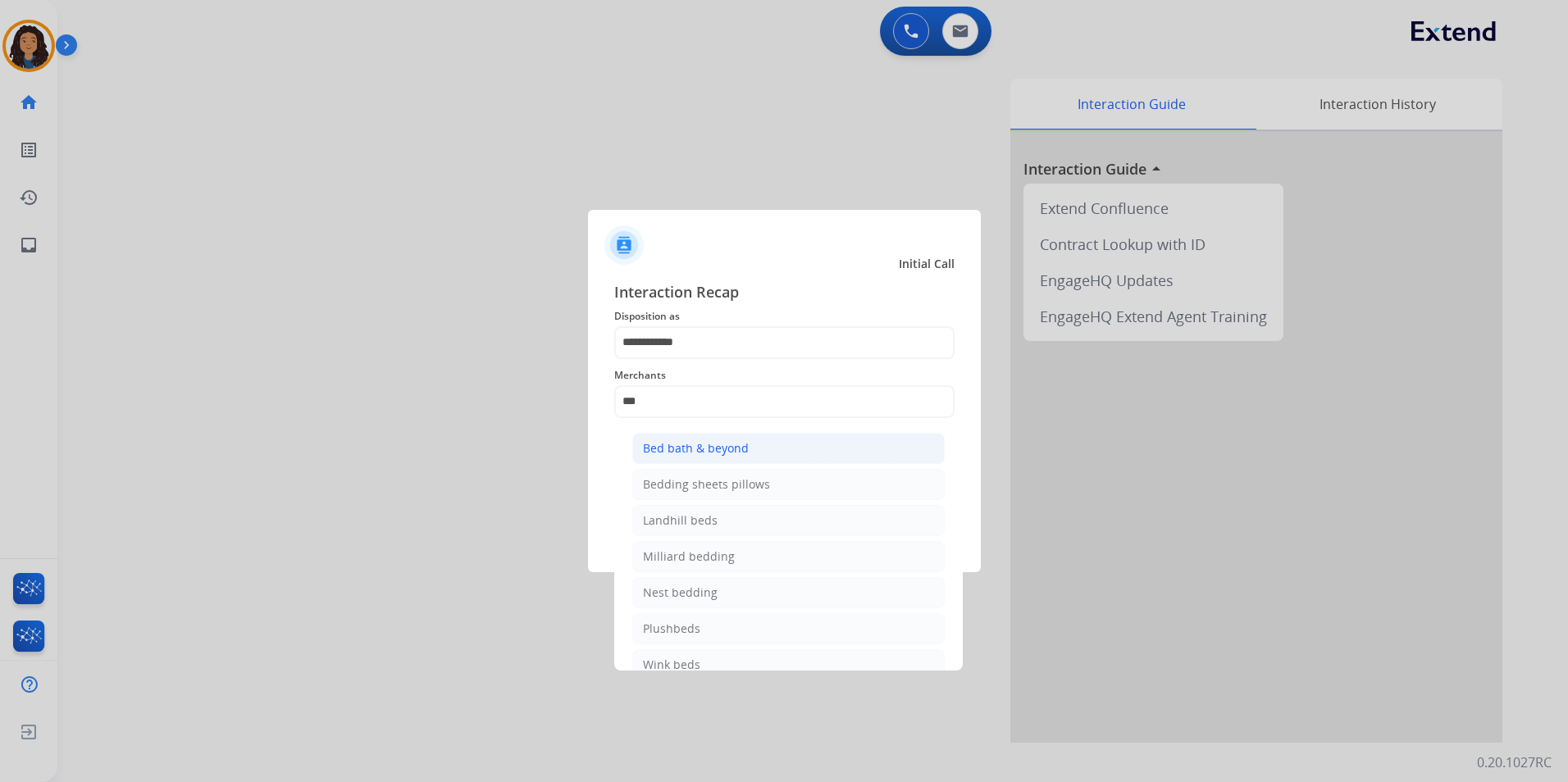
click at [781, 451] on li "Bed bath & beyond" at bounding box center [788, 448] width 312 height 31
type input "**********"
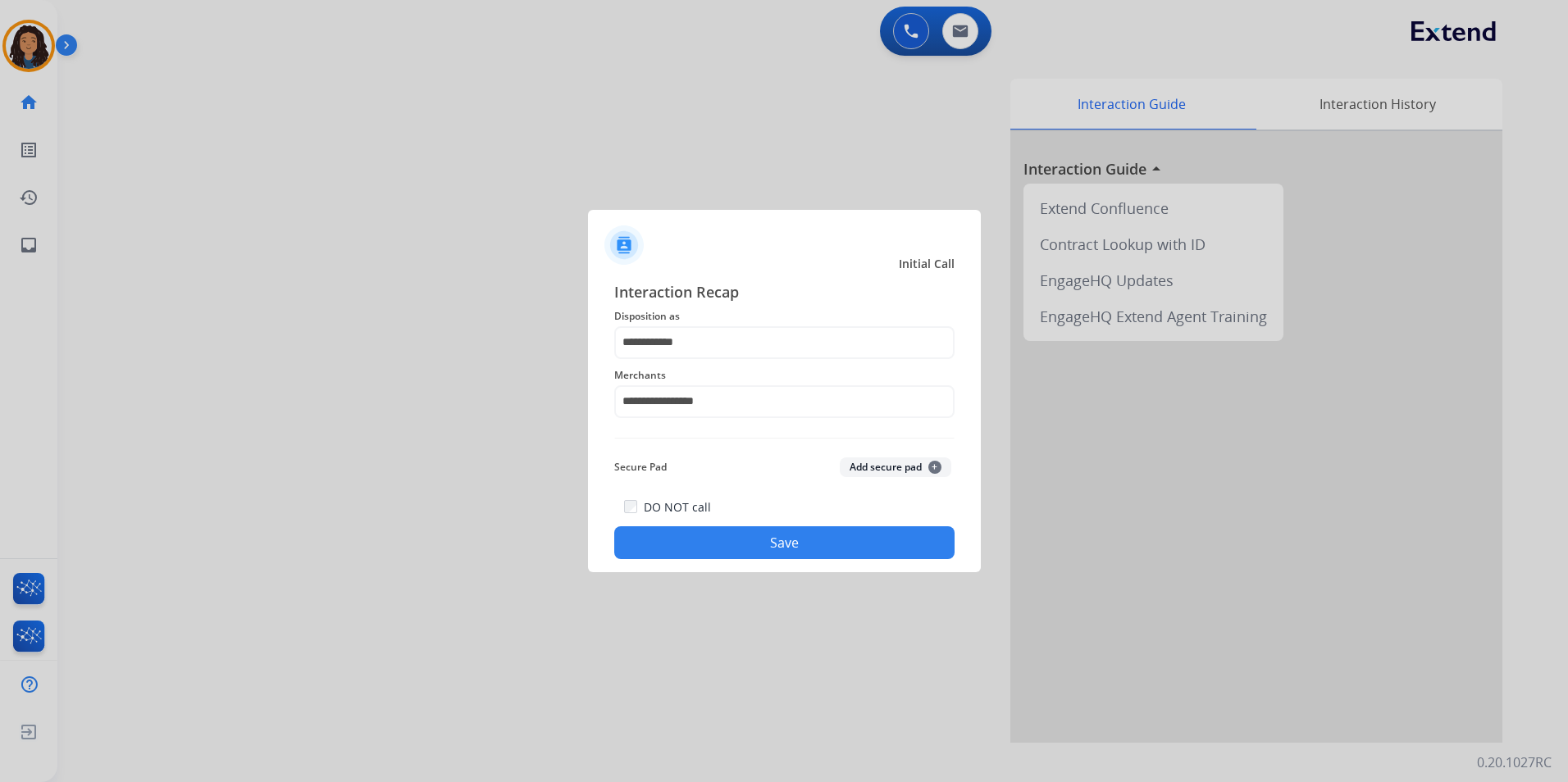
drag, startPoint x: 767, startPoint y: 562, endPoint x: 760, endPoint y: 549, distance: 14.8
click at [761, 549] on div "**********" at bounding box center [784, 420] width 392 height 305
click at [747, 538] on button "Save" at bounding box center [784, 542] width 340 height 33
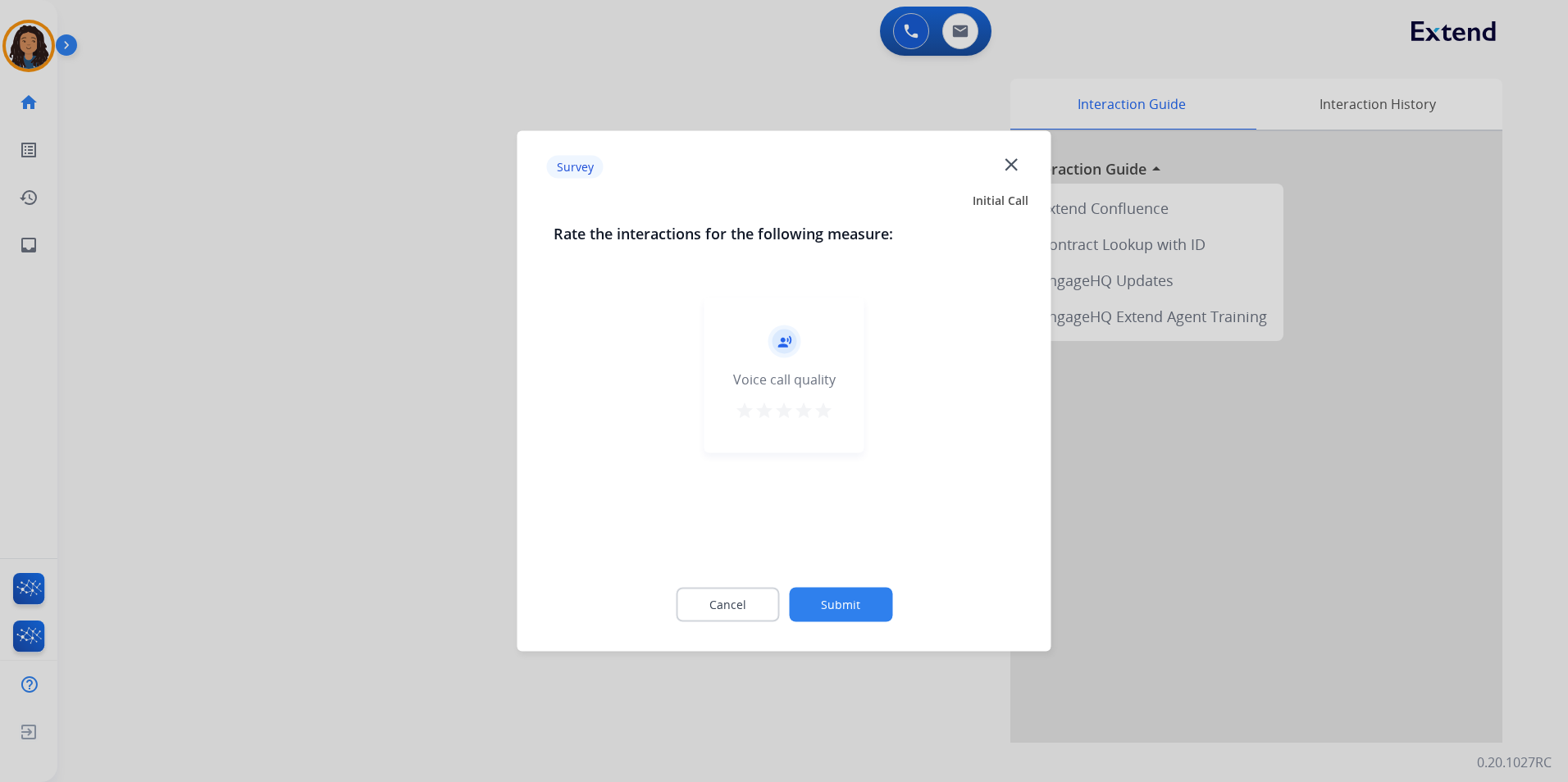
click at [237, 417] on div at bounding box center [784, 391] width 1568 height 782
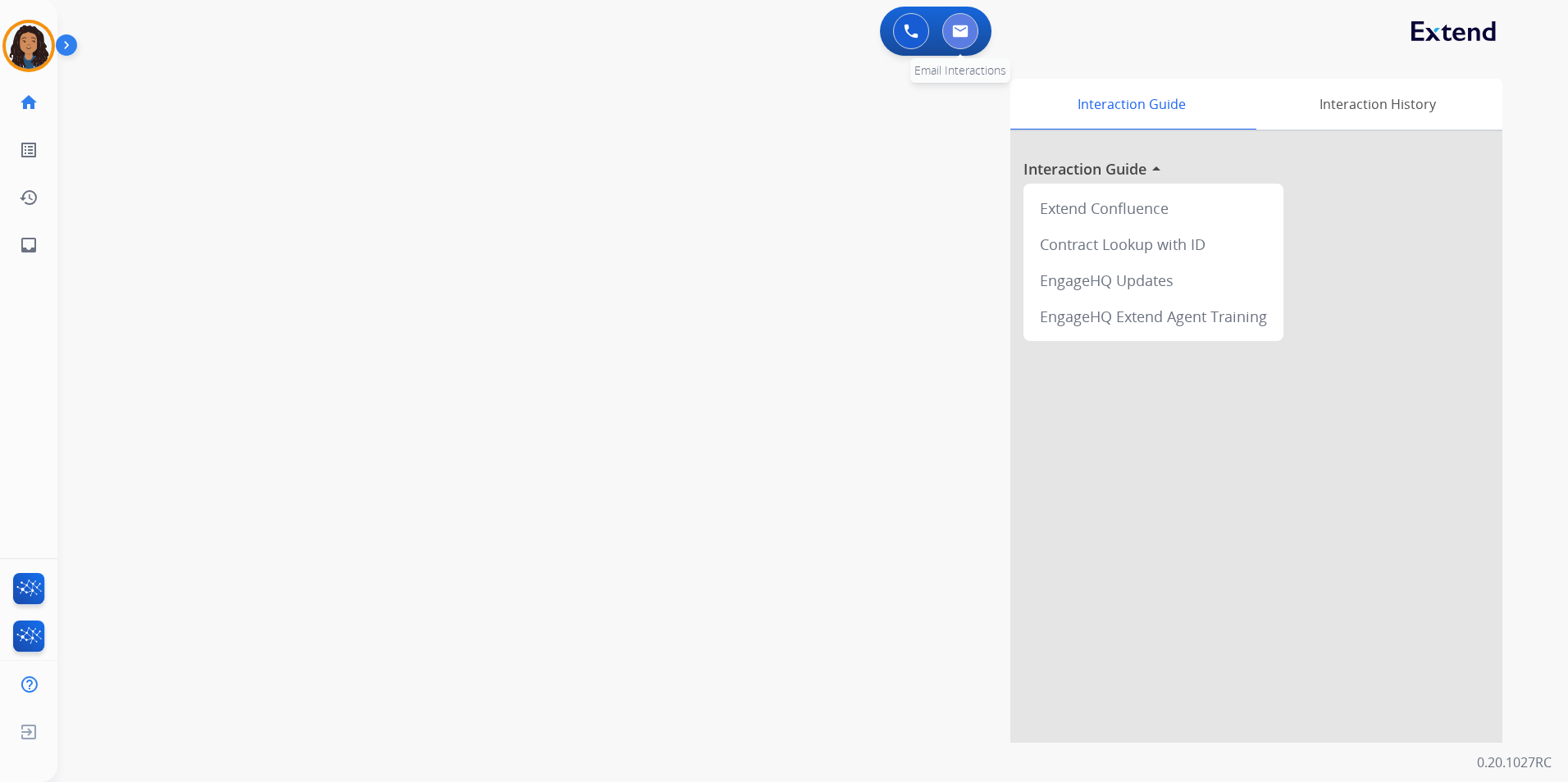
click at [967, 37] on button at bounding box center [960, 30] width 36 height 36
select select "**********"
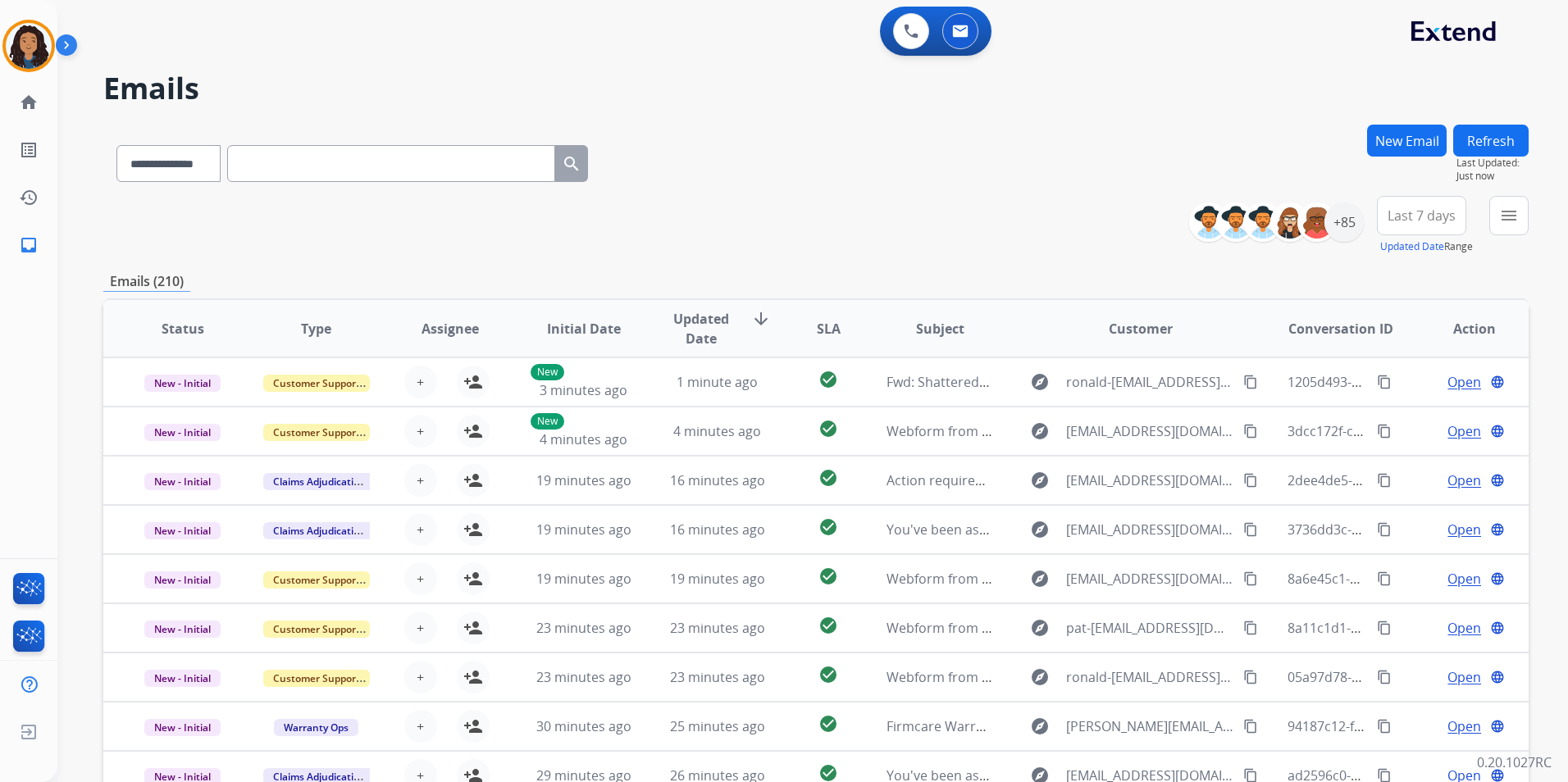
paste input "**********"
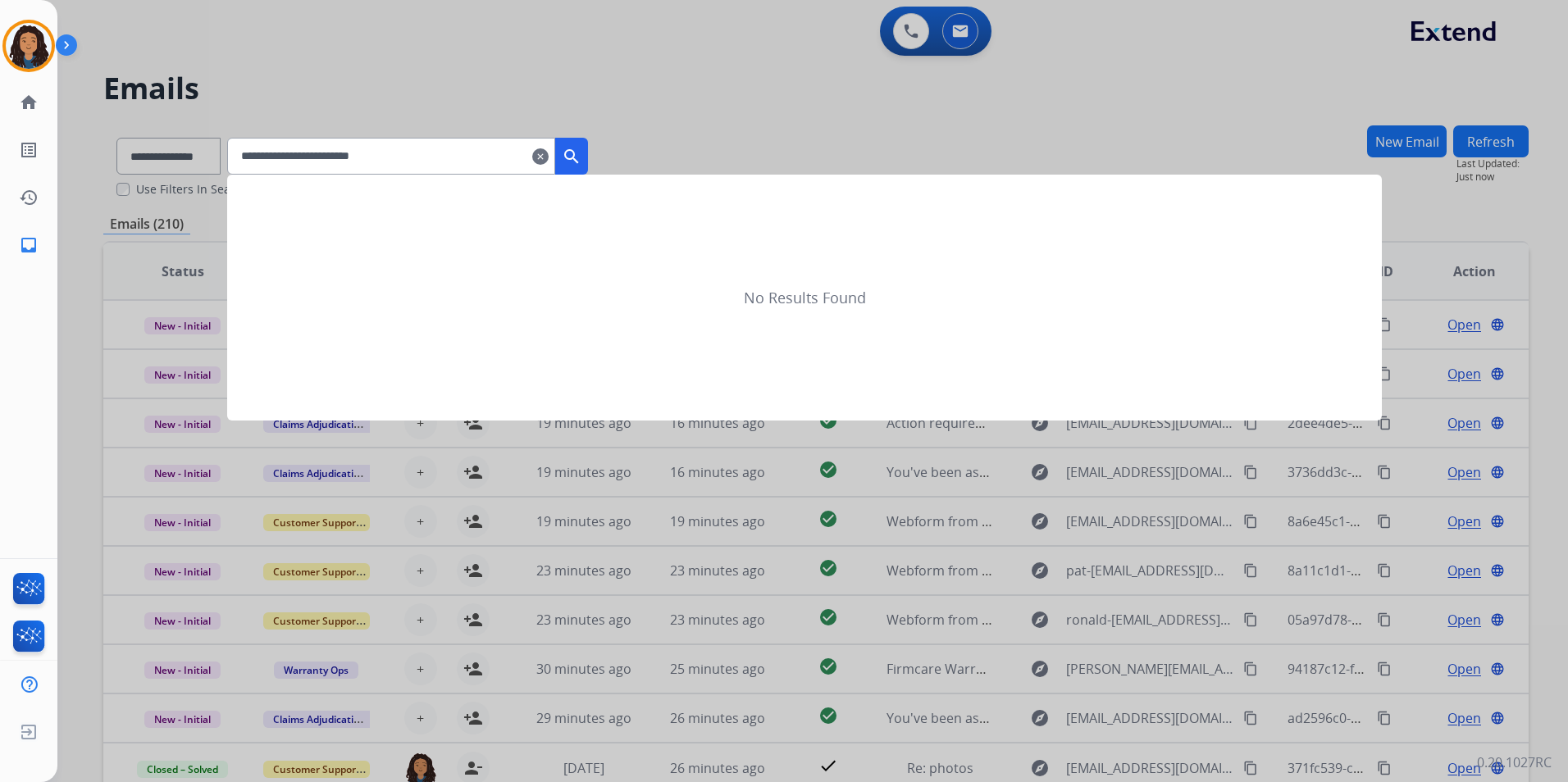
type input "**********"
click at [156, 160] on div at bounding box center [784, 391] width 1568 height 782
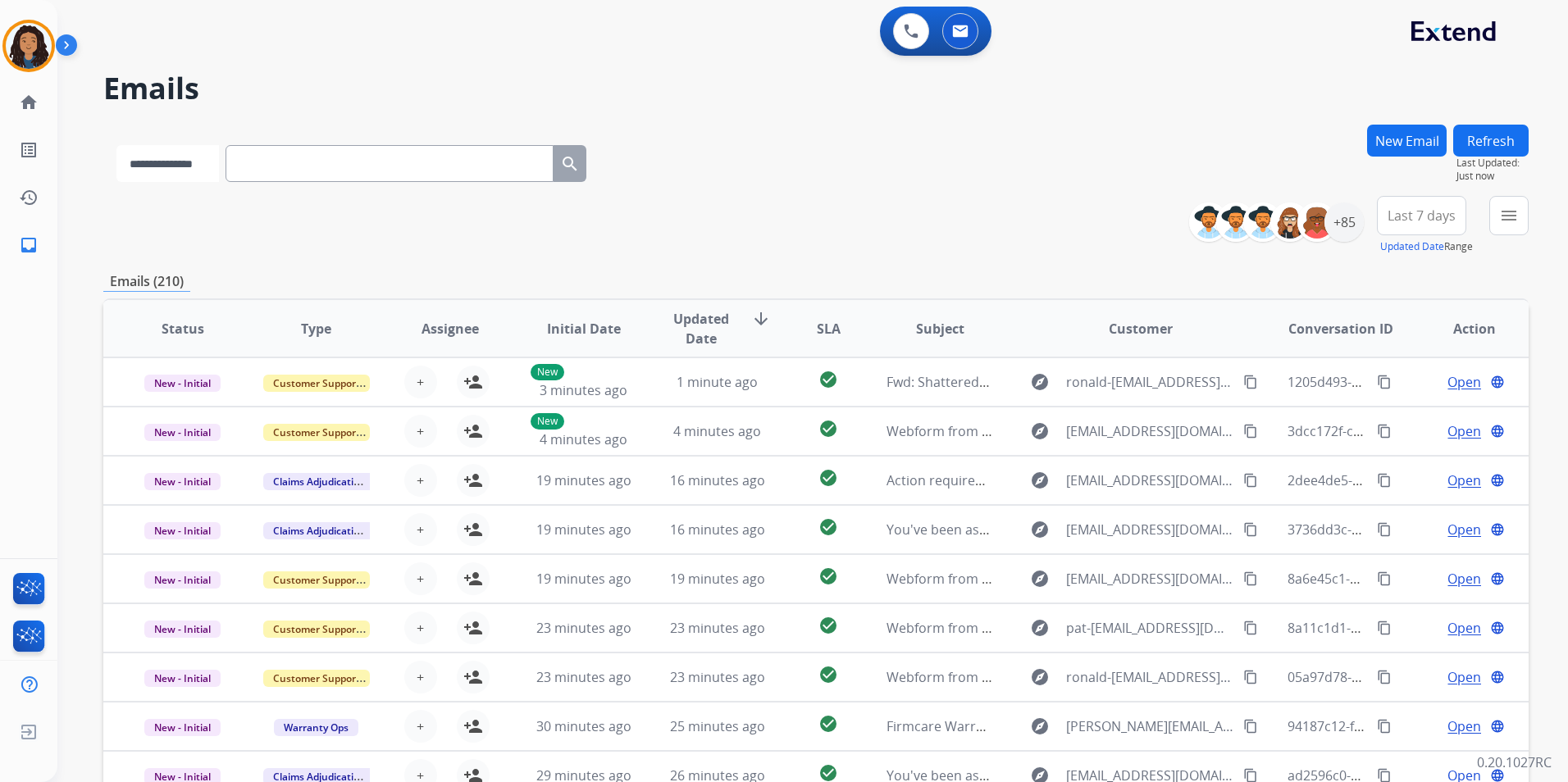
click at [156, 160] on select "**********" at bounding box center [167, 164] width 102 height 37
select select "**********"
click at [116, 145] on select "**********" at bounding box center [167, 164] width 102 height 37
paste input "**********"
type input "**********"
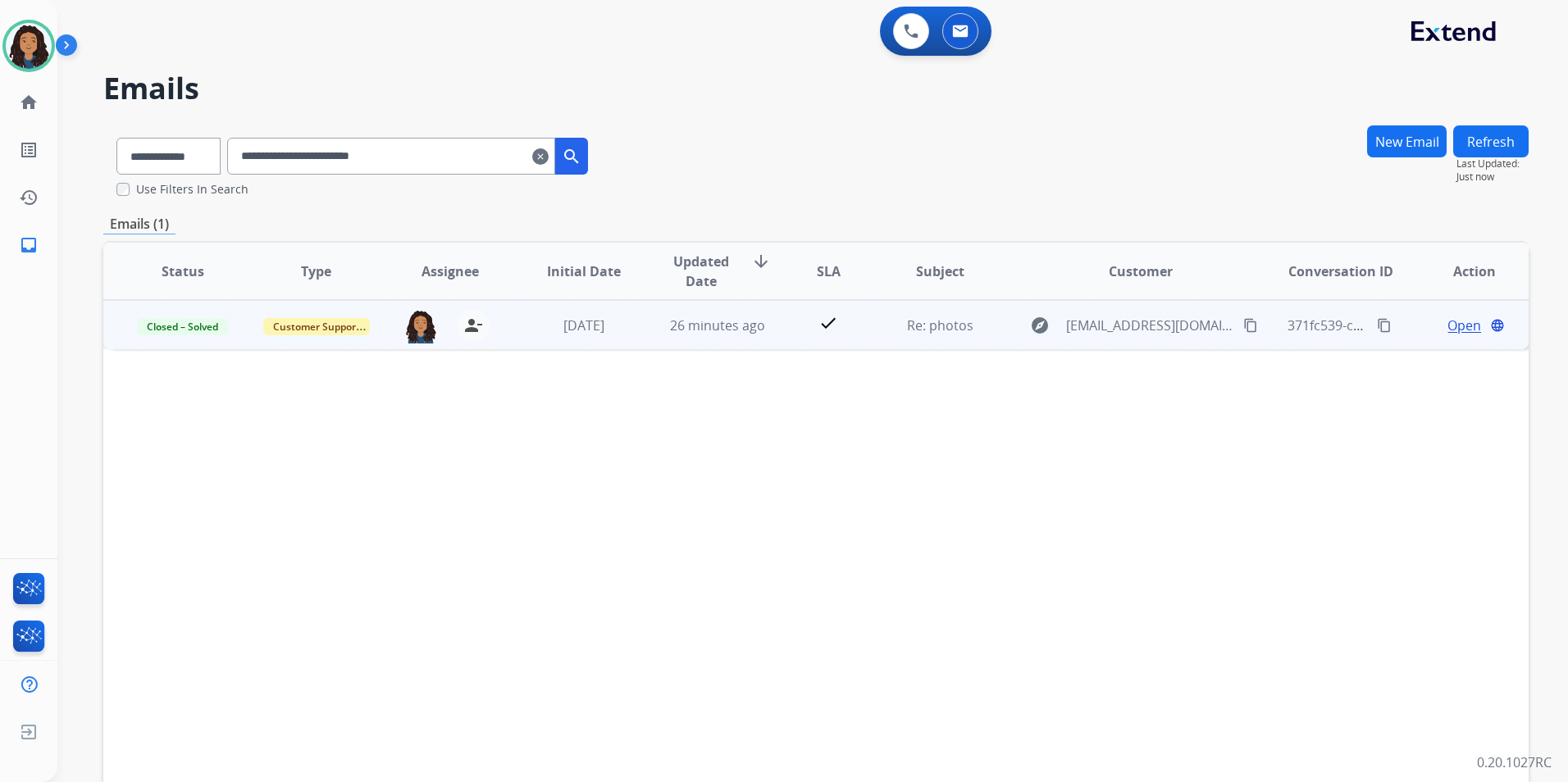
click at [1447, 327] on span "Open" at bounding box center [1464, 326] width 34 height 20
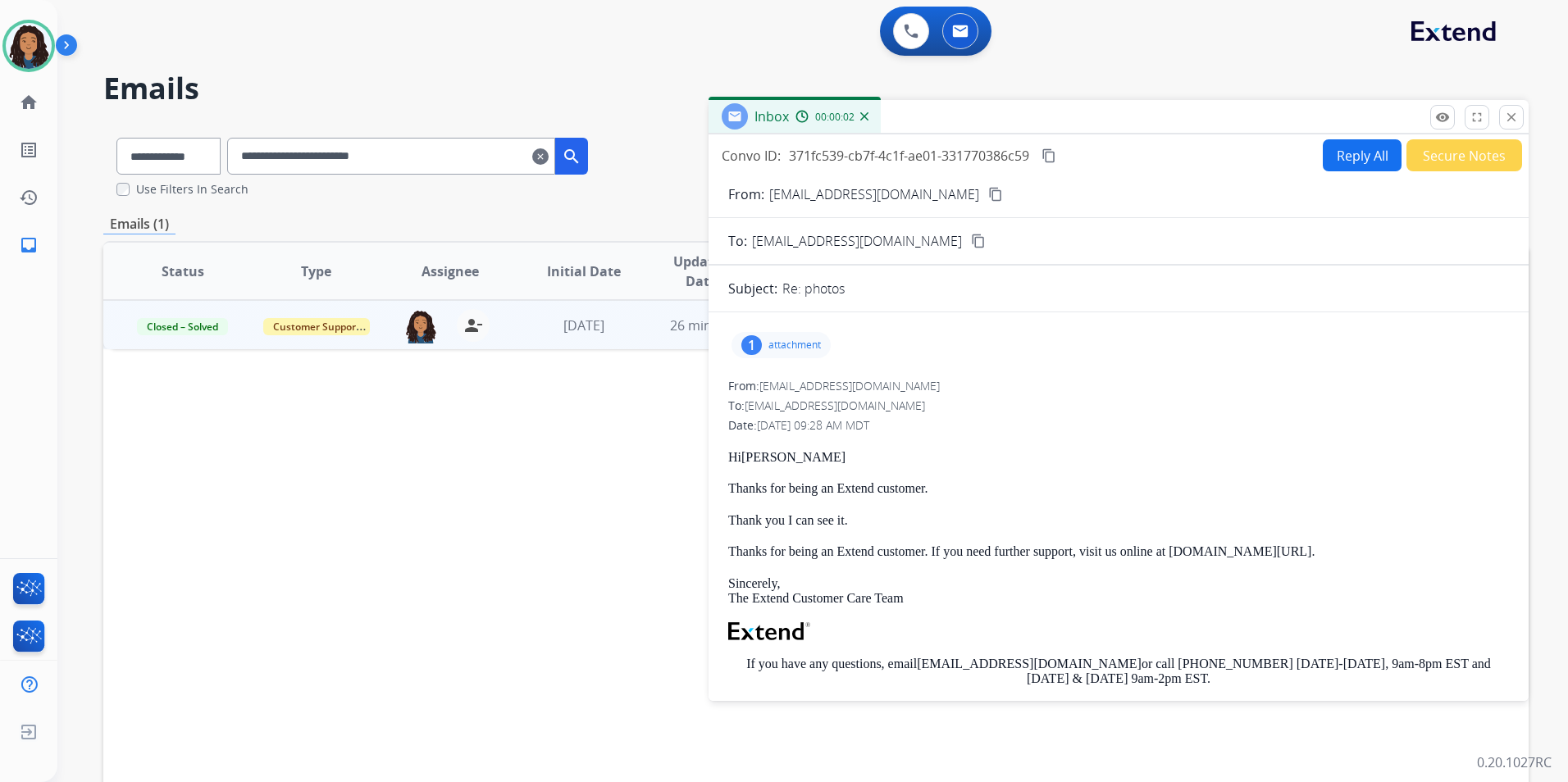
click at [800, 345] on p "attachment" at bounding box center [794, 345] width 52 height 13
click at [908, 388] on mat-icon "download" at bounding box center [912, 387] width 15 height 15
click at [1502, 115] on button "close Close" at bounding box center [1510, 117] width 25 height 25
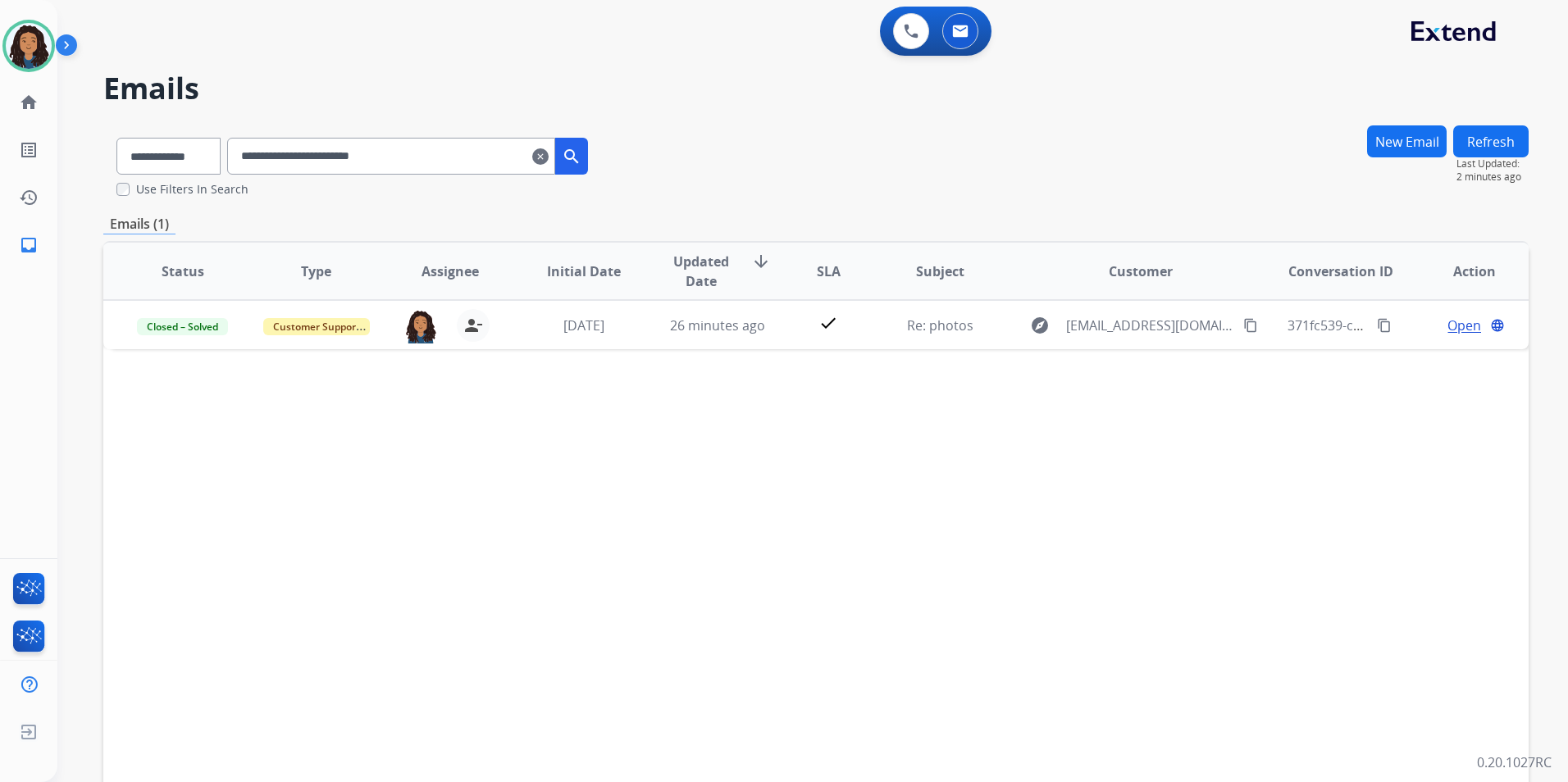
click at [549, 154] on mat-icon "clear" at bounding box center [541, 156] width 16 height 20
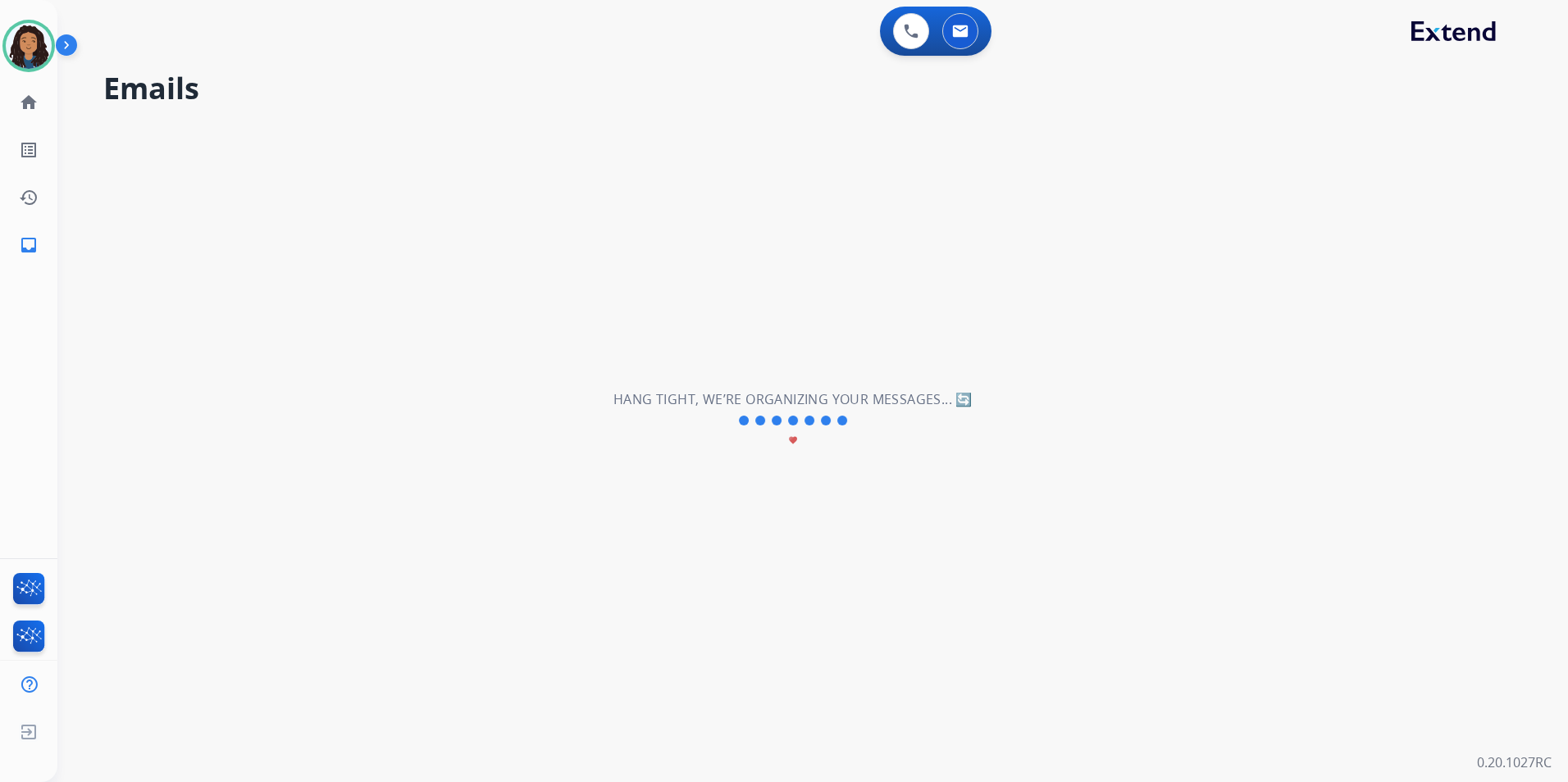
select select "**********"
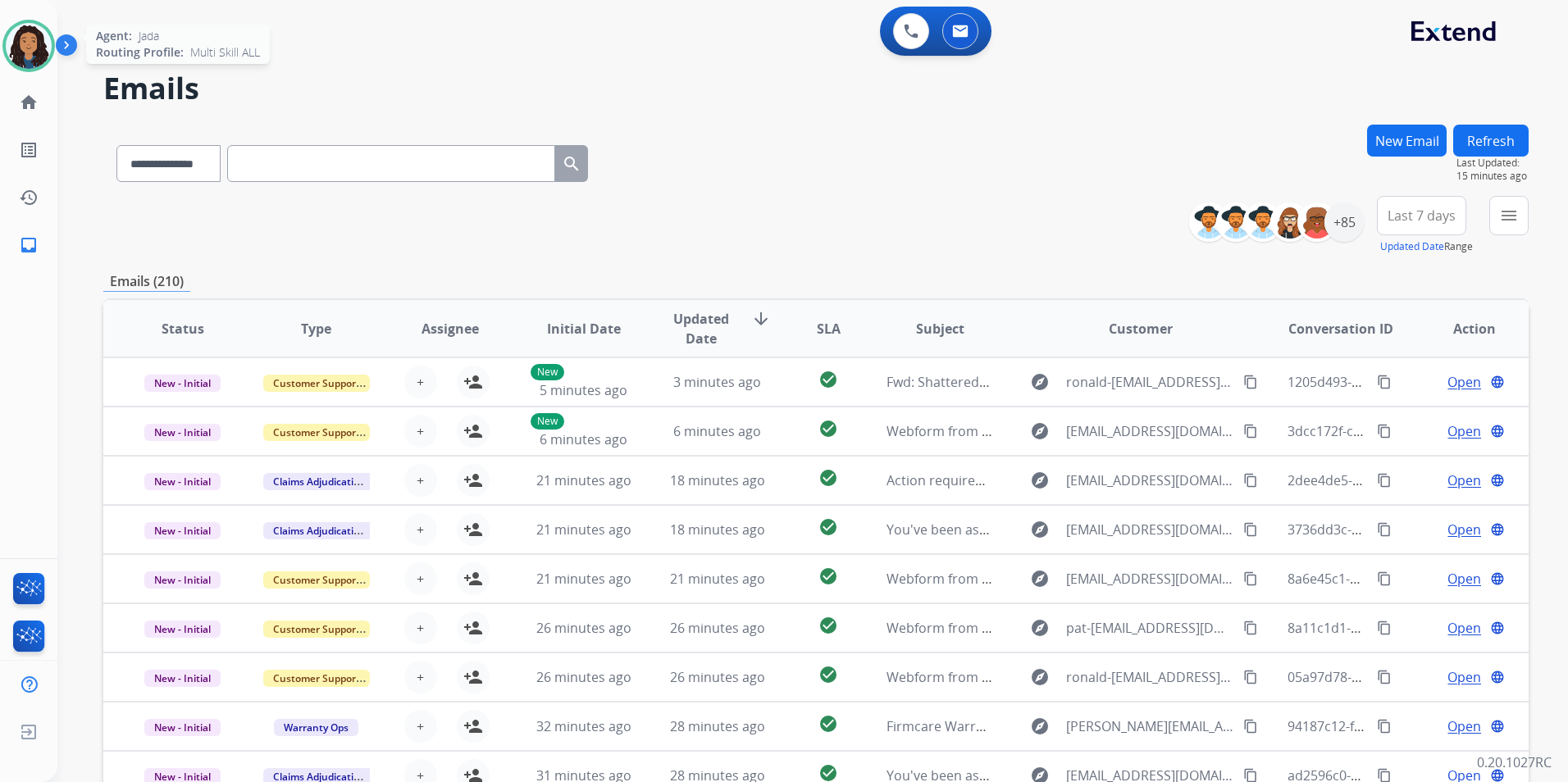
click at [38, 42] on img at bounding box center [28, 46] width 46 height 46
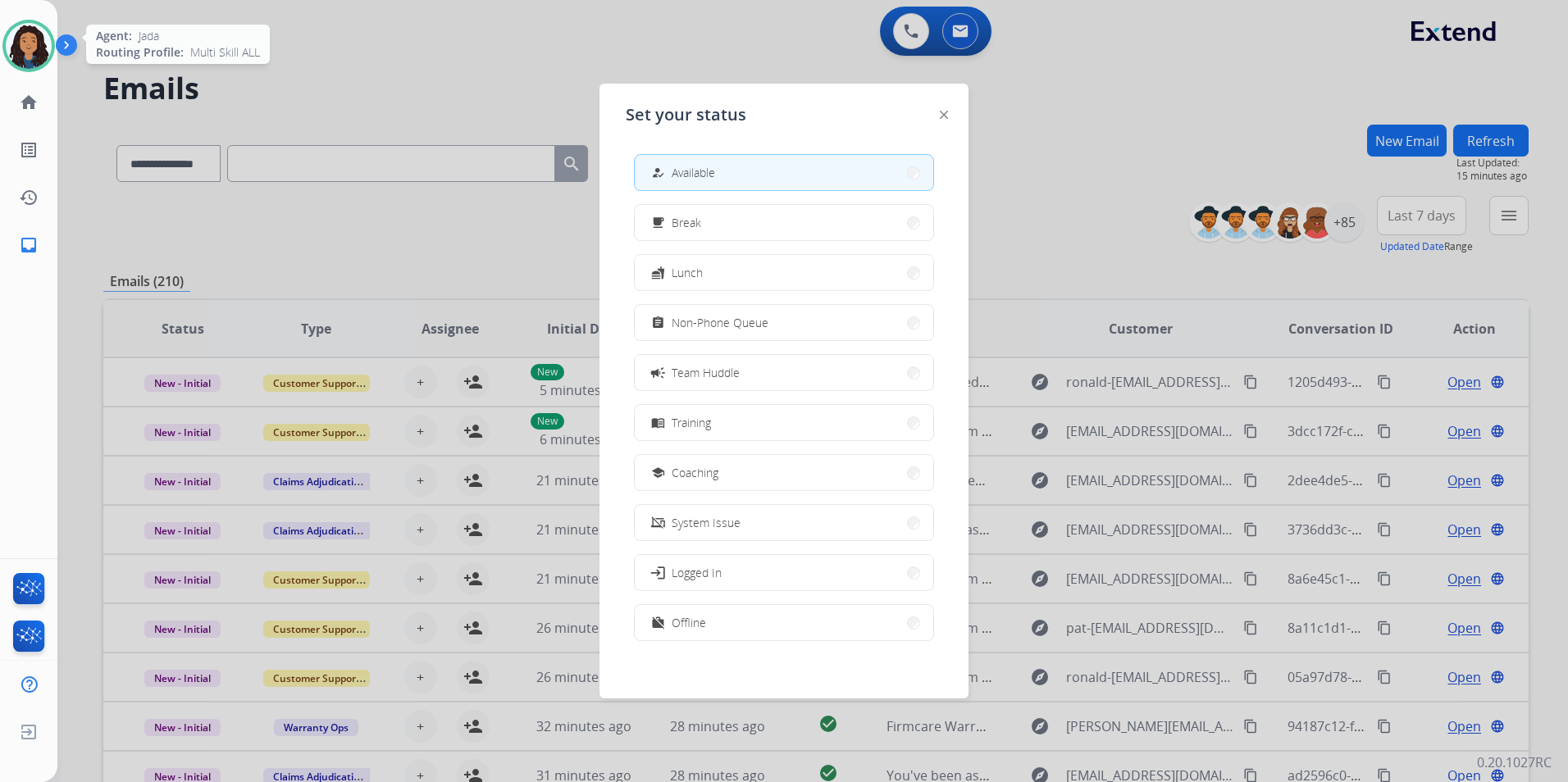
click at [38, 42] on img at bounding box center [28, 46] width 46 height 46
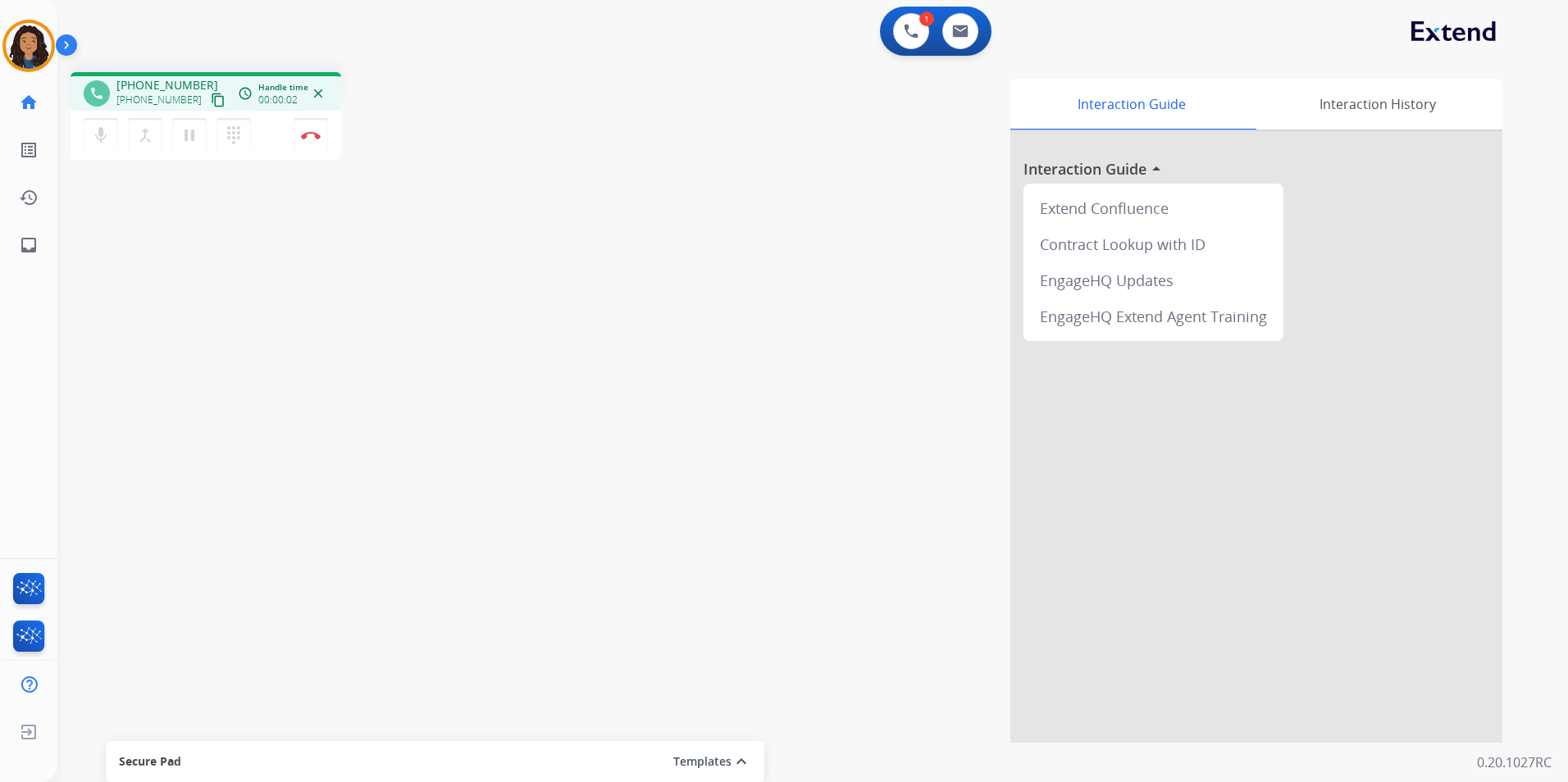
click at [210, 102] on mat-icon "content_copy" at bounding box center [218, 100] width 15 height 15
click at [306, 130] on button "Disconnect" at bounding box center [311, 135] width 35 height 35
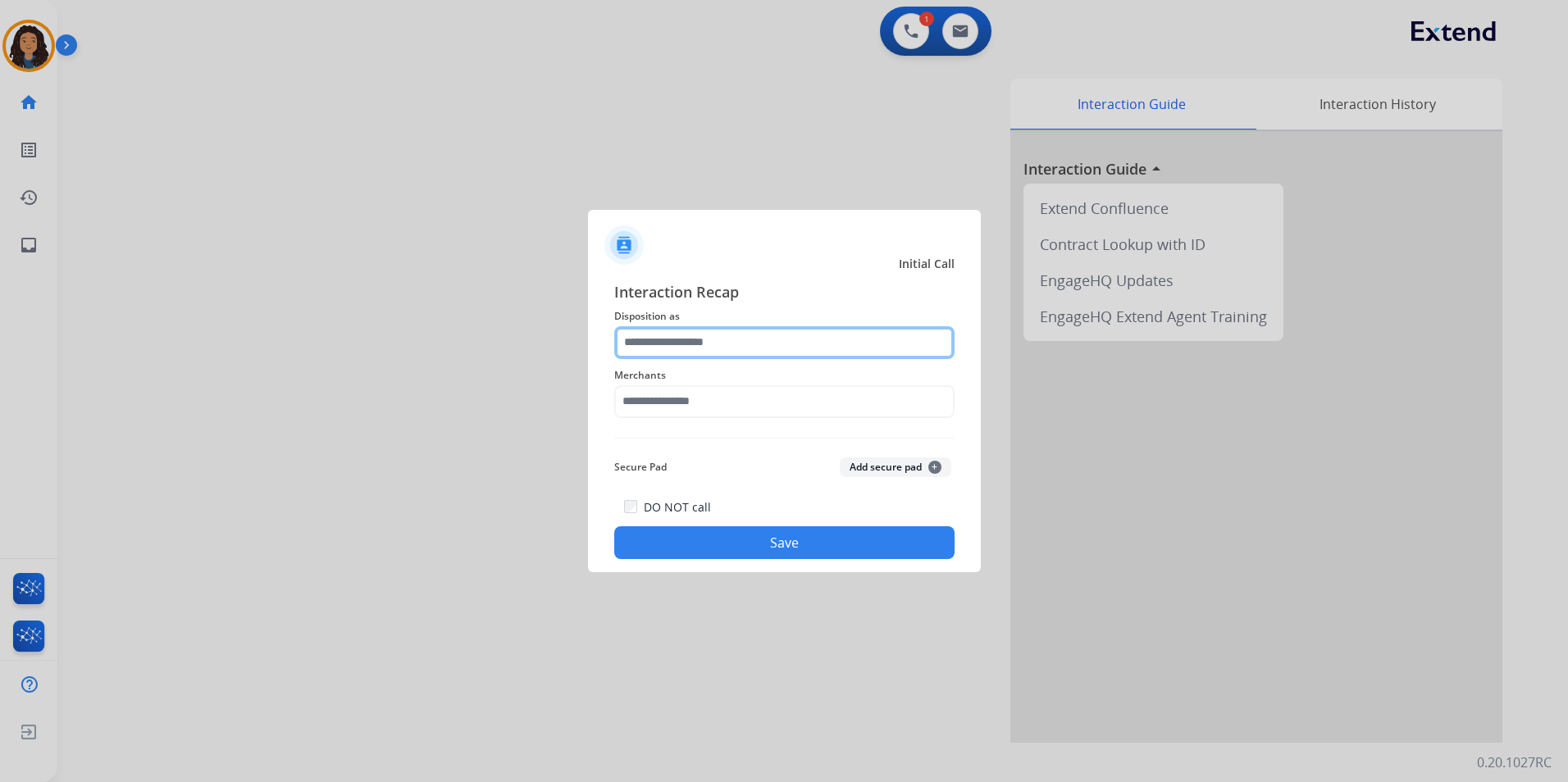
click at [821, 351] on input "text" at bounding box center [784, 343] width 340 height 33
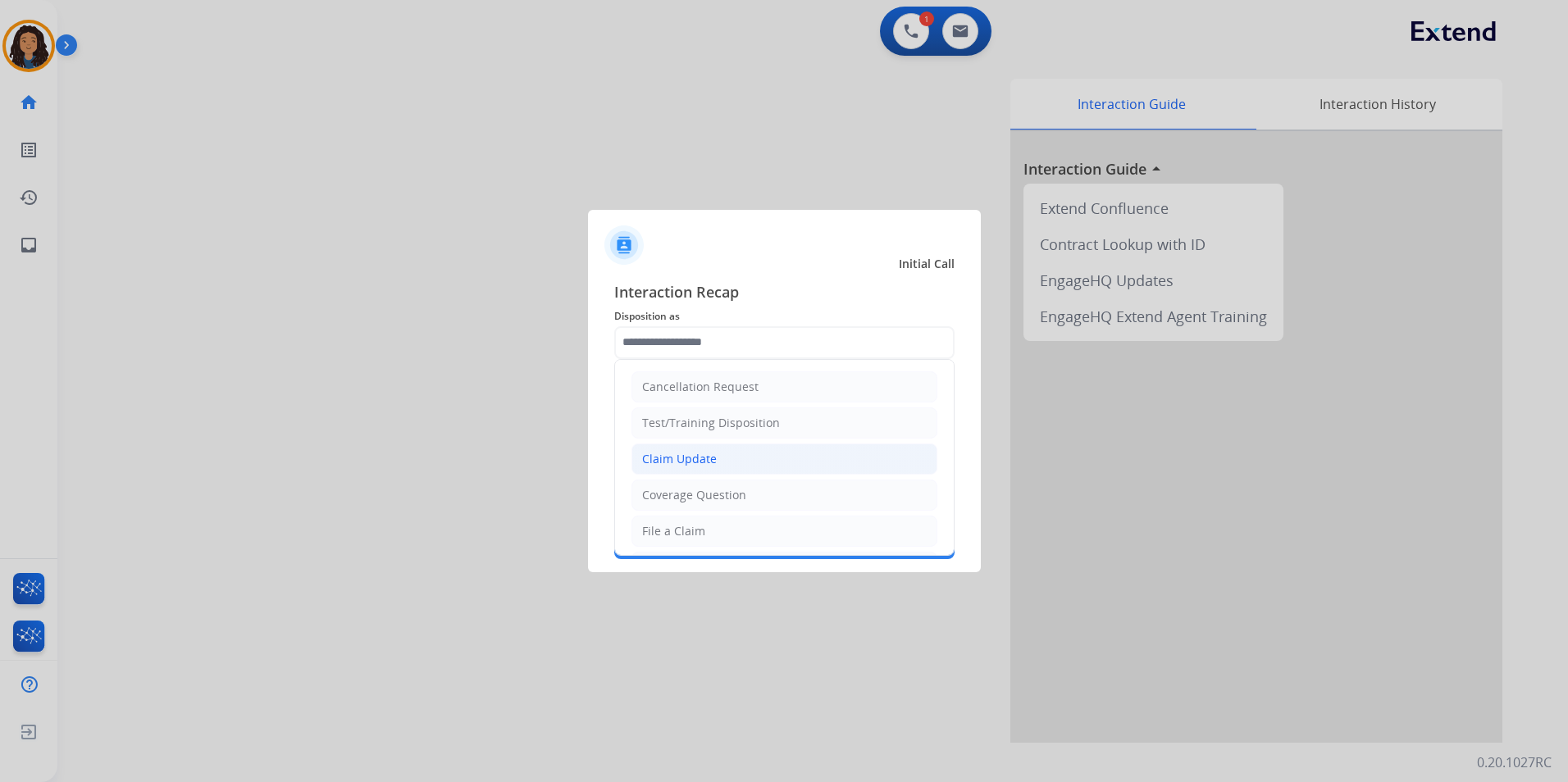
click at [839, 456] on li "Claim Update" at bounding box center [784, 459] width 306 height 31
type input "**********"
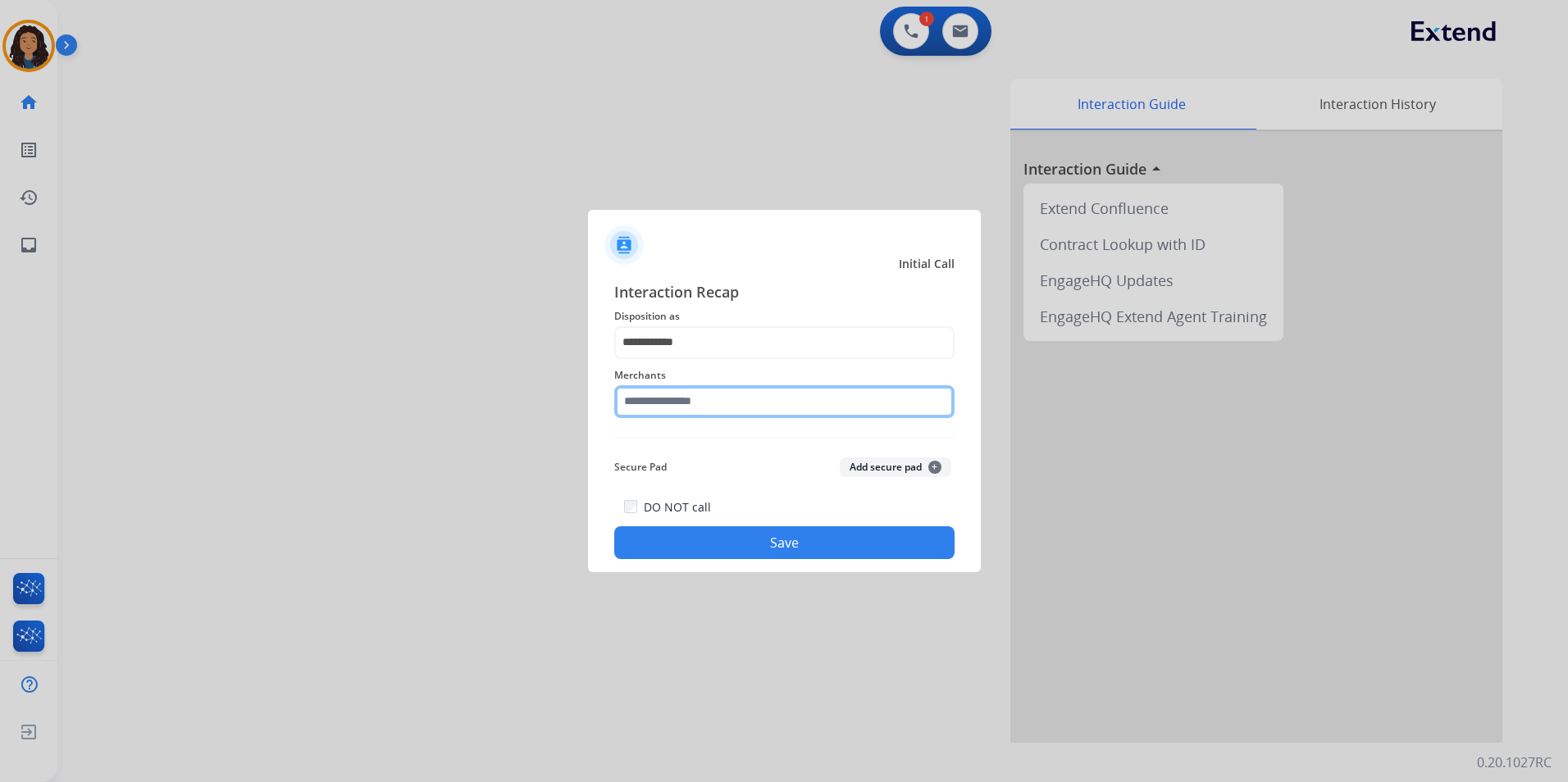
click at [791, 403] on input "text" at bounding box center [784, 402] width 340 height 33
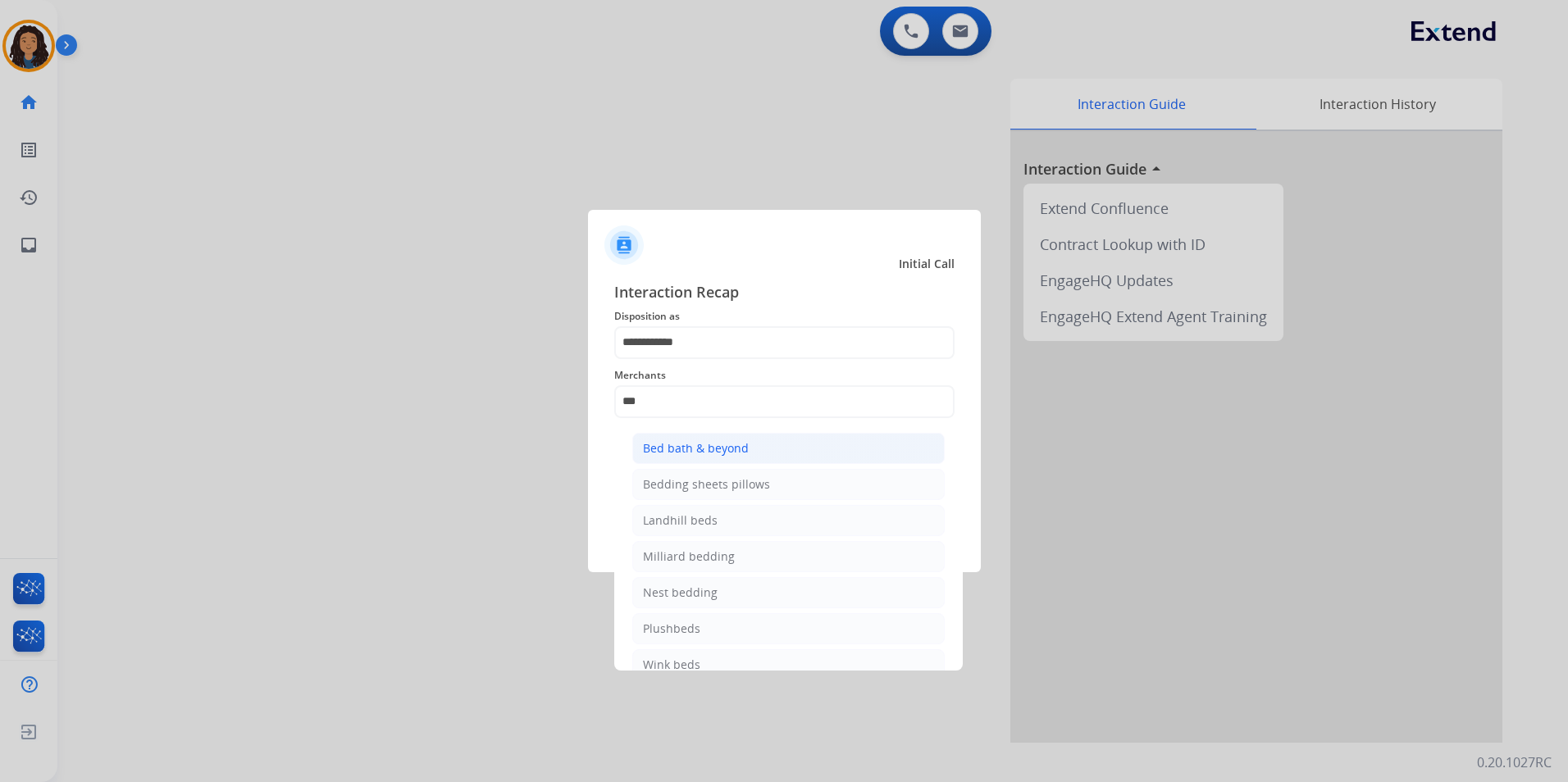
click at [693, 462] on li "Bed bath & beyond" at bounding box center [788, 448] width 312 height 31
type input "**********"
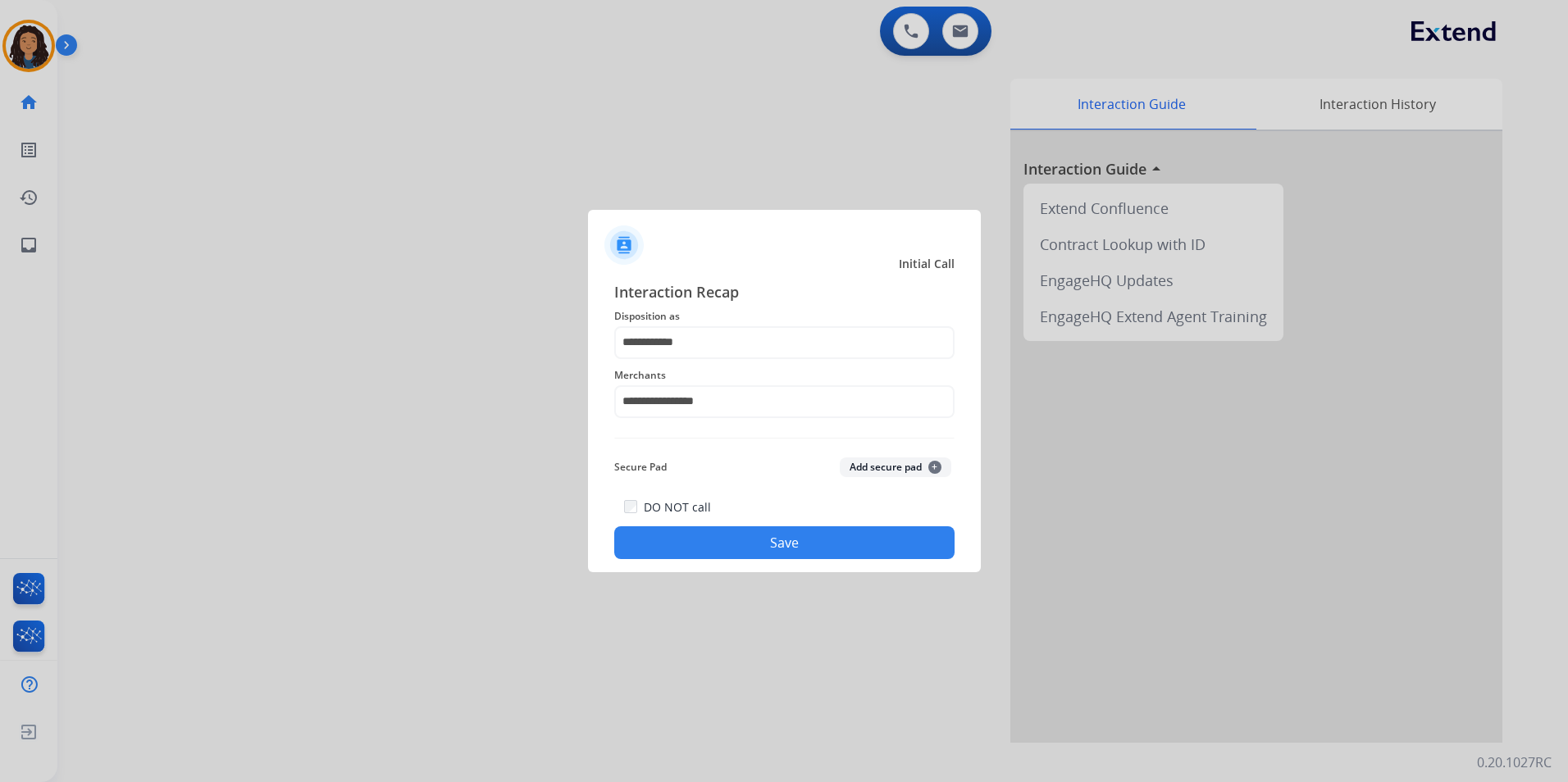
click at [701, 518] on div "DO NOT call Save" at bounding box center [784, 528] width 340 height 62
click at [732, 553] on button "Save" at bounding box center [784, 542] width 340 height 33
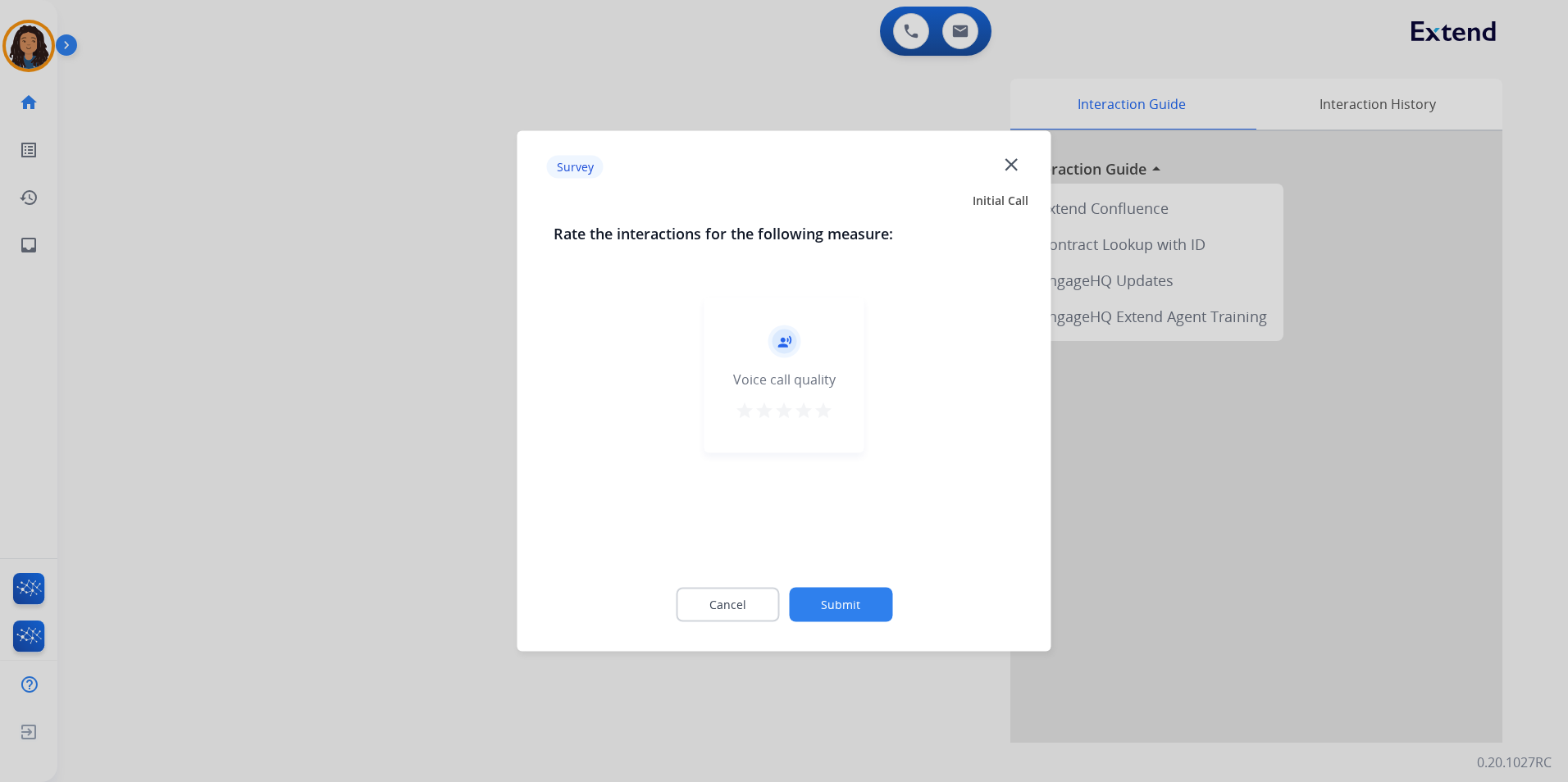
click at [412, 488] on div at bounding box center [784, 391] width 1568 height 782
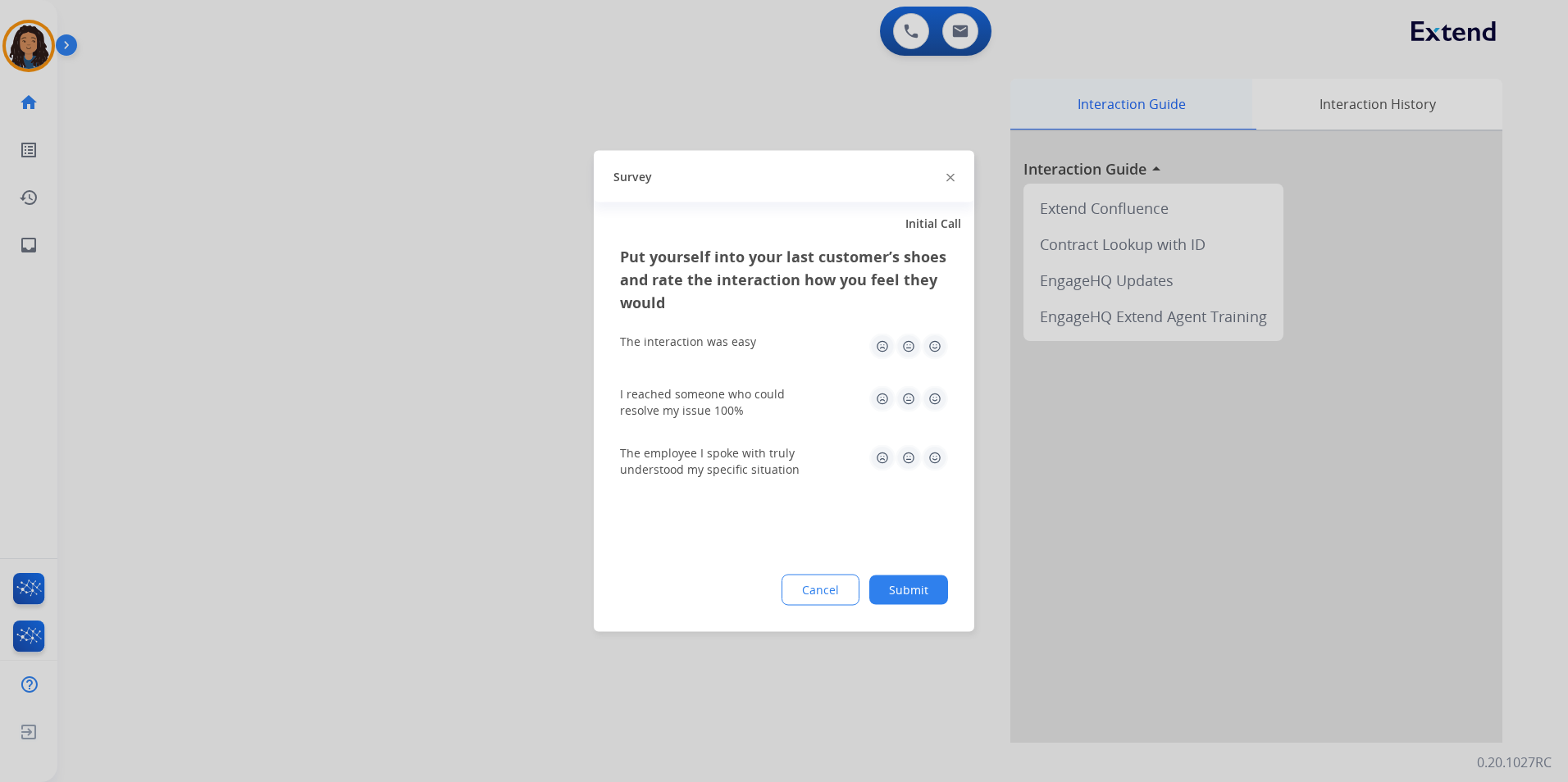
drag, startPoint x: 412, startPoint y: 488, endPoint x: 1026, endPoint y: 122, distance: 714.8
click at [416, 477] on div at bounding box center [784, 391] width 1568 height 782
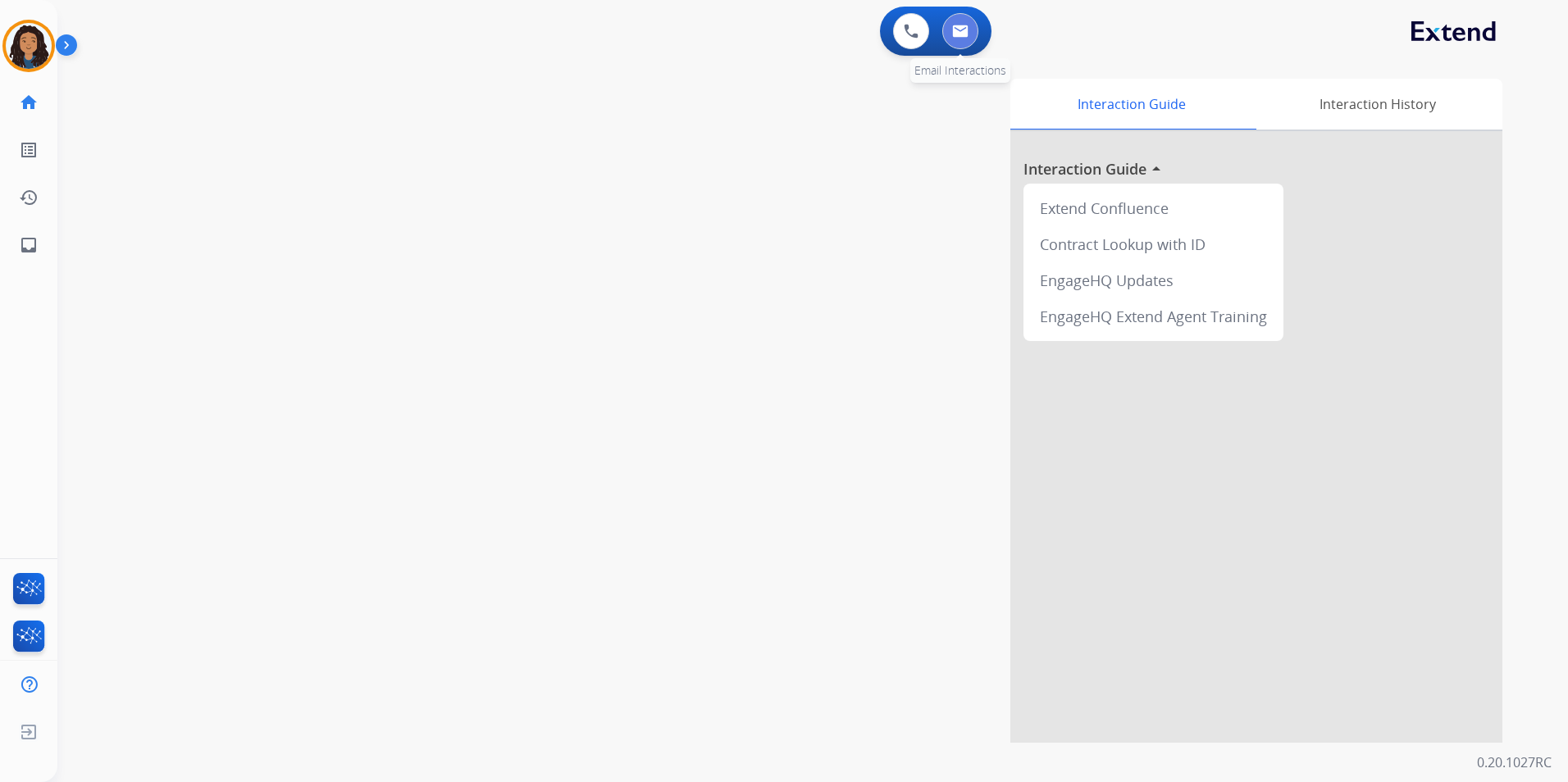
click at [958, 39] on button at bounding box center [960, 30] width 36 height 36
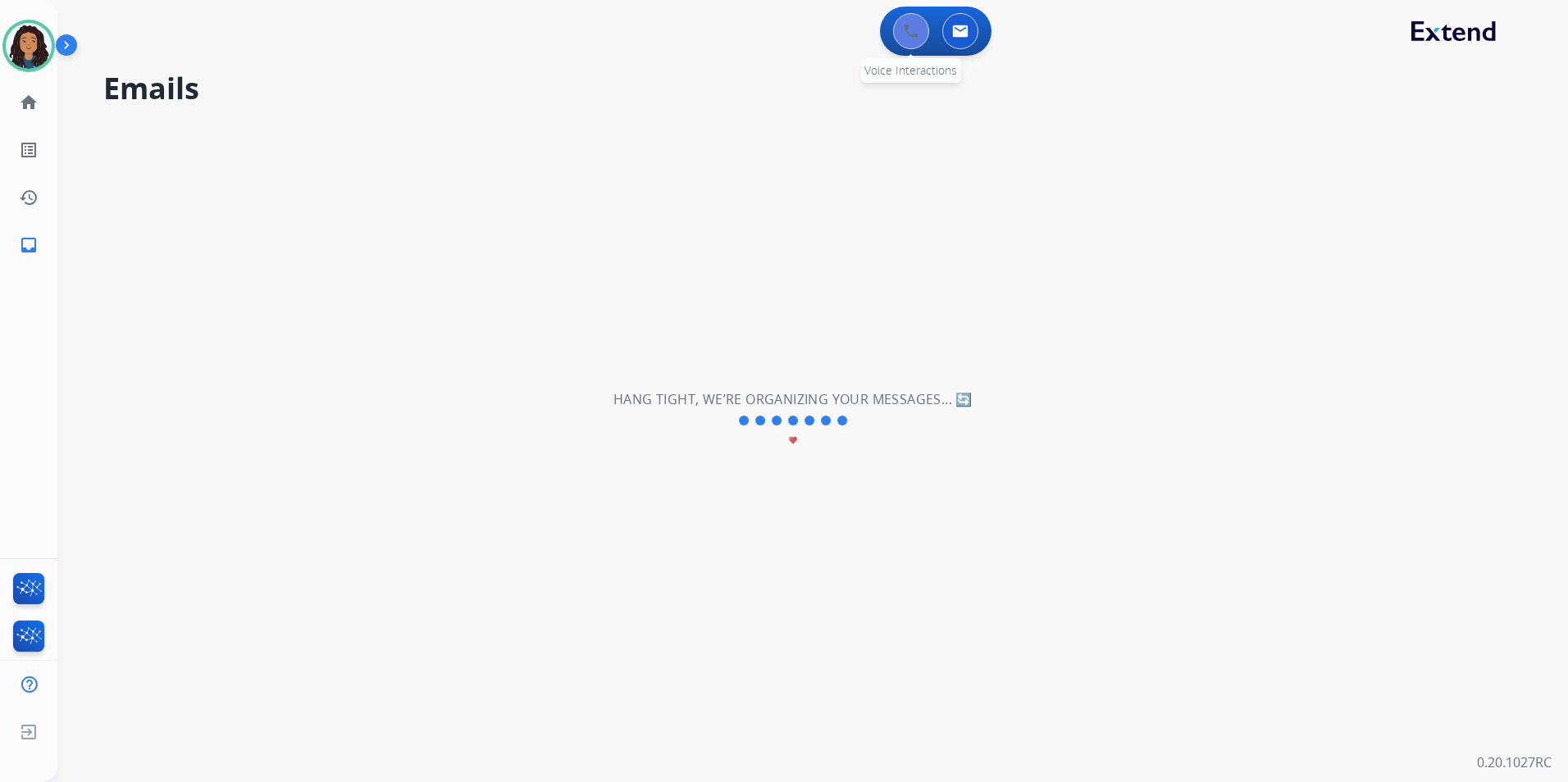
click at [900, 46] on button at bounding box center [910, 30] width 36 height 36
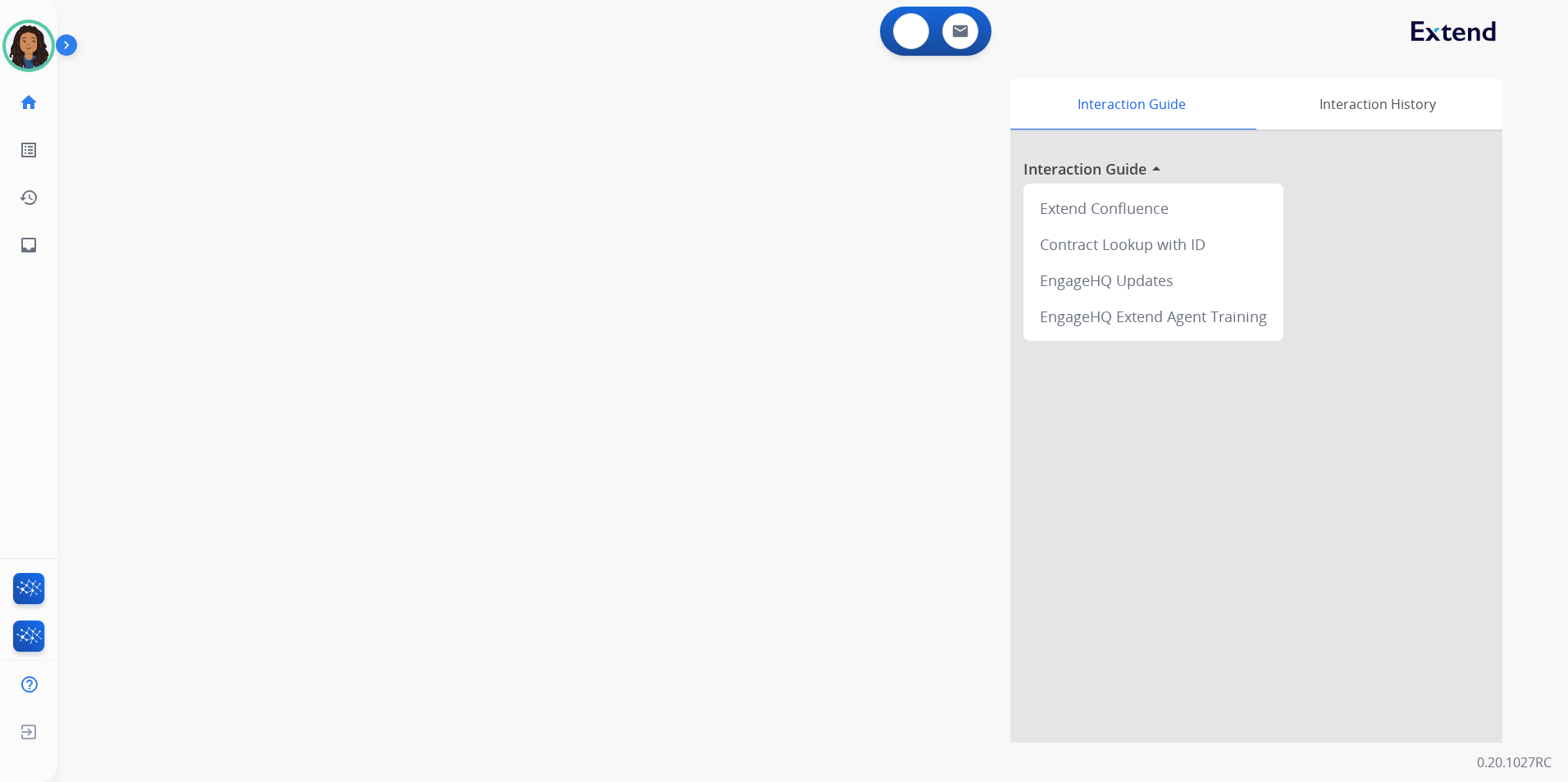
click at [900, 46] on button at bounding box center [910, 30] width 36 height 36
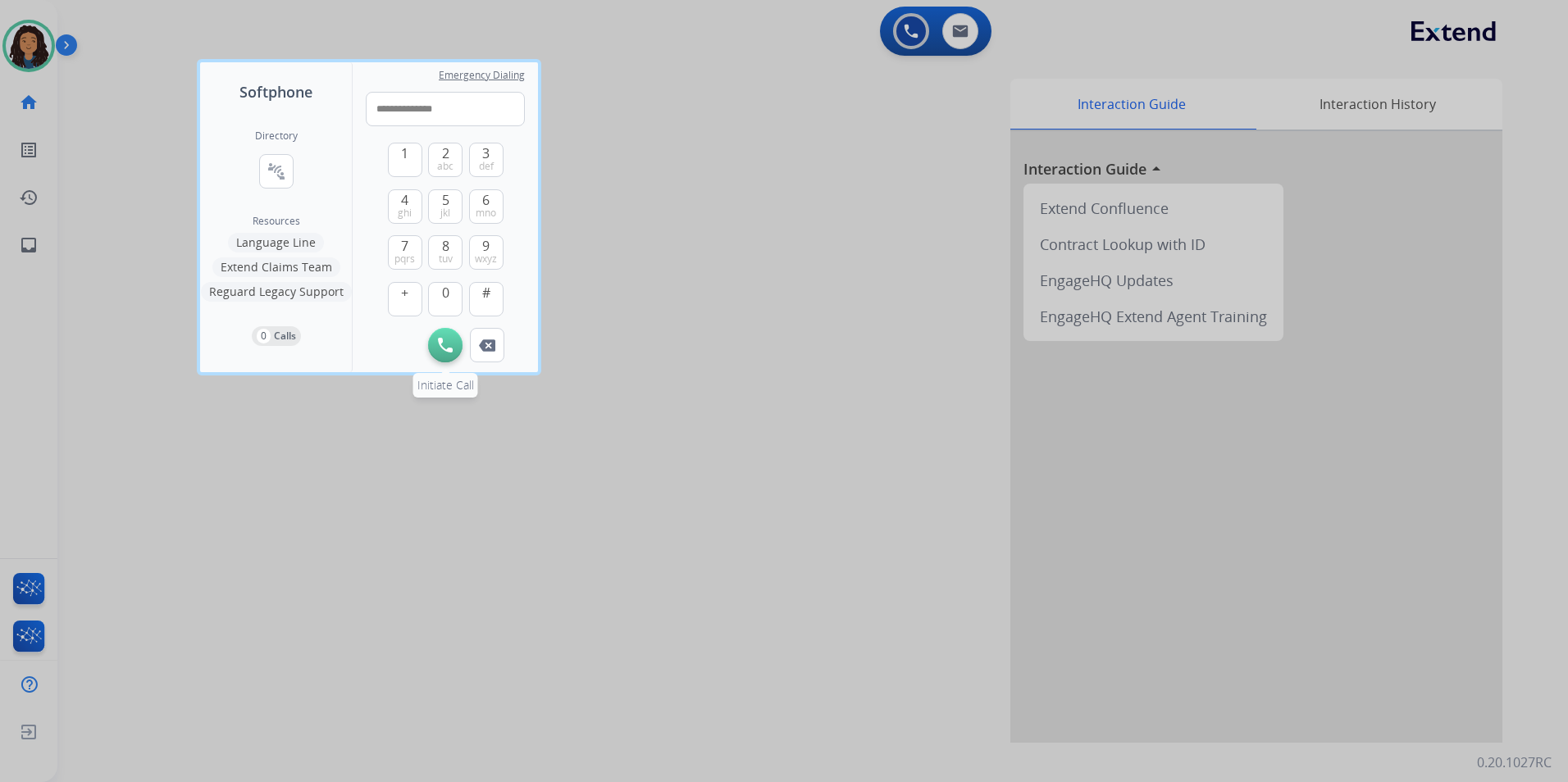
type input "**********"
click at [438, 345] on img at bounding box center [446, 345] width 15 height 15
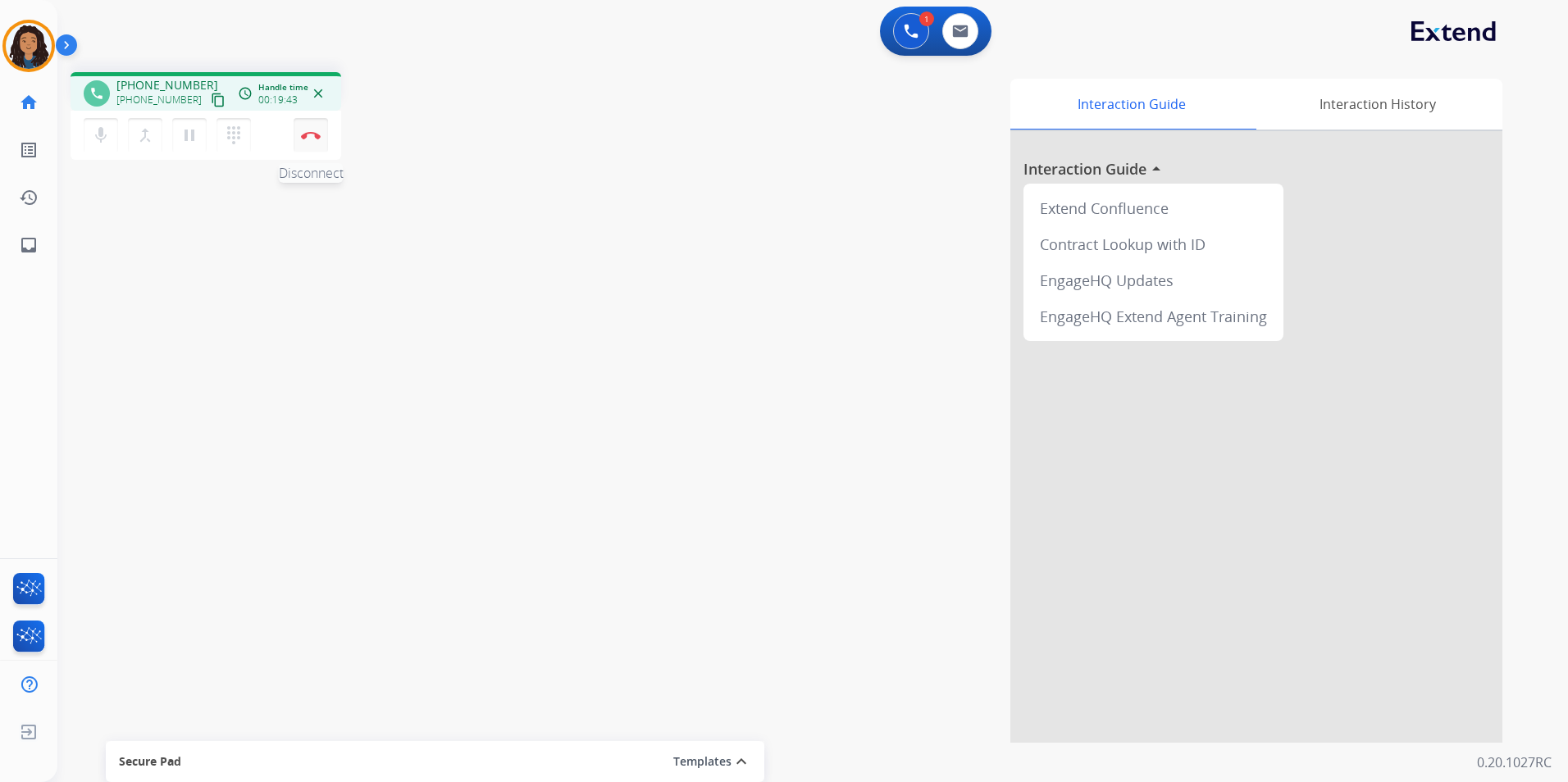
click at [297, 135] on button "Disconnect" at bounding box center [311, 135] width 35 height 35
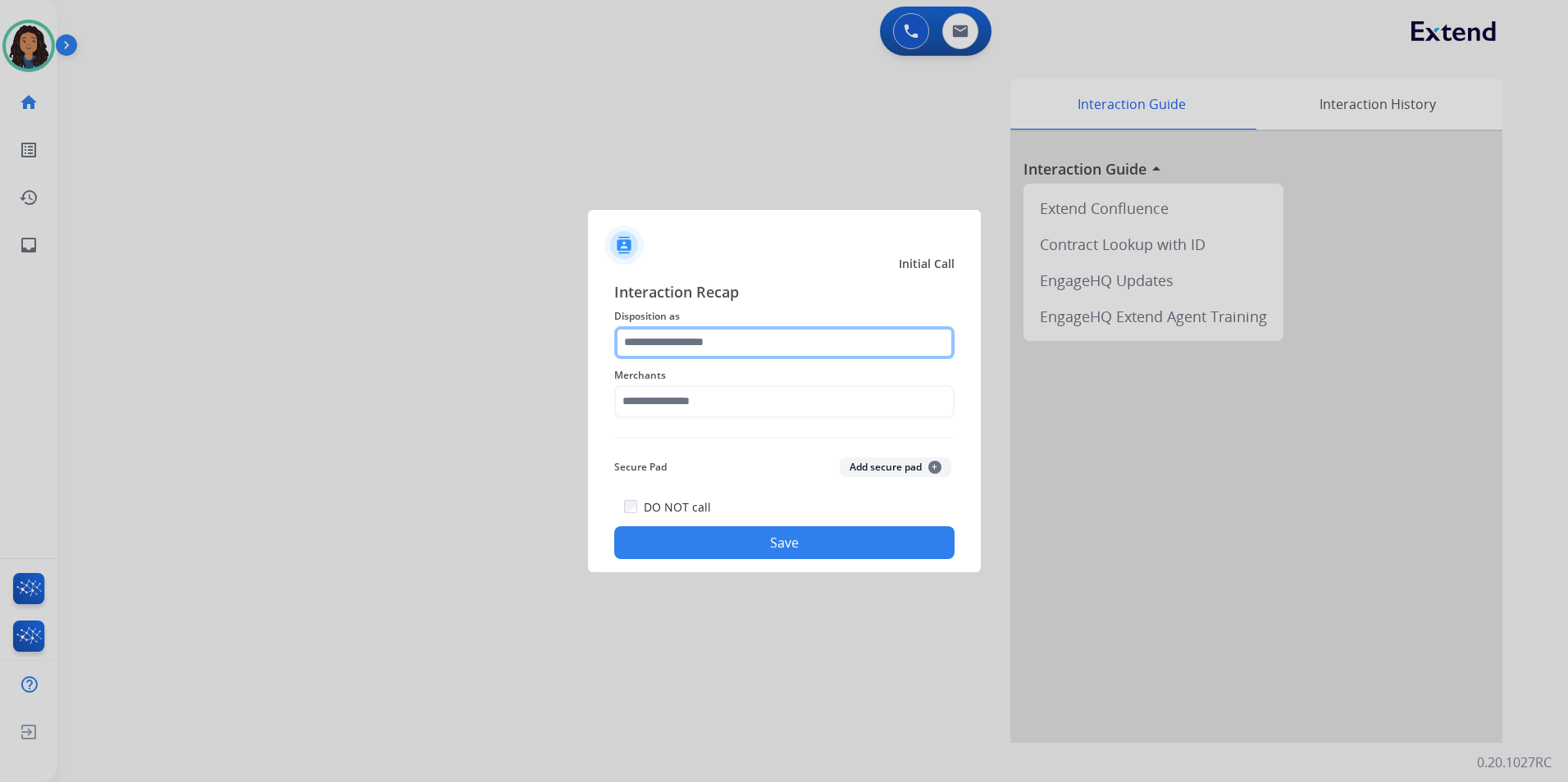
click at [693, 334] on input "text" at bounding box center [784, 343] width 340 height 33
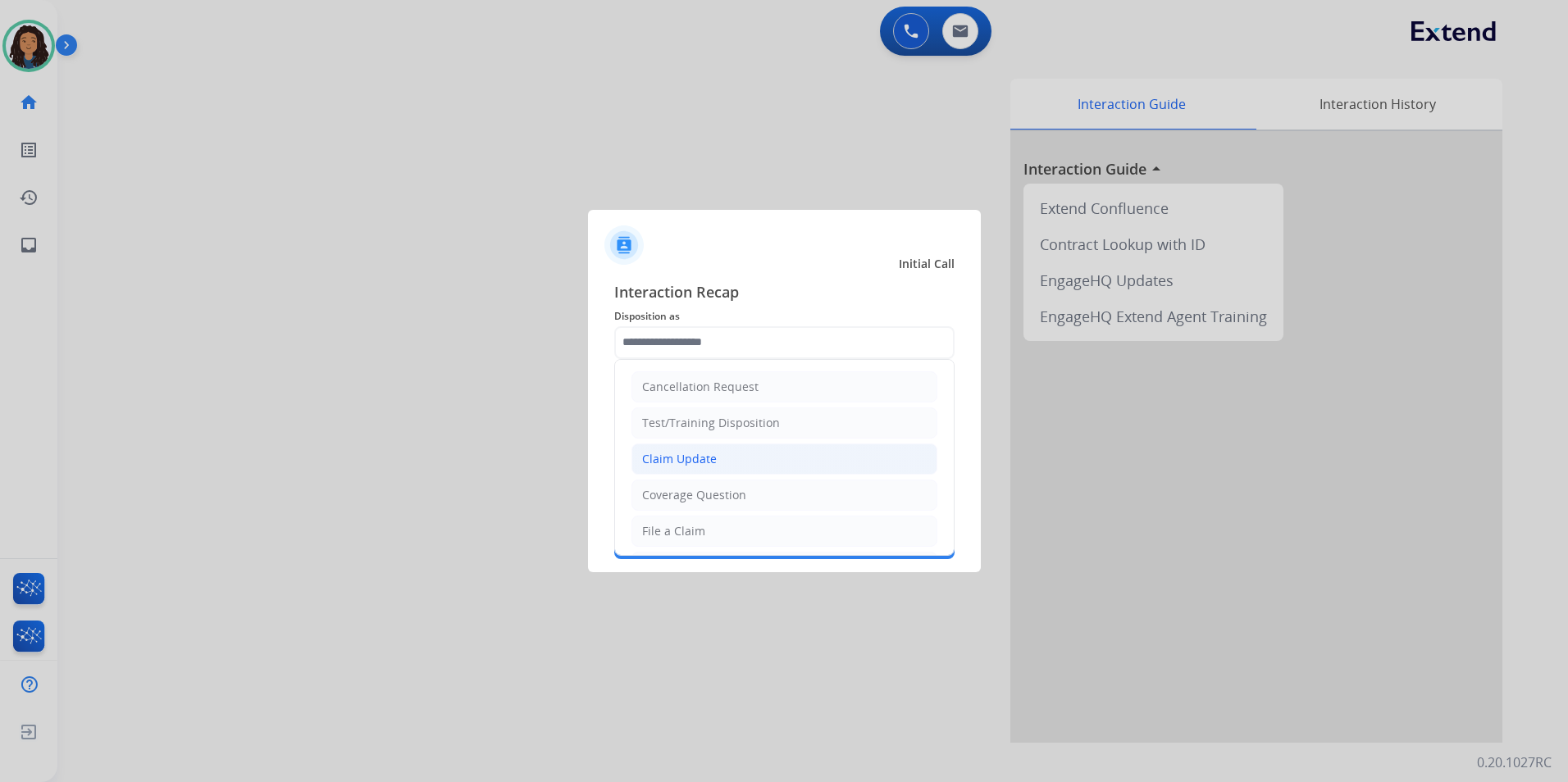
click at [746, 460] on li "Claim Update" at bounding box center [784, 459] width 306 height 31
type input "**********"
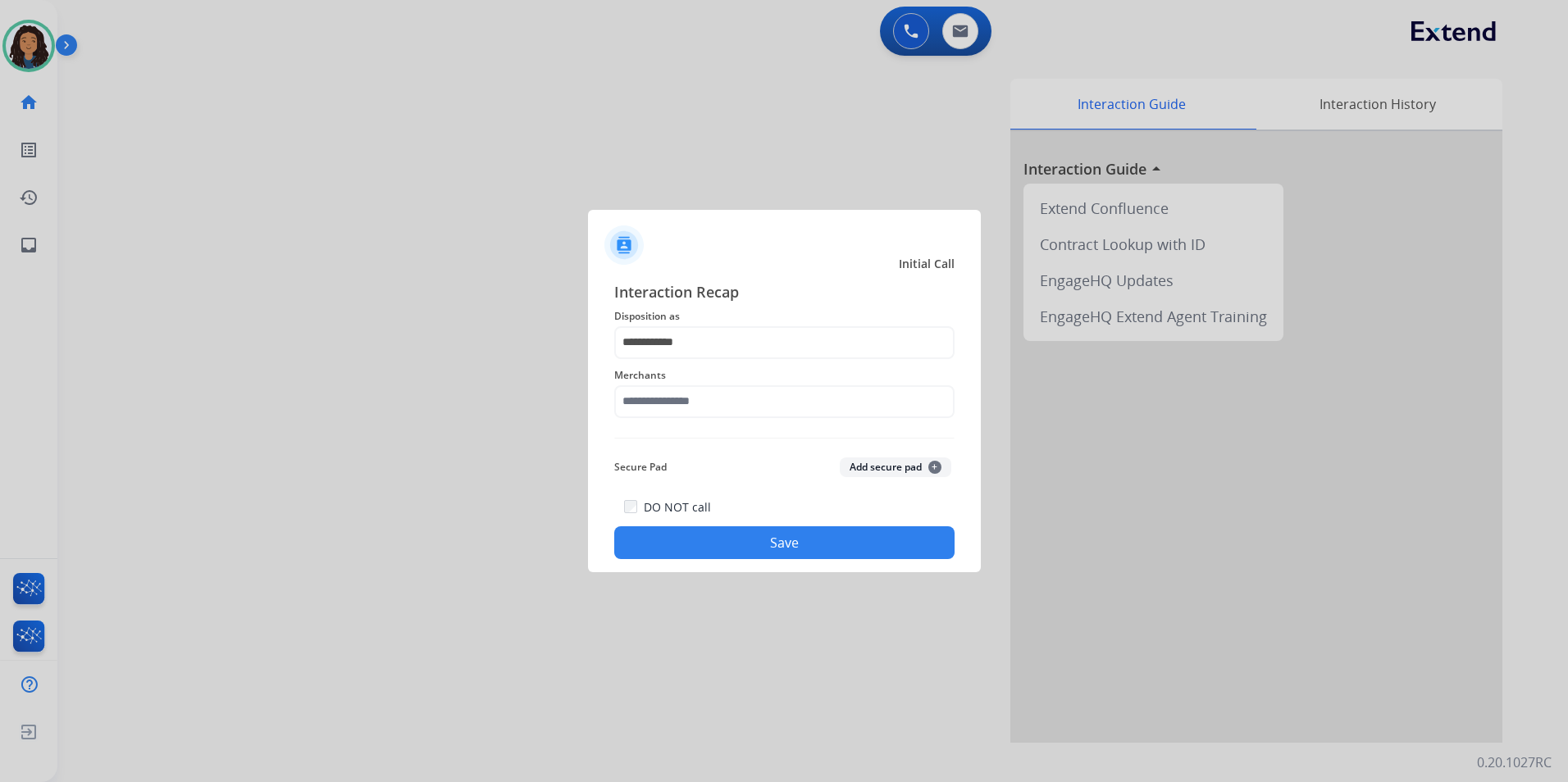
drag, startPoint x: 724, startPoint y: 372, endPoint x: 725, endPoint y: 411, distance: 39.0
click at [724, 380] on span "Merchants" at bounding box center [784, 376] width 340 height 20
click at [725, 412] on input "text" at bounding box center [784, 402] width 340 height 33
click at [726, 486] on div "Ashley furniture" at bounding box center [688, 485] width 90 height 16
type input "**********"
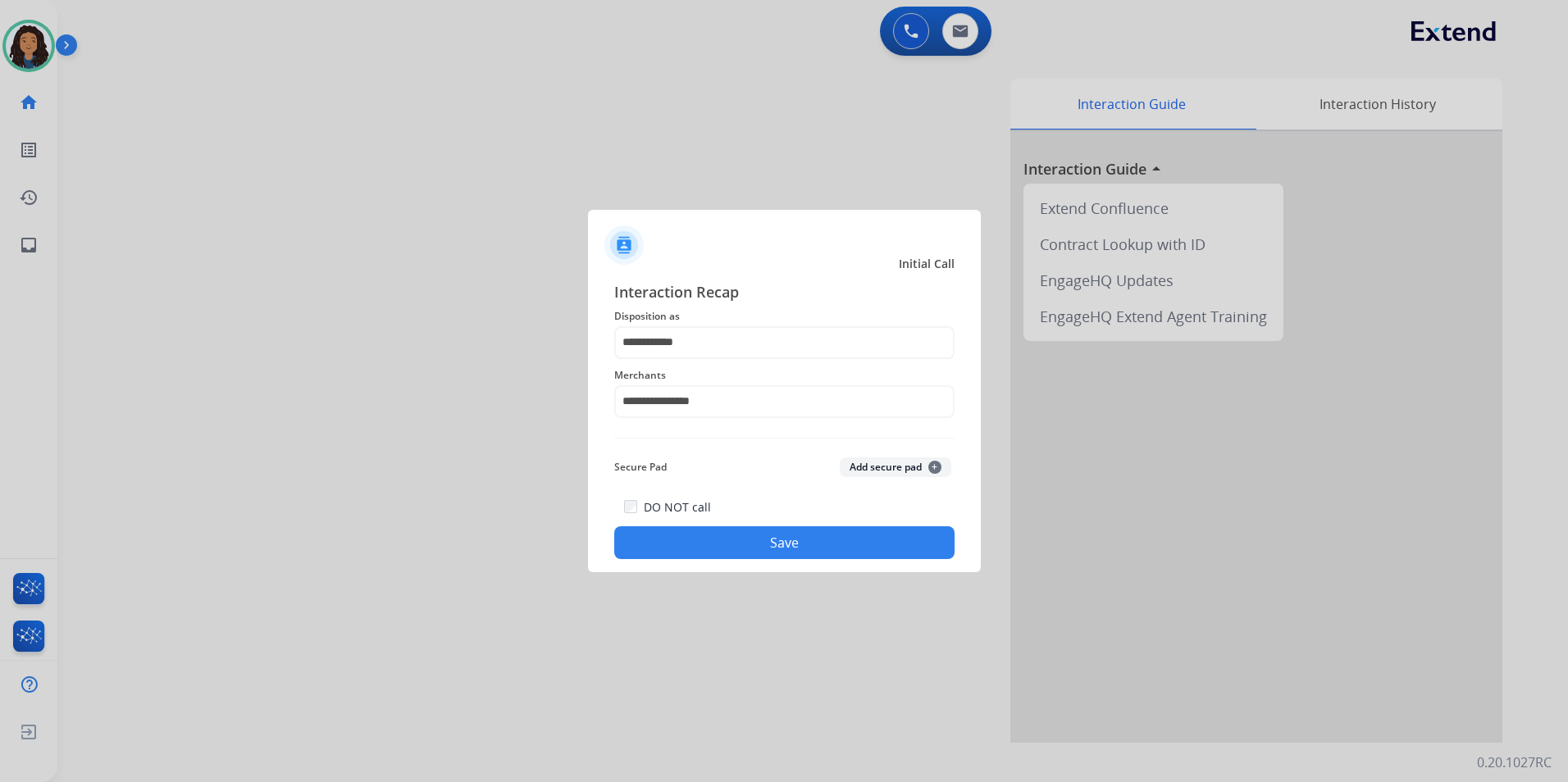
click at [645, 530] on button "Save" at bounding box center [784, 542] width 340 height 33
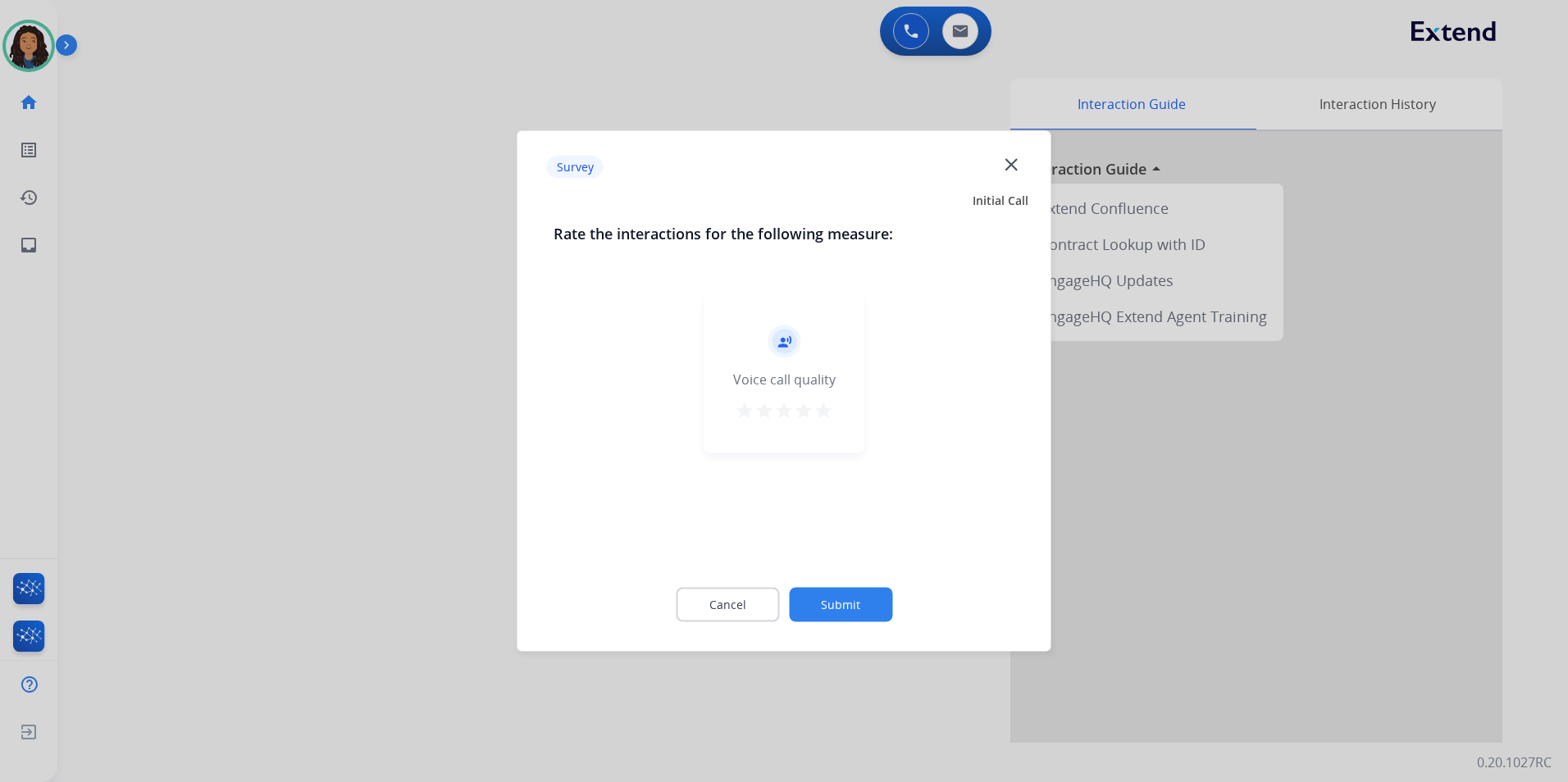
click at [304, 281] on div at bounding box center [784, 391] width 1568 height 782
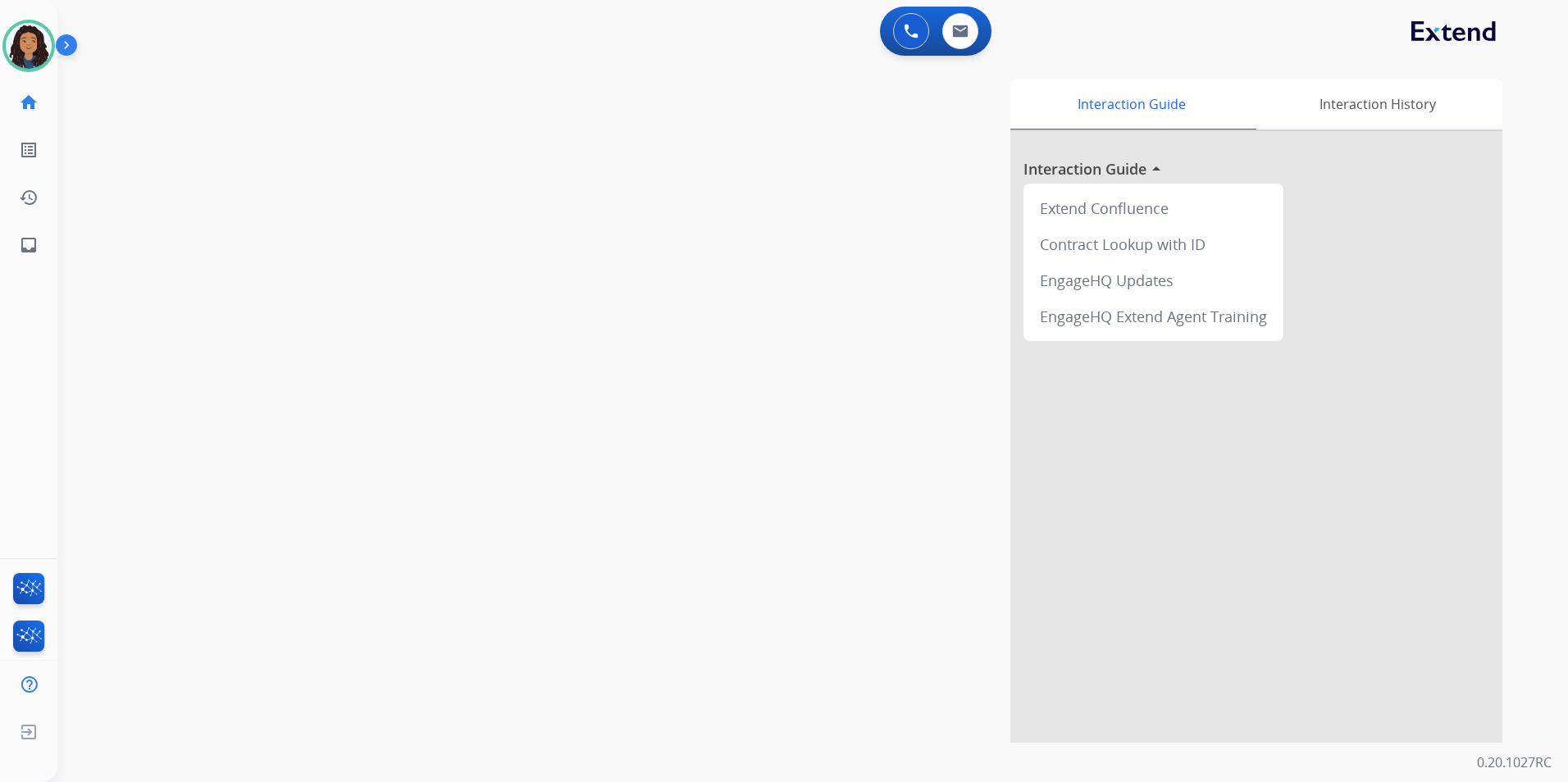
drag, startPoint x: 306, startPoint y: 277, endPoint x: 387, endPoint y: 221, distance: 98.5
click at [308, 272] on div "swap_horiz Break voice bridge close_fullscreen Connect 3-Way Call merge_type Se…" at bounding box center [793, 401] width 1471 height 683
click at [961, 35] on img at bounding box center [960, 31] width 16 height 13
select select "**********"
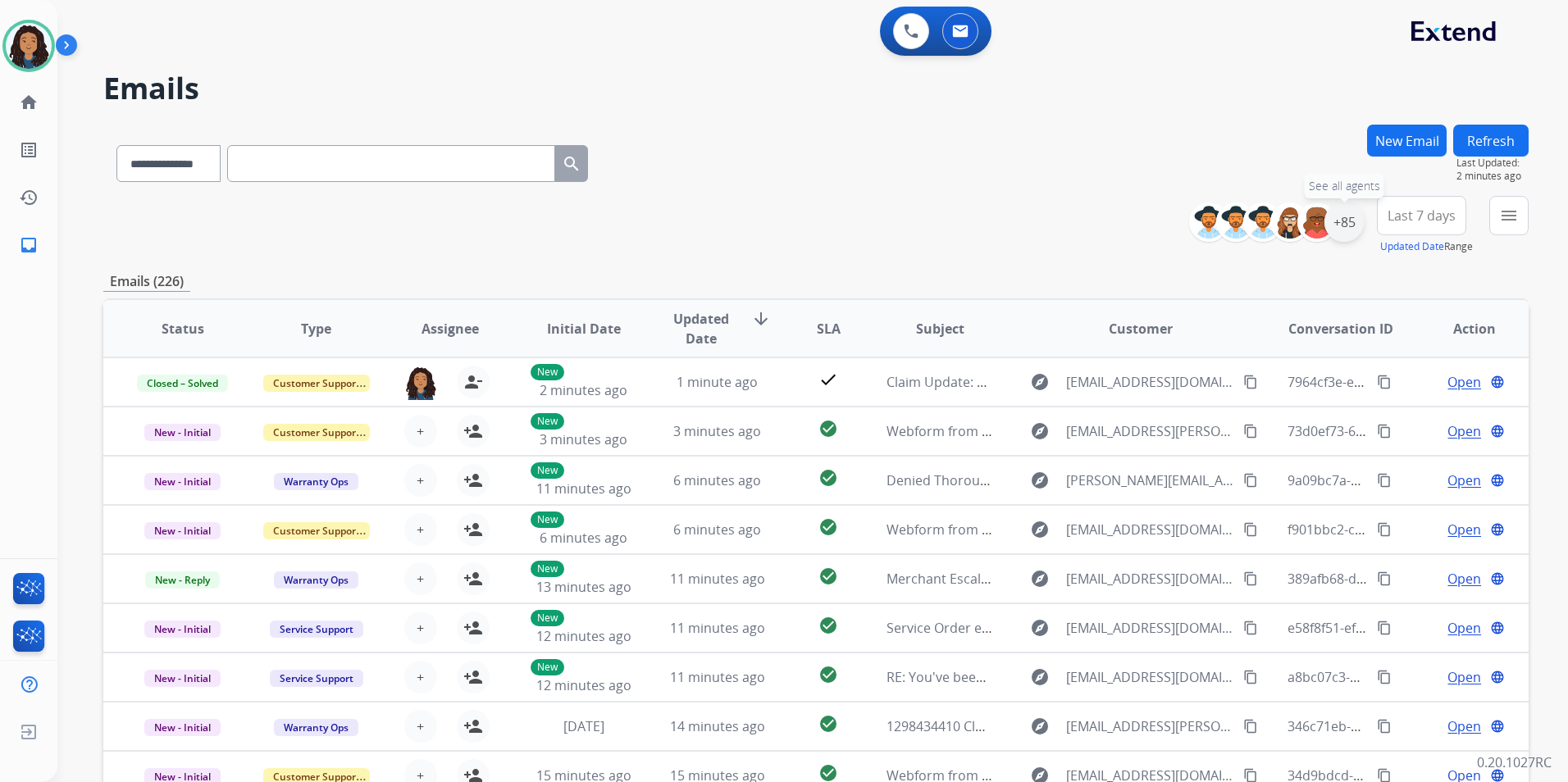
click at [1349, 227] on div "+85" at bounding box center [1343, 221] width 39 height 39
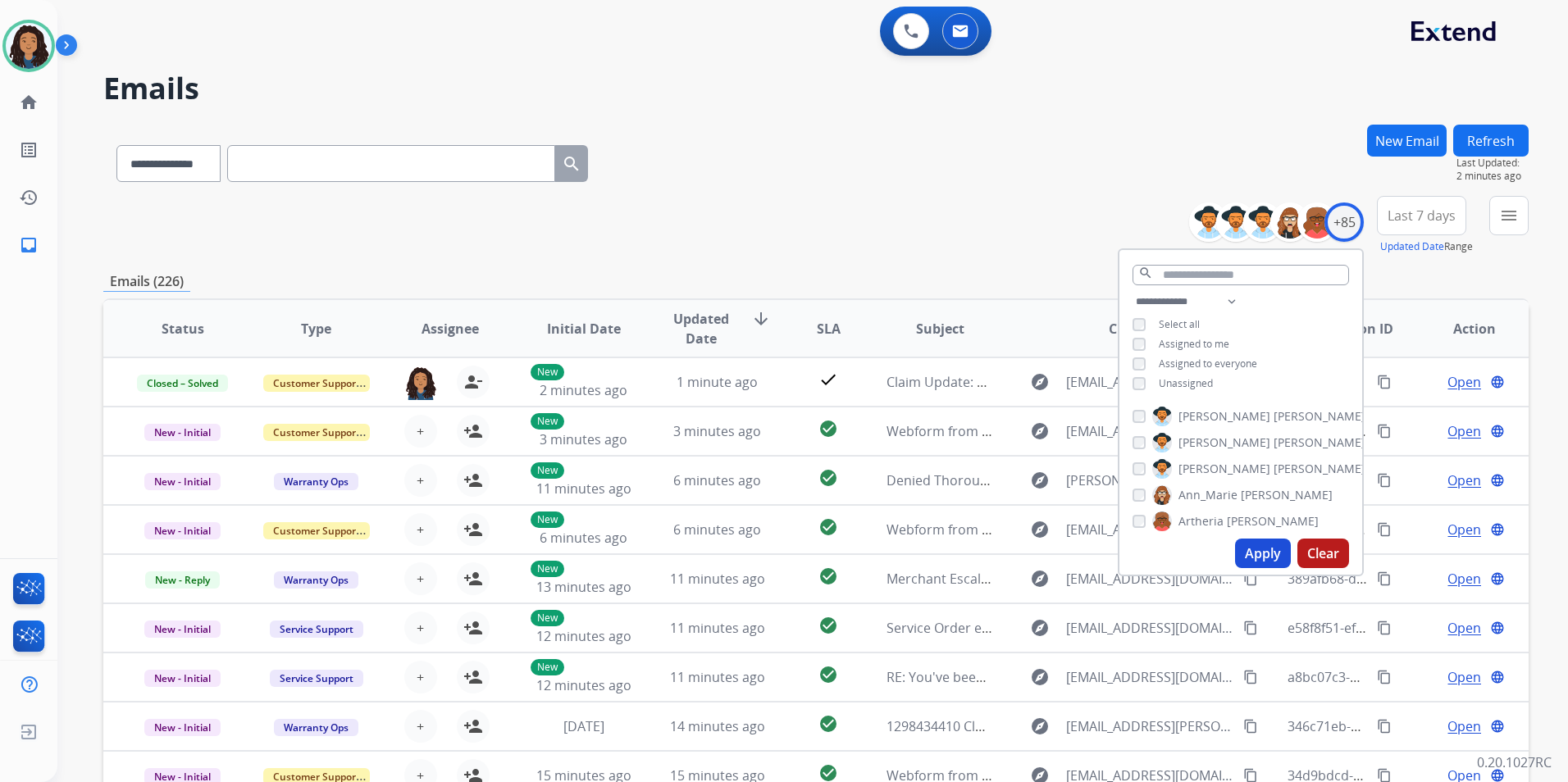
click at [1173, 377] on span "Unassigned" at bounding box center [1185, 382] width 54 height 14
click at [1253, 556] on button "Apply" at bounding box center [1262, 553] width 56 height 29
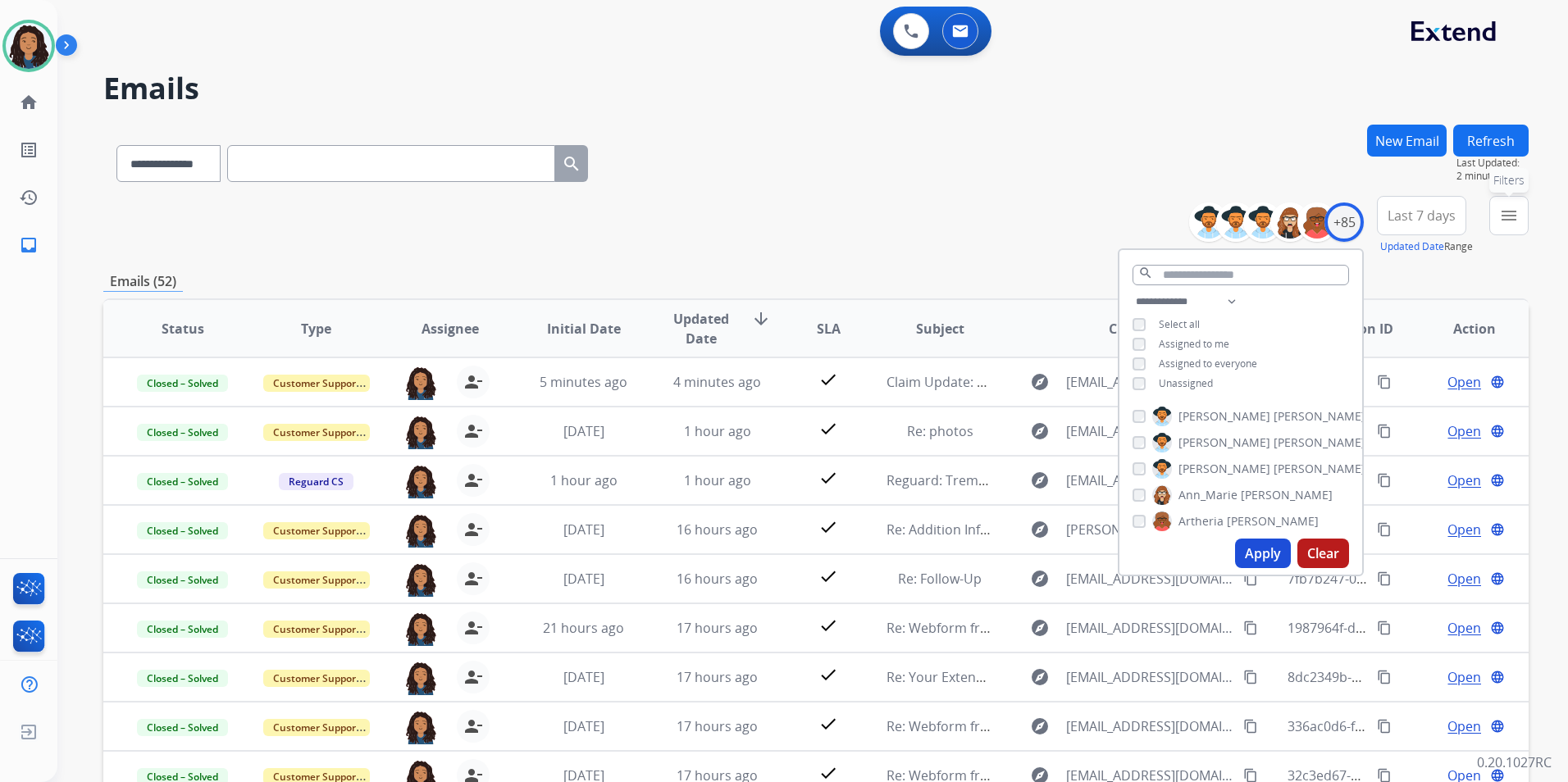
click at [1504, 233] on button "menu Filters" at bounding box center [1508, 215] width 39 height 39
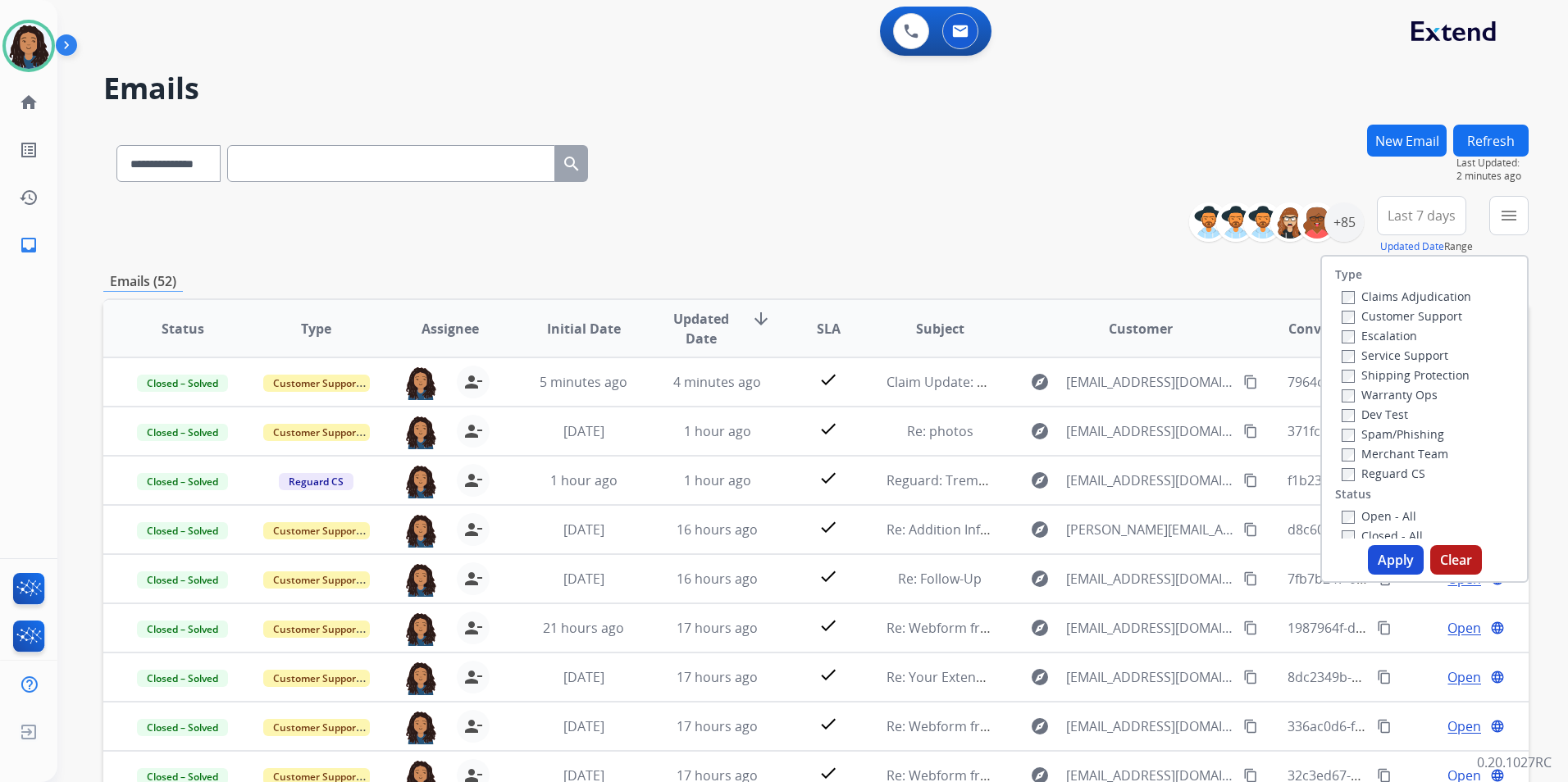
click at [1425, 328] on div "Escalation" at bounding box center [1406, 336] width 130 height 20
click at [1426, 322] on label "Customer Support" at bounding box center [1402, 316] width 121 height 16
click at [1427, 373] on label "Shipping Protection" at bounding box center [1405, 374] width 128 height 16
drag, startPoint x: 1371, startPoint y: 468, endPoint x: 1380, endPoint y: 520, distance: 52.8
click at [1370, 468] on label "Reguard CS" at bounding box center [1382, 473] width 83 height 16
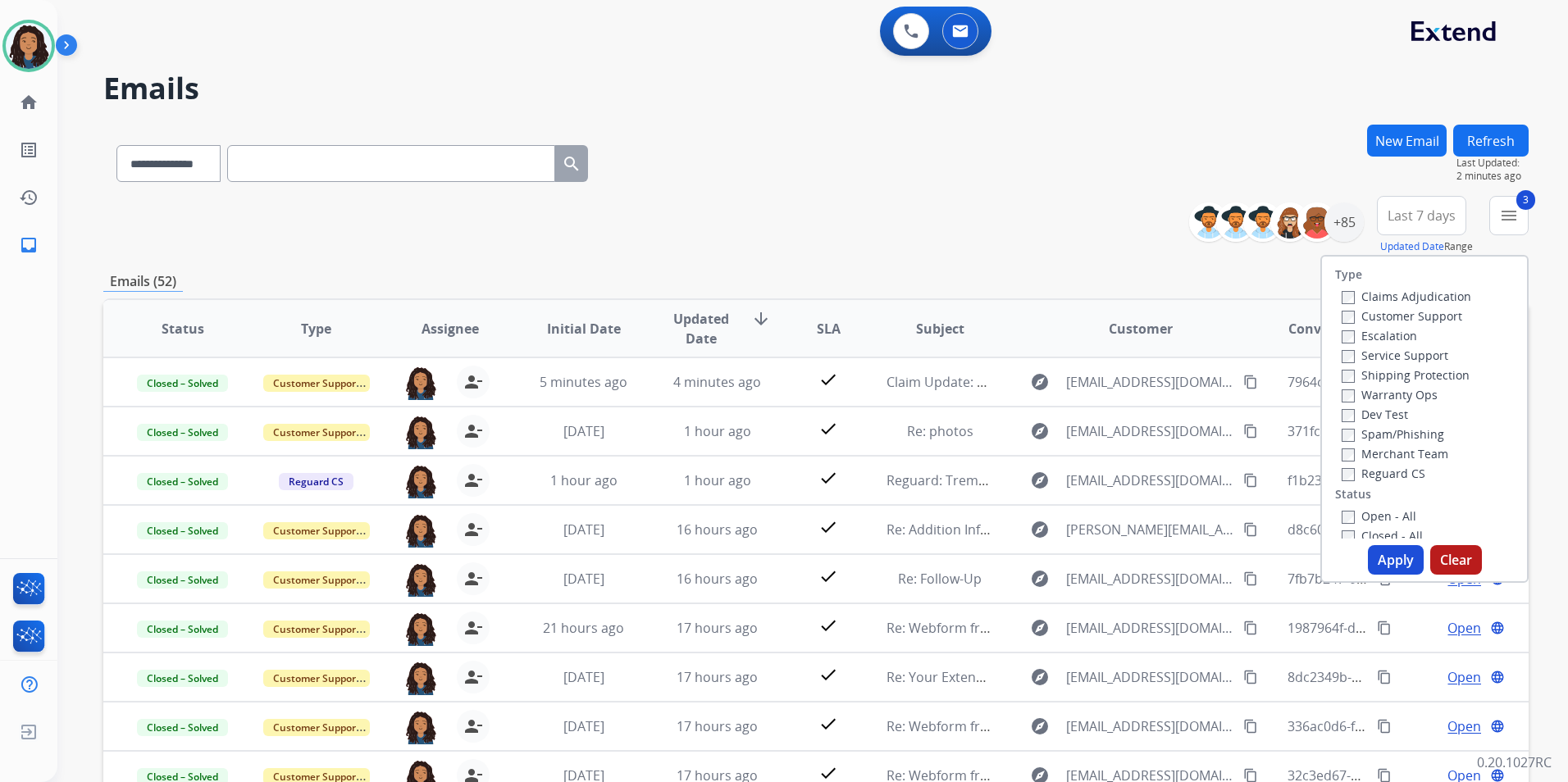
click at [1381, 517] on label "Open - All" at bounding box center [1379, 516] width 75 height 16
click at [1370, 557] on button "Apply" at bounding box center [1395, 560] width 56 height 29
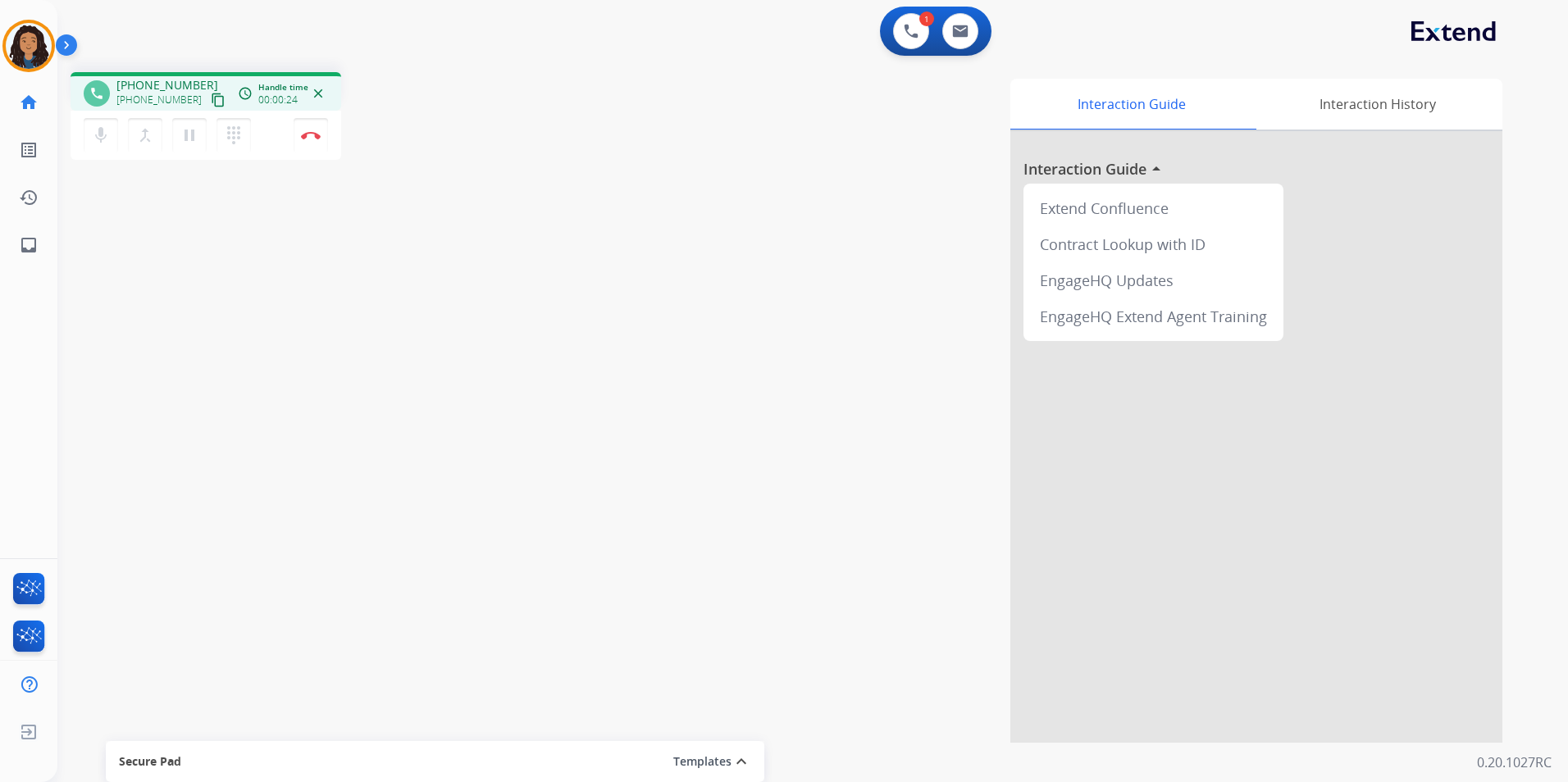
click at [210, 100] on mat-icon "content_copy" at bounding box center [218, 100] width 15 height 15
click at [302, 138] on img at bounding box center [311, 134] width 20 height 8
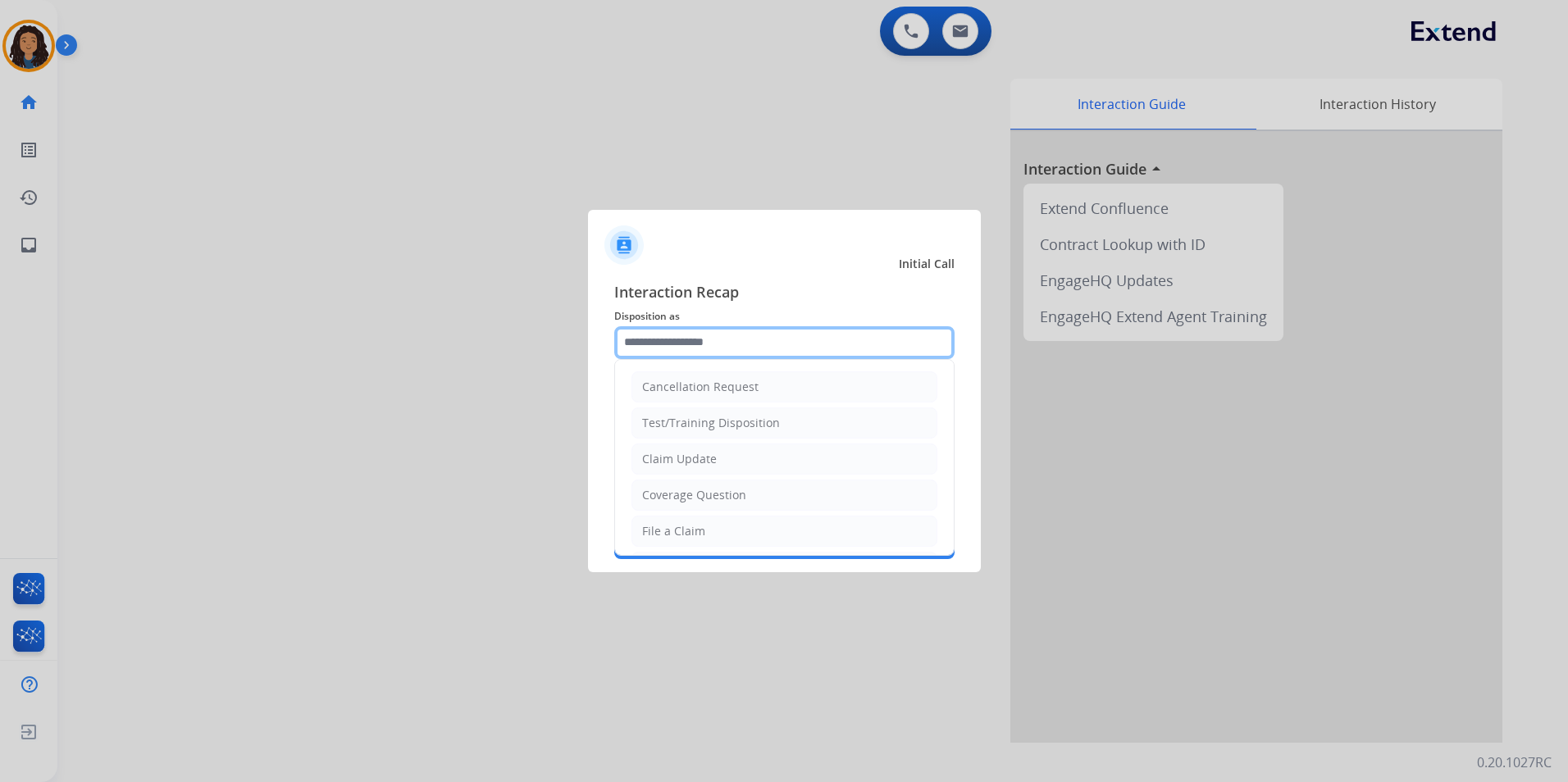
drag, startPoint x: 789, startPoint y: 348, endPoint x: 768, endPoint y: 396, distance: 52.4
click at [788, 348] on input "text" at bounding box center [784, 343] width 340 height 33
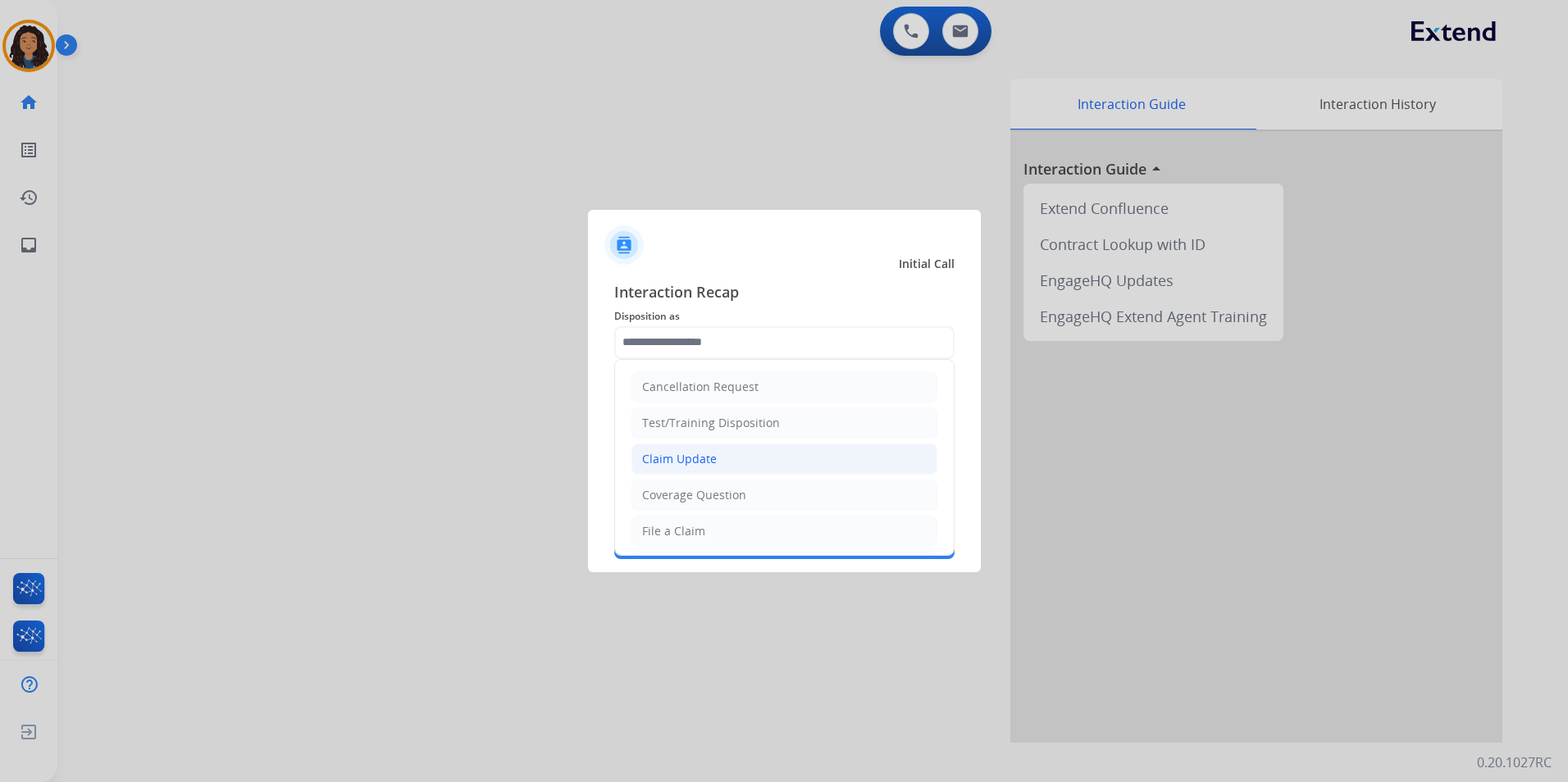
click at [729, 458] on li "Claim Update" at bounding box center [784, 459] width 306 height 31
type input "**********"
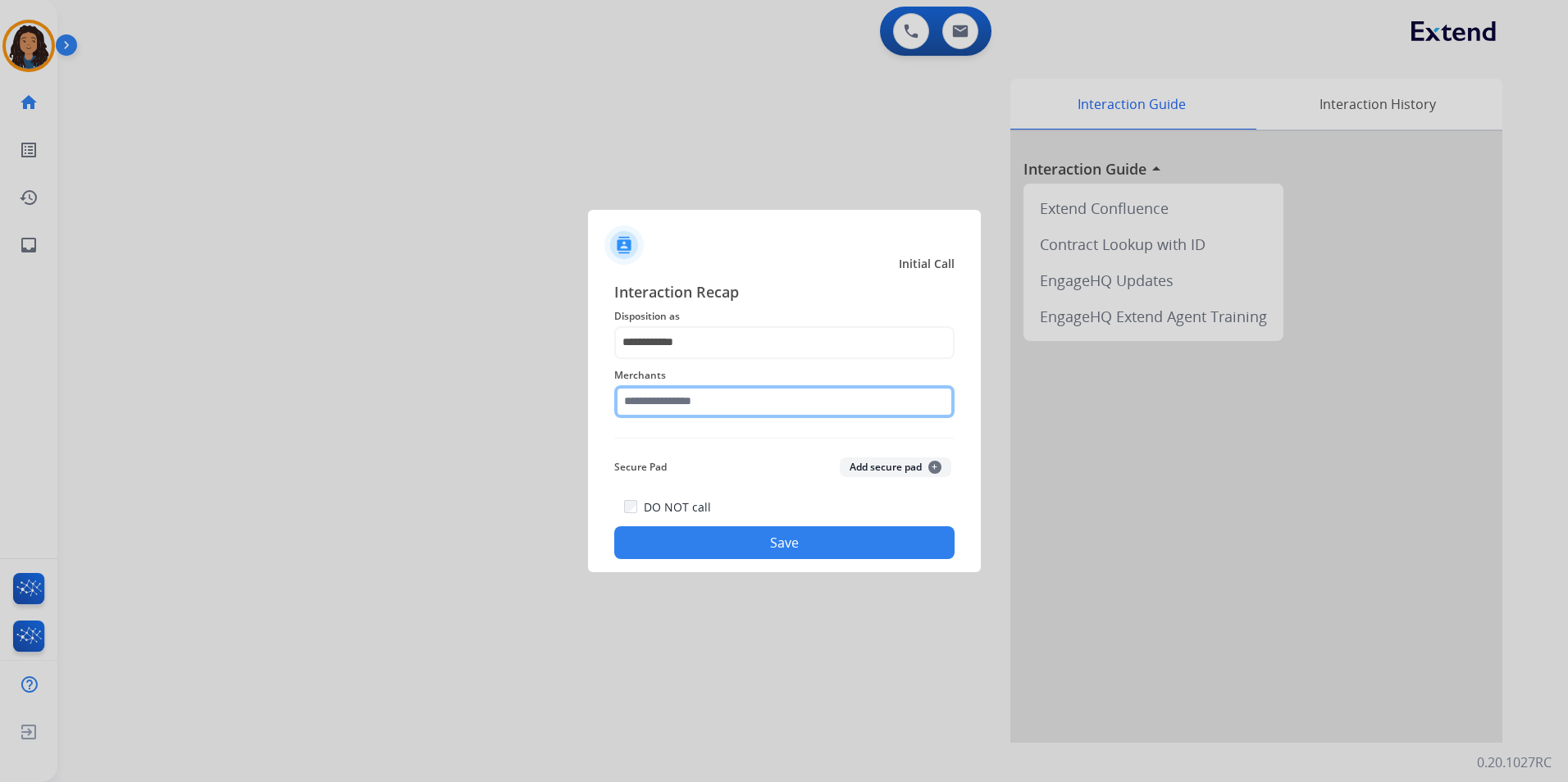
click at [725, 410] on input "text" at bounding box center [784, 402] width 340 height 33
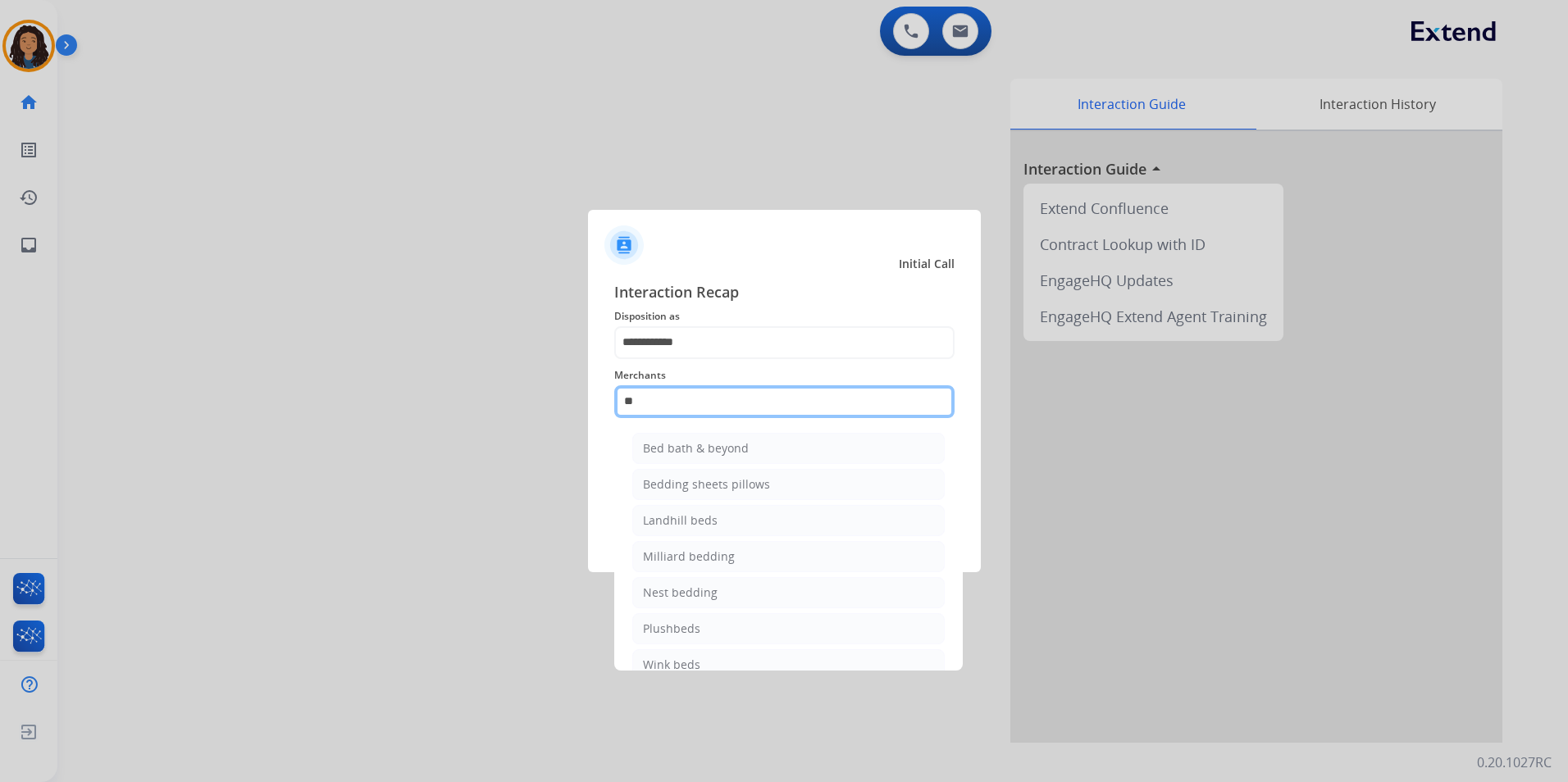
type input "*"
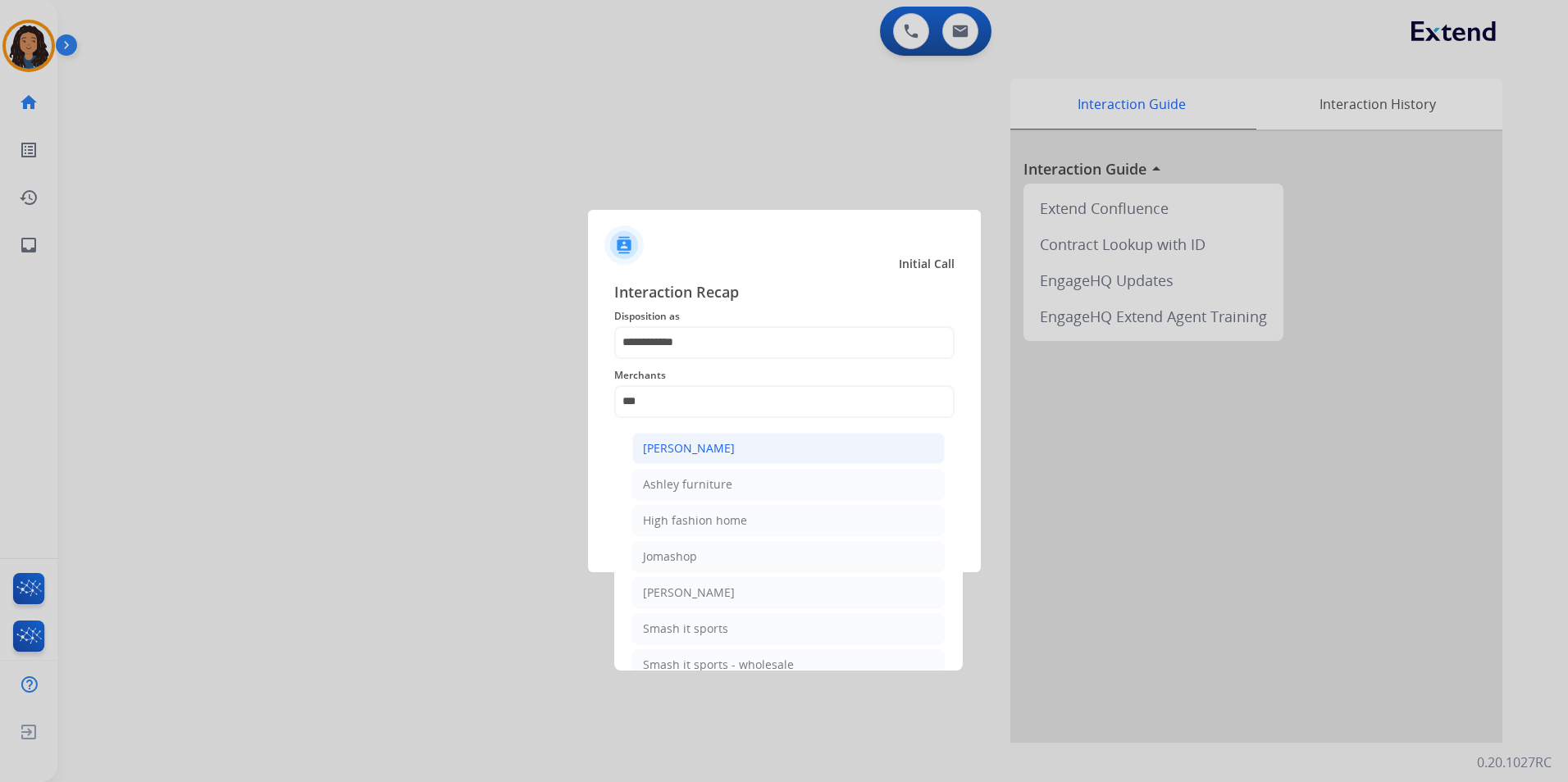
click at [844, 441] on li "[PERSON_NAME]" at bounding box center [788, 448] width 312 height 31
type input "**********"
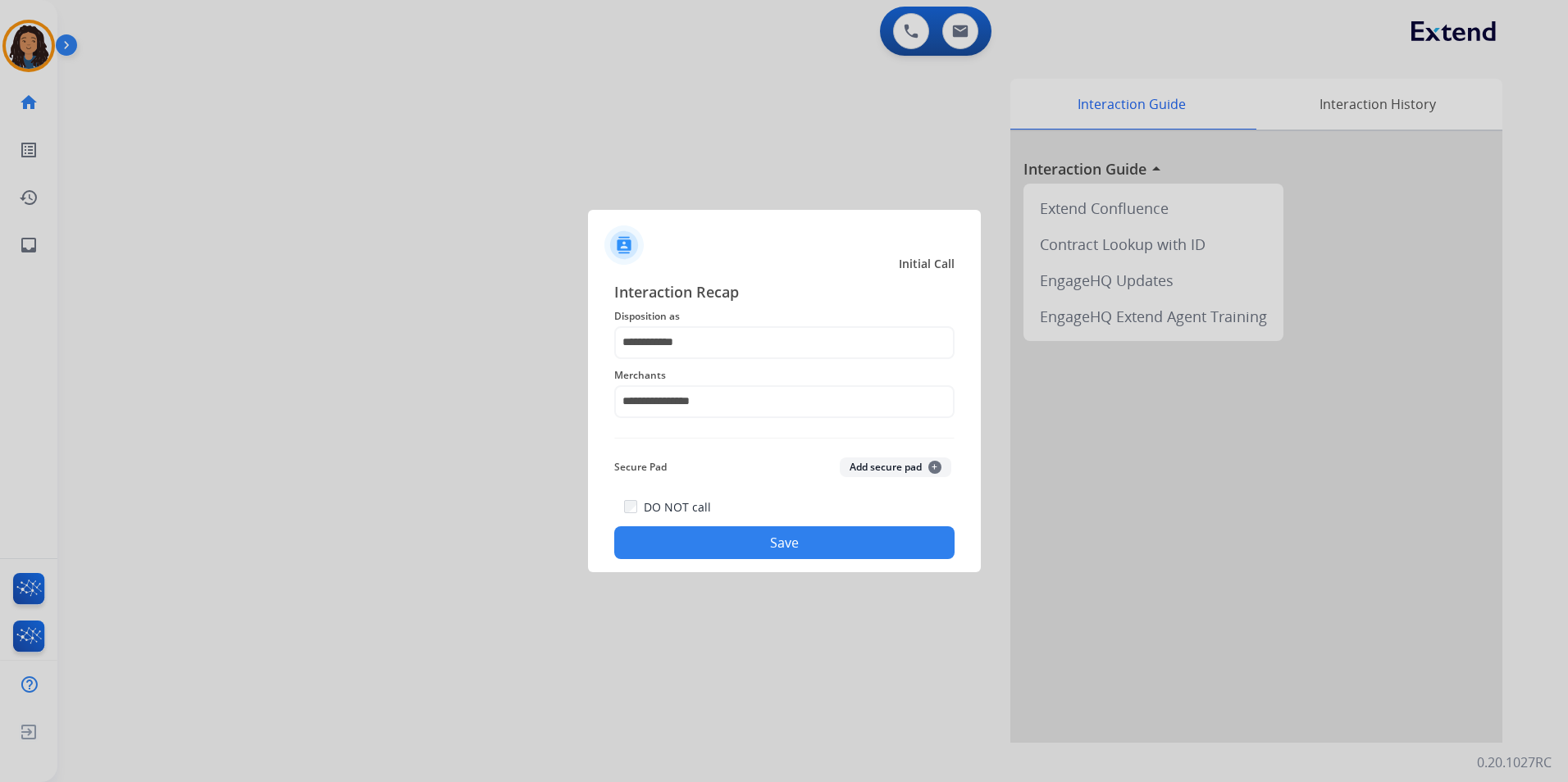
click at [775, 556] on button "Save" at bounding box center [784, 542] width 340 height 33
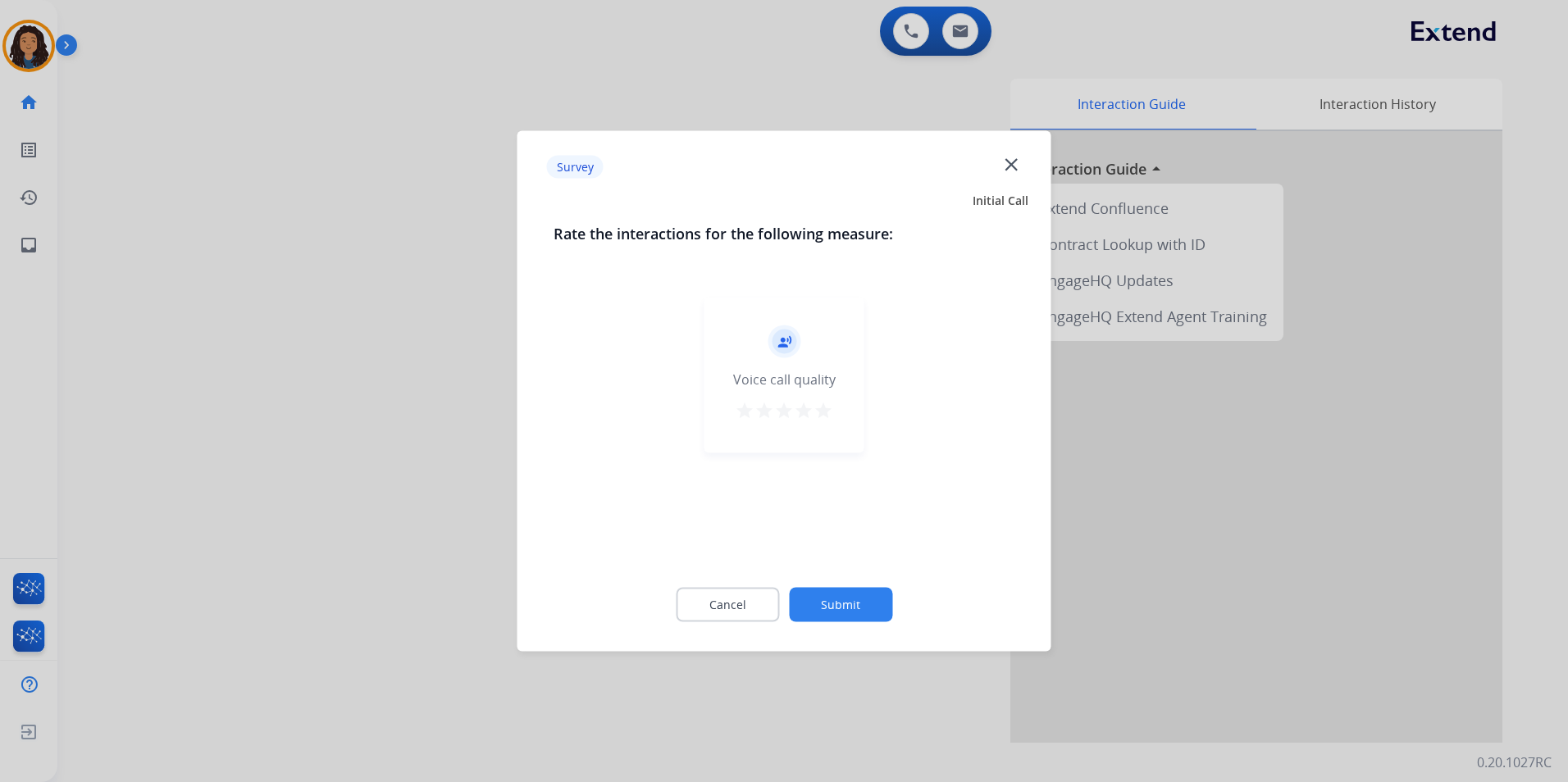
click at [257, 403] on div at bounding box center [784, 391] width 1568 height 782
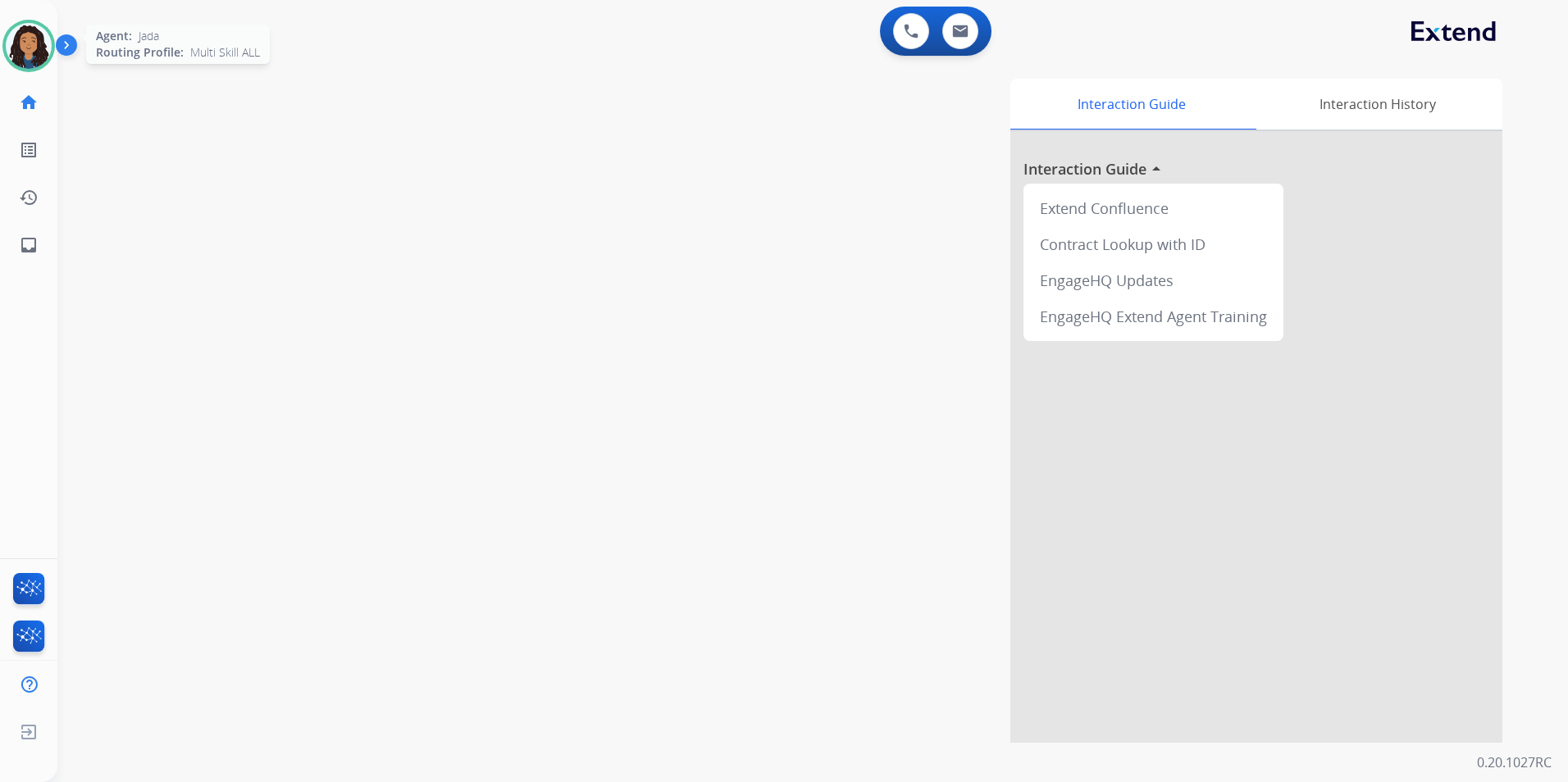
click at [34, 59] on img at bounding box center [28, 46] width 46 height 46
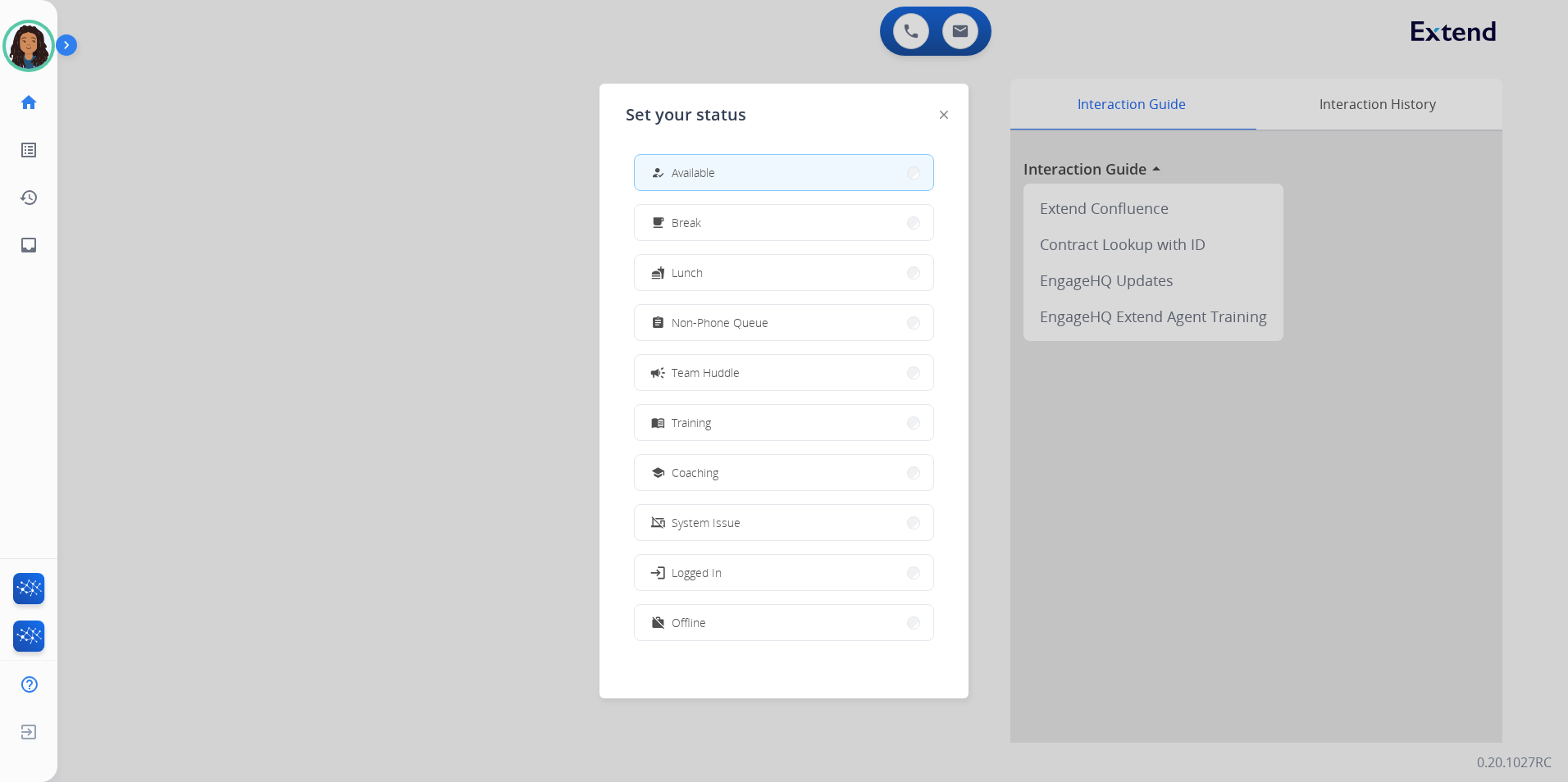
click at [771, 627] on button "work_off Offline" at bounding box center [784, 622] width 298 height 36
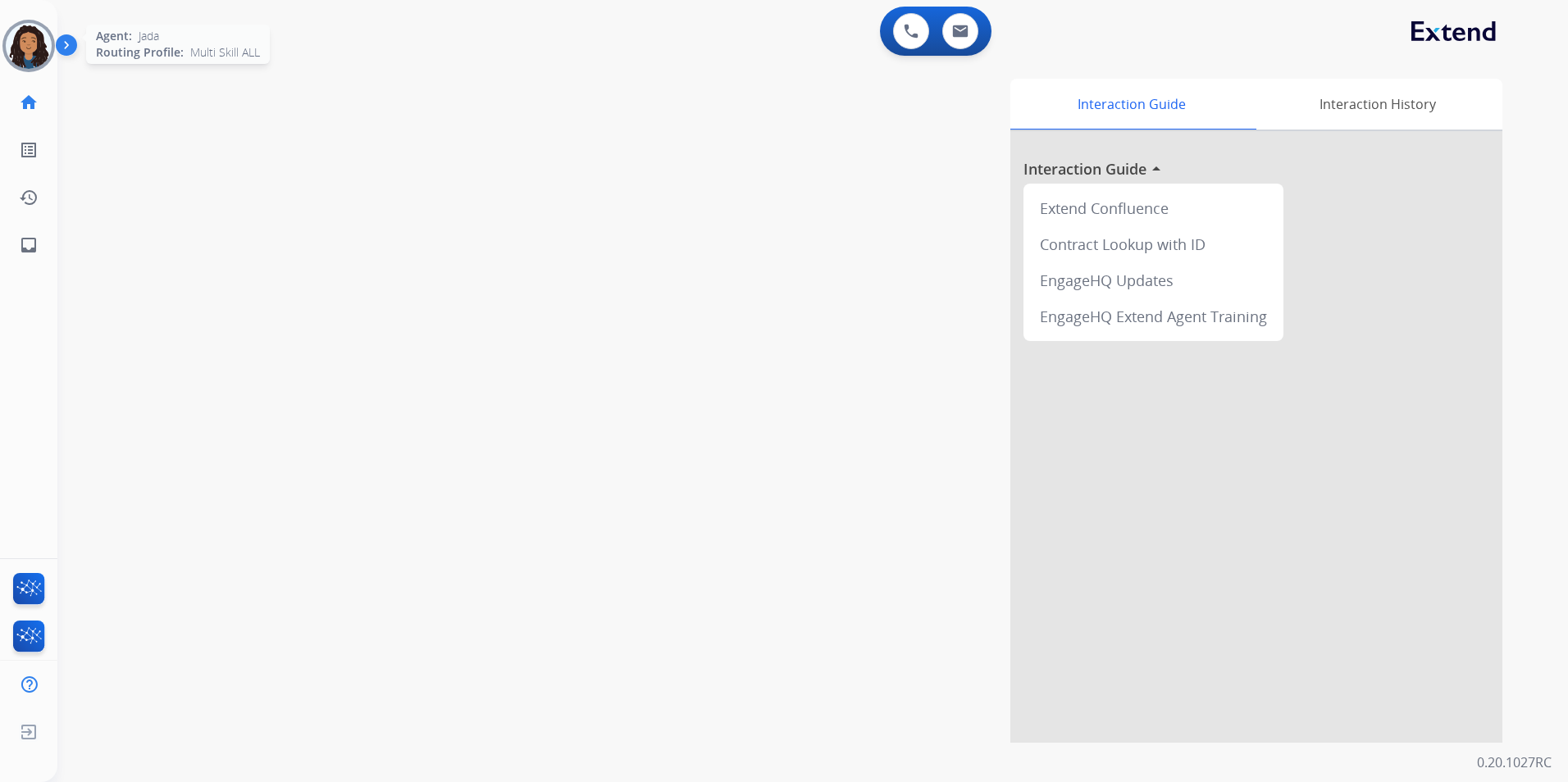
click at [21, 48] on img at bounding box center [28, 46] width 46 height 46
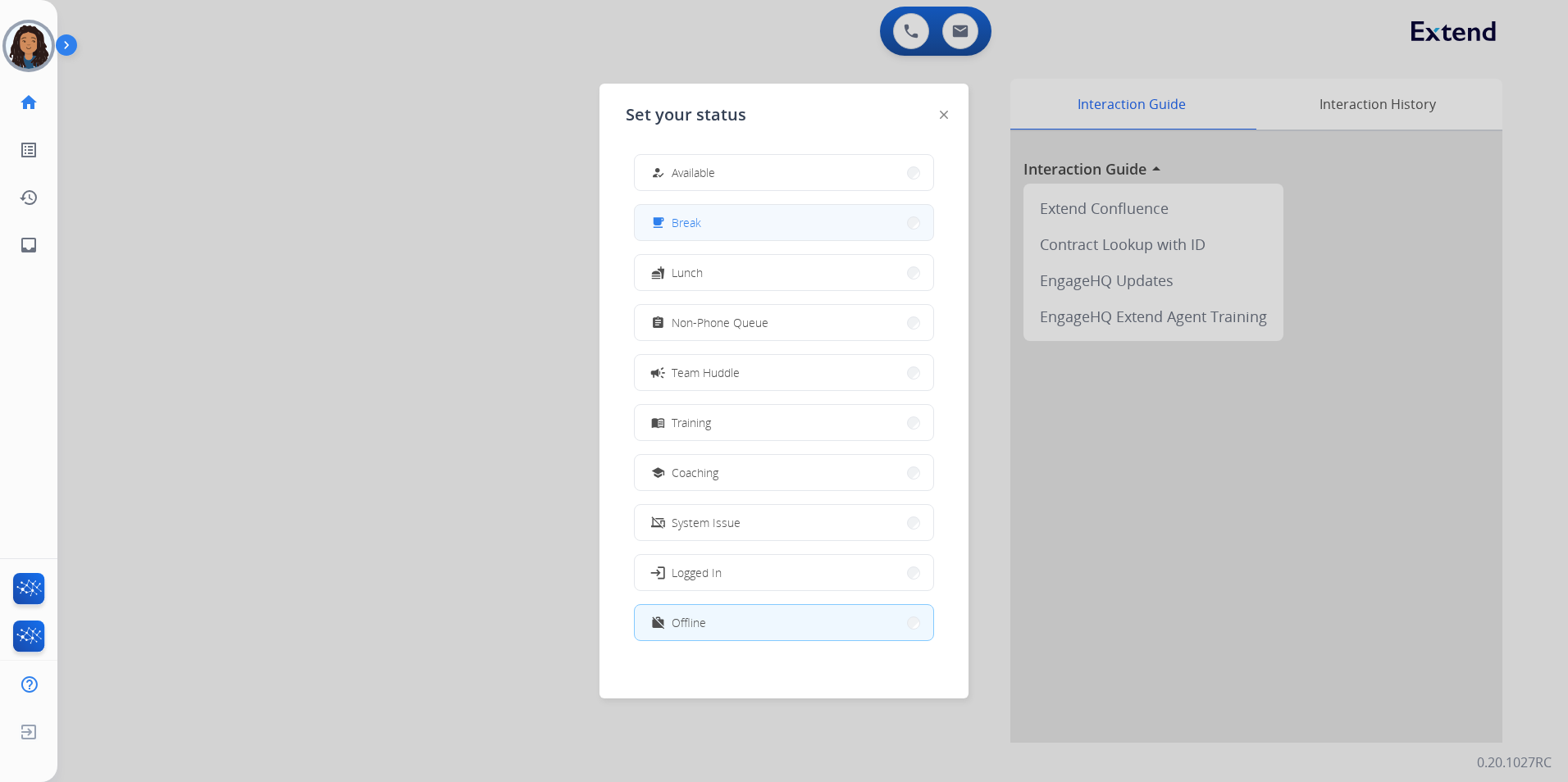
click at [800, 231] on button "free_breakfast Break" at bounding box center [784, 222] width 298 height 36
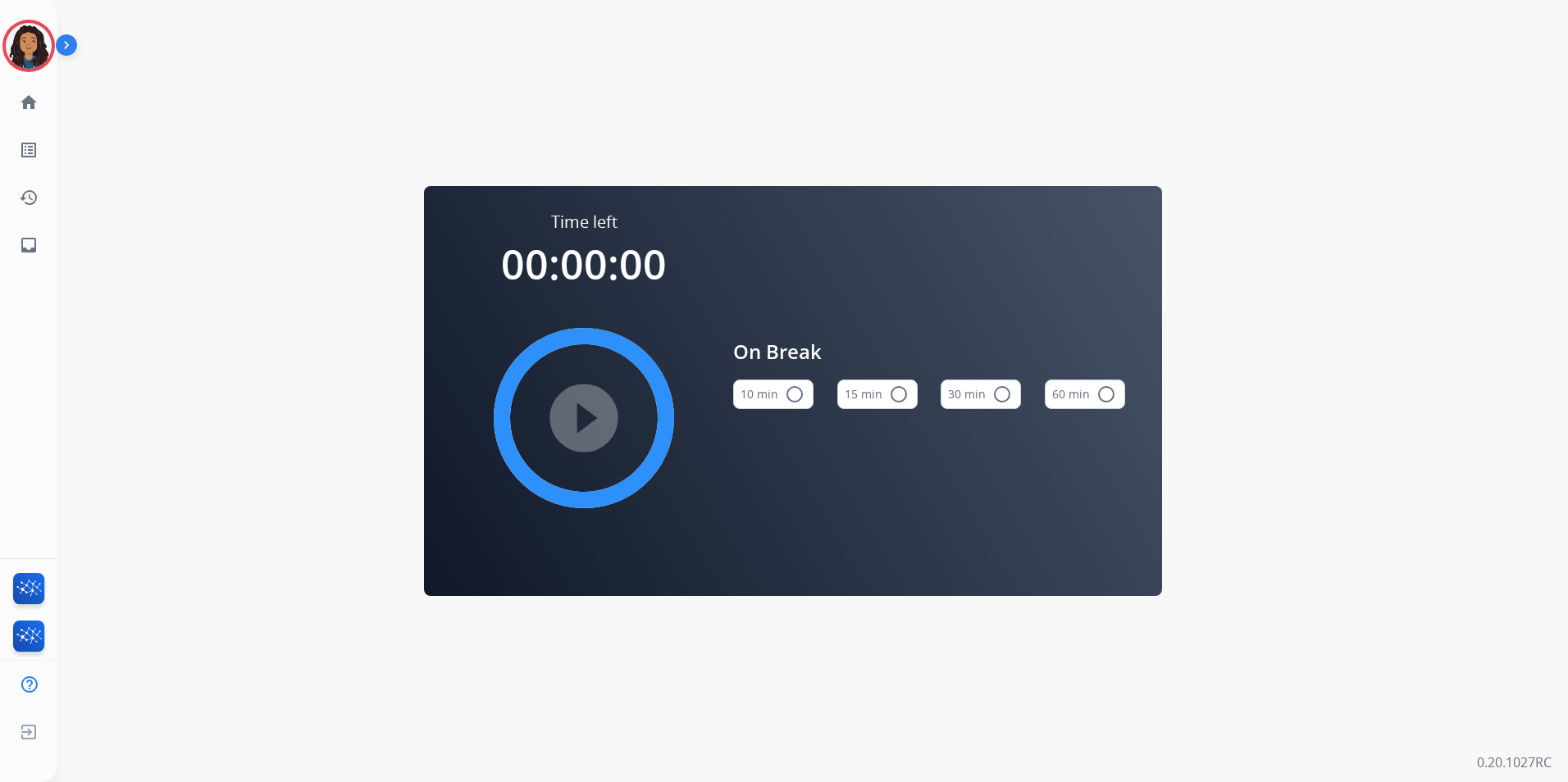
click at [876, 379] on div "15 min radio_button_unchecked" at bounding box center [877, 394] width 81 height 56
click at [891, 382] on button "15 min radio_button_unchecked" at bounding box center [877, 394] width 81 height 29
click at [585, 426] on mat-icon "play_circle_filled" at bounding box center [584, 418] width 20 height 20
click at [27, 60] on img at bounding box center [28, 46] width 46 height 46
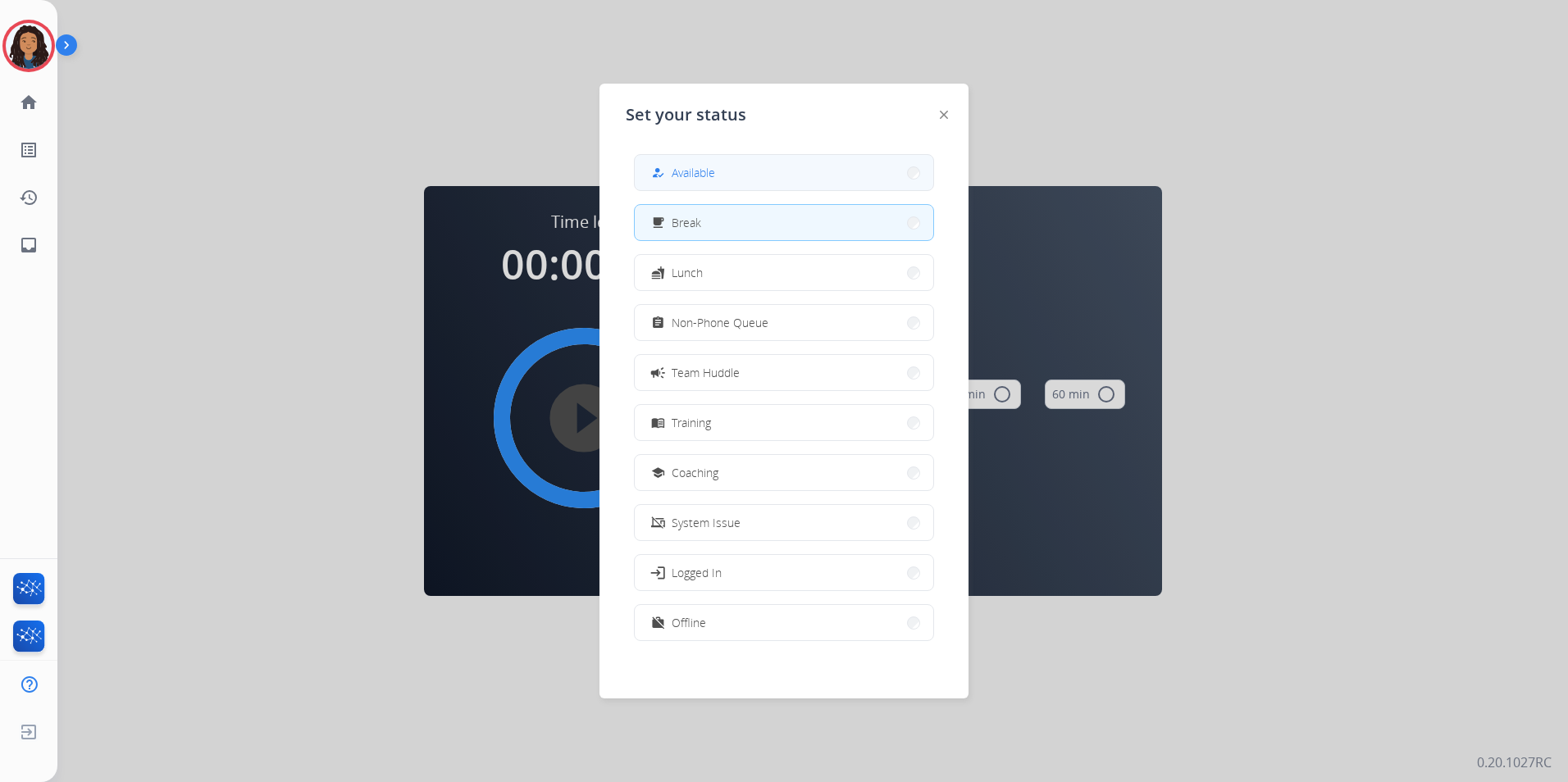
click at [845, 189] on div "how_to_reg Available" at bounding box center [784, 172] width 300 height 37
click at [828, 166] on button "how_to_reg Available" at bounding box center [784, 172] width 298 height 36
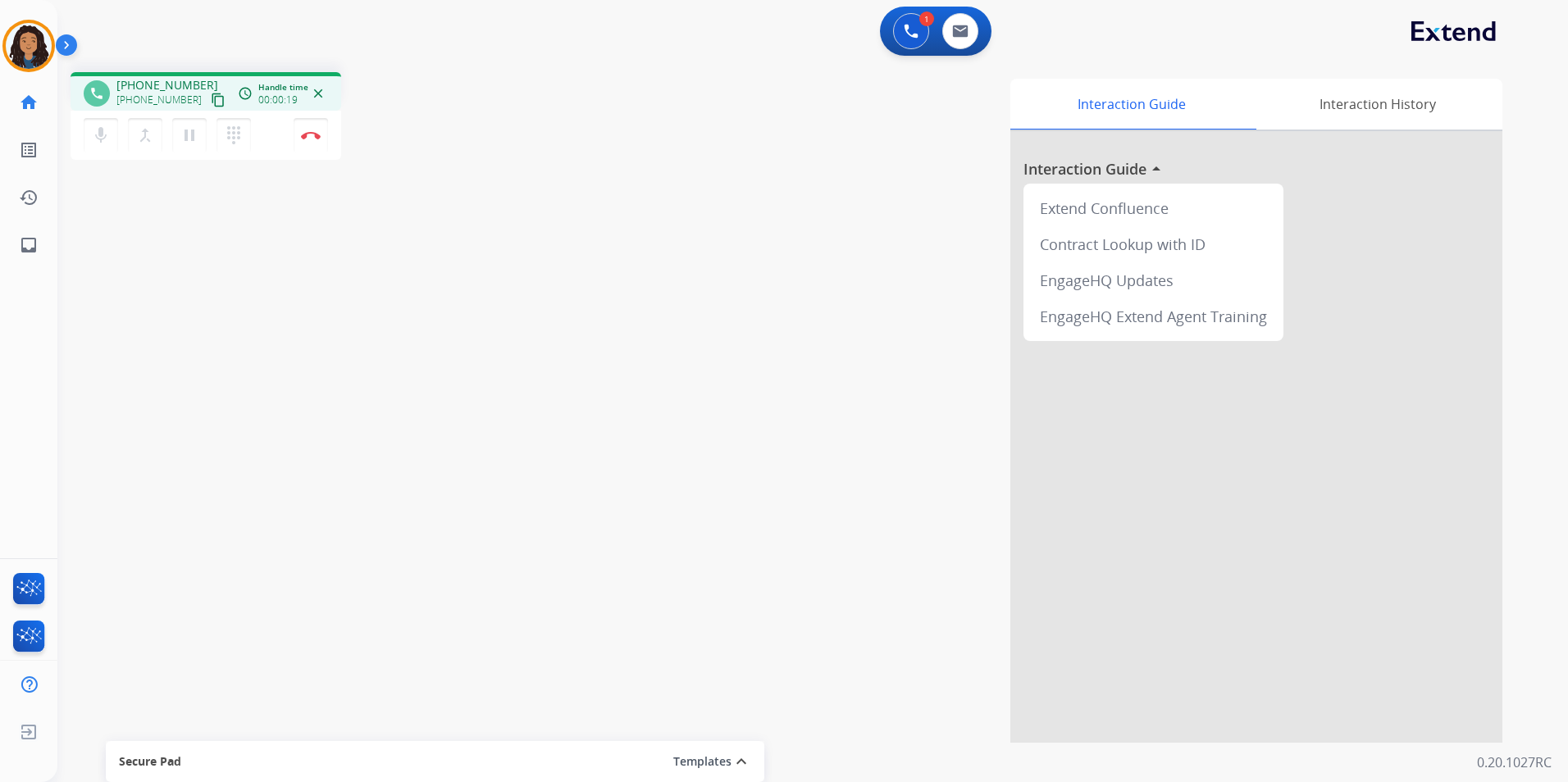
click at [210, 102] on mat-icon "content_copy" at bounding box center [218, 100] width 15 height 15
click at [298, 133] on button "Disconnect" at bounding box center [311, 135] width 35 height 35
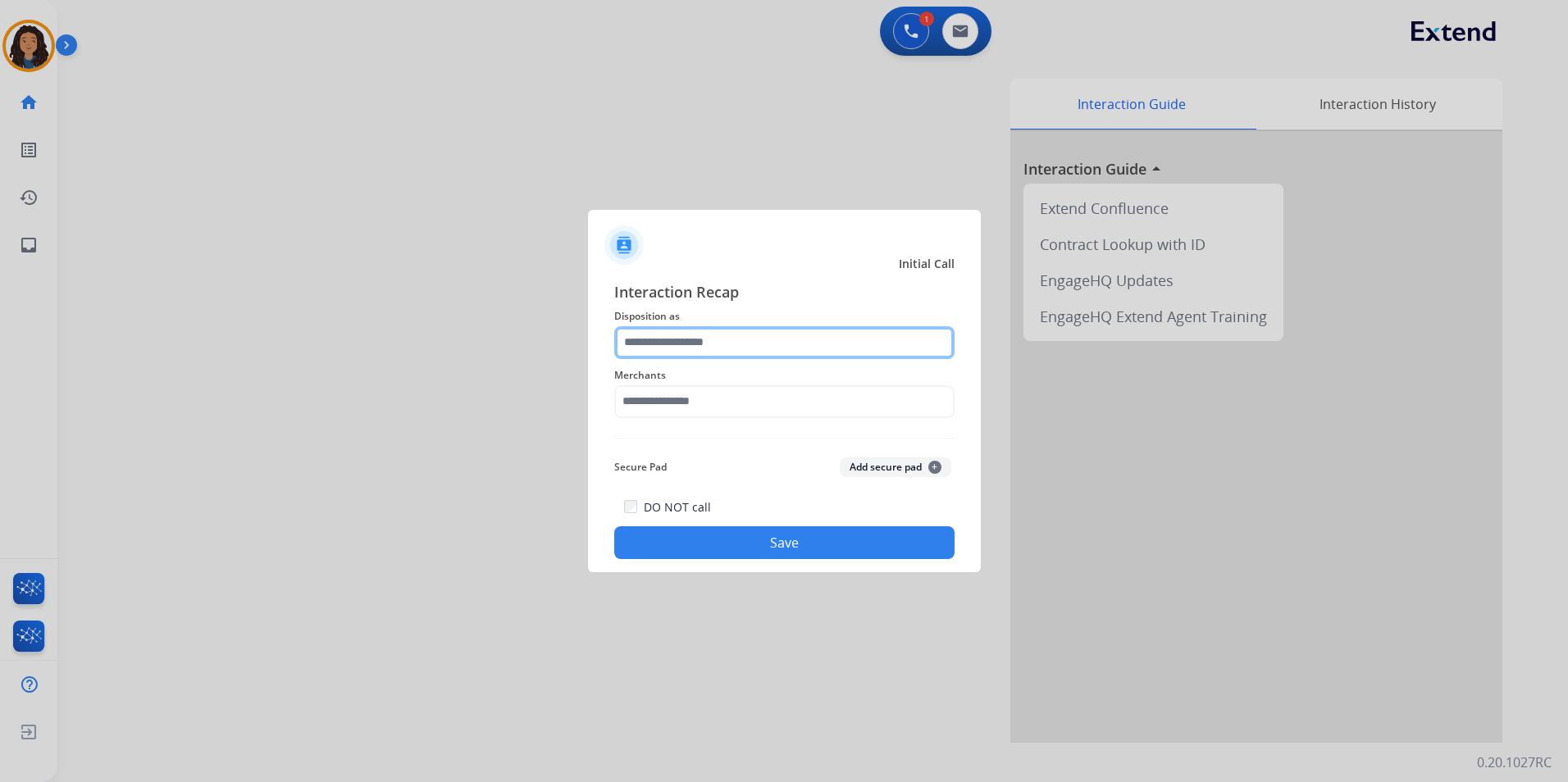
click at [747, 342] on input "text" at bounding box center [784, 343] width 340 height 33
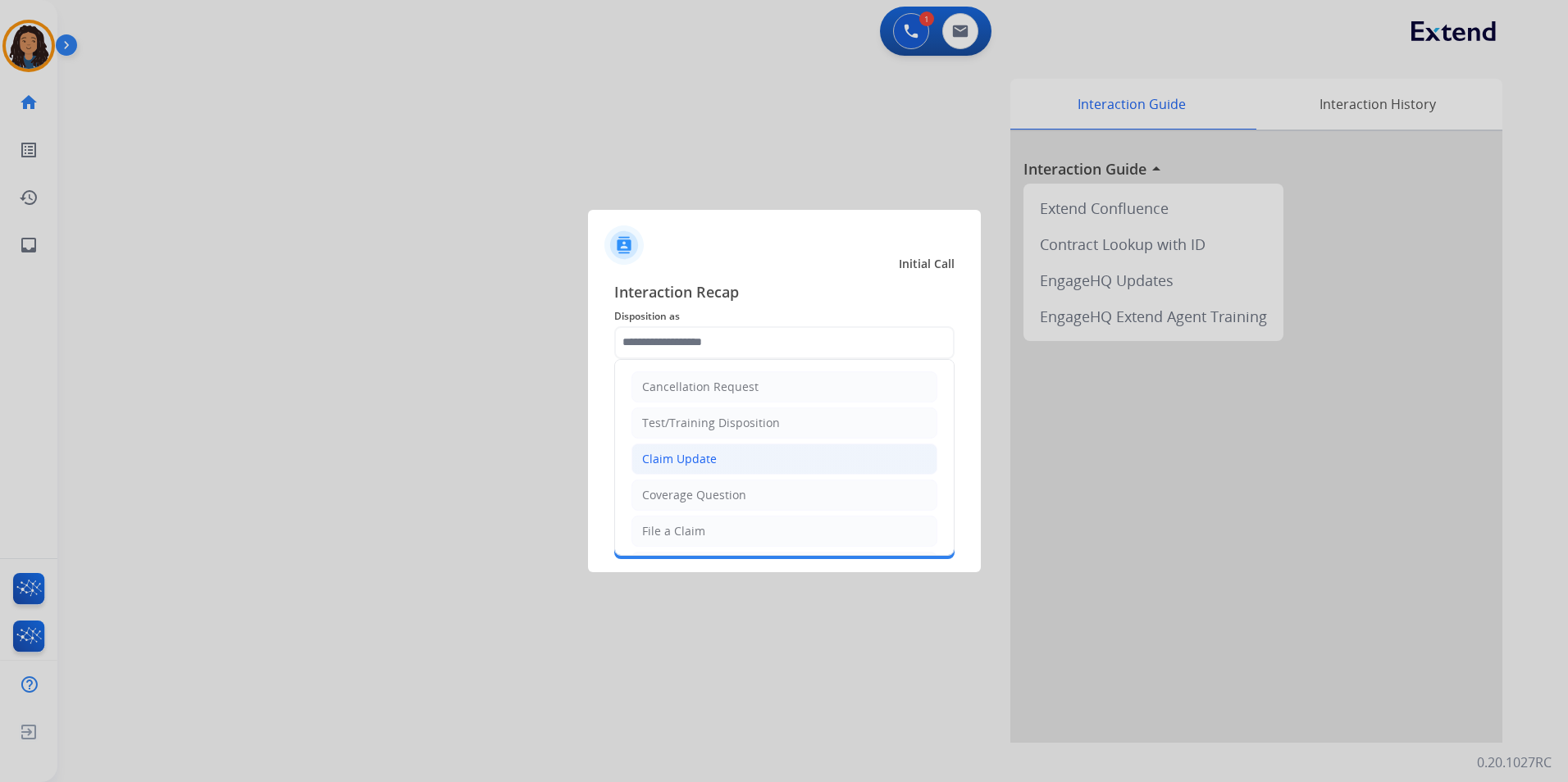
click at [768, 458] on li "Claim Update" at bounding box center [784, 459] width 306 height 31
type input "**********"
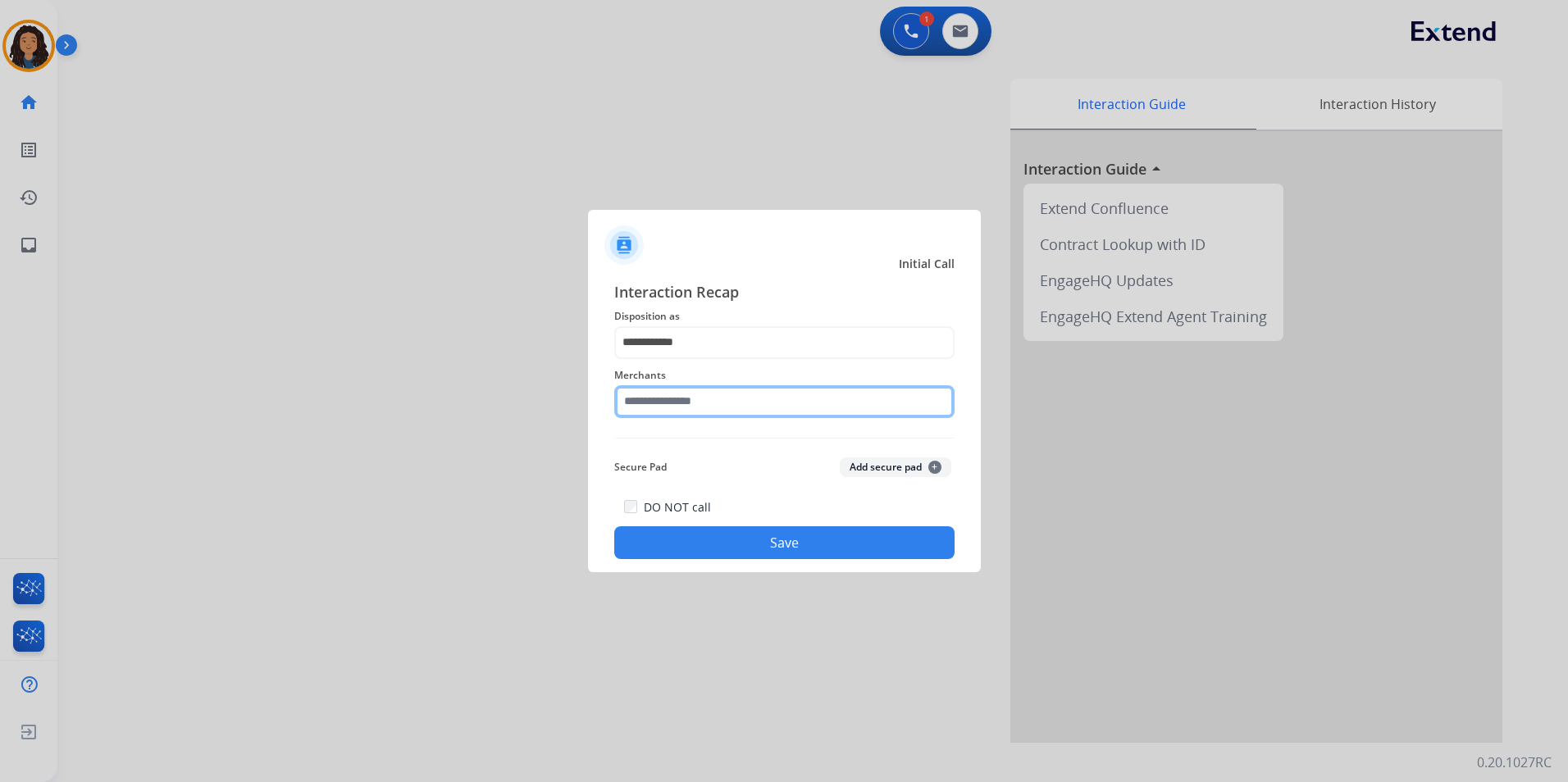
click at [746, 398] on input "text" at bounding box center [784, 402] width 340 height 33
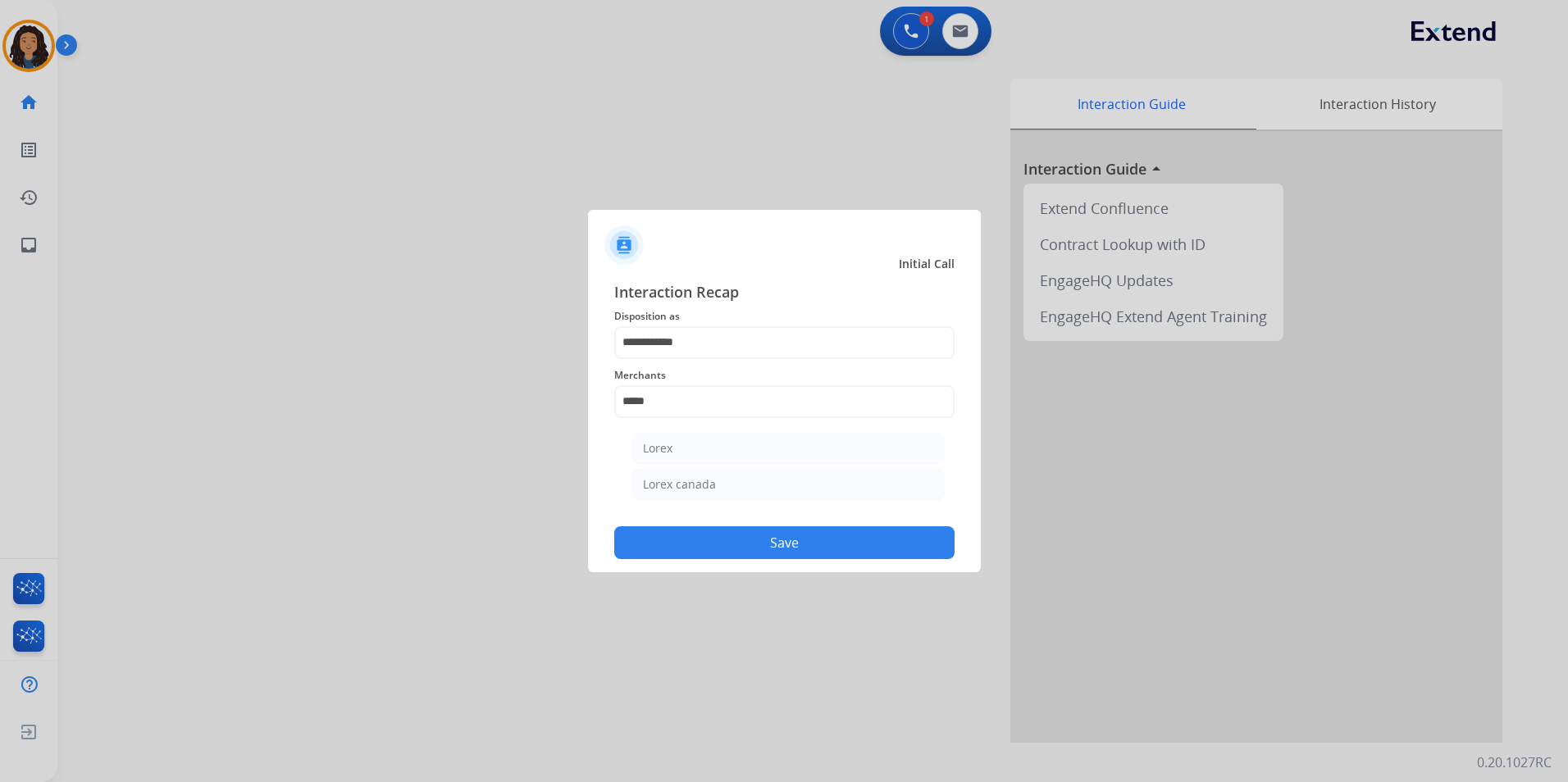
drag, startPoint x: 652, startPoint y: 449, endPoint x: 656, endPoint y: 463, distance: 14.6
click at [652, 448] on div "Lorex" at bounding box center [658, 448] width 29 height 16
type input "*****"
click at [662, 547] on button "Save" at bounding box center [784, 542] width 340 height 33
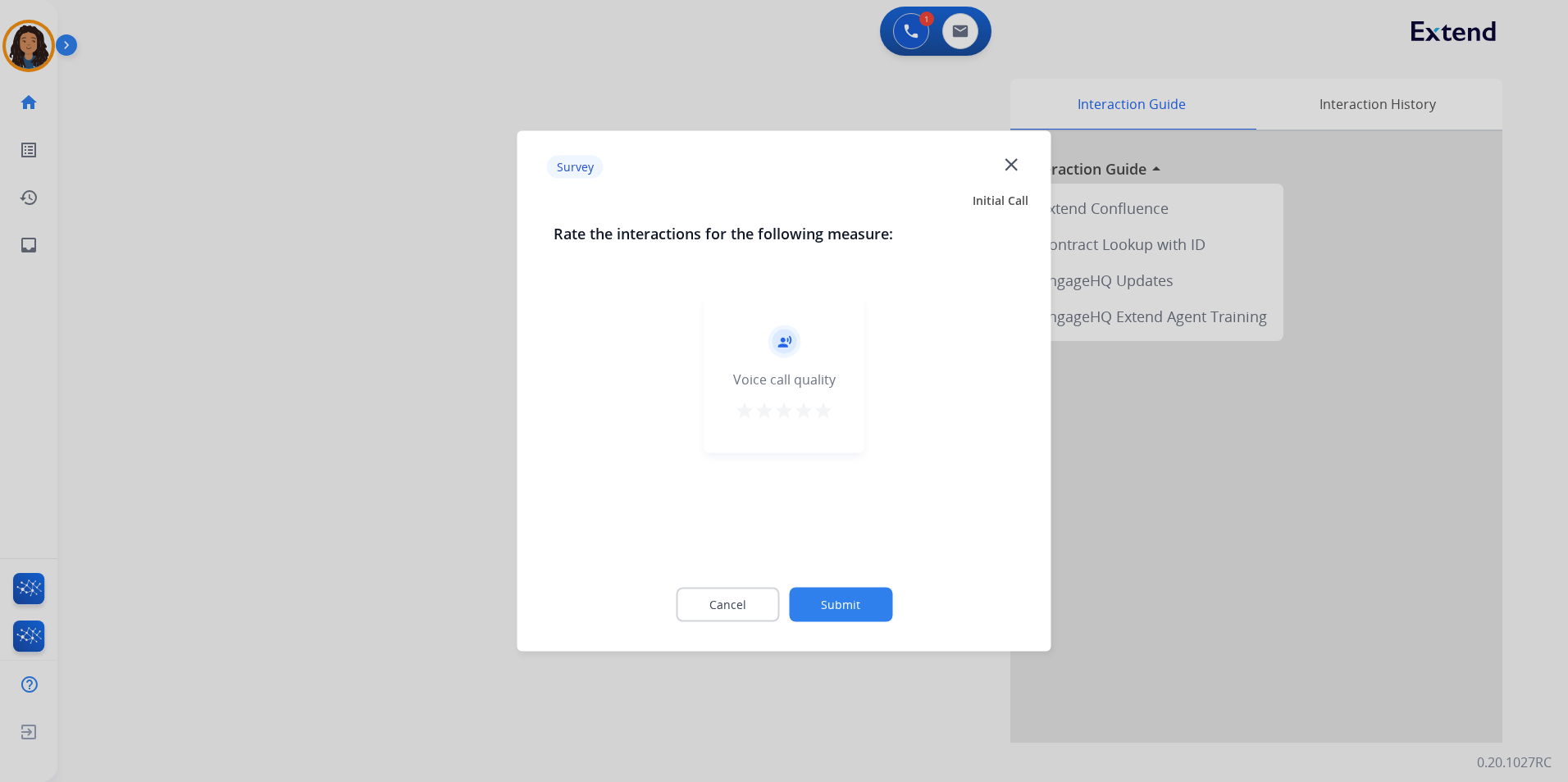
click at [329, 530] on div at bounding box center [784, 391] width 1568 height 782
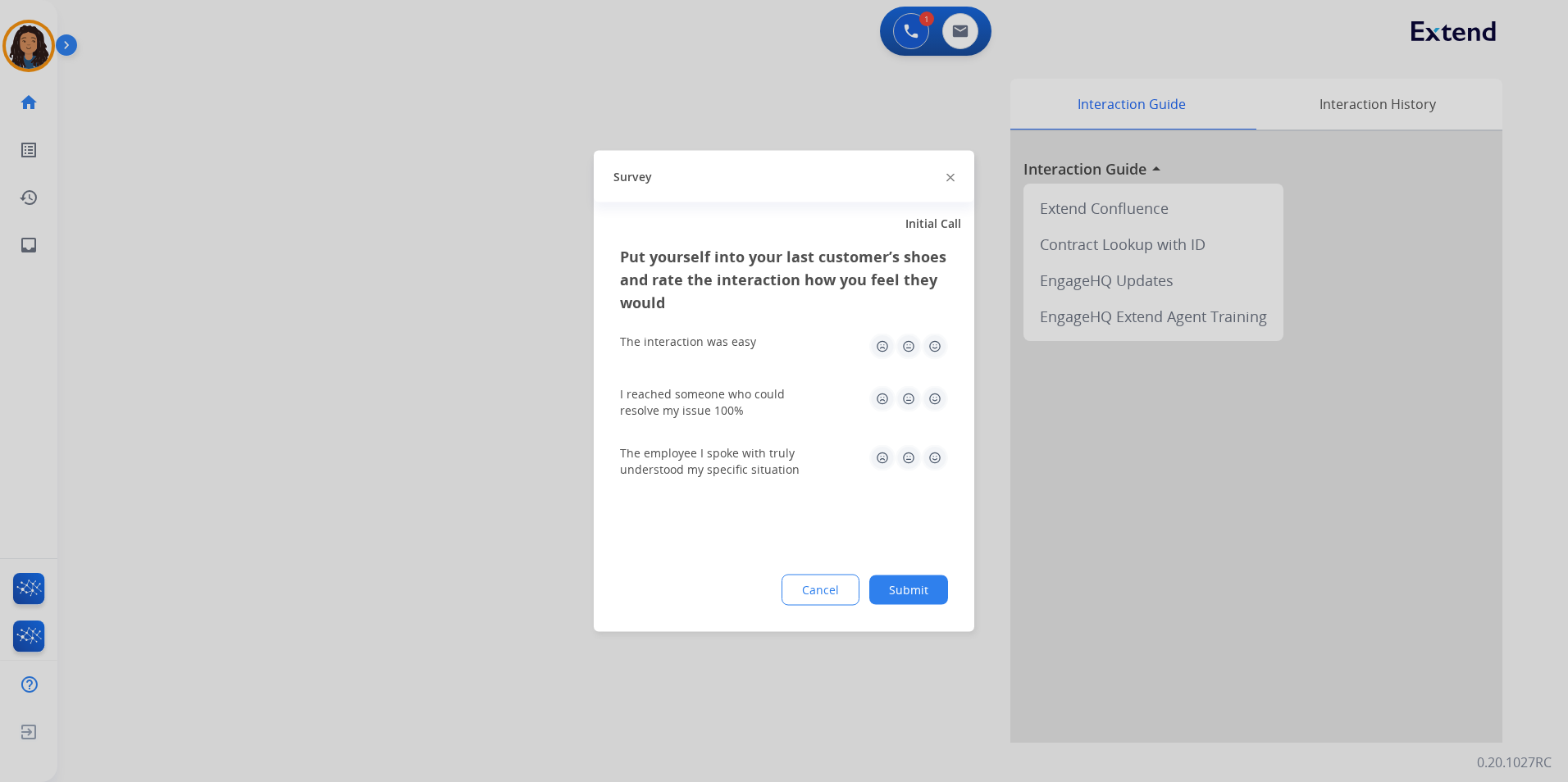
click at [331, 530] on div at bounding box center [784, 391] width 1568 height 782
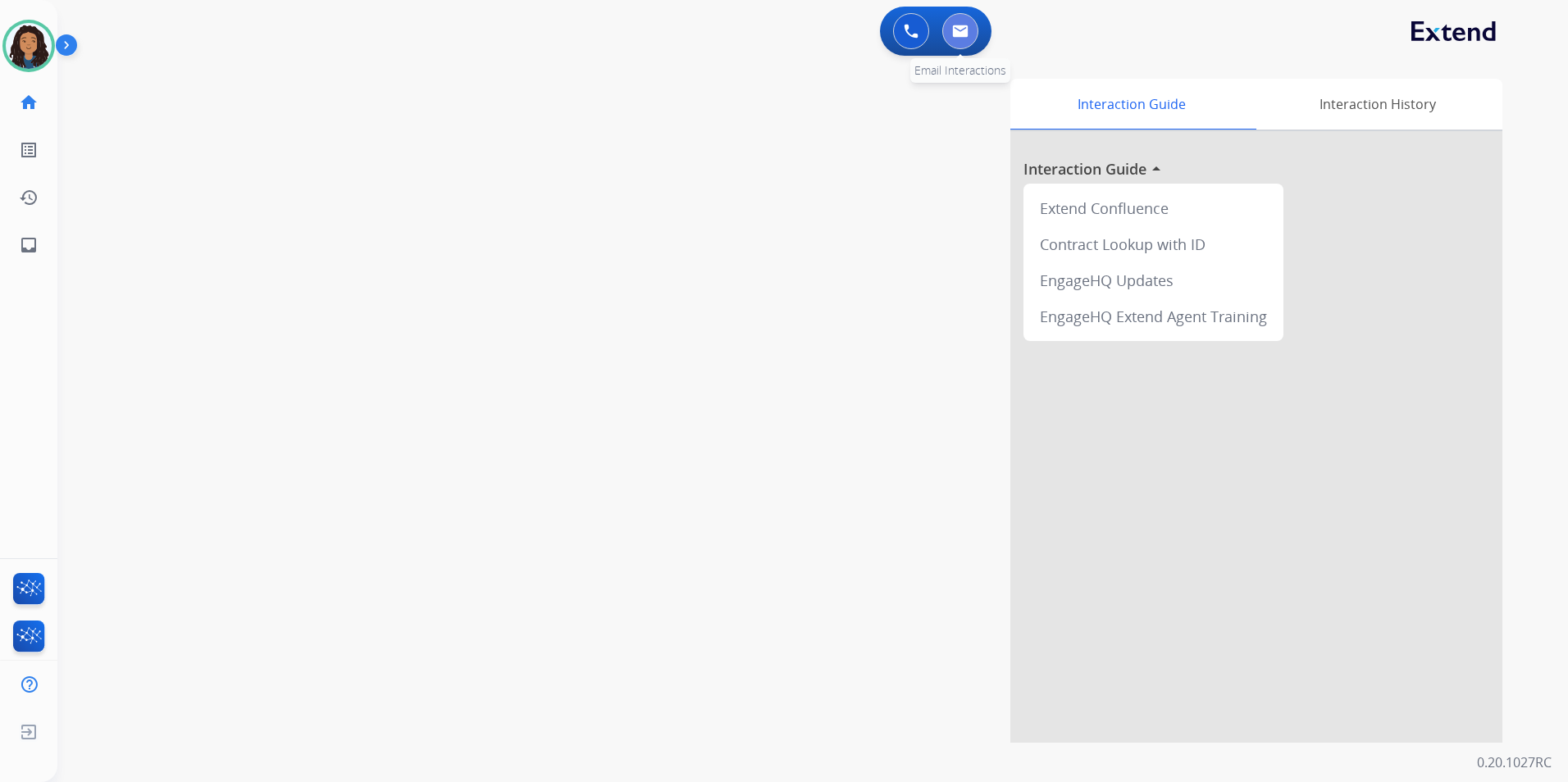
click at [963, 41] on button at bounding box center [960, 30] width 36 height 36
select select "**********"
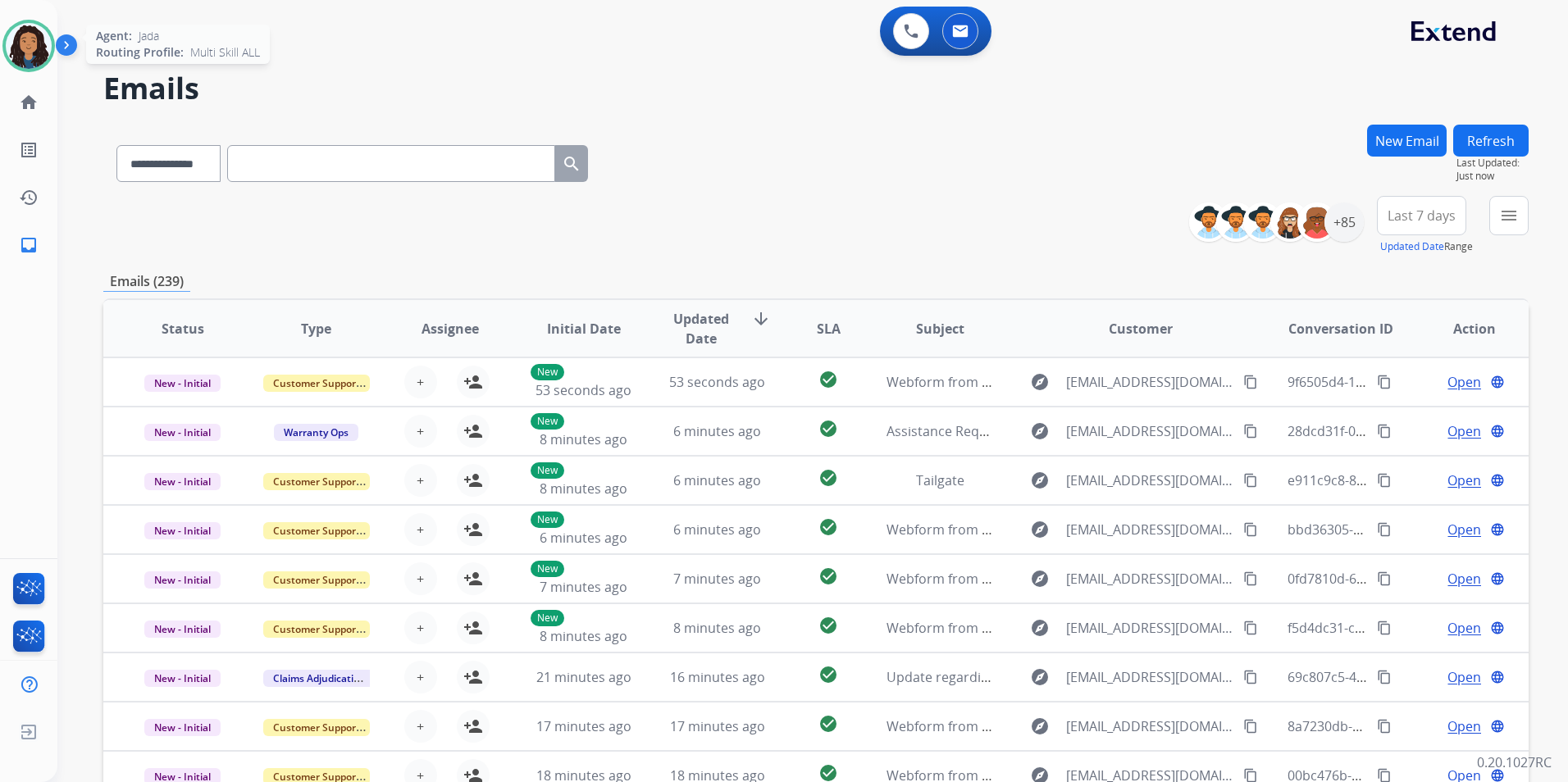
click at [45, 43] on img at bounding box center [28, 46] width 46 height 46
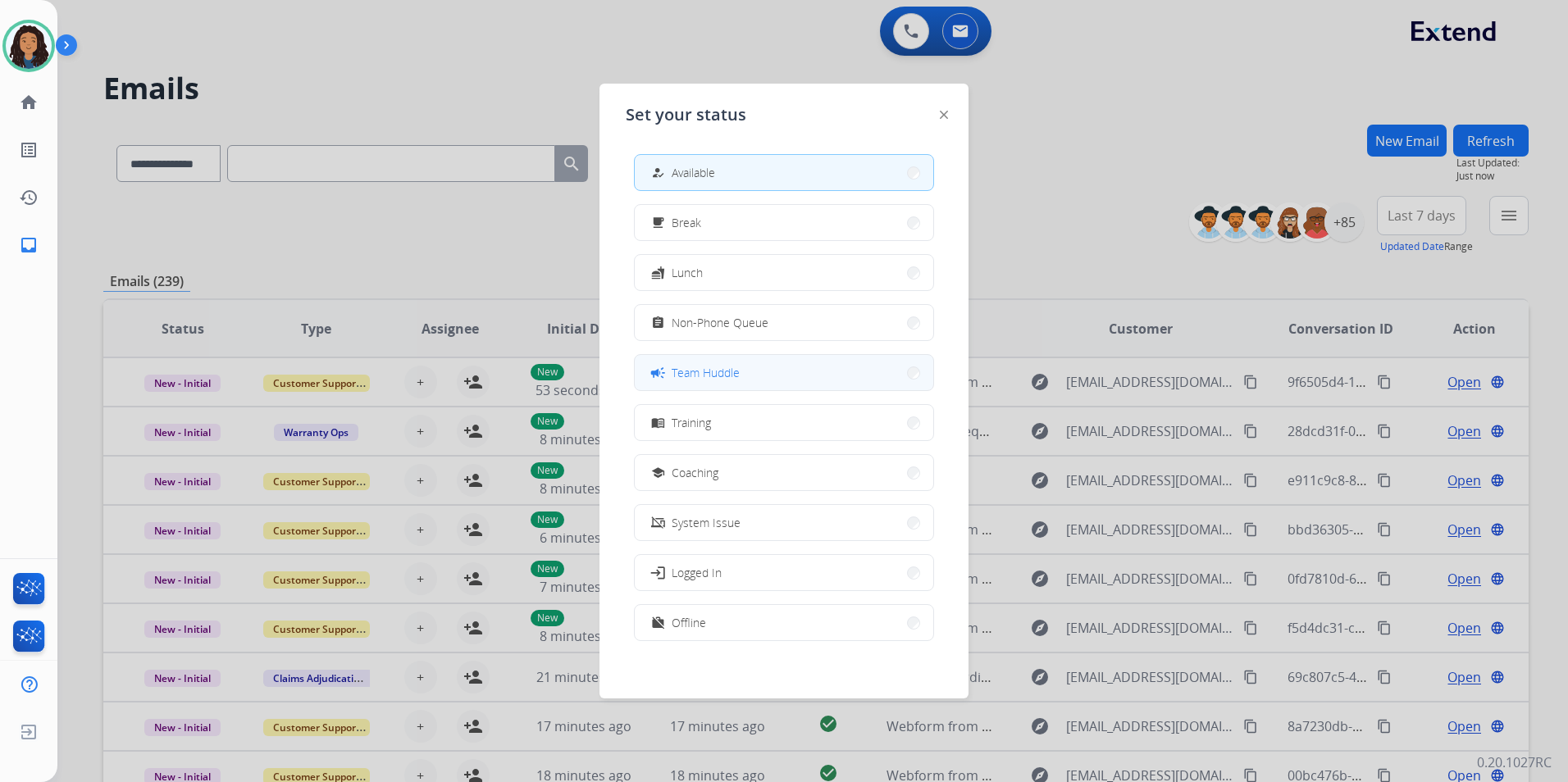
click at [739, 378] on span "Team Huddle" at bounding box center [705, 372] width 68 height 17
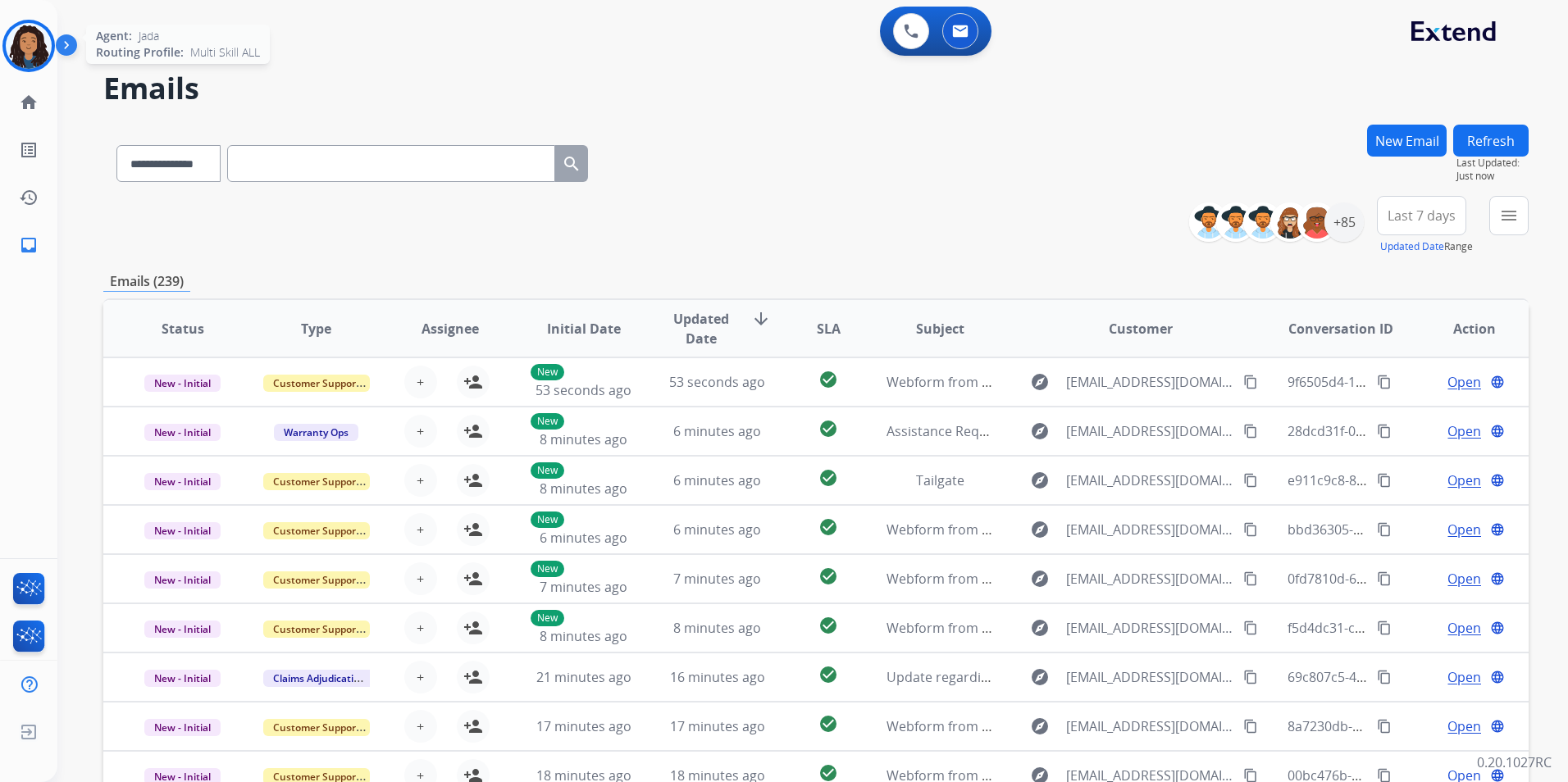
click at [38, 39] on img at bounding box center [28, 46] width 46 height 46
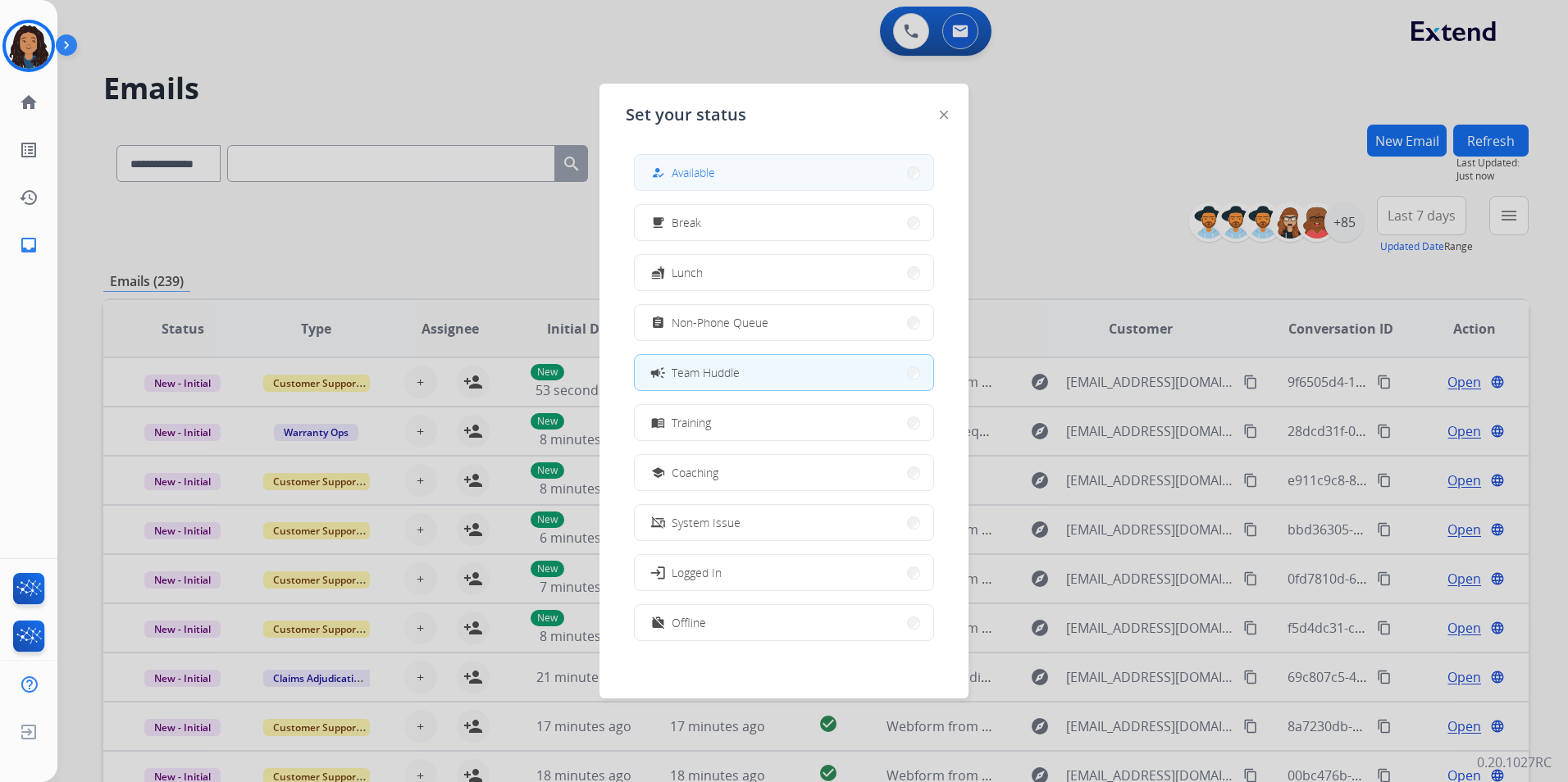
click at [792, 186] on button "how_to_reg Available" at bounding box center [784, 172] width 298 height 36
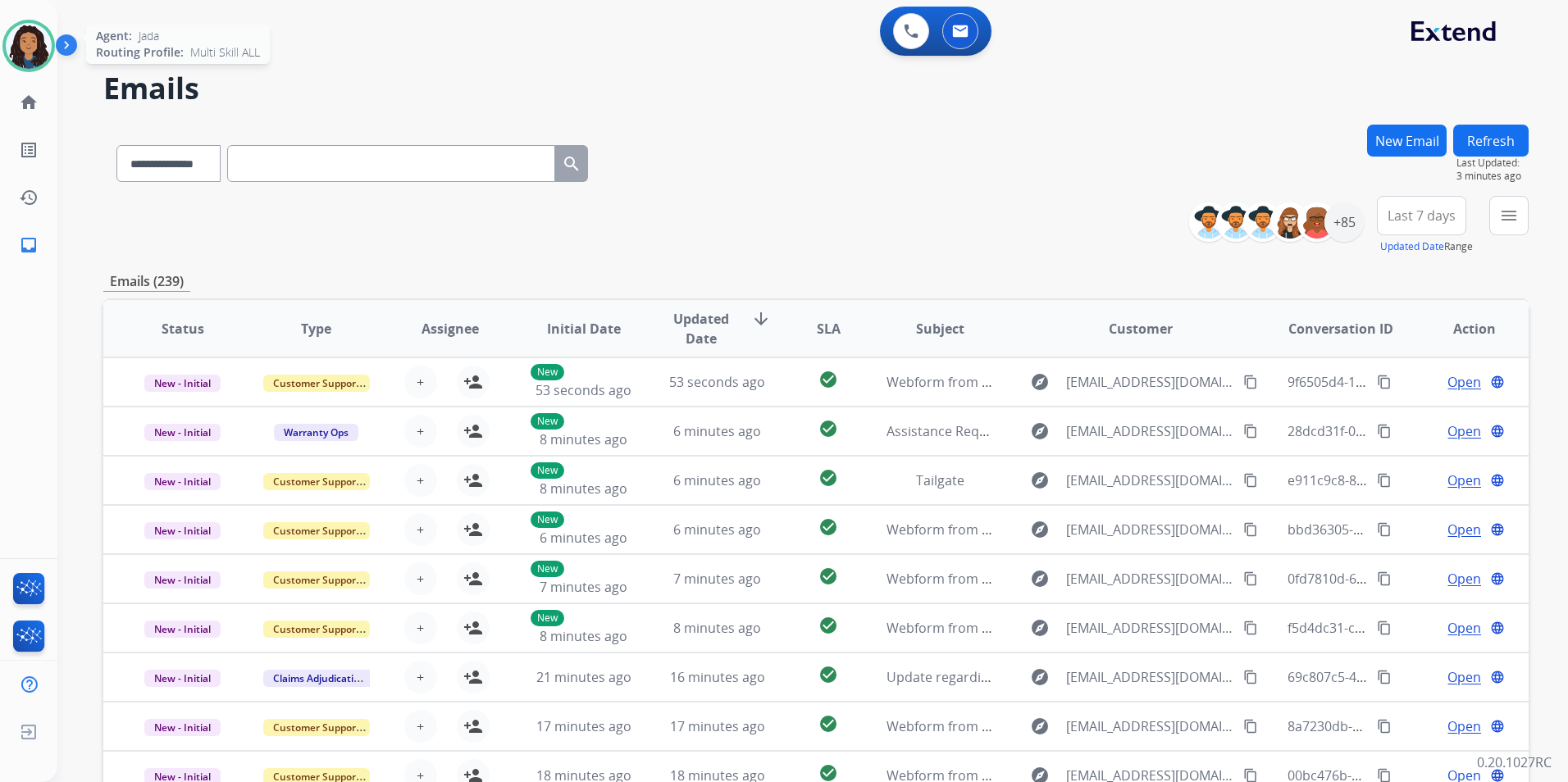
click at [43, 41] on img at bounding box center [28, 46] width 46 height 46
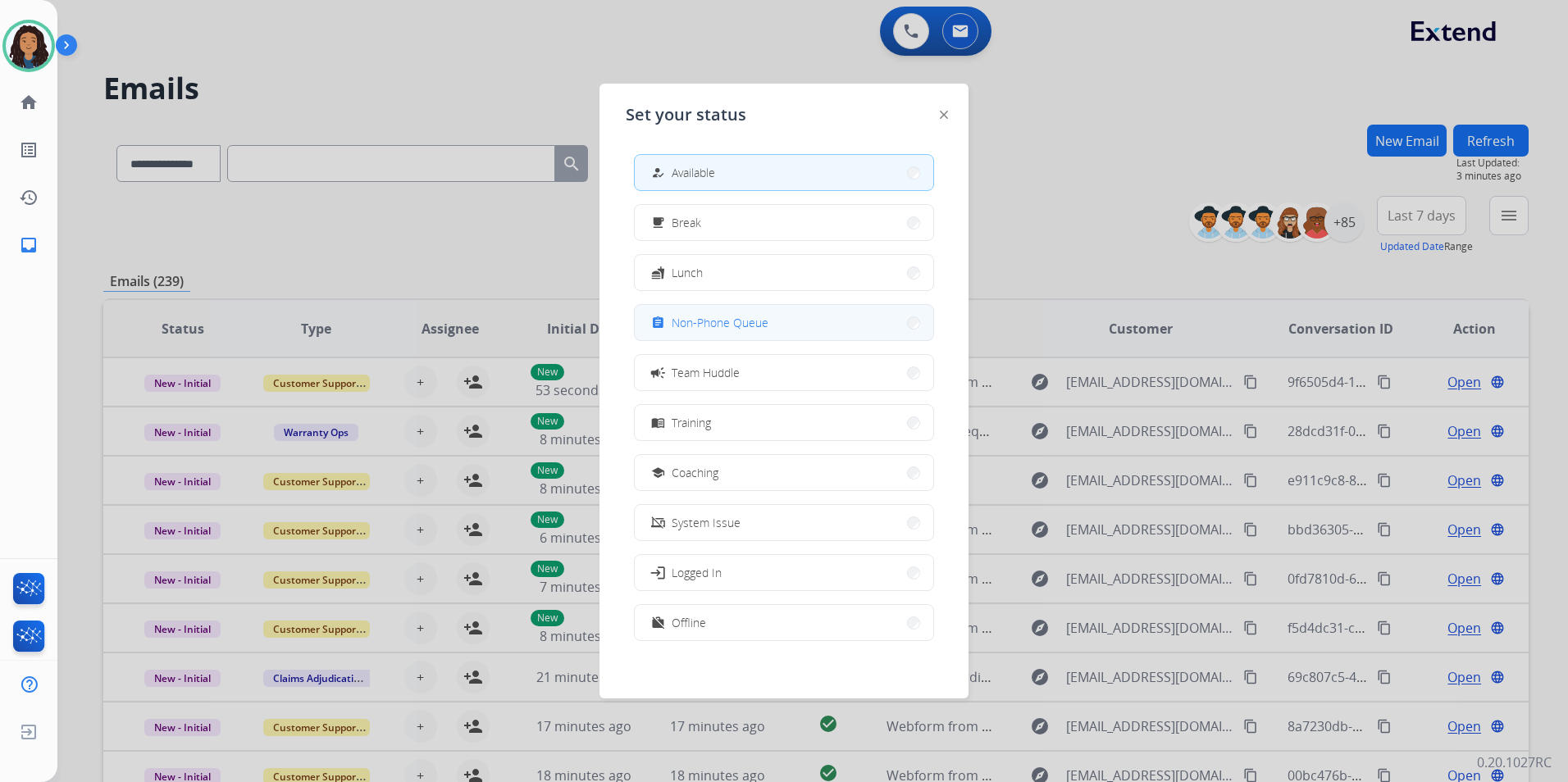
click at [857, 318] on button "assignment Non-Phone Queue" at bounding box center [784, 322] width 298 height 36
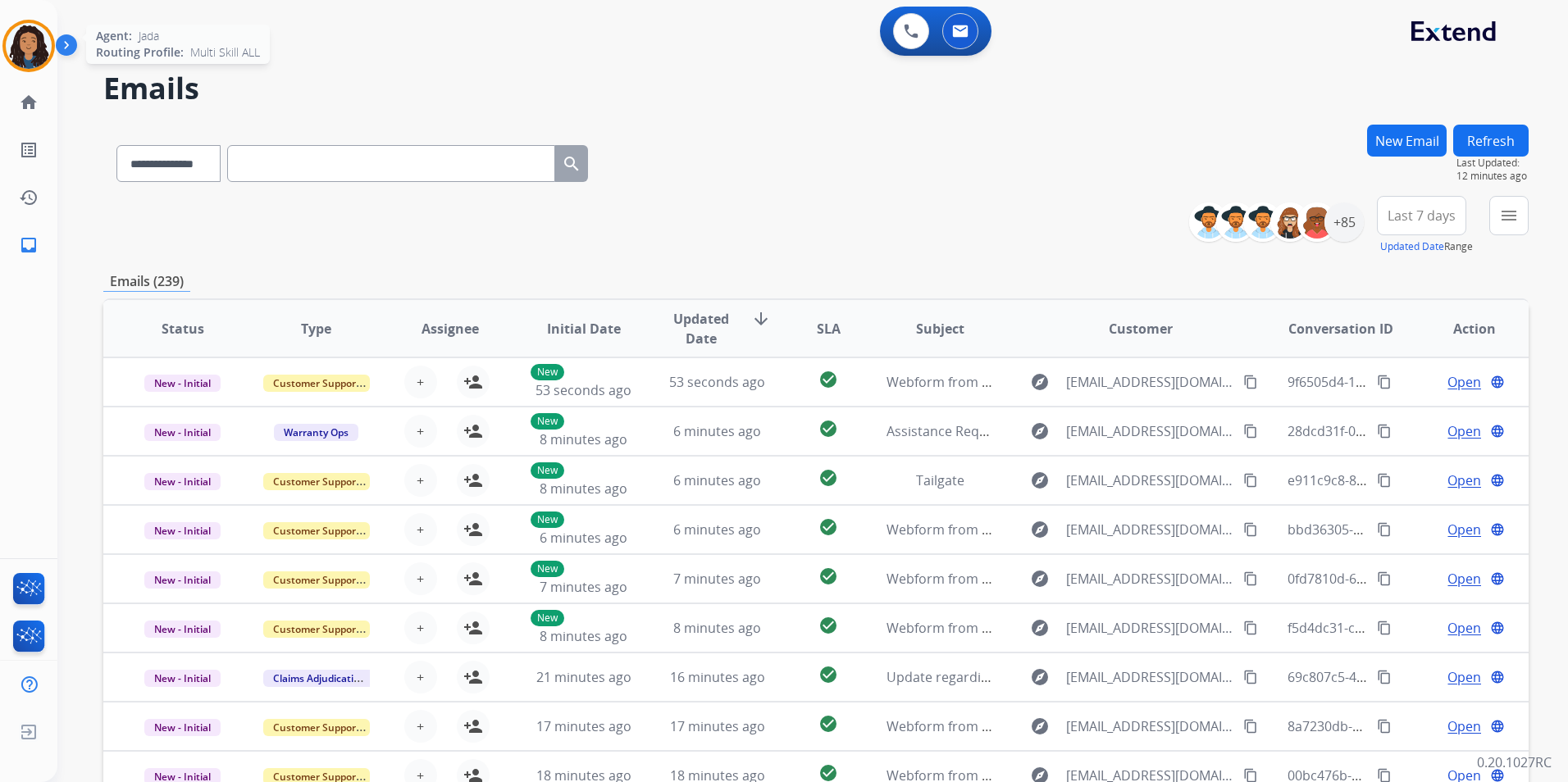
click at [12, 43] on img at bounding box center [28, 46] width 46 height 46
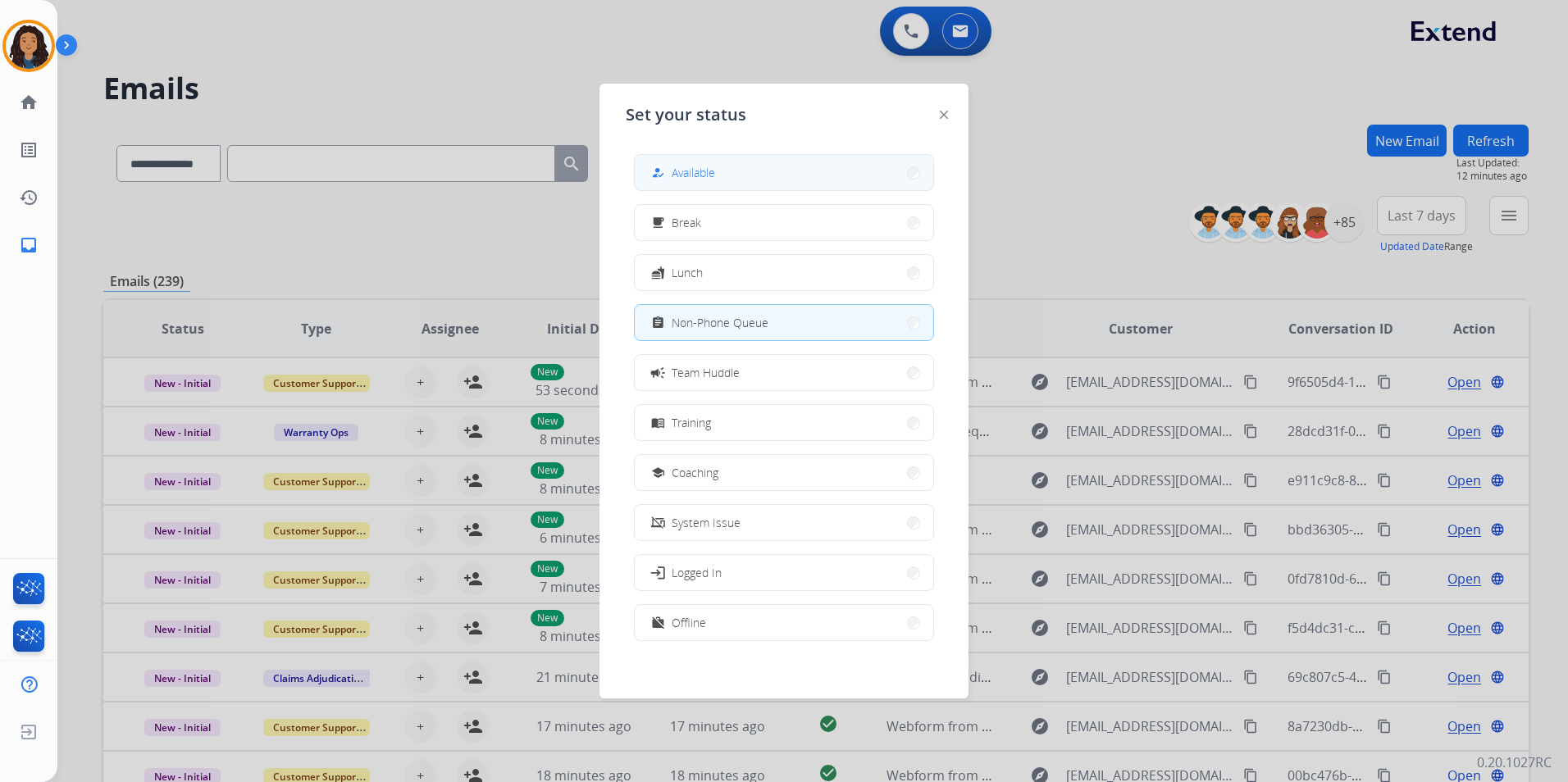
click at [773, 188] on button "how_to_reg Available" at bounding box center [784, 172] width 298 height 36
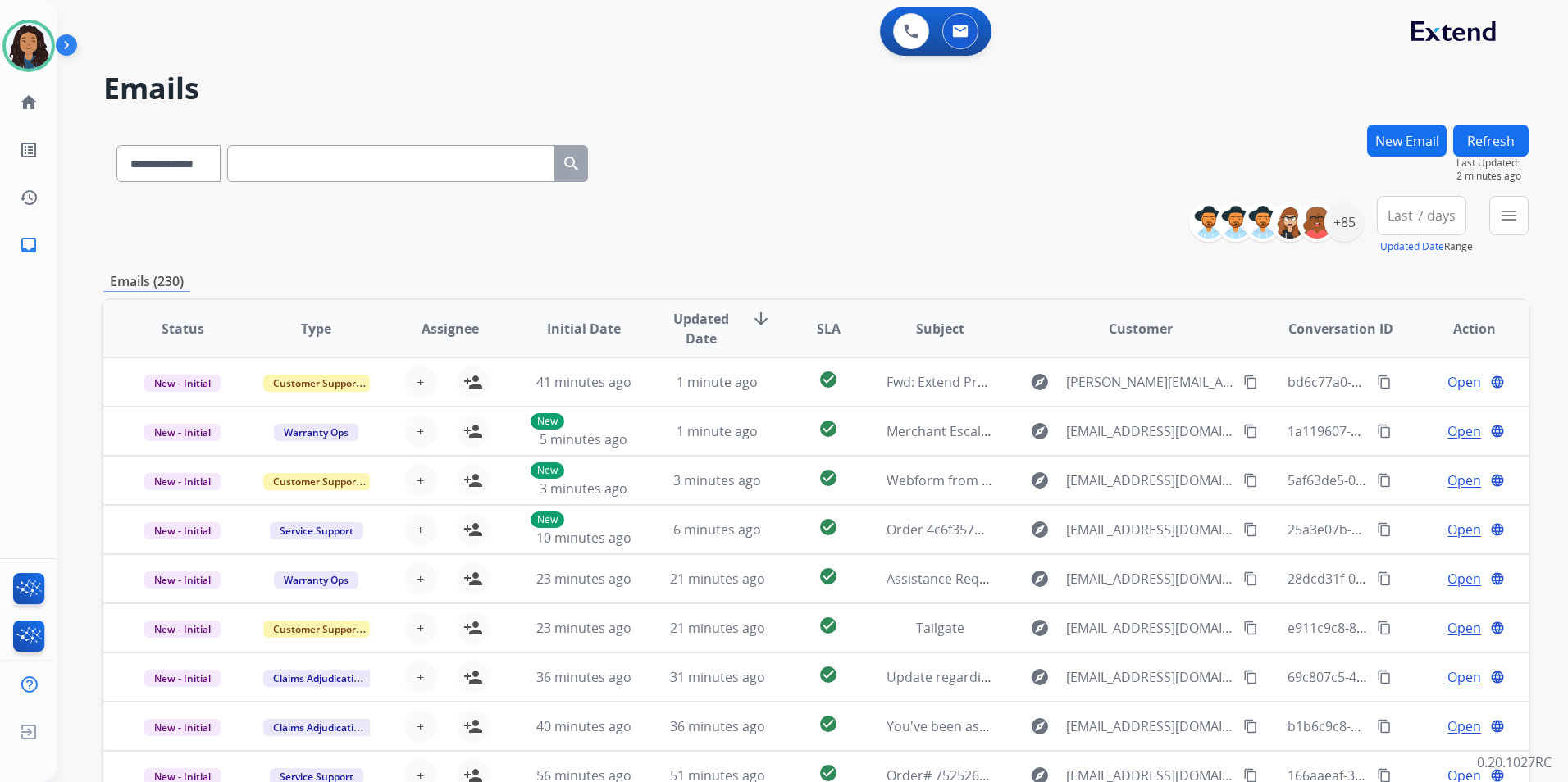
click at [1359, 234] on div "+85" at bounding box center [1282, 221] width 162 height 39
click at [1353, 228] on div "+85" at bounding box center [1343, 221] width 39 height 39
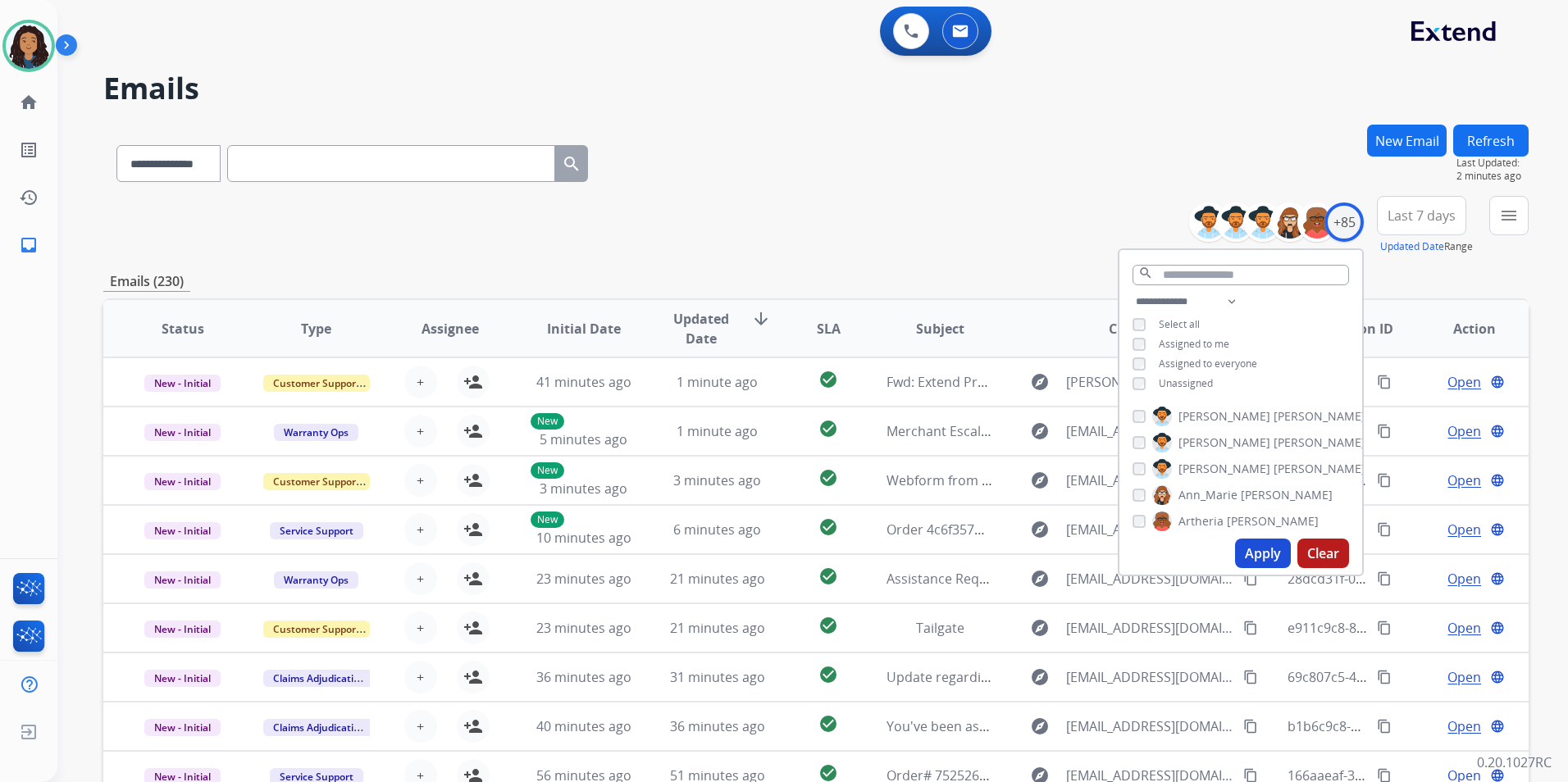
click at [1197, 380] on span "Unassigned" at bounding box center [1185, 382] width 54 height 14
click at [1261, 552] on button "Apply" at bounding box center [1262, 553] width 56 height 29
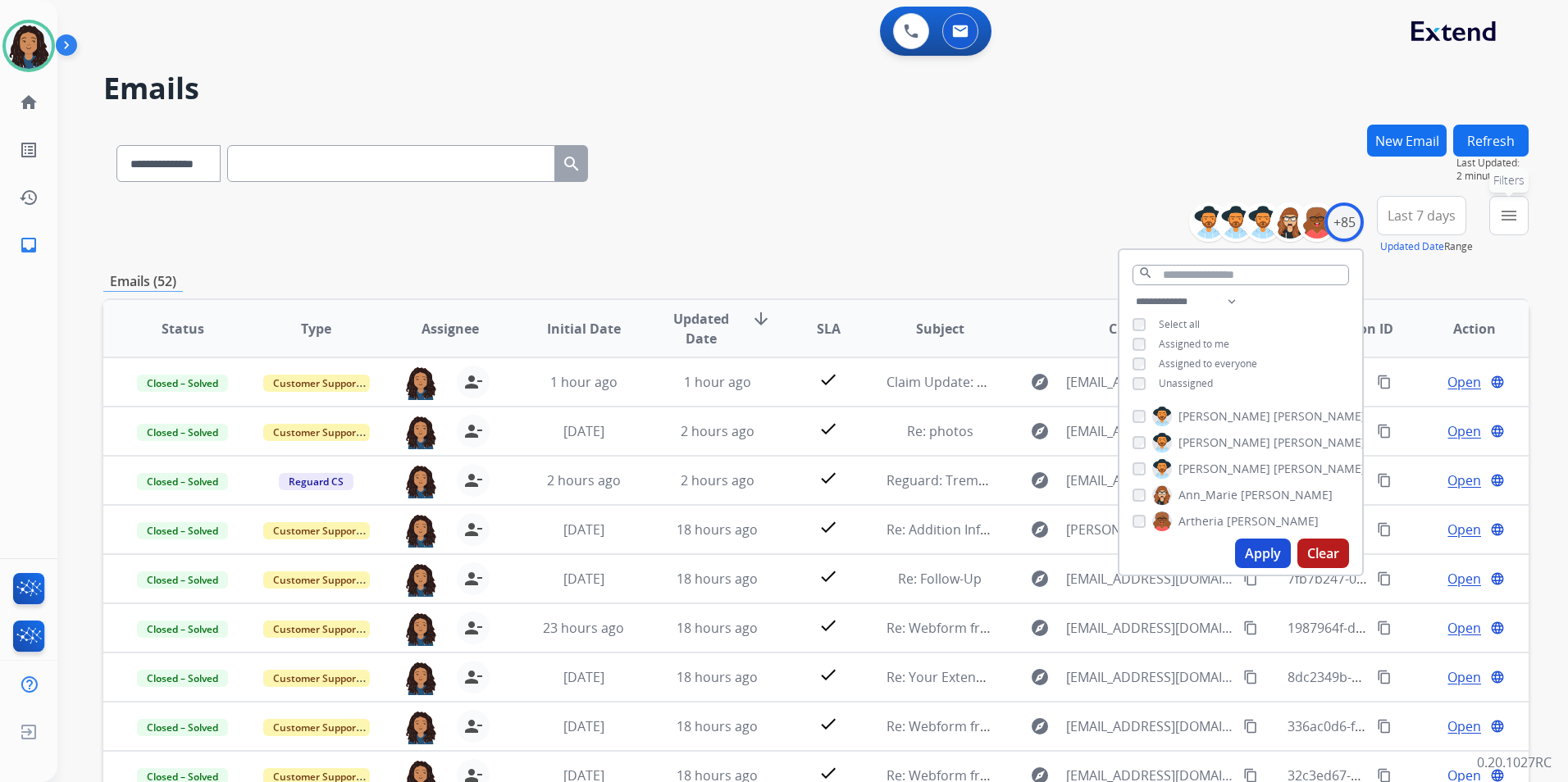
click at [1512, 232] on button "menu Filters" at bounding box center [1508, 215] width 39 height 39
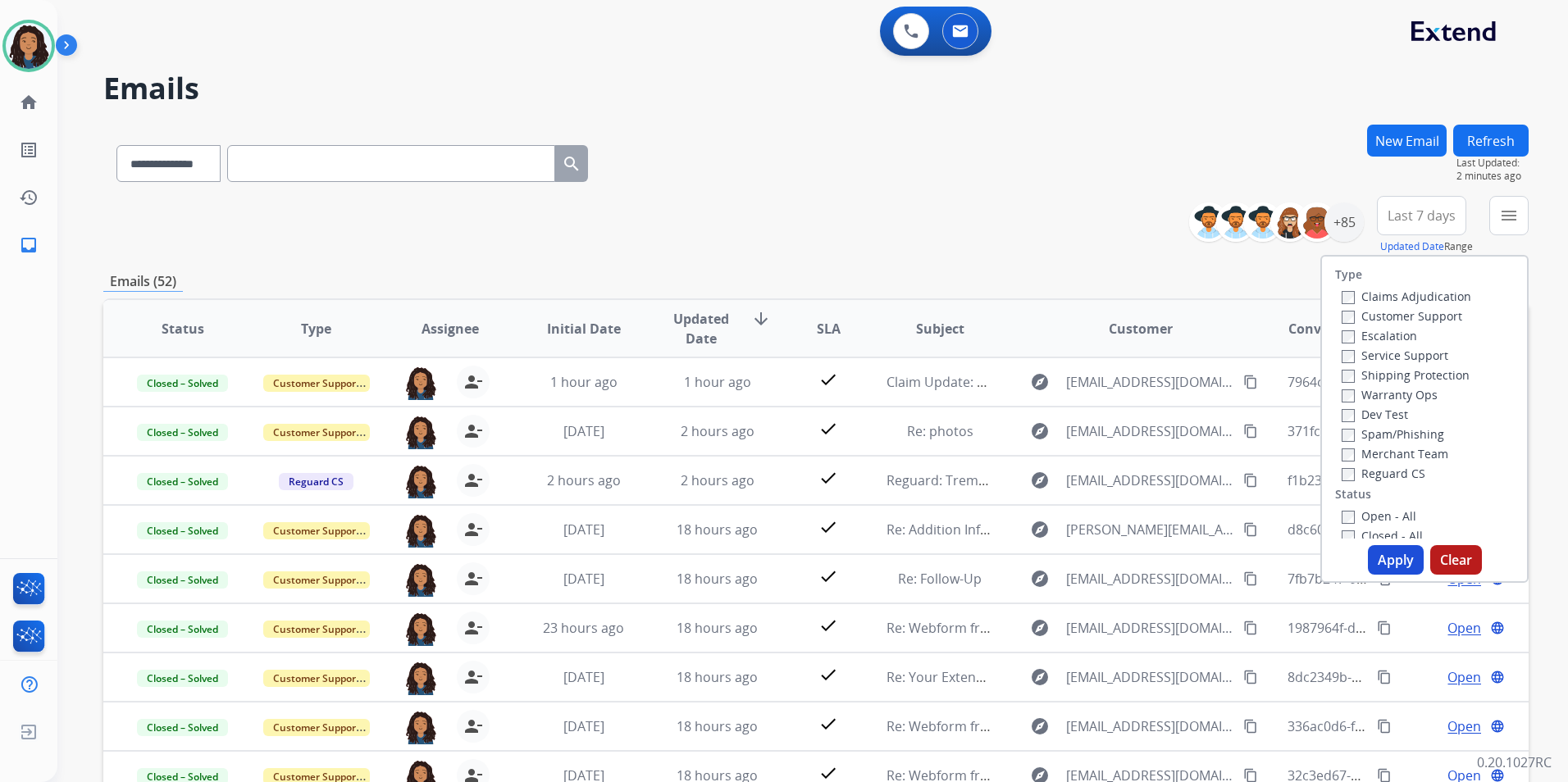
click at [1434, 312] on label "Customer Support" at bounding box center [1402, 316] width 121 height 16
click at [1455, 383] on div "Shipping Protection" at bounding box center [1406, 375] width 130 height 20
click at [1449, 375] on label "Shipping Protection" at bounding box center [1405, 374] width 128 height 16
click at [1380, 470] on label "Reguard CS" at bounding box center [1382, 473] width 83 height 16
click at [1386, 519] on label "Open - All" at bounding box center [1379, 516] width 75 height 16
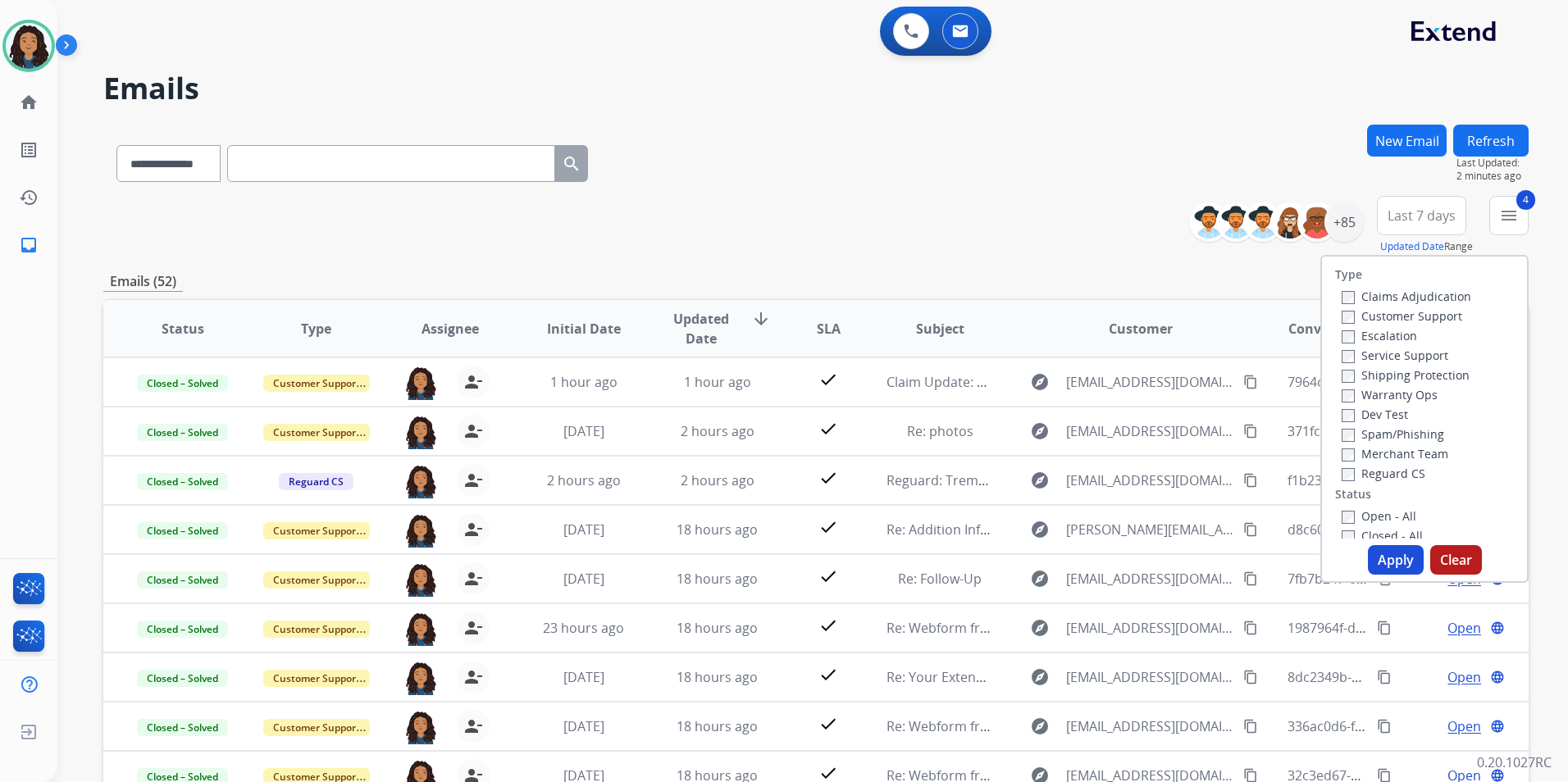
click at [1384, 560] on button "Apply" at bounding box center [1395, 560] width 56 height 29
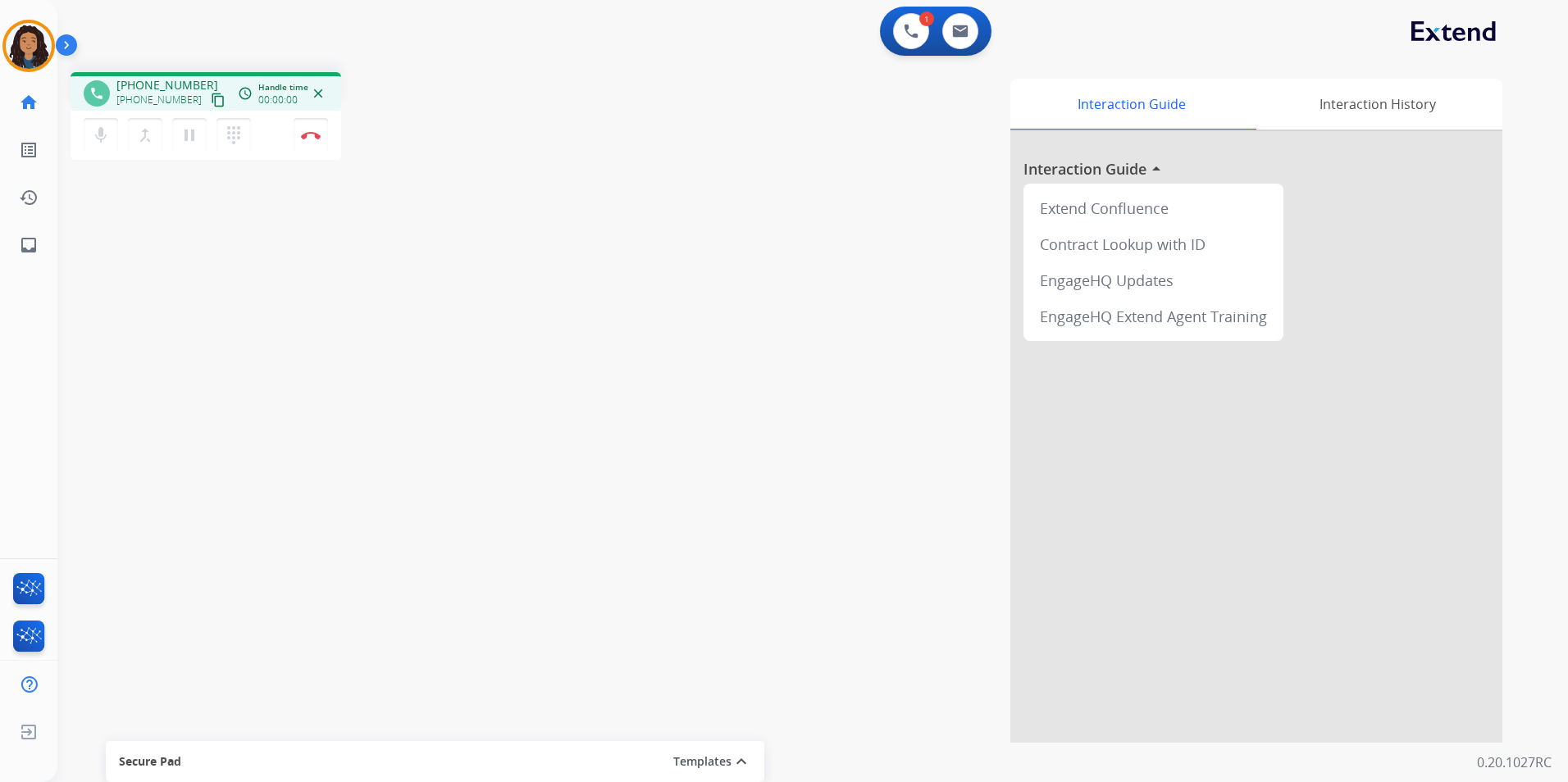
click at [210, 100] on mat-icon "content_copy" at bounding box center [218, 100] width 15 height 15
click at [210, 99] on mat-icon "content_copy" at bounding box center [218, 100] width 15 height 15
click at [316, 135] on img at bounding box center [311, 134] width 20 height 8
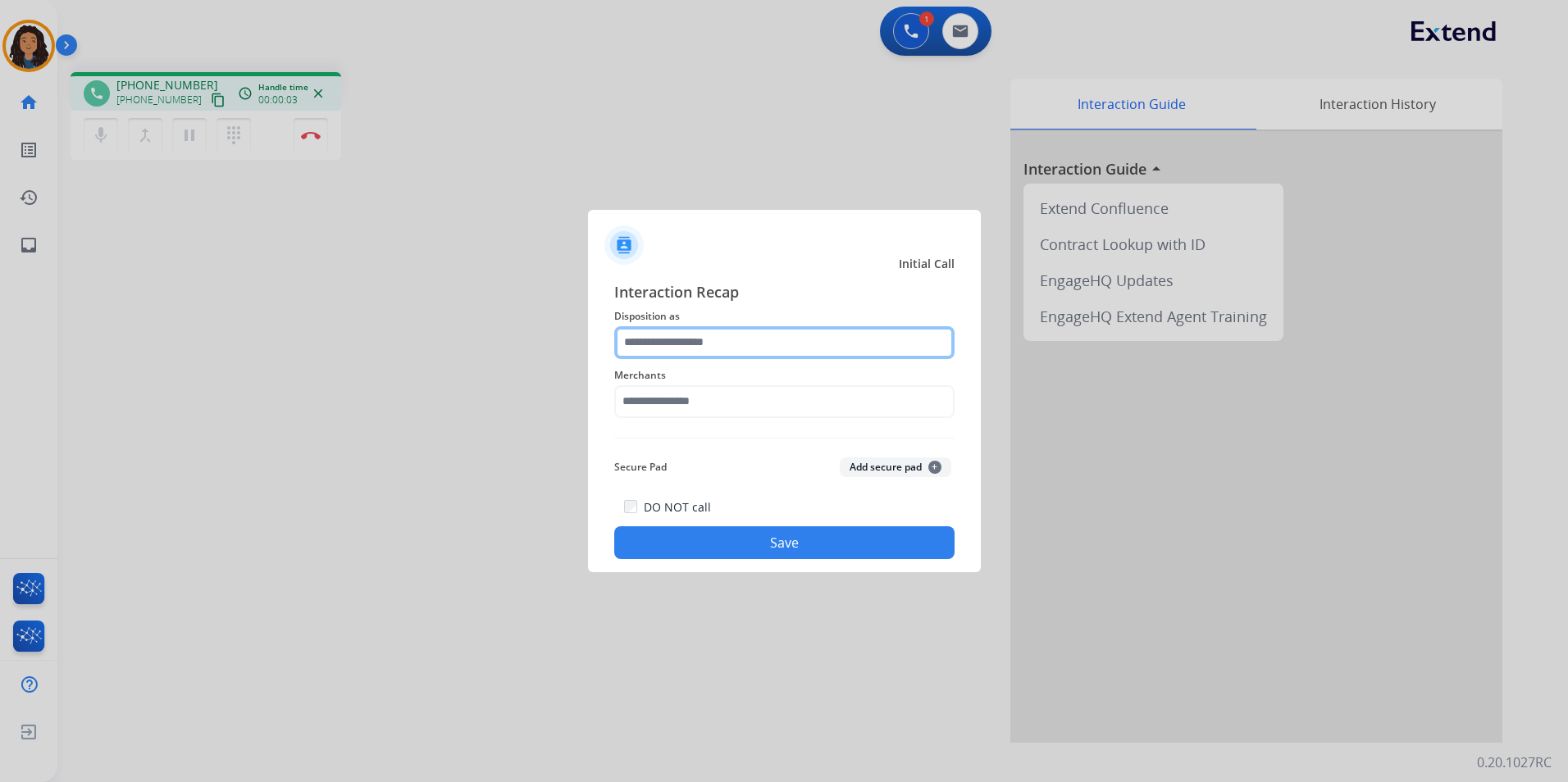
click at [726, 335] on input "text" at bounding box center [784, 343] width 340 height 33
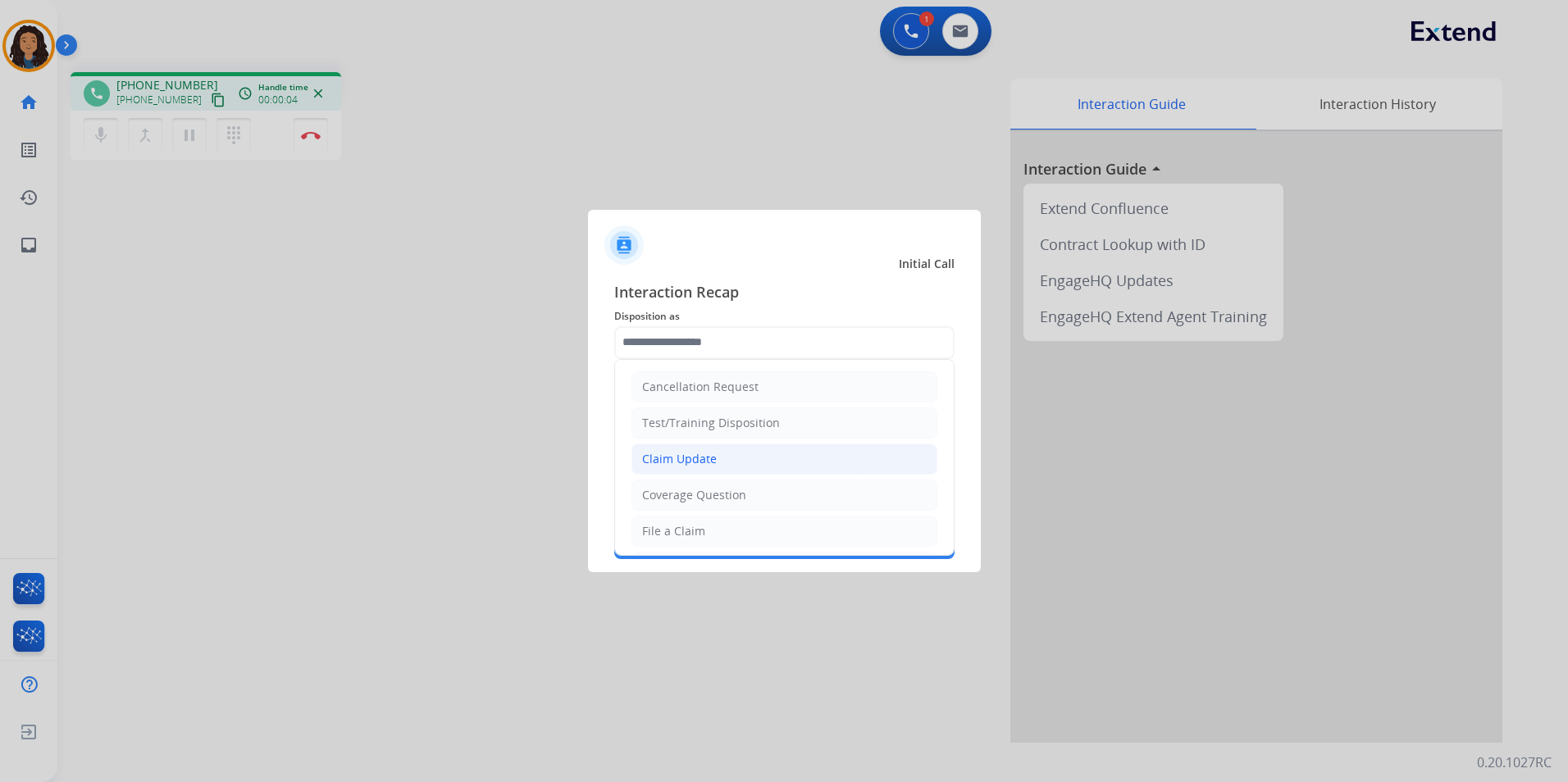
click at [725, 460] on li "Claim Update" at bounding box center [784, 459] width 306 height 31
type input "**********"
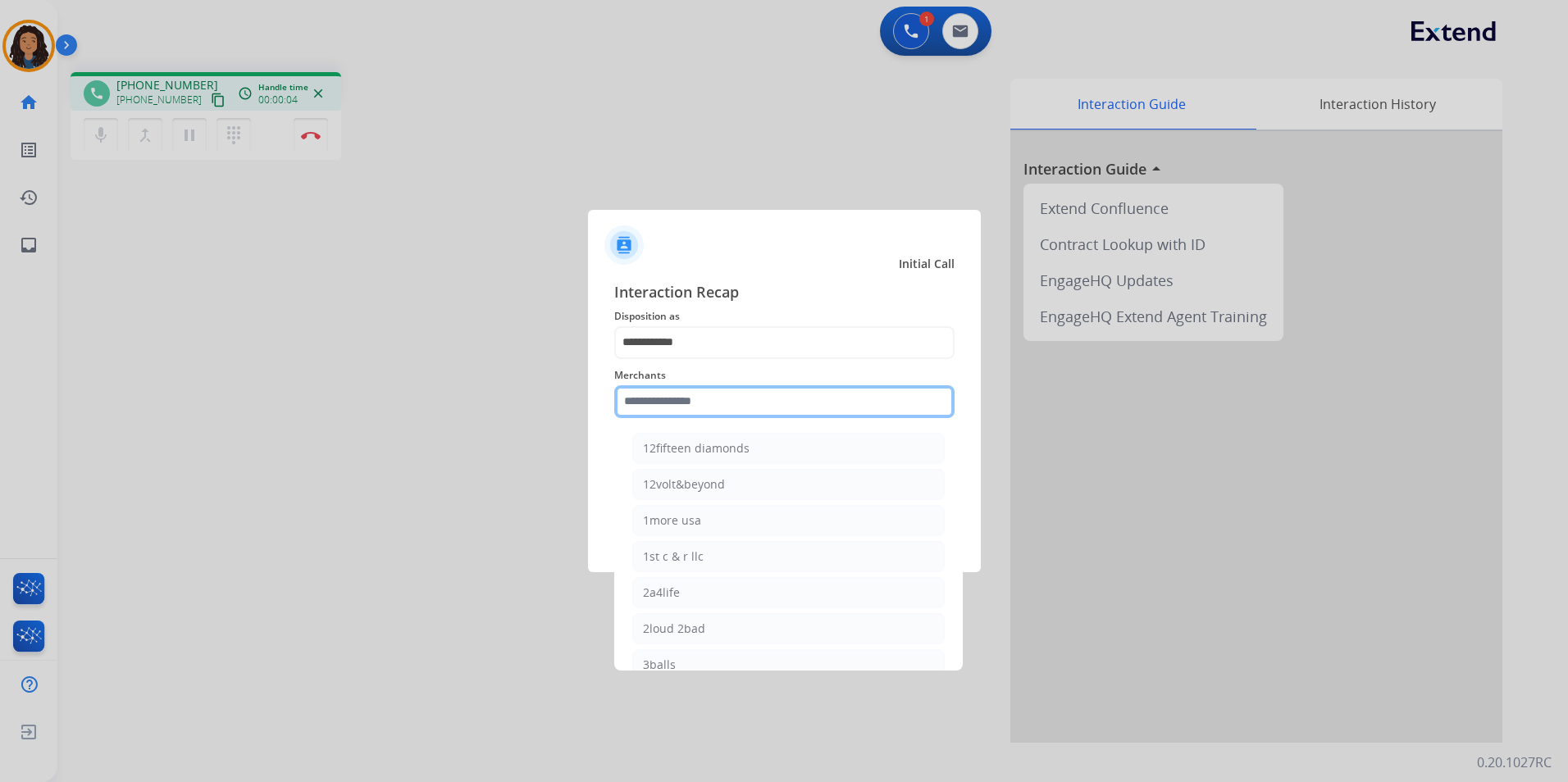
click at [717, 396] on input "text" at bounding box center [784, 402] width 340 height 33
type input "*"
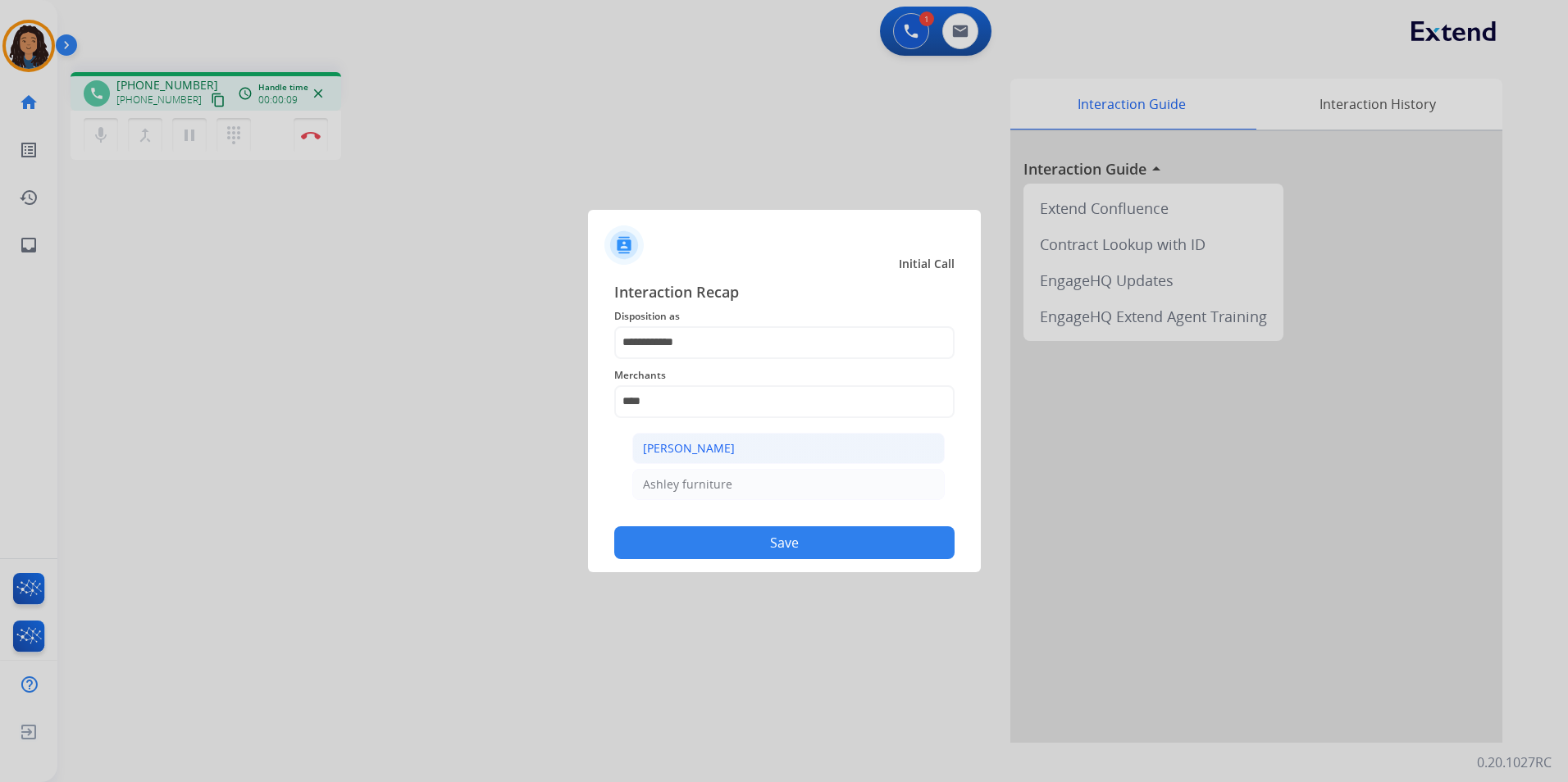
click at [724, 446] on div "[PERSON_NAME]" at bounding box center [689, 448] width 91 height 16
type input "**********"
click at [699, 543] on button "Save" at bounding box center [784, 542] width 340 height 33
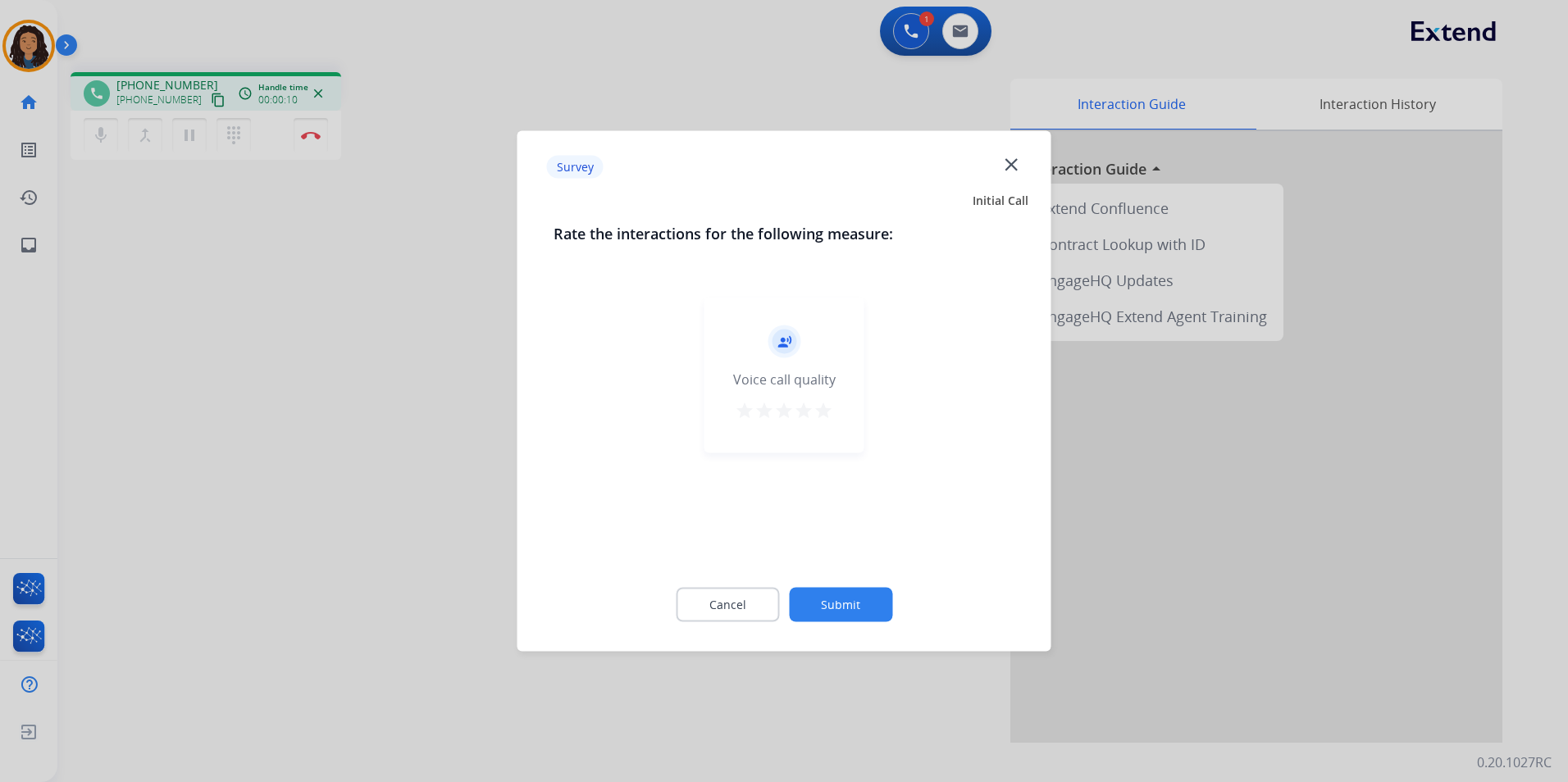
click at [315, 329] on div at bounding box center [784, 391] width 1568 height 782
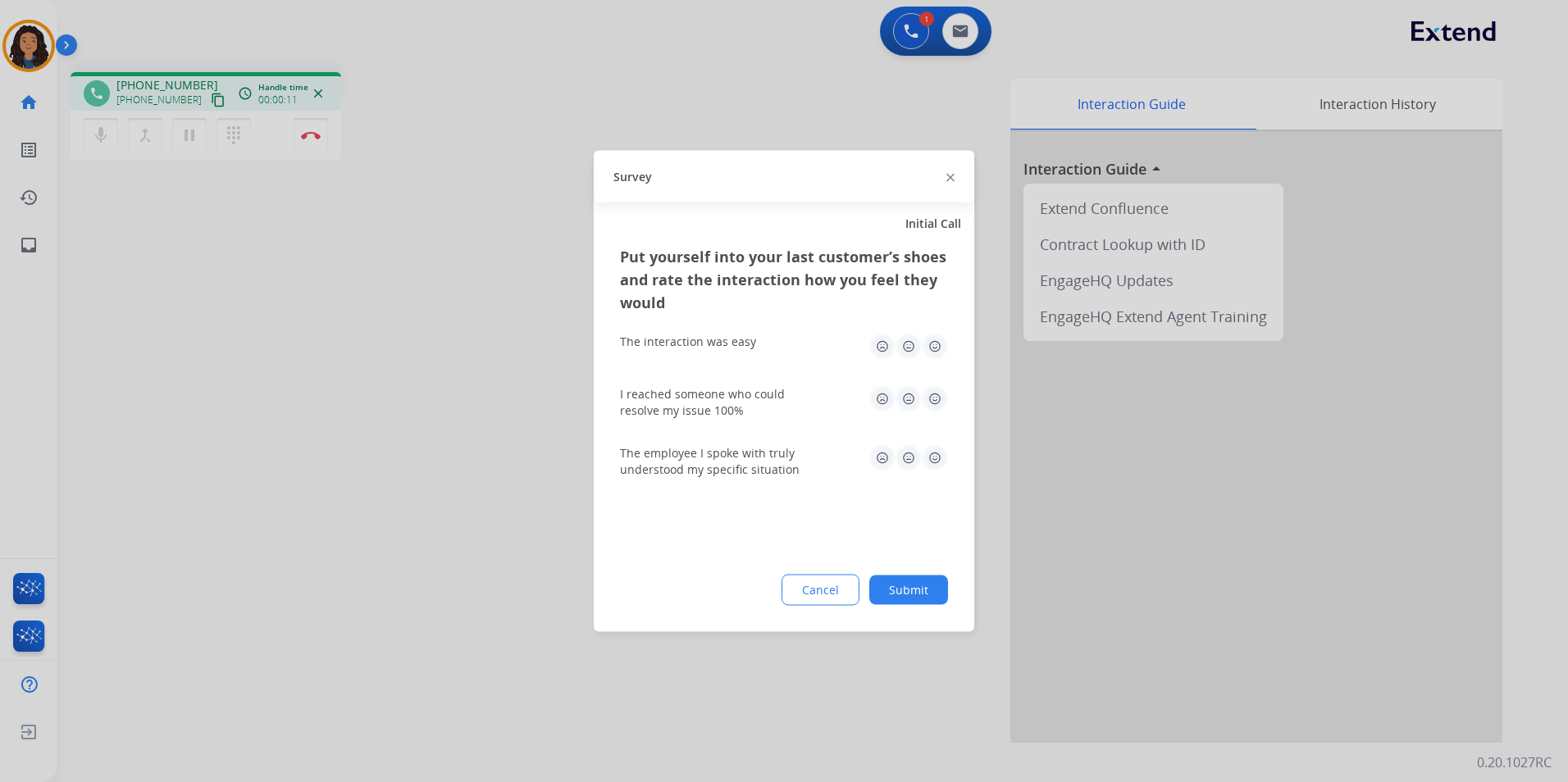
click at [297, 317] on div at bounding box center [784, 391] width 1568 height 782
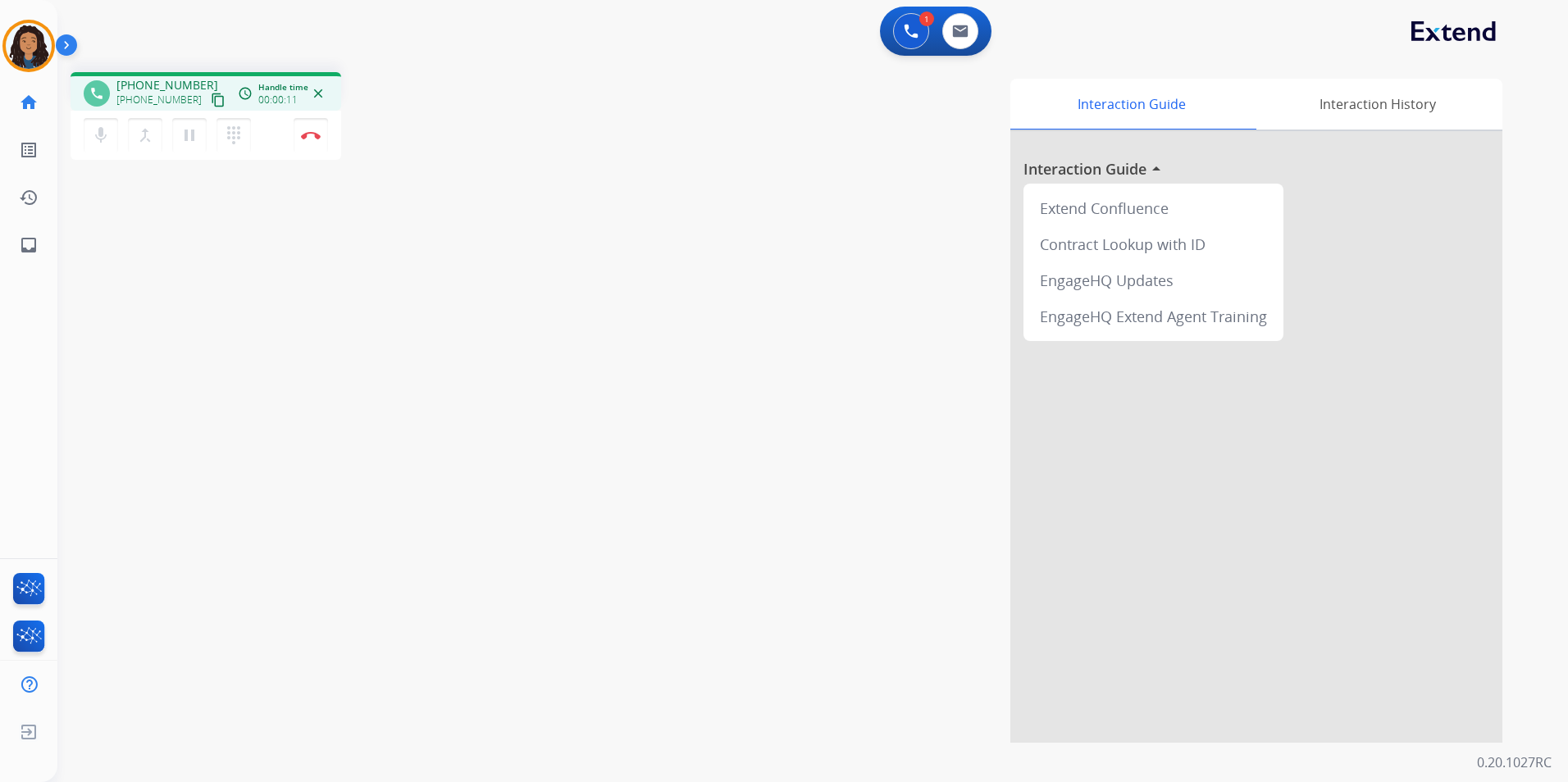
click at [210, 95] on mat-icon "content_copy" at bounding box center [218, 100] width 15 height 15
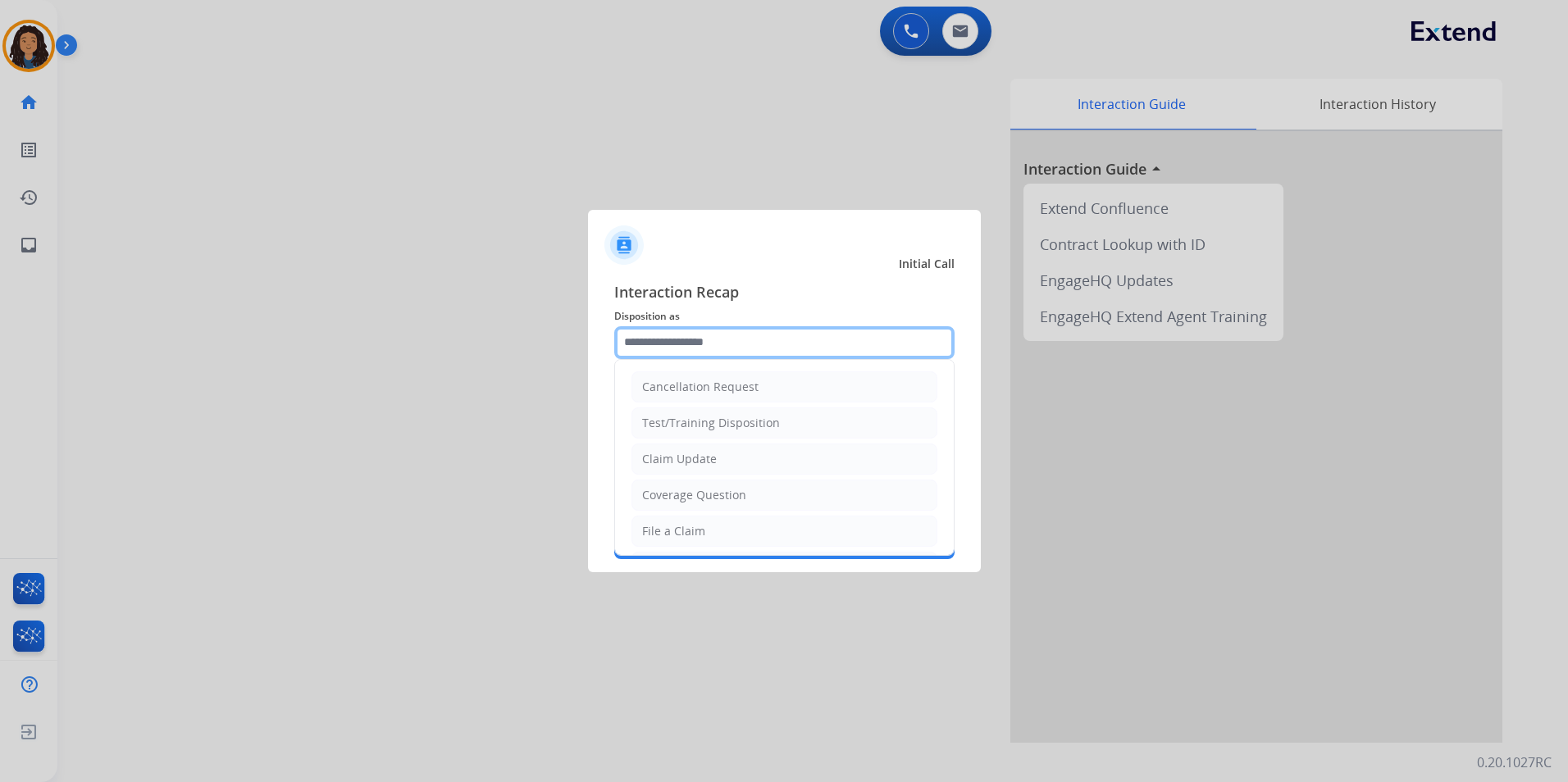
click at [757, 345] on input "text" at bounding box center [784, 343] width 340 height 33
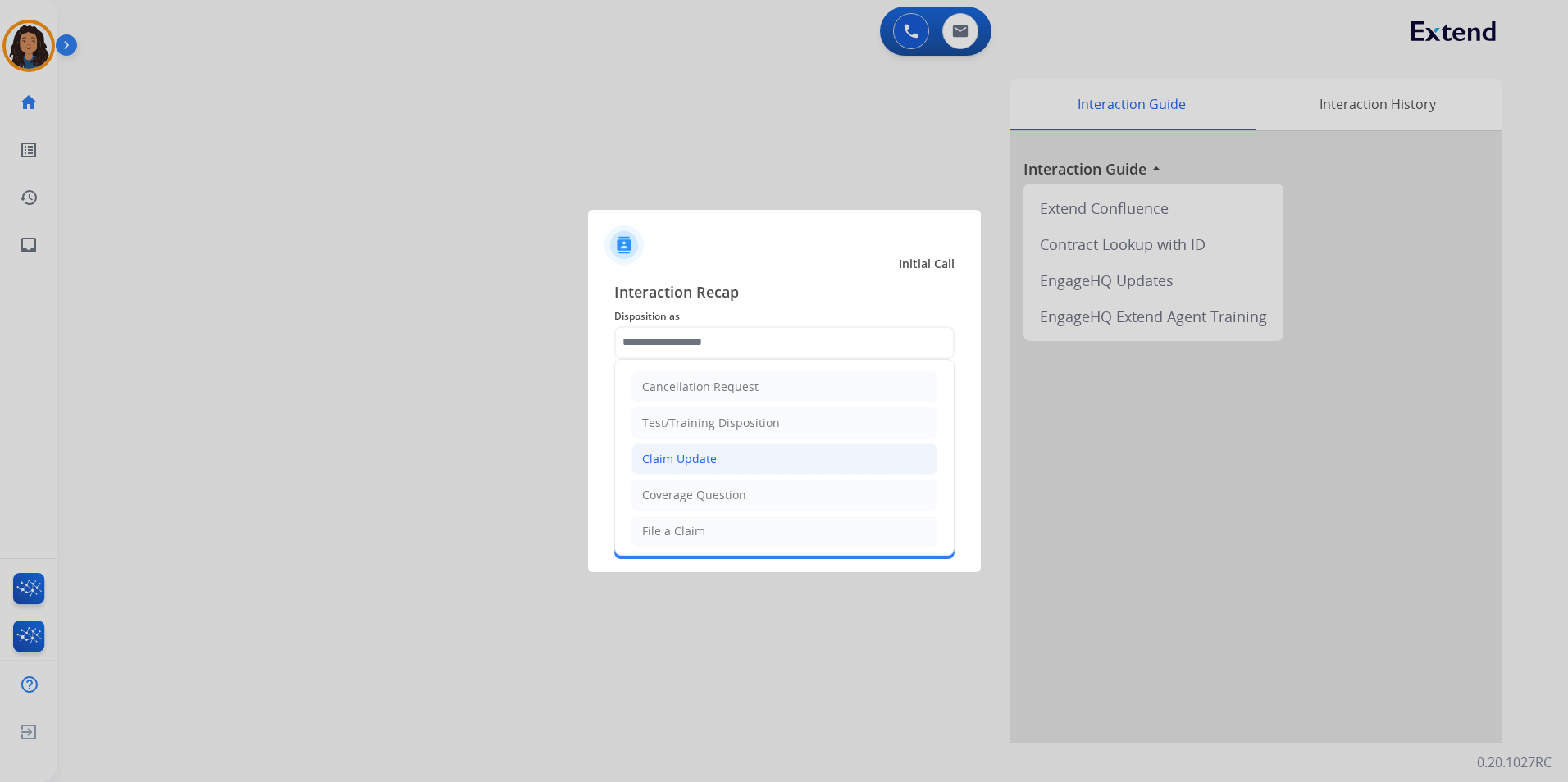
click at [769, 456] on li "Claim Update" at bounding box center [784, 459] width 306 height 31
type input "**********"
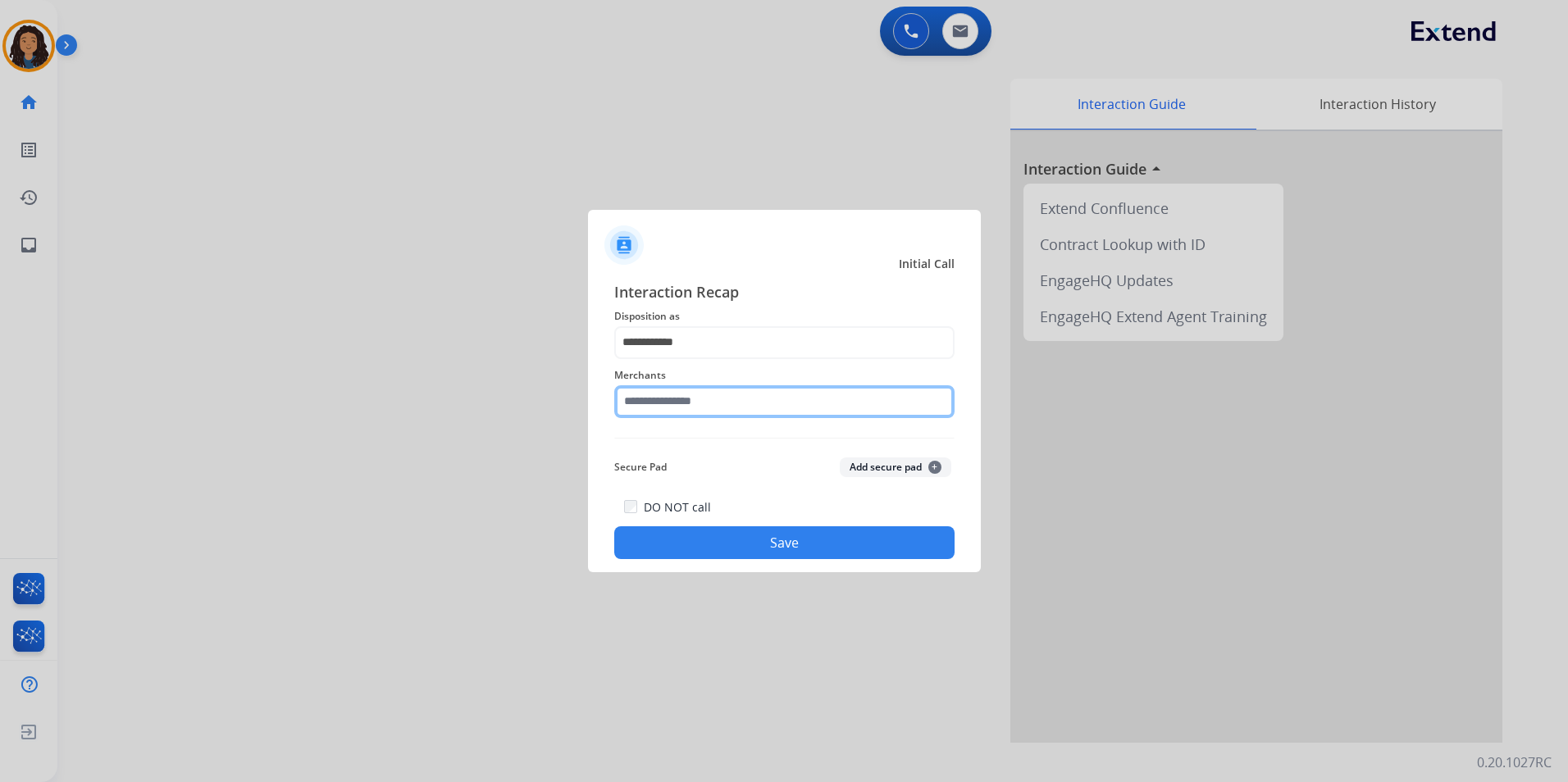
click at [723, 399] on input "text" at bounding box center [784, 402] width 340 height 33
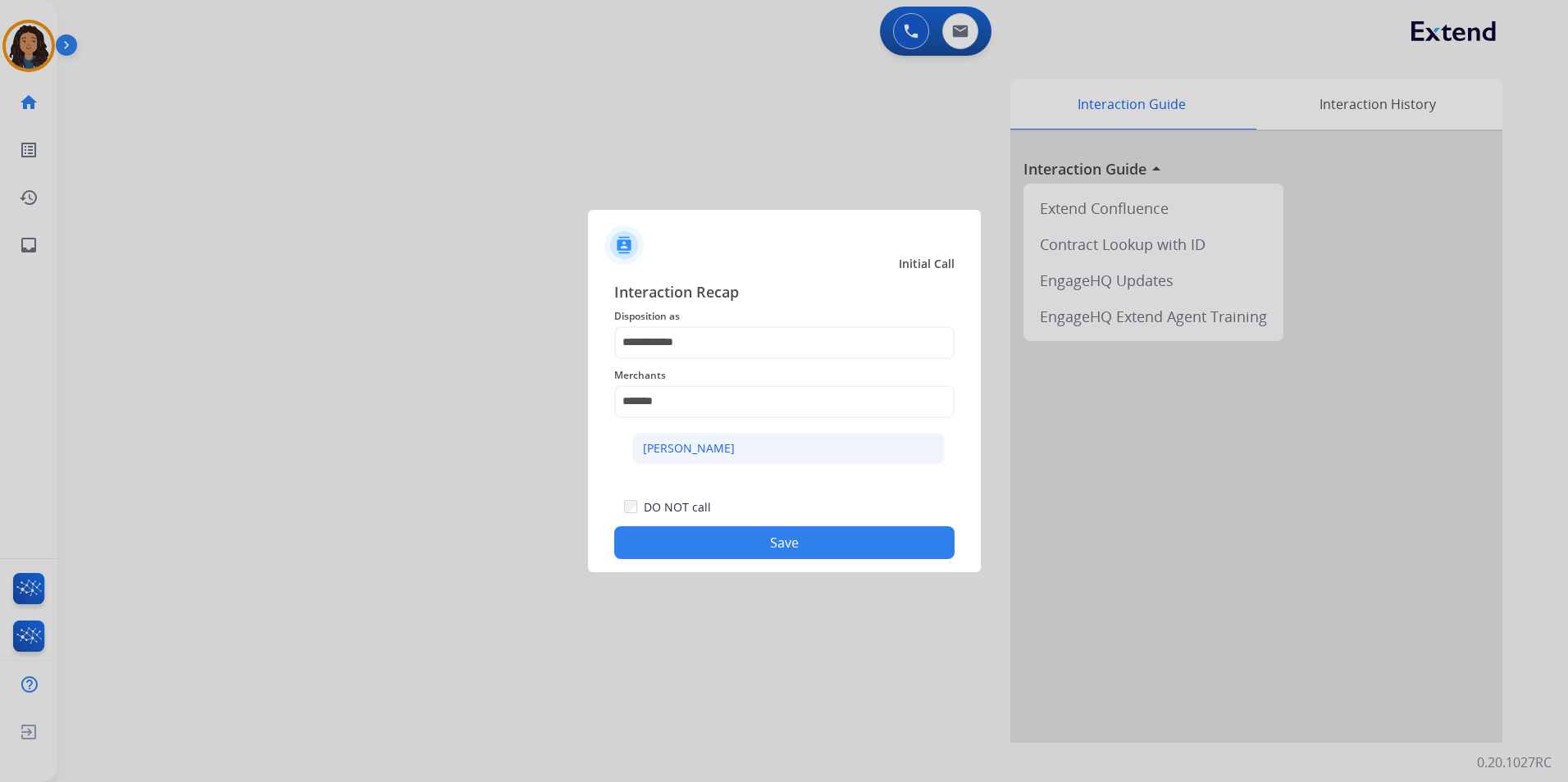
click at [697, 458] on li "[PERSON_NAME]" at bounding box center [788, 448] width 312 height 31
type input "**********"
click at [681, 558] on div "DO NOT call Save" at bounding box center [784, 528] width 340 height 62
click at [661, 539] on button "Save" at bounding box center [784, 542] width 340 height 33
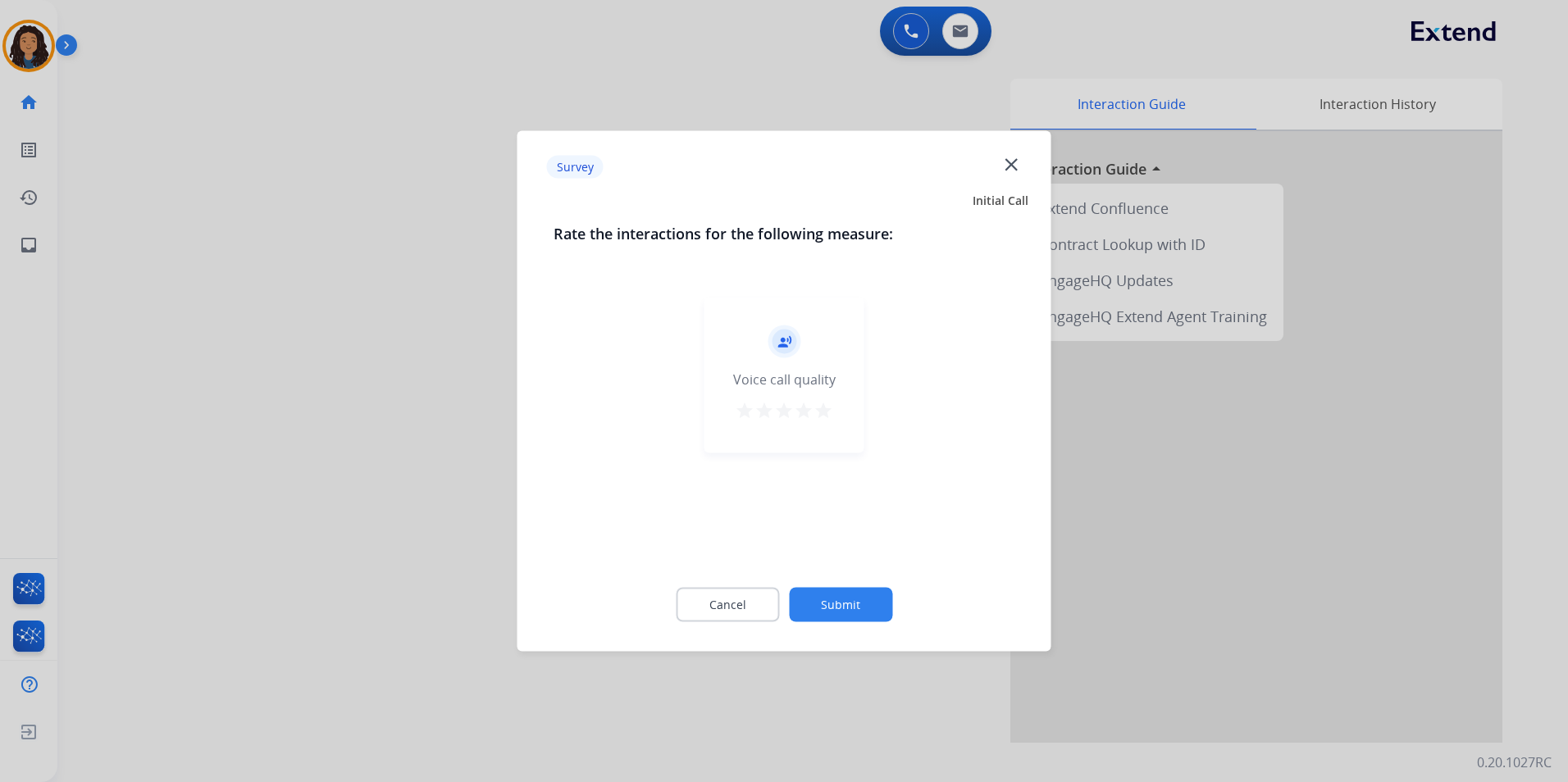
click at [210, 370] on div at bounding box center [784, 391] width 1568 height 782
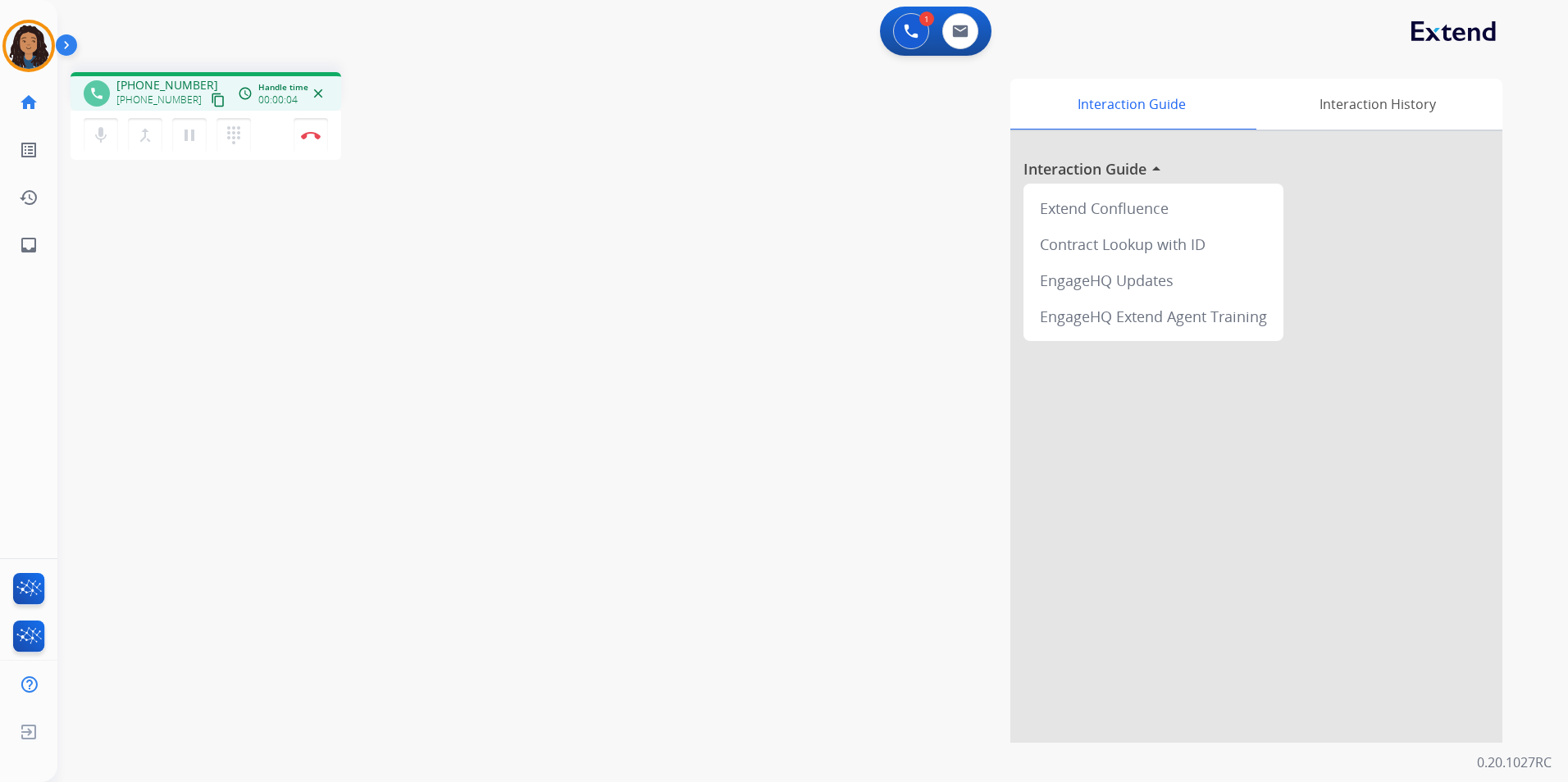
click at [210, 104] on mat-icon "content_copy" at bounding box center [218, 100] width 15 height 15
click at [306, 138] on img at bounding box center [311, 134] width 20 height 8
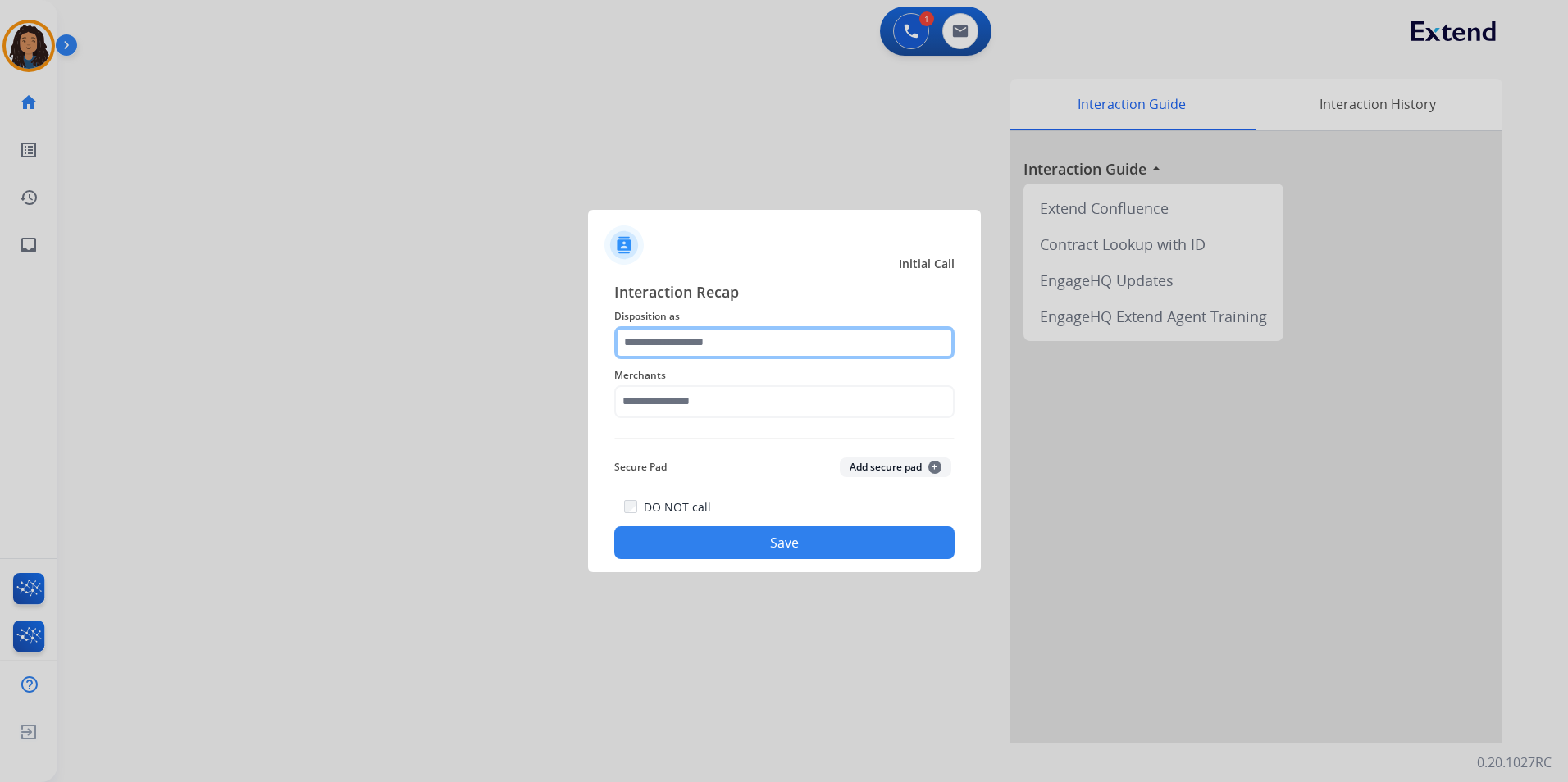
click at [832, 330] on input "text" at bounding box center [784, 343] width 340 height 33
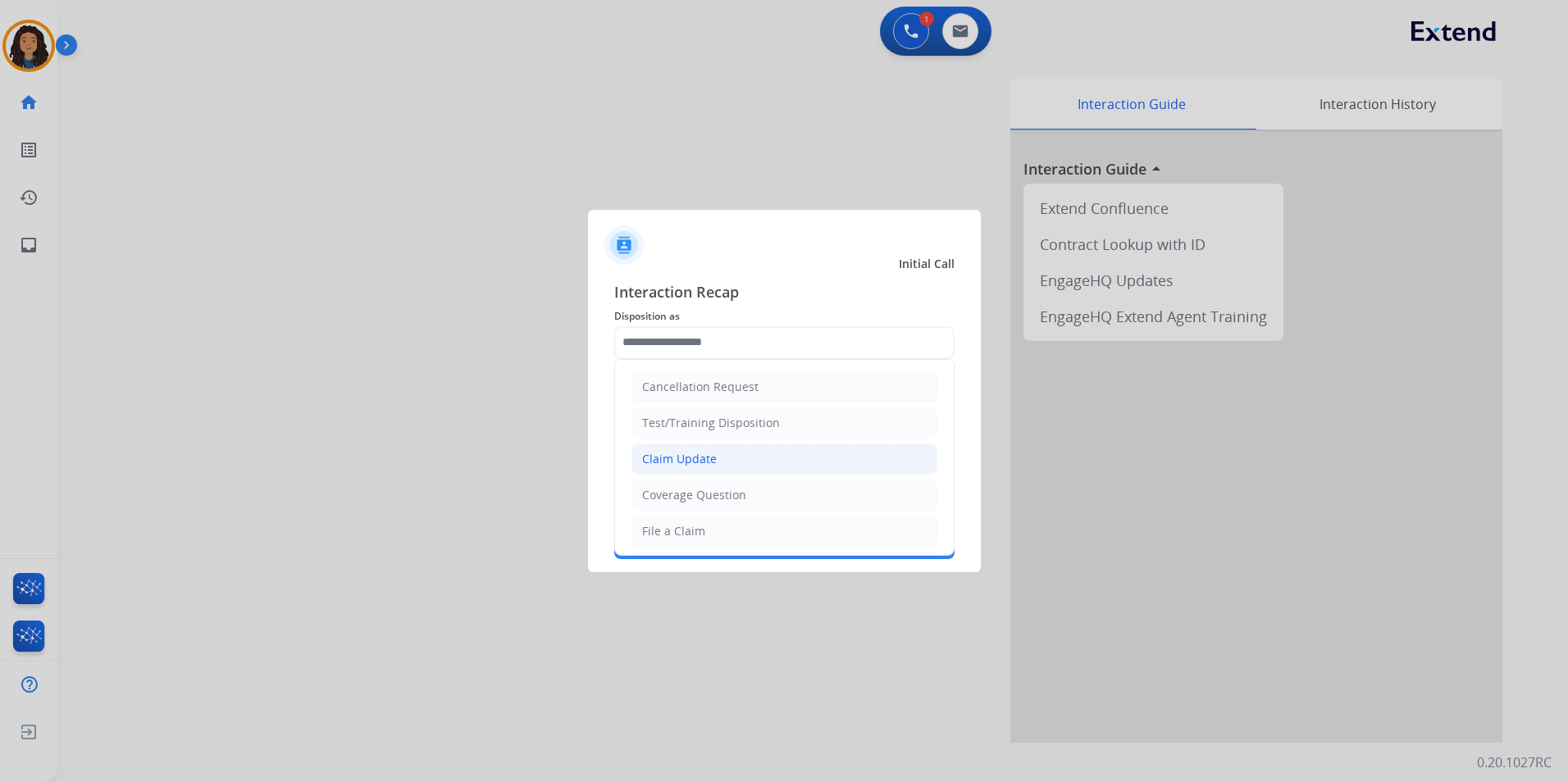
click at [757, 453] on li "Claim Update" at bounding box center [784, 459] width 306 height 31
type input "**********"
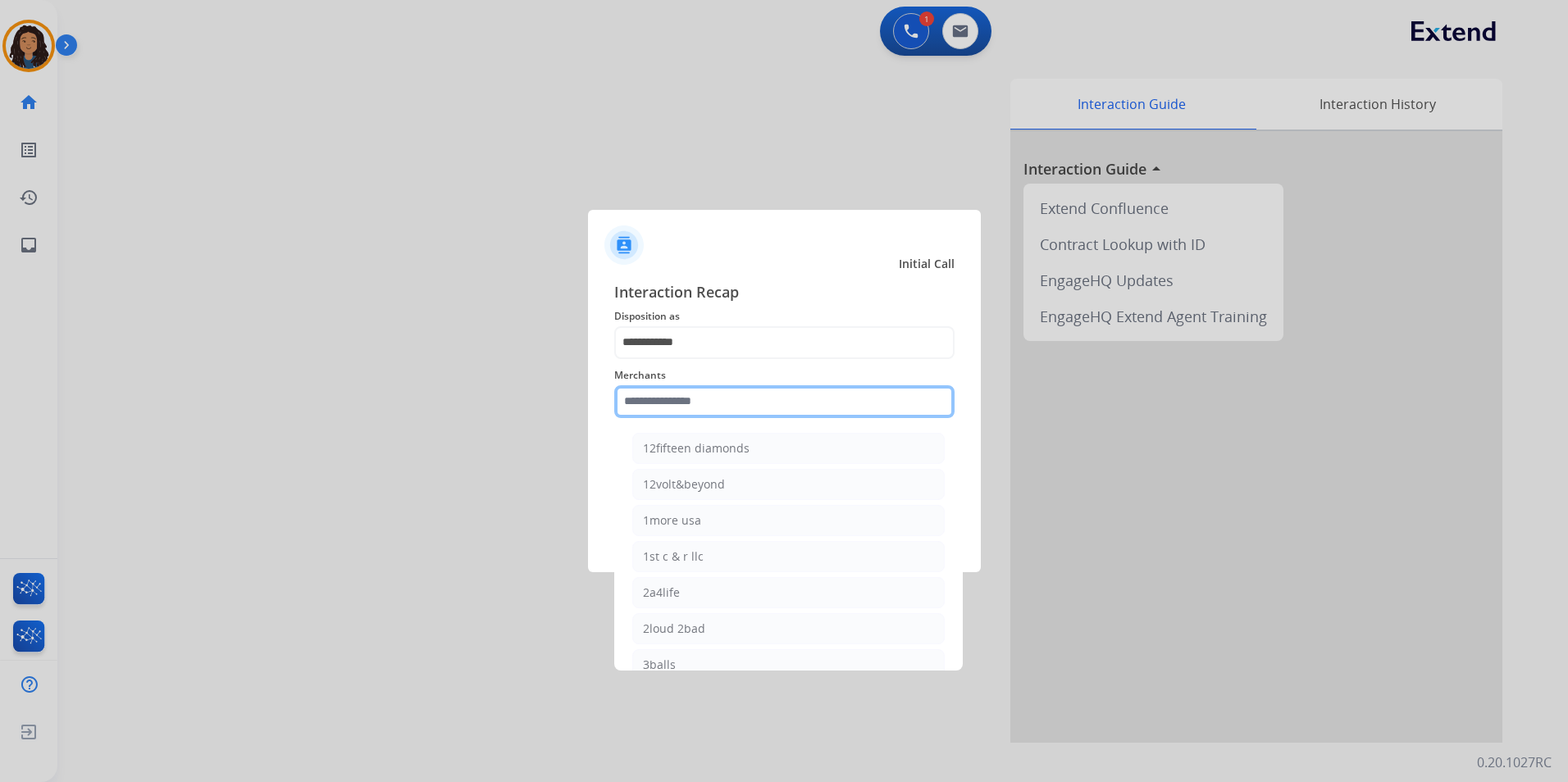
click at [727, 406] on input "text" at bounding box center [784, 402] width 340 height 33
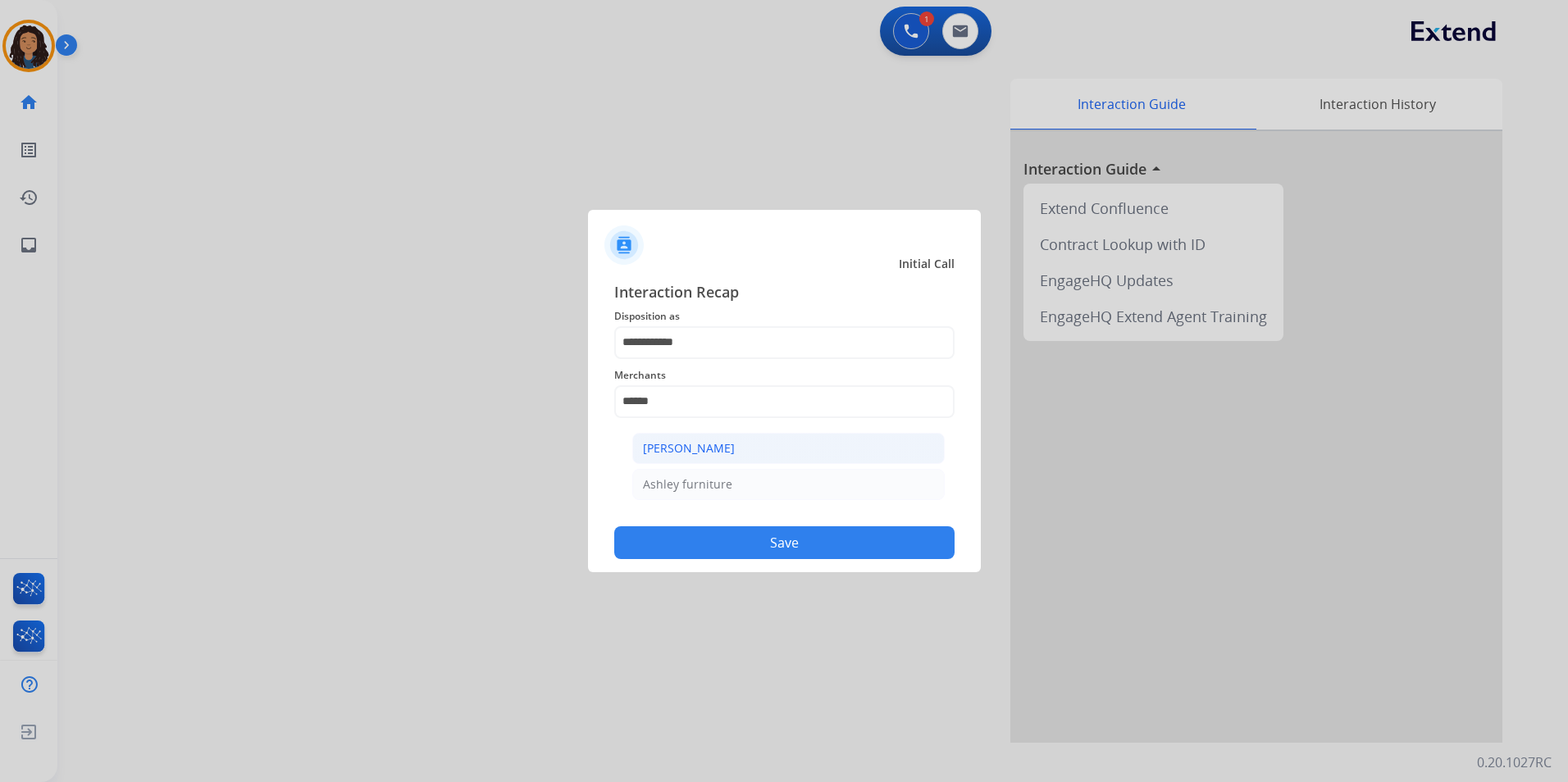
click at [671, 449] on div "[PERSON_NAME]" at bounding box center [689, 448] width 91 height 16
type input "**********"
click at [682, 549] on button "Save" at bounding box center [784, 542] width 340 height 33
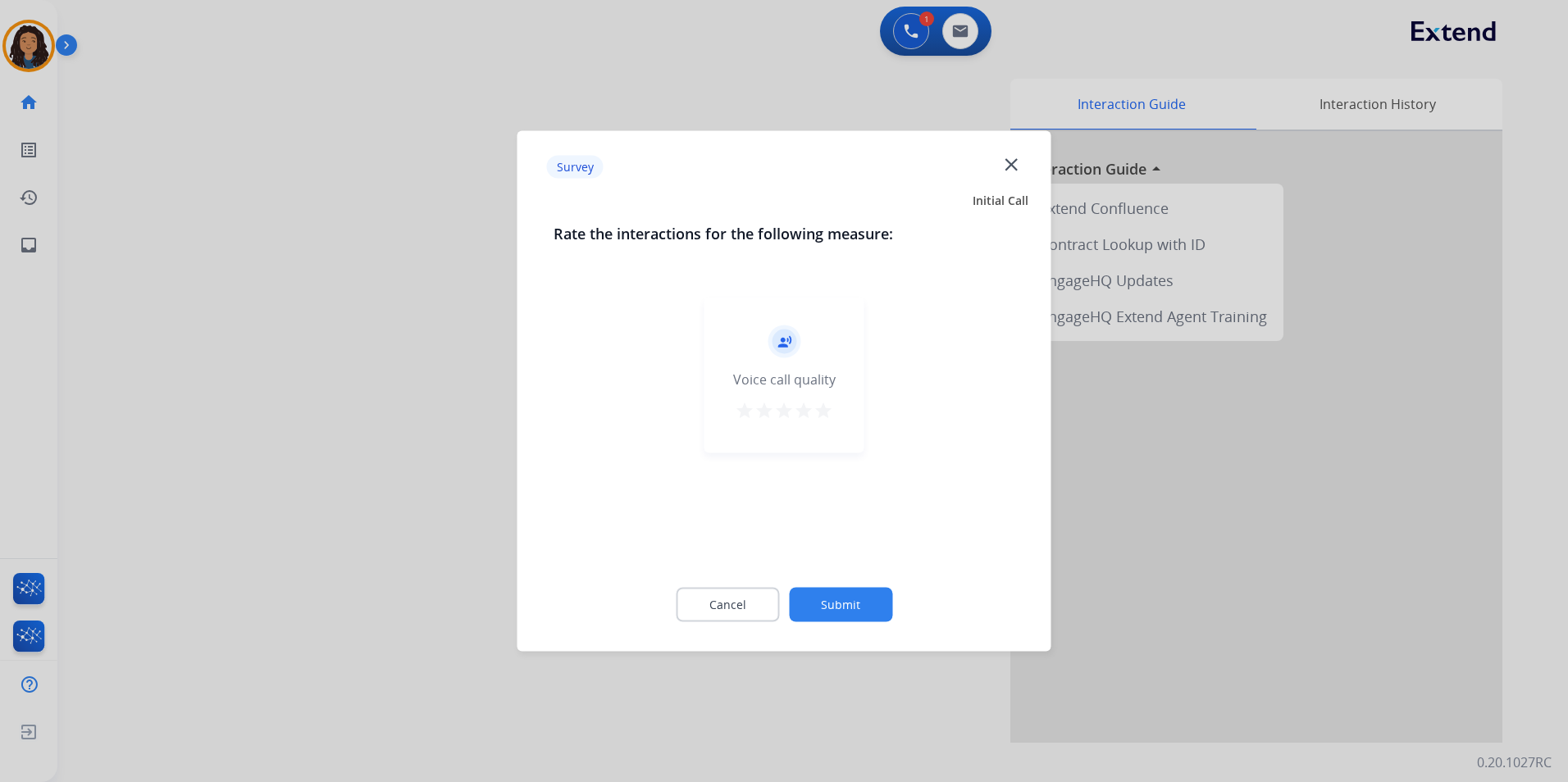
click at [375, 391] on div at bounding box center [784, 391] width 1568 height 782
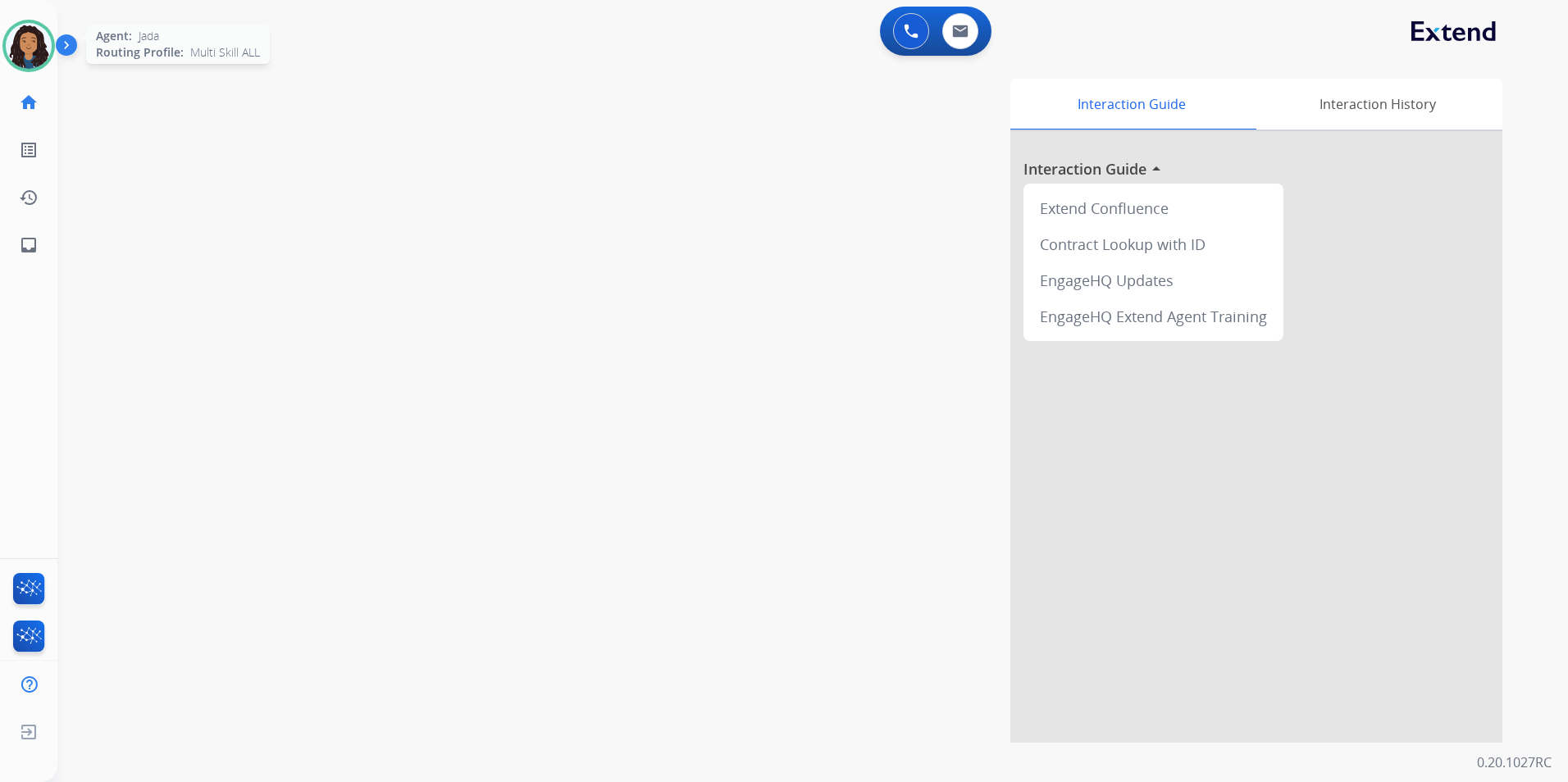
click at [34, 48] on img at bounding box center [28, 46] width 46 height 46
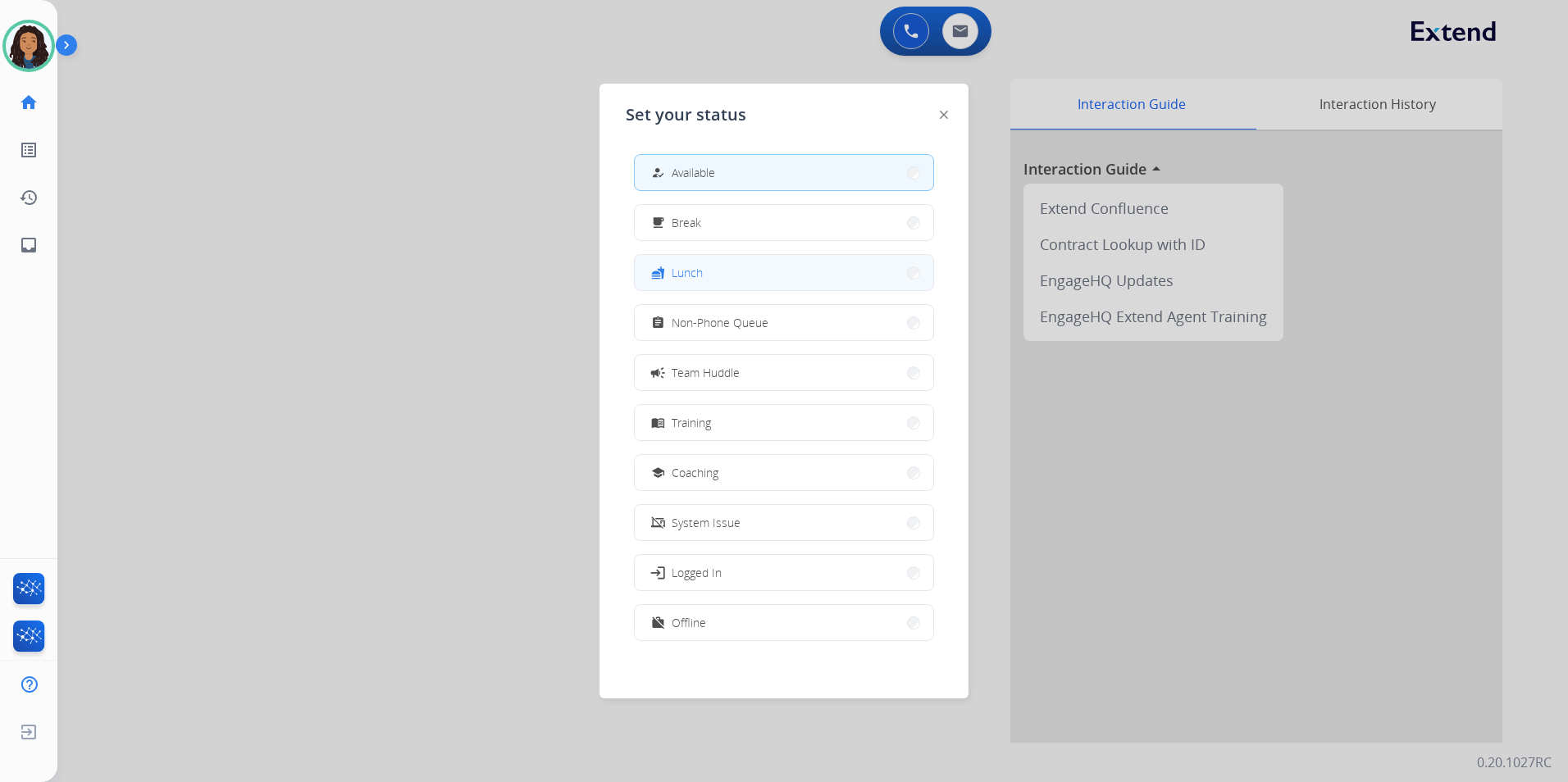
click at [825, 270] on button "fastfood Lunch" at bounding box center [784, 273] width 298 height 36
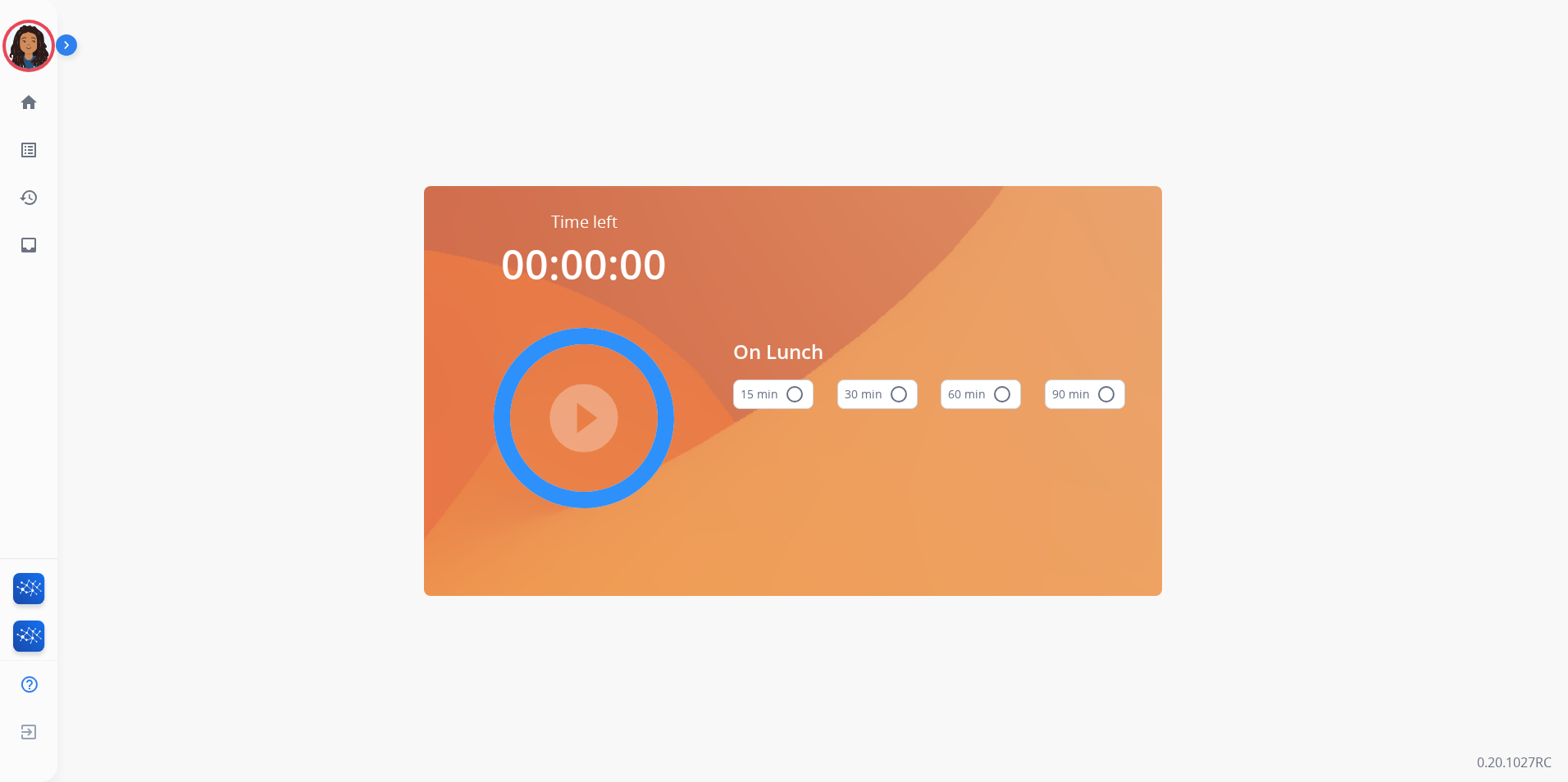
click at [990, 396] on button "60 min radio_button_unchecked" at bounding box center [981, 394] width 81 height 29
click at [584, 410] on mat-icon "play_circle_filled" at bounding box center [584, 418] width 20 height 20
